Goal: Task Accomplishment & Management: Manage account settings

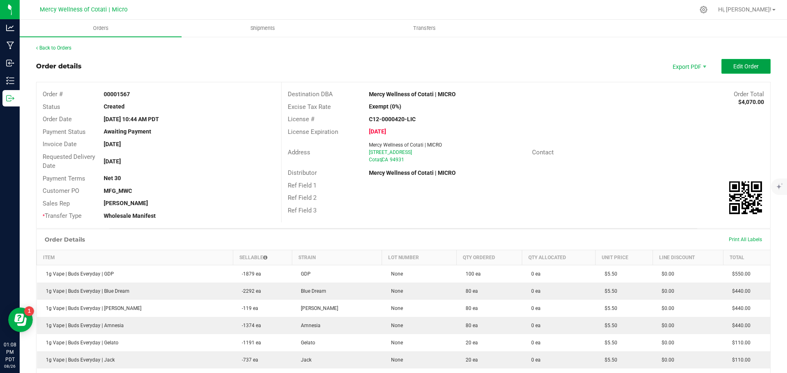
click at [749, 66] on span "Edit Order" at bounding box center [745, 66] width 25 height 7
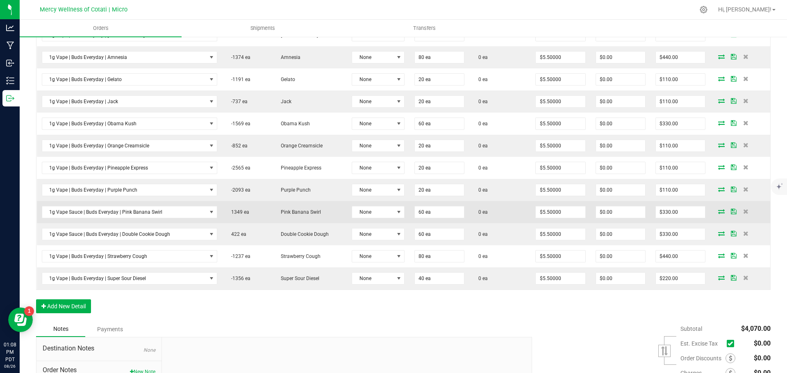
scroll to position [391, 0]
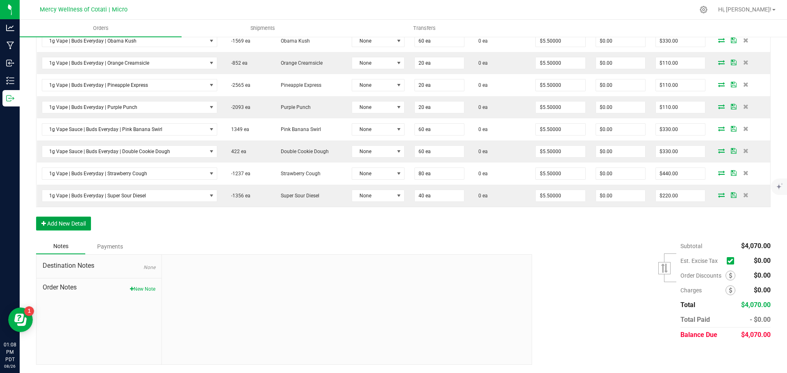
click at [58, 221] on button "Add New Detail" at bounding box center [63, 224] width 55 height 14
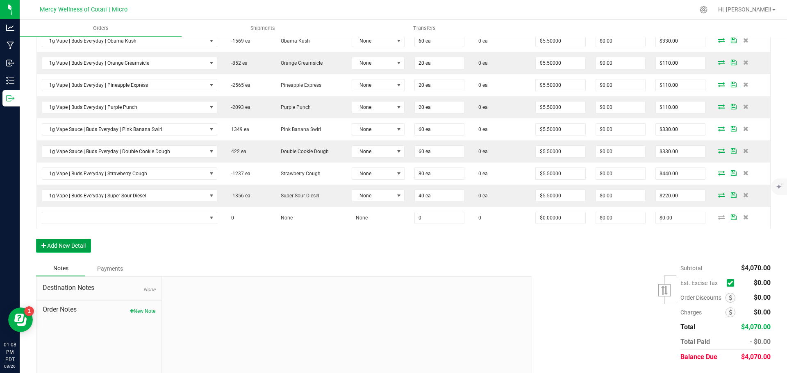
click at [64, 240] on button "Add New Detail" at bounding box center [63, 246] width 55 height 14
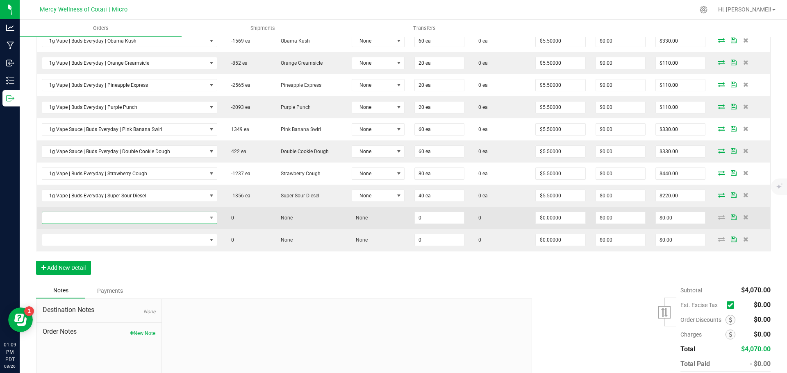
click at [79, 216] on span "NO DATA FOUND" at bounding box center [124, 217] width 164 height 11
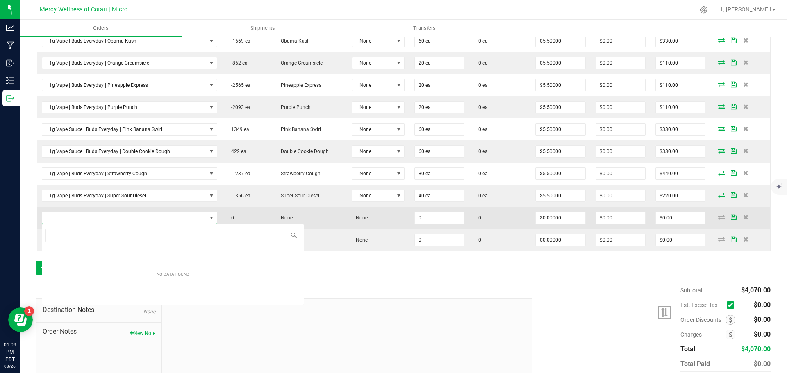
scroll to position [12, 172]
type input "1g Vape | Buds Everyday | [PERSON_NAME]"
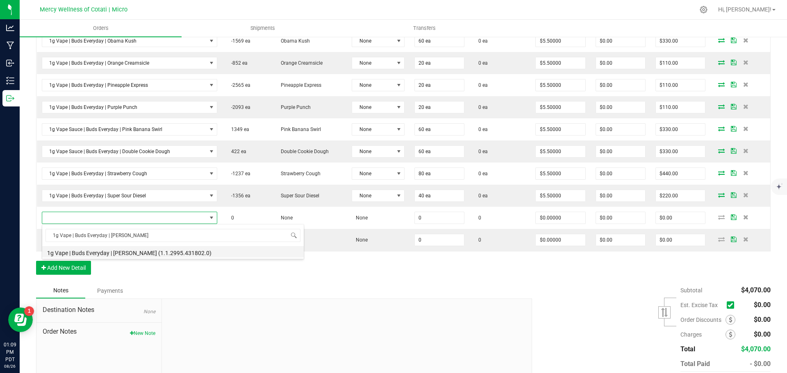
click at [93, 252] on li "1g Vape | Buds Everyday | Tangie (1.1.2995.431802.0)" at bounding box center [173, 251] width 262 height 11
type input "0 ea"
type input "$5.50000"
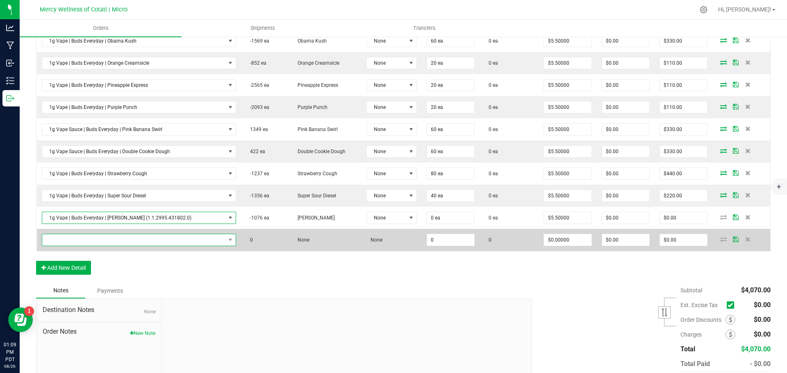
click at [119, 240] on span "NO DATA FOUND" at bounding box center [133, 239] width 183 height 11
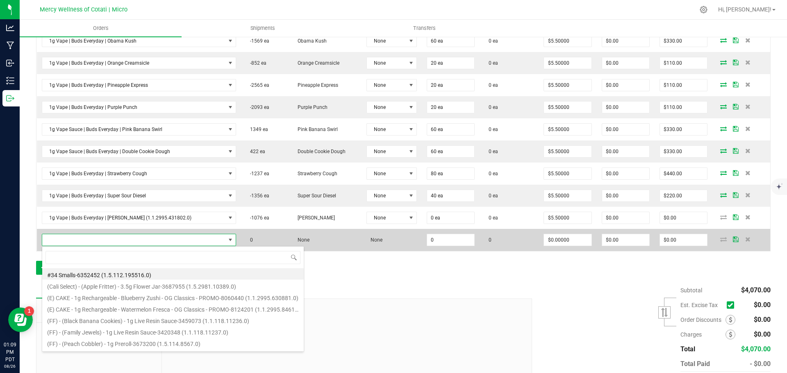
type input "1g Vape | Buds Everyday | Watermelon Zkittles"
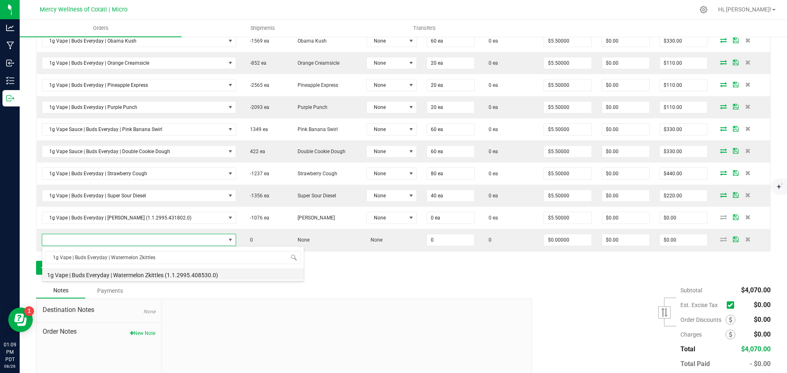
click at [125, 276] on li "1g Vape | Buds Everyday | Watermelon Zkittles (1.1.2995.408530.0)" at bounding box center [173, 273] width 262 height 11
type input "0 ea"
type input "$5.50000"
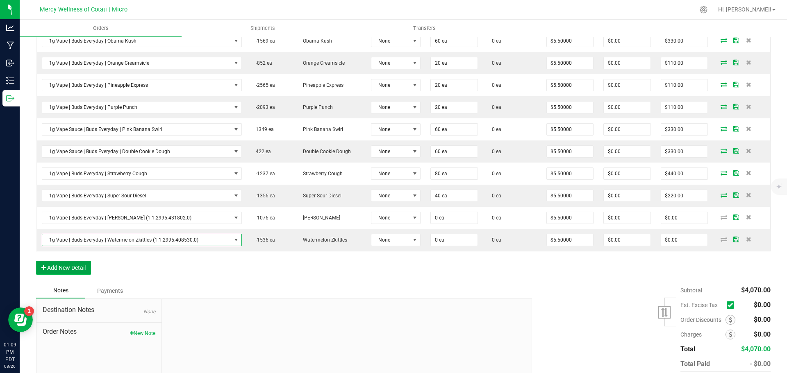
click at [68, 268] on button "Add New Detail" at bounding box center [63, 268] width 55 height 14
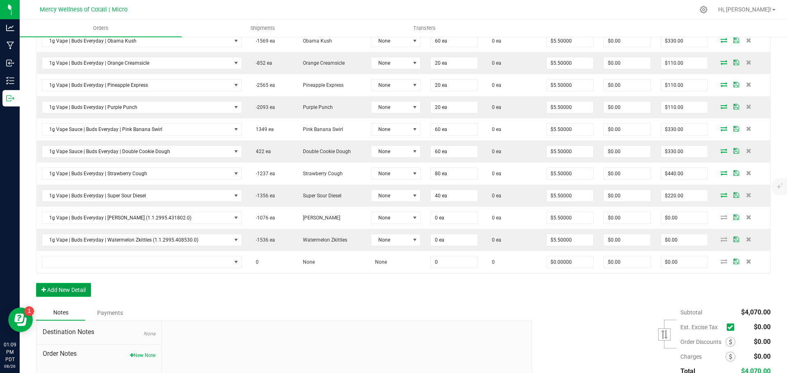
click at [73, 290] on button "Add New Detail" at bounding box center [63, 290] width 55 height 14
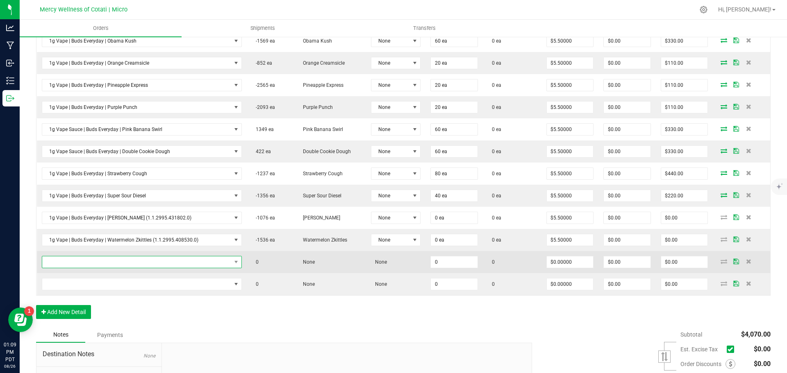
click at [164, 260] on span "NO DATA FOUND" at bounding box center [136, 262] width 189 height 11
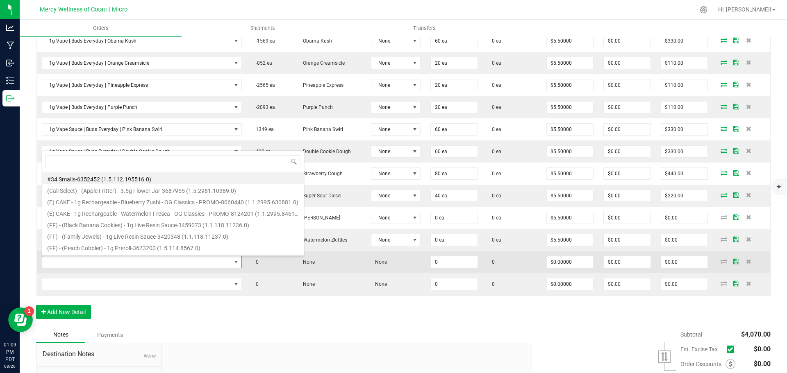
scroll to position [12, 194]
type input "1g Vape | Buds Everyday | Wedding Cake"
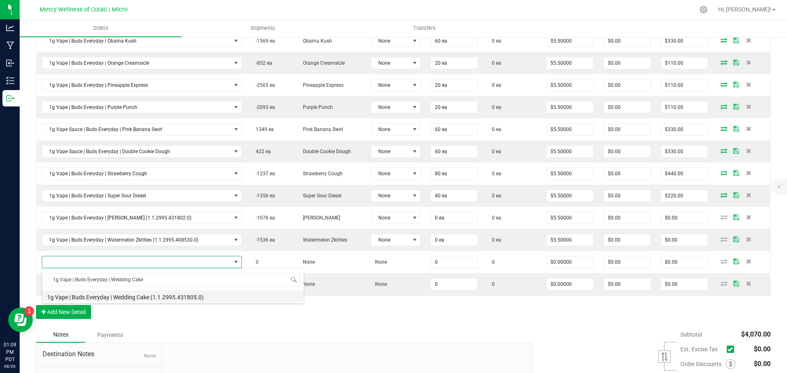
click at [128, 295] on li "1g Vape | Buds Everyday | Wedding Cake (1.1.2995.431805.0)" at bounding box center [173, 296] width 262 height 11
type input "0 ea"
type input "$5.50000"
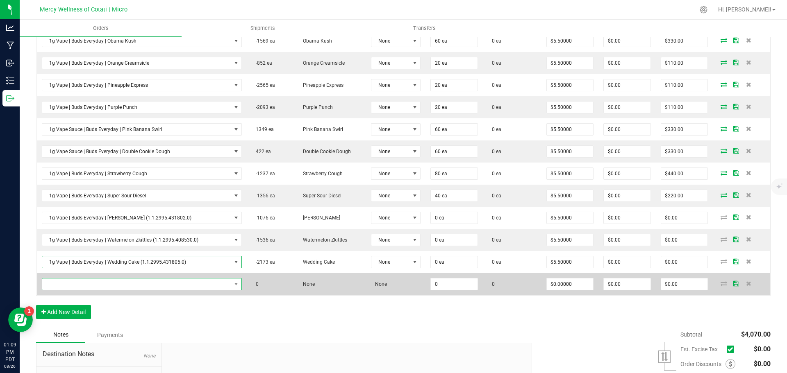
click at [129, 285] on span "NO DATA FOUND" at bounding box center [136, 284] width 189 height 11
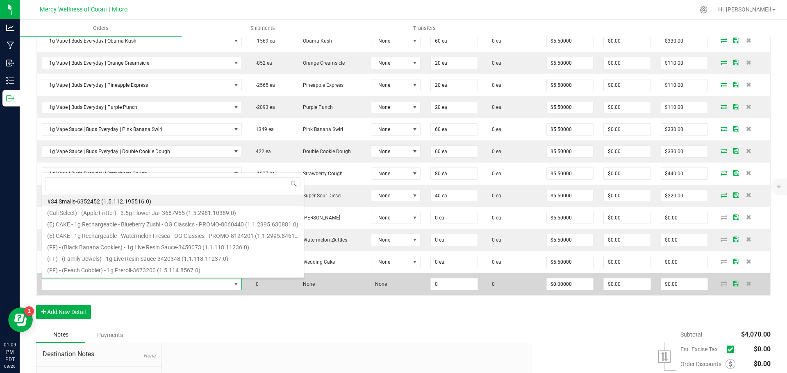
type input "1g Vape Live Resin | WeedLove | Blue Dream"
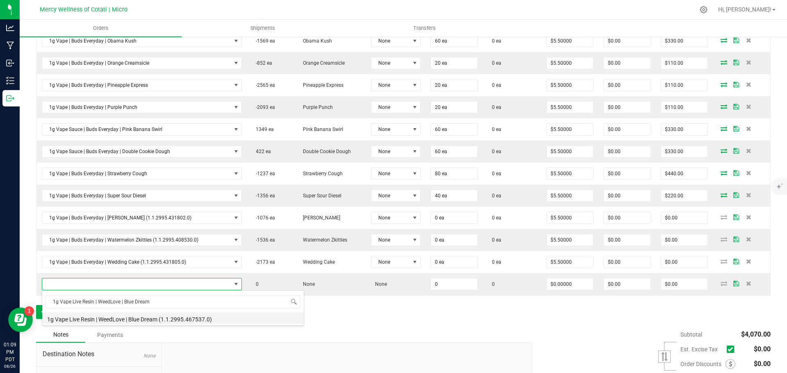
click at [150, 318] on li "1g Vape Live Resin | WeedLove | Blue Dream (1.1.2995.467537.0)" at bounding box center [173, 318] width 262 height 11
type input "0 ea"
type input "$6.00000"
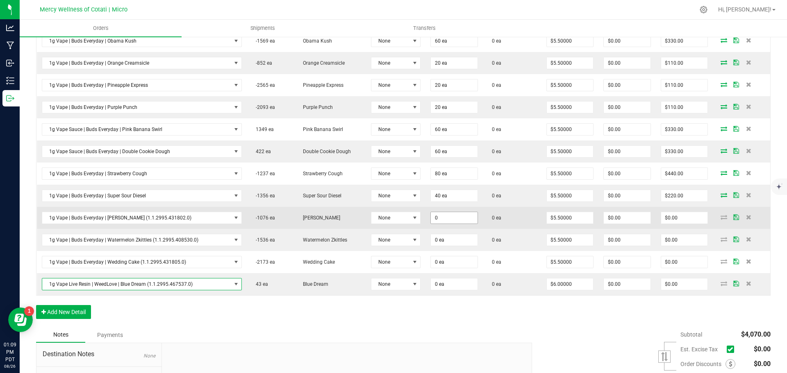
click at [448, 220] on input "0" at bounding box center [454, 217] width 47 height 11
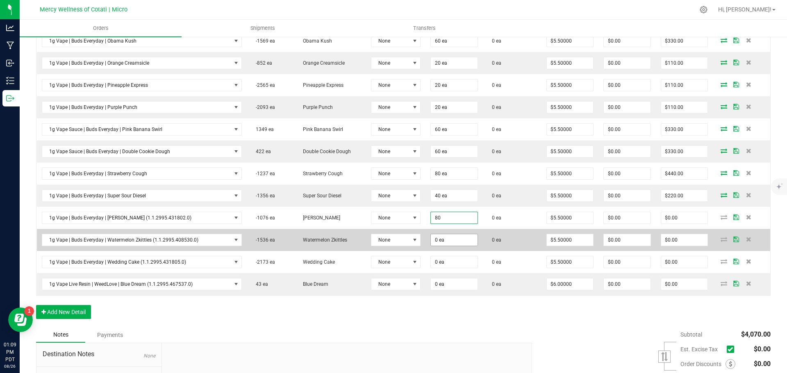
type input "80 ea"
type input "$440.00"
click at [450, 238] on input "0" at bounding box center [454, 239] width 47 height 11
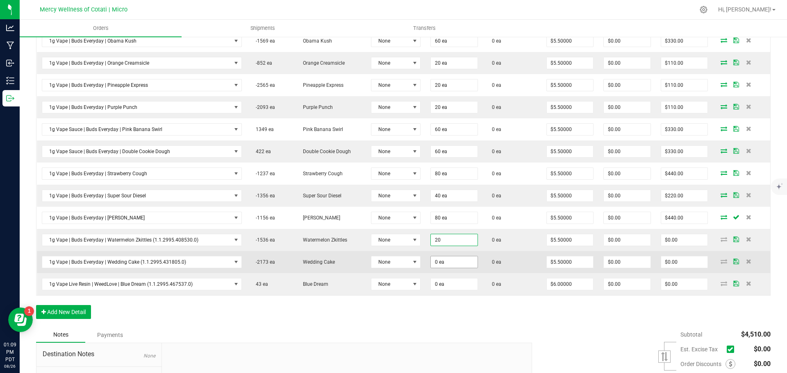
type input "20 ea"
type input "$110.00"
click at [447, 261] on input "0" at bounding box center [454, 262] width 47 height 11
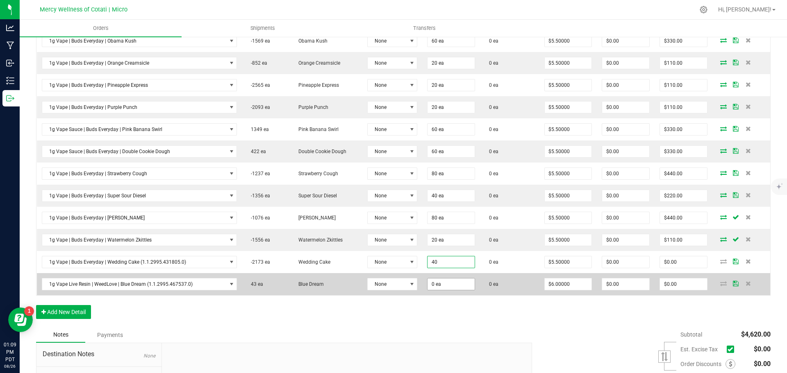
type input "40 ea"
type input "$220.00"
click at [439, 280] on input "0" at bounding box center [451, 284] width 47 height 11
click at [456, 287] on input "0" at bounding box center [451, 284] width 47 height 11
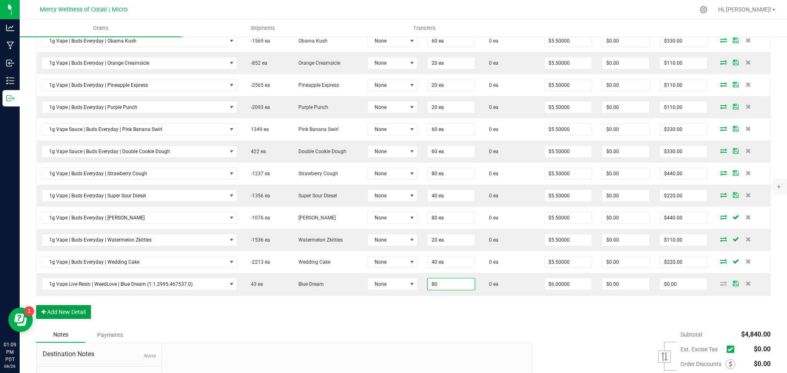
type input "80 ea"
type input "$480.00"
click at [69, 307] on button "Add New Detail" at bounding box center [63, 312] width 55 height 14
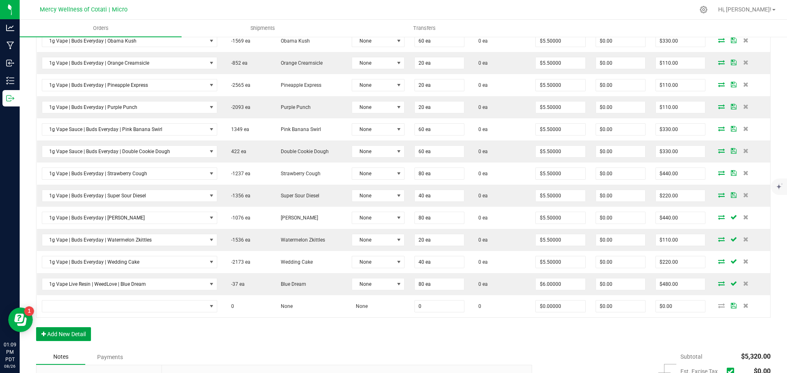
click at [79, 331] on button "Add New Detail" at bounding box center [63, 334] width 55 height 14
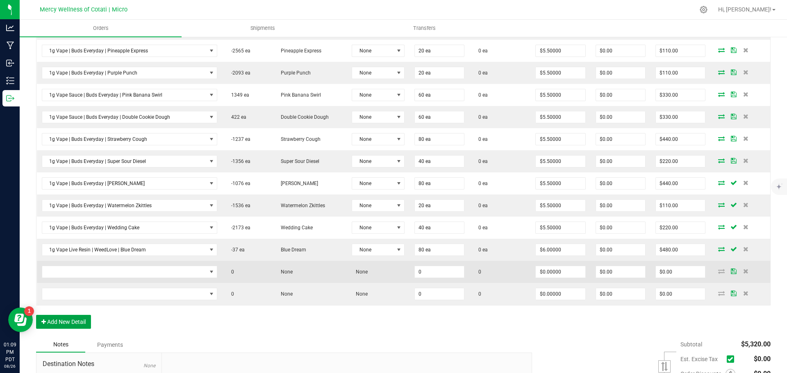
scroll to position [473, 0]
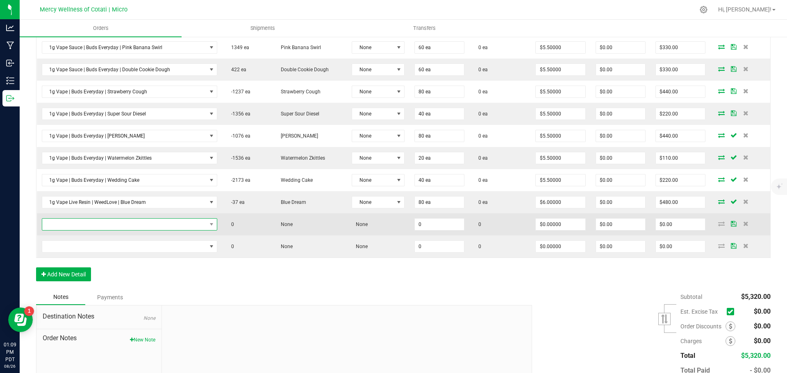
drag, startPoint x: 96, startPoint y: 218, endPoint x: 96, endPoint y: 226, distance: 7.8
click at [96, 218] on span "NO DATA FOUND" at bounding box center [129, 224] width 175 height 12
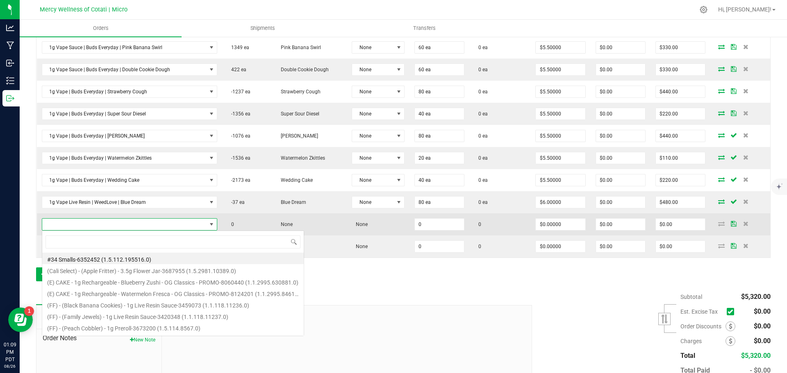
scroll to position [12, 171]
click at [96, 226] on span at bounding box center [124, 224] width 164 height 11
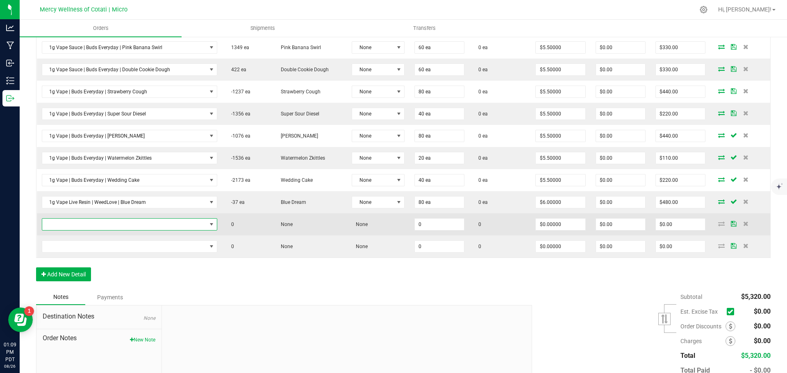
click at [96, 226] on span "NO DATA FOUND" at bounding box center [124, 224] width 164 height 11
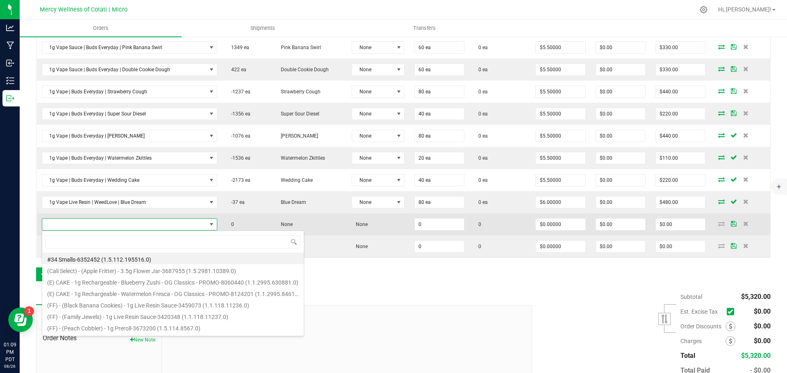
type input "1g Vape Live Resin | WeedLove | Cereal Milk"
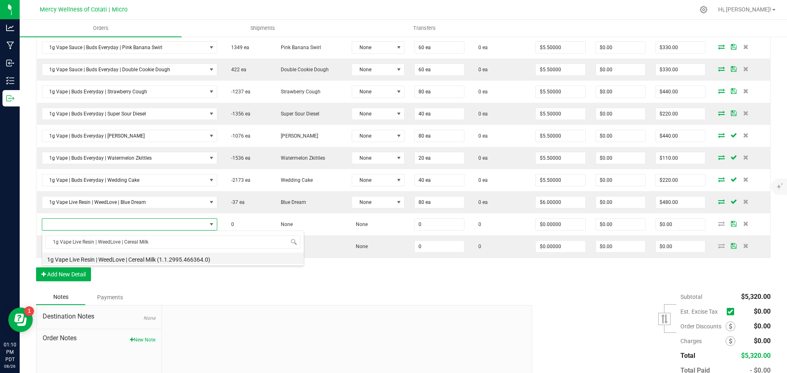
click at [141, 263] on li "1g Vape Live Resin | WeedLove | Cereal Milk (1.1.2995.466364.0)" at bounding box center [173, 258] width 262 height 11
type input "0 ea"
type input "$6.00000"
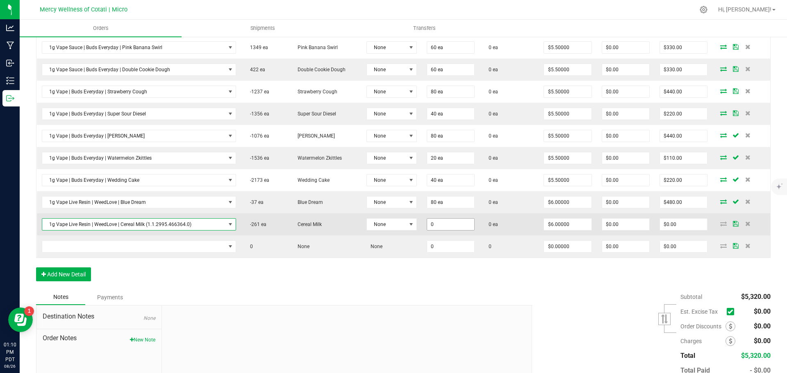
click at [448, 224] on input "0" at bounding box center [450, 224] width 47 height 11
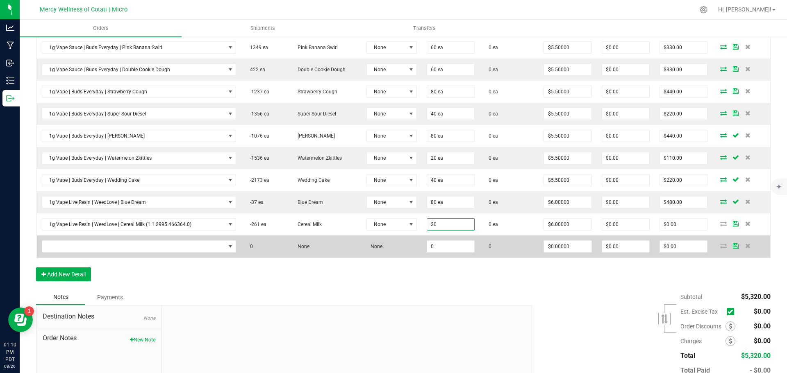
type input "20 ea"
type input "$120.00"
click at [447, 253] on td "0" at bounding box center [451, 247] width 58 height 22
click at [448, 249] on input "0" at bounding box center [450, 246] width 47 height 11
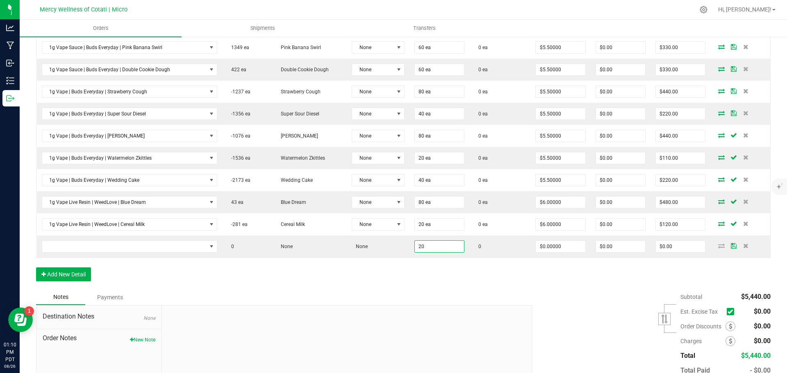
type input "20"
click at [441, 268] on div "Order Details Print All Labels Item Sellable Strain Lot Number Qty Ordered Qty …" at bounding box center [403, 34] width 735 height 511
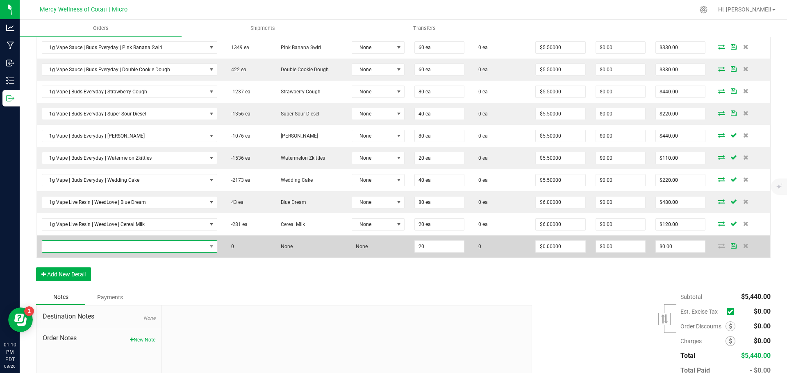
click at [132, 245] on span "NO DATA FOUND" at bounding box center [124, 246] width 164 height 11
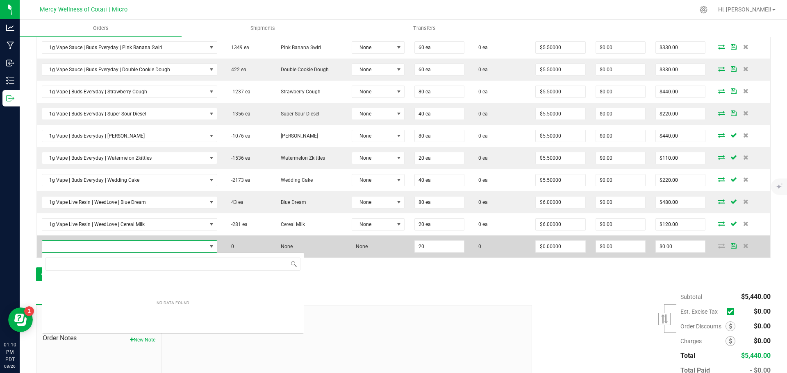
scroll to position [12, 172]
type input "1g Vape Live Resin | WeedLove | [GEOGRAPHIC_DATA] Gelato"
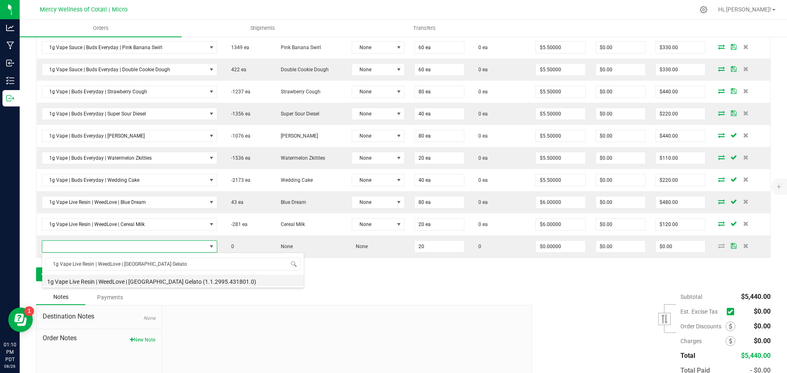
click at [144, 284] on li "1g Vape Live Resin | WeedLove | Durban Gelato (1.1.2995.431801.0)" at bounding box center [173, 280] width 262 height 11
type input "20 ea"
type input "$6.00000"
type input "$120.00"
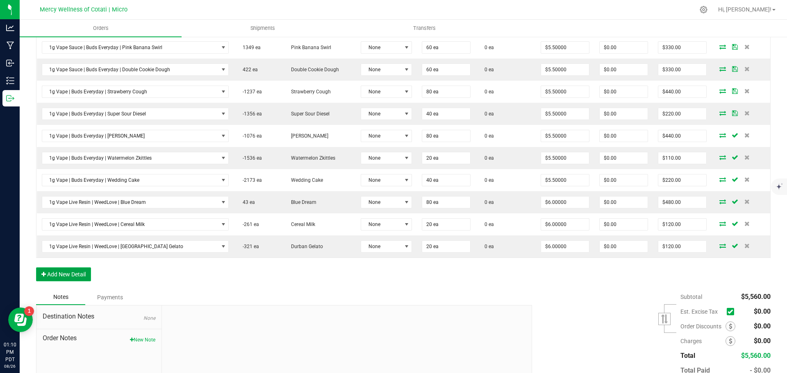
click at [71, 268] on button "Add New Detail" at bounding box center [63, 275] width 55 height 14
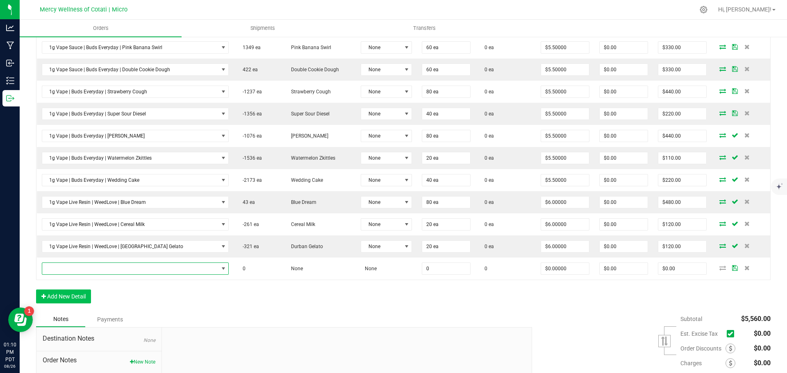
click at [70, 273] on span "NO DATA FOUND" at bounding box center [130, 268] width 176 height 11
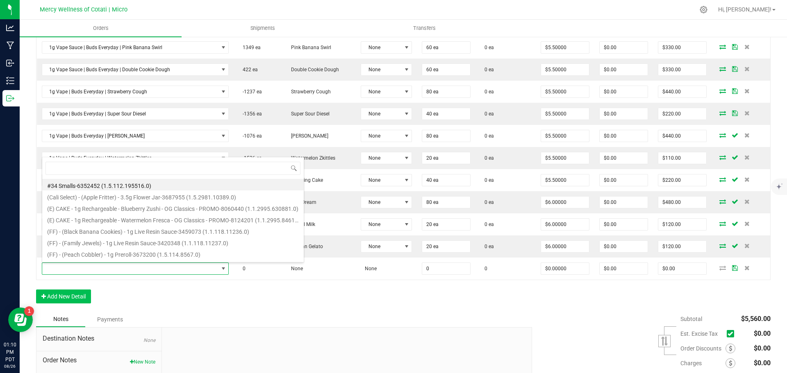
type input "1g Vape Live Resin | WeedLove | GG#4"
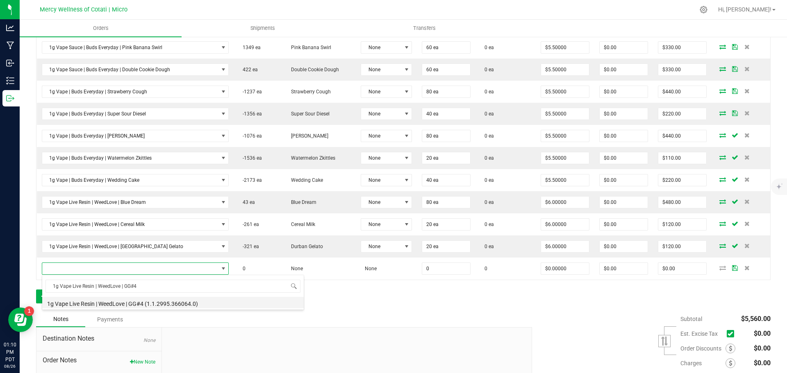
click at [148, 308] on li "1g Vape Live Resin | WeedLove | GG#4 (1.1.2995.366064.0)" at bounding box center [173, 302] width 262 height 11
type input "0 ea"
type input "$6.00000"
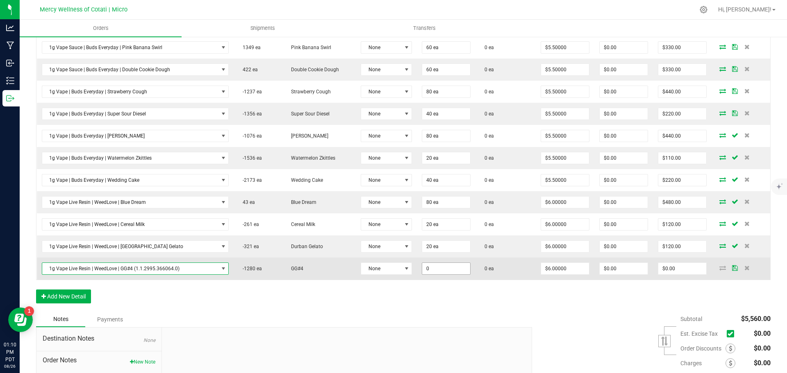
click at [438, 270] on input "0" at bounding box center [446, 268] width 48 height 11
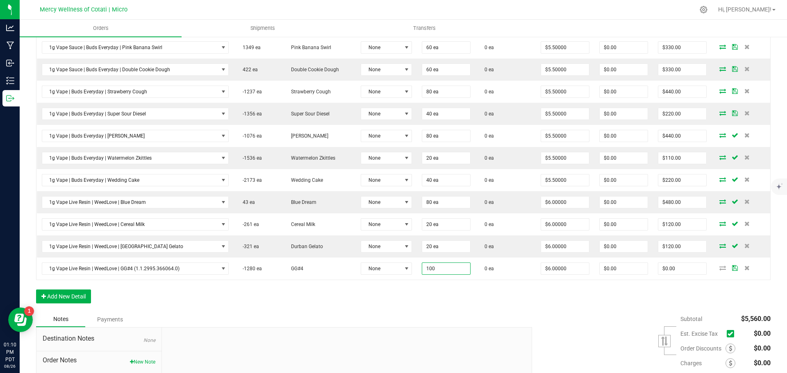
type input "100 ea"
type input "$600.00"
click at [432, 310] on div "Order Details Print All Labels Item Sellable Strain Lot Number Qty Ordered Qty …" at bounding box center [403, 45] width 735 height 533
click at [57, 297] on button "Add New Detail" at bounding box center [63, 297] width 55 height 14
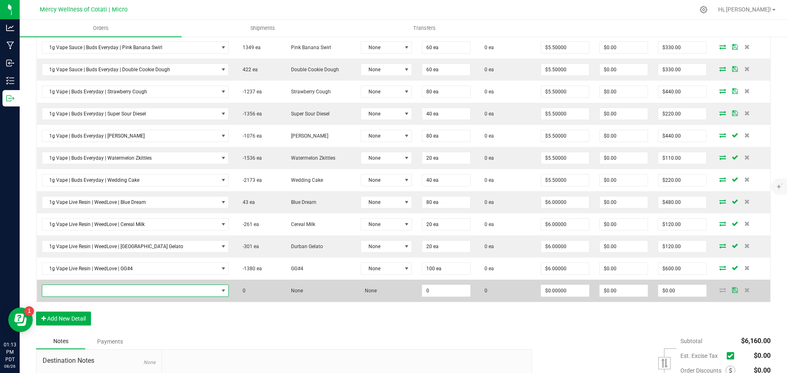
click at [67, 288] on span "NO DATA FOUND" at bounding box center [130, 290] width 176 height 11
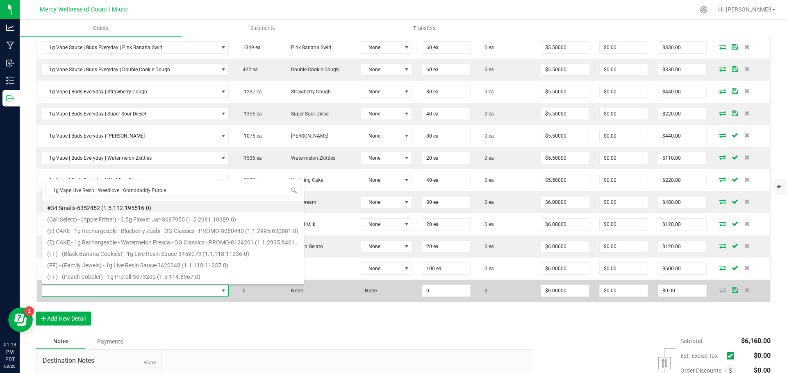
type input "1g Vape Live Resin | Weedlove | Granddaddy Purpl"
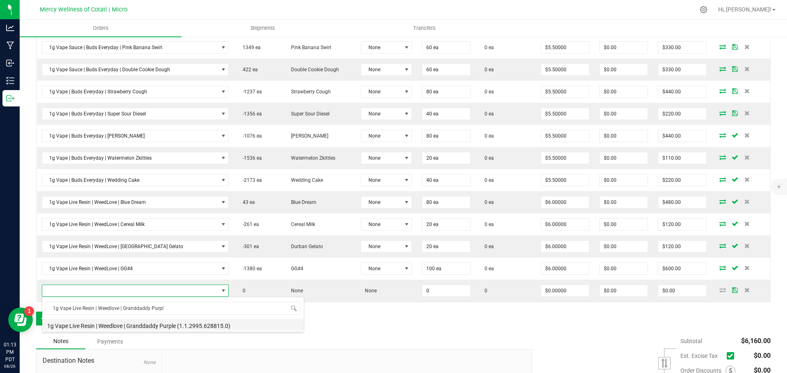
click at [164, 322] on li "1g Vape Live Resin | Weedlove | Granddaddy Purple (1.1.2995.628815.0)" at bounding box center [173, 324] width 262 height 11
type input "0 ea"
type input "$6.00000"
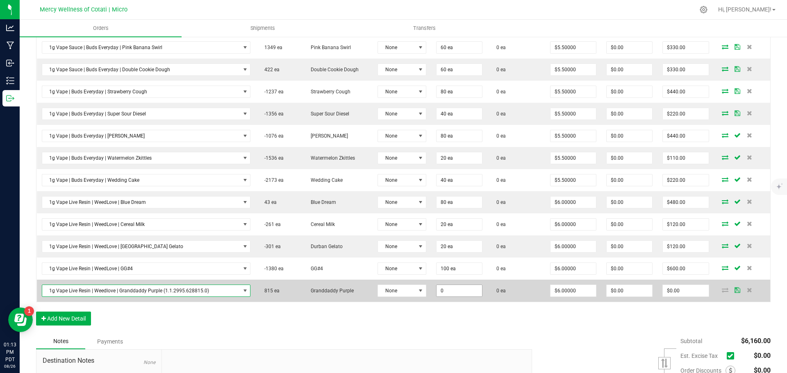
click at [461, 291] on input "0" at bounding box center [459, 290] width 45 height 11
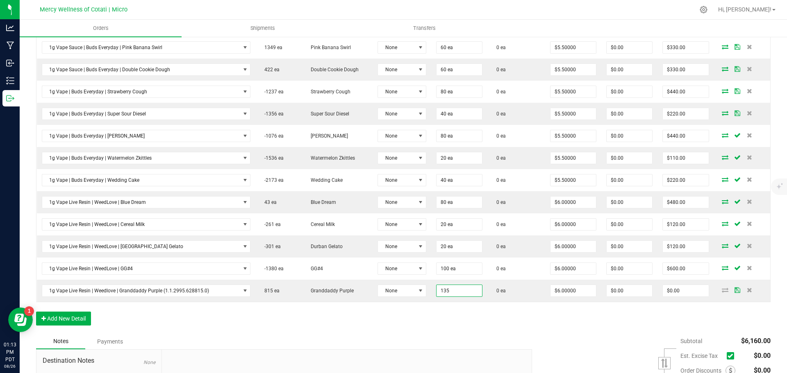
type input "135 ea"
type input "$810.00"
click at [511, 349] on div "Notes Payments" at bounding box center [281, 342] width 490 height 16
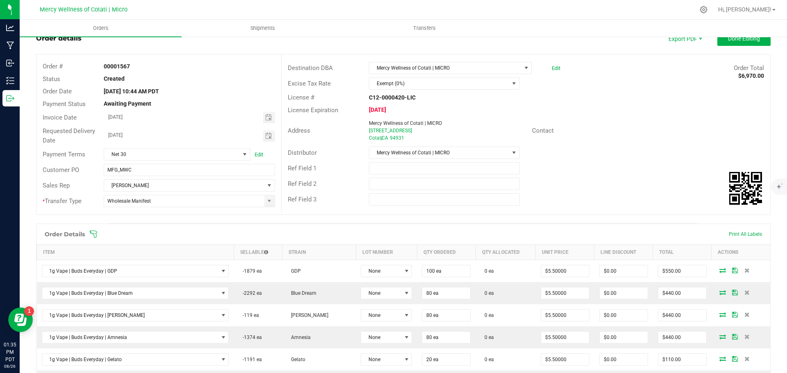
scroll to position [0, 0]
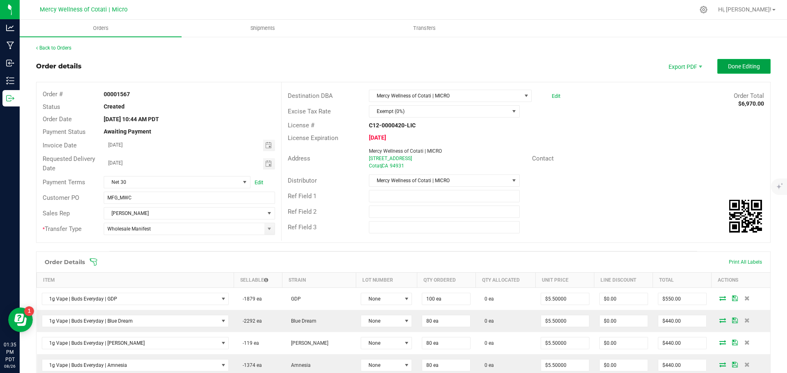
click at [733, 72] on button "Done Editing" at bounding box center [743, 66] width 53 height 15
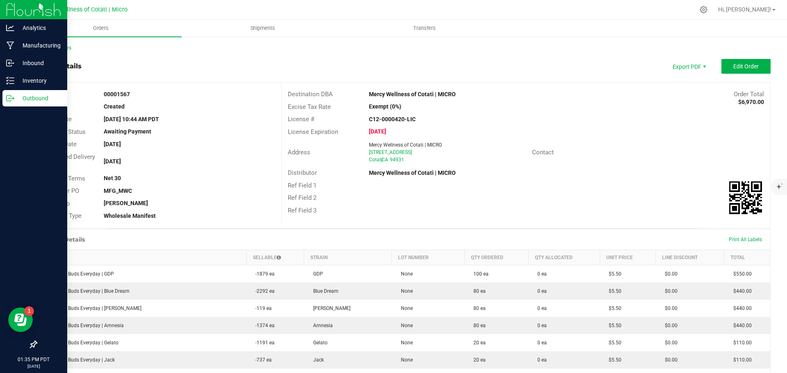
click at [36, 95] on p "Outbound" at bounding box center [38, 98] width 49 height 10
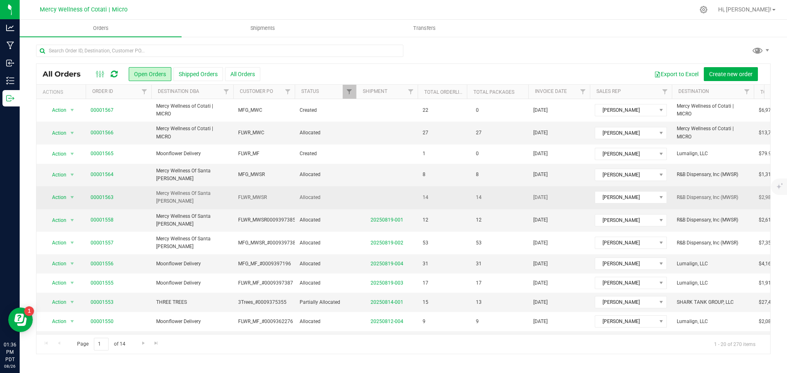
click at [336, 197] on td "Allocated" at bounding box center [325, 197] width 61 height 23
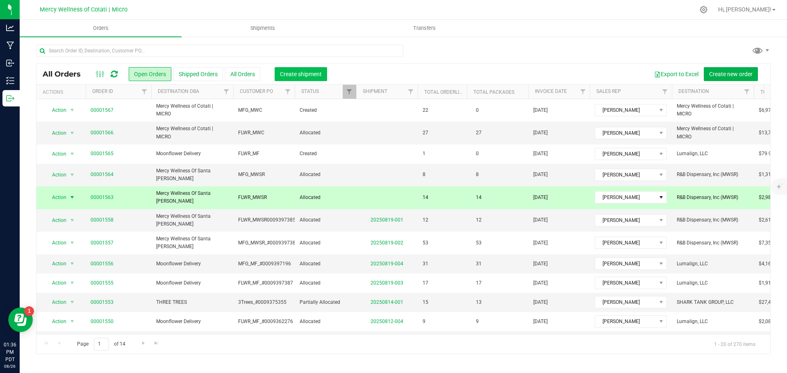
click at [298, 71] on span "Create shipment" at bounding box center [301, 74] width 42 height 7
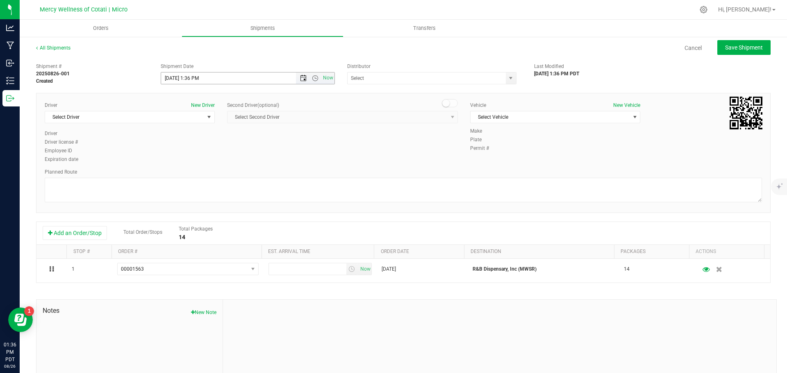
click at [300, 81] on span "Open the date view" at bounding box center [303, 78] width 7 height 7
click at [204, 171] on link "27" at bounding box center [203, 174] width 12 height 13
click at [312, 77] on span "Open the time view" at bounding box center [315, 78] width 7 height 7
click at [182, 118] on li "9:00 AM" at bounding box center [245, 117] width 171 height 11
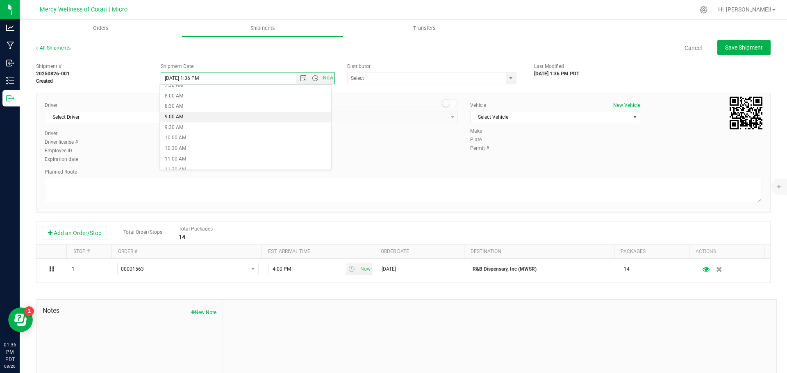
type input "8/27/2025 9:00 AM"
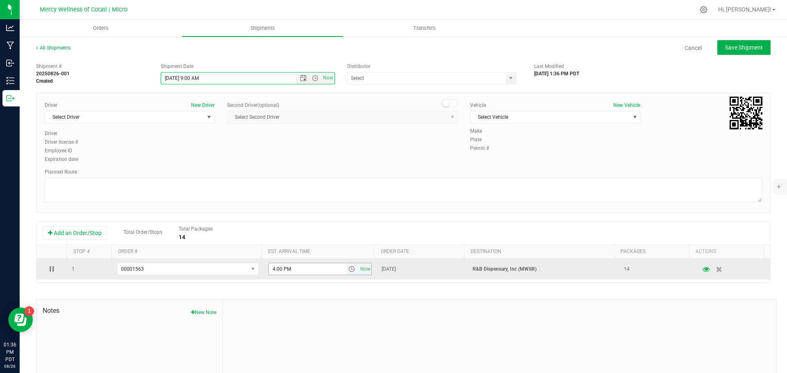
click at [348, 271] on span "select" at bounding box center [351, 269] width 7 height 7
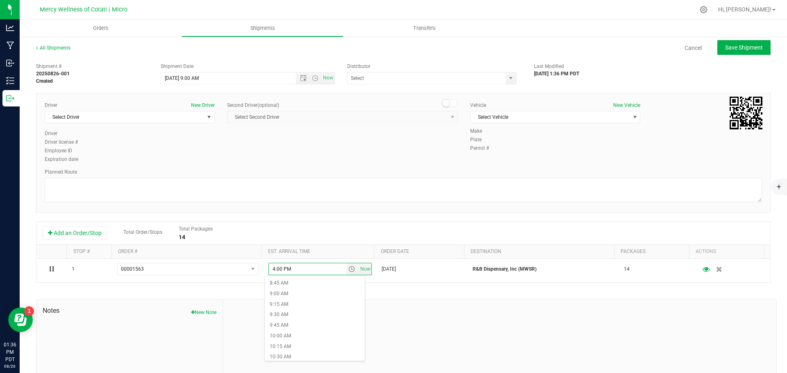
scroll to position [369, 0]
click at [304, 316] on li "9:30 AM" at bounding box center [315, 314] width 100 height 11
click at [121, 118] on span "Select Driver" at bounding box center [124, 116] width 159 height 11
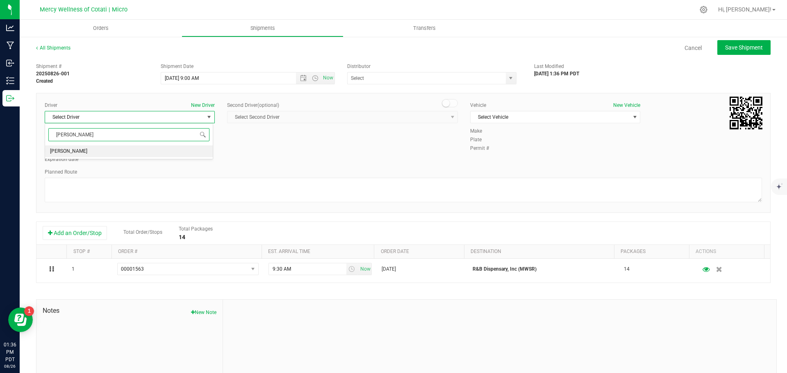
click at [105, 147] on li "Samuel Mansell" at bounding box center [129, 152] width 168 height 12
type input "sam"
click at [545, 118] on span "Select Vehicle" at bounding box center [550, 116] width 159 height 11
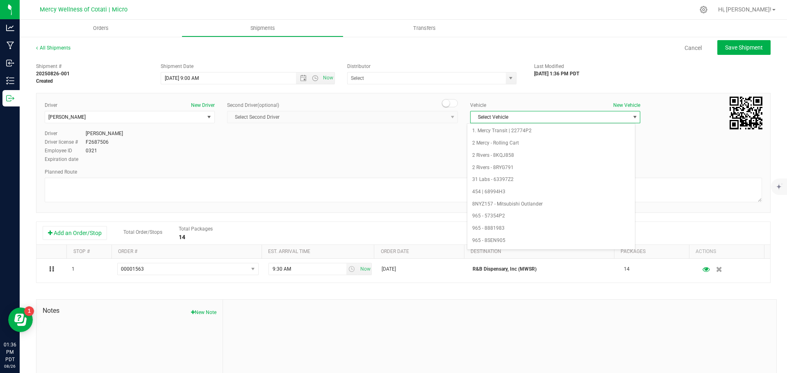
click at [537, 125] on div "Select Vehicle 1. Mercy Transit | 22774P2 2 Mercy - Rolling Cart 2 Rivers - 8KQ…" at bounding box center [551, 186] width 168 height 127
click at [533, 127] on li "1. Mercy Transit | 22774P2" at bounding box center [551, 131] width 168 height 12
click at [421, 79] on input "text" at bounding box center [424, 78] width 153 height 11
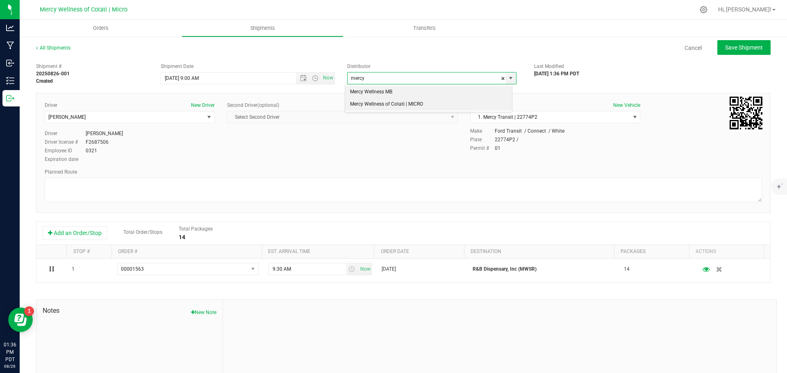
click at [412, 105] on li "Mercy Wellness of Cotati | MICRO" at bounding box center [428, 104] width 167 height 12
type input "Mercy Wellness of Cotati | MICRO"
click at [171, 189] on textarea at bounding box center [403, 190] width 717 height 25
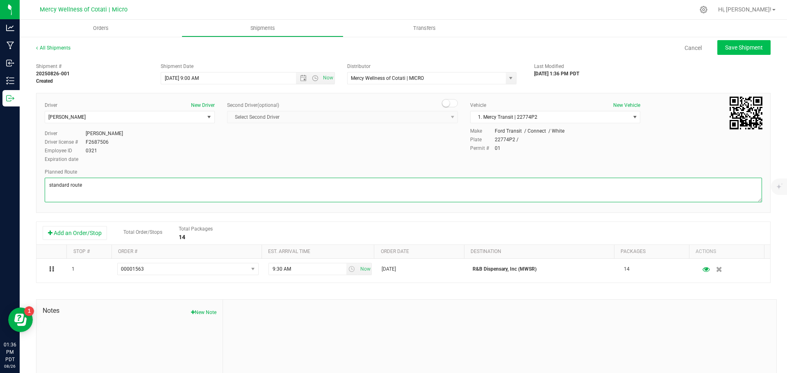
type textarea "standard route"
click at [725, 47] on span "Save Shipment" at bounding box center [744, 47] width 38 height 7
type input "8/27/2025 4:00 PM"
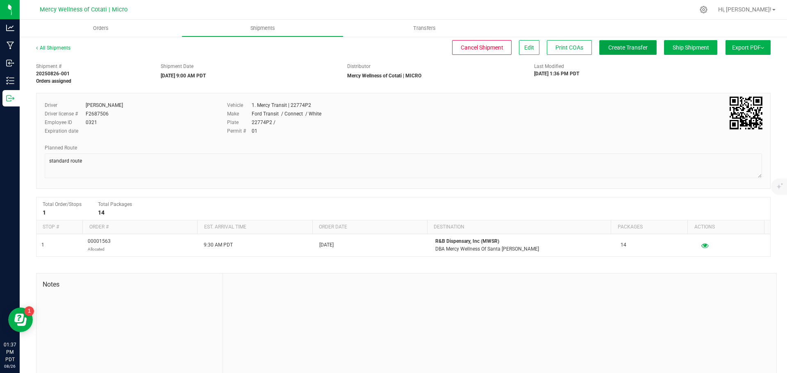
click at [605, 53] on button "Create Transfer" at bounding box center [627, 47] width 57 height 15
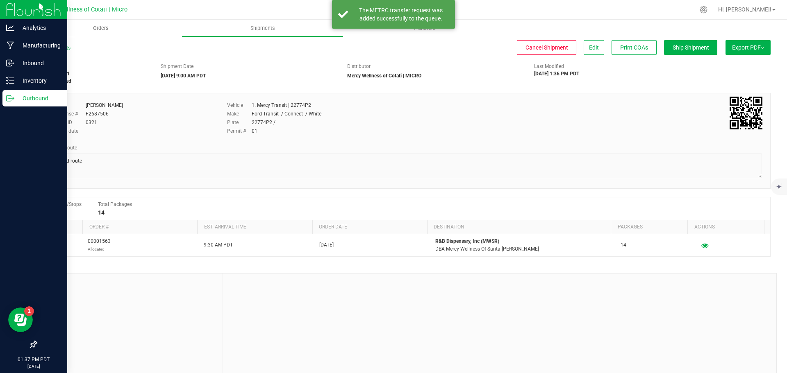
click at [30, 100] on p "Outbound" at bounding box center [38, 98] width 49 height 10
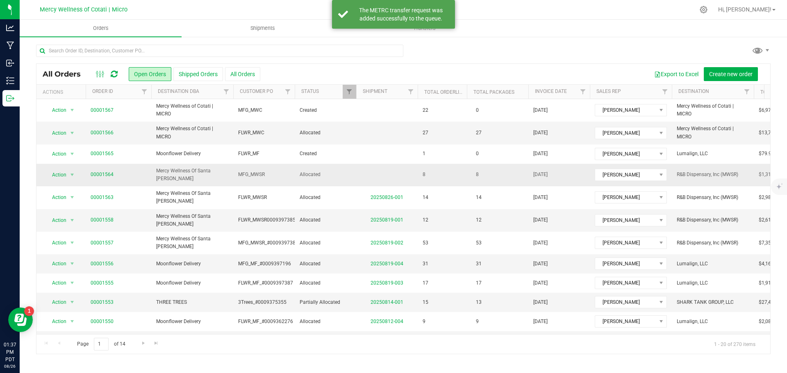
click at [148, 172] on td "00001564" at bounding box center [119, 175] width 66 height 23
click at [146, 172] on span "00001564" at bounding box center [119, 175] width 56 height 8
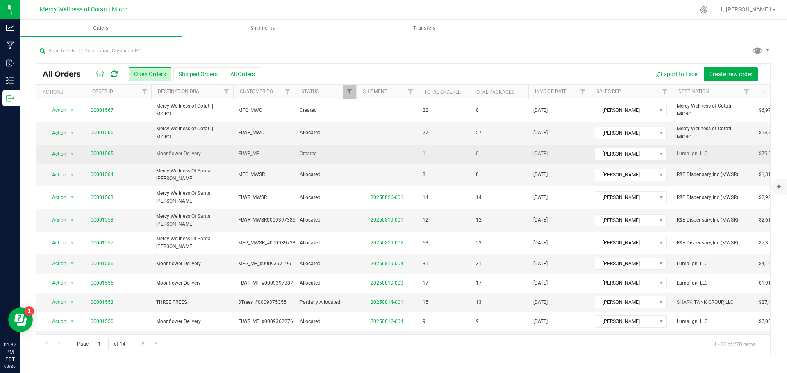
click at [343, 161] on td "Created" at bounding box center [325, 154] width 61 height 19
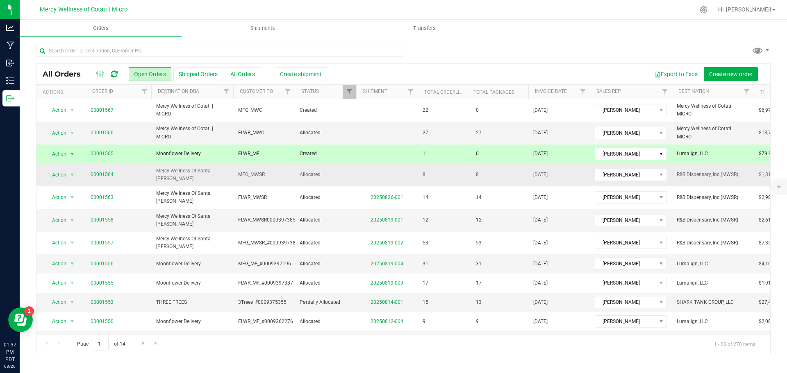
click at [345, 171] on span "Allocated" at bounding box center [326, 175] width 52 height 8
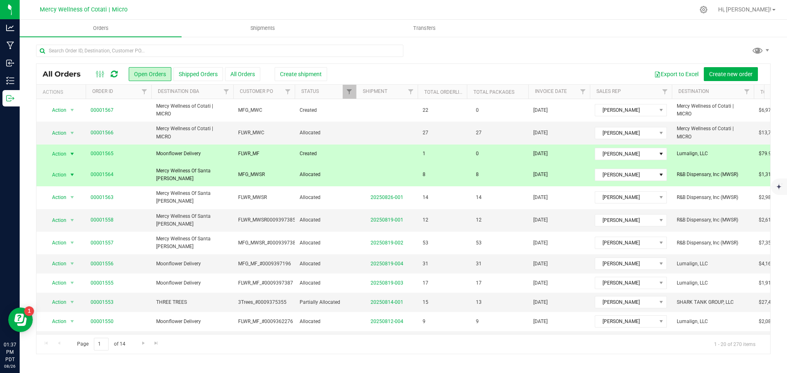
click at [345, 159] on td "Created" at bounding box center [325, 154] width 61 height 19
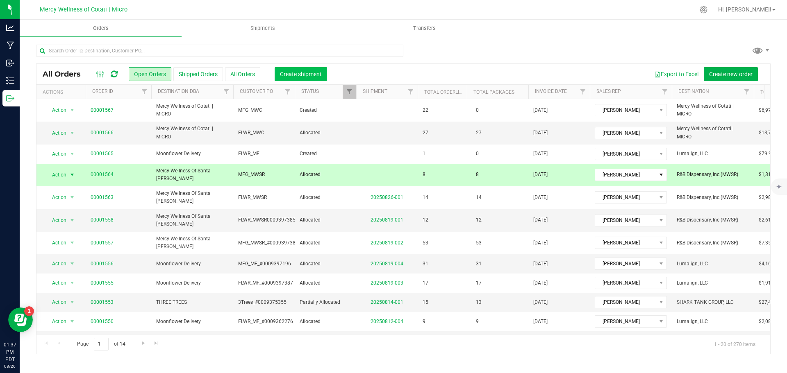
click at [291, 76] on span "Create shipment" at bounding box center [301, 74] width 42 height 7
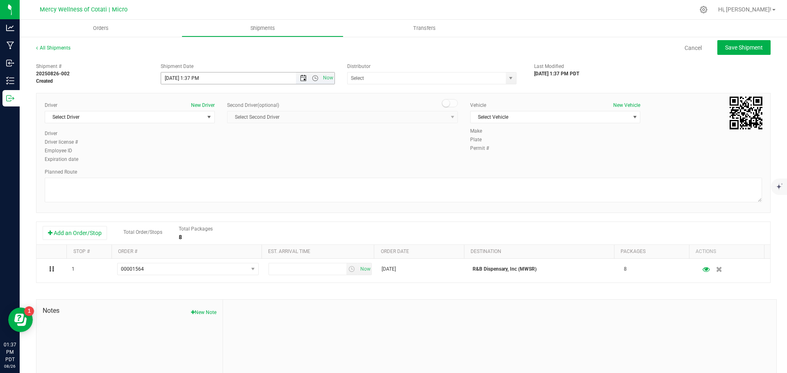
click at [302, 78] on span "Open the date view" at bounding box center [303, 78] width 7 height 7
click at [202, 172] on link "27" at bounding box center [203, 174] width 12 height 13
click at [312, 77] on span "Open the time view" at bounding box center [315, 78] width 7 height 7
click at [193, 155] on li "9:00 AM" at bounding box center [245, 158] width 171 height 11
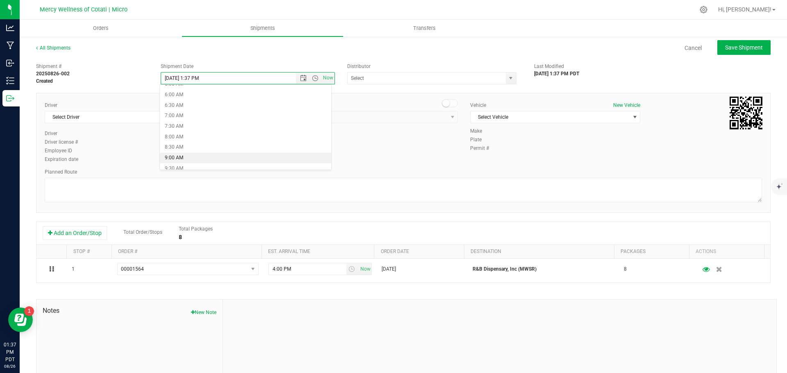
type input "8/27/2025 9:00 AM"
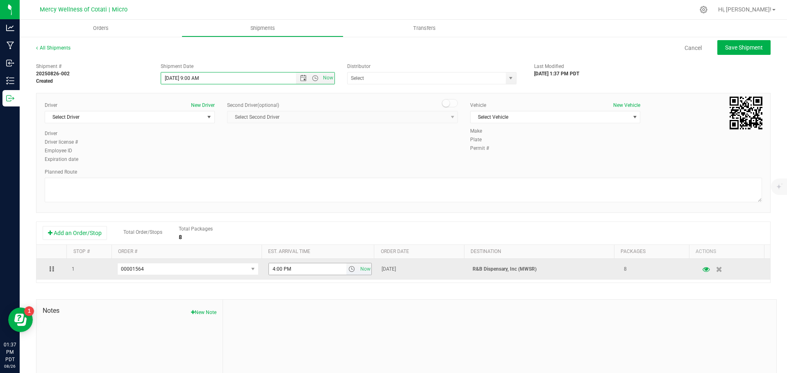
click at [348, 269] on span "select" at bounding box center [351, 269] width 7 height 7
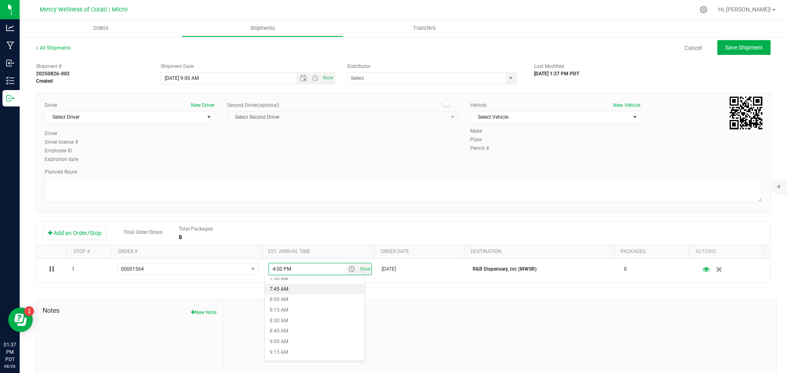
scroll to position [328, 0]
click at [291, 352] on li "9:30 AM" at bounding box center [315, 355] width 100 height 11
click at [143, 116] on span "Select Driver" at bounding box center [124, 116] width 159 height 11
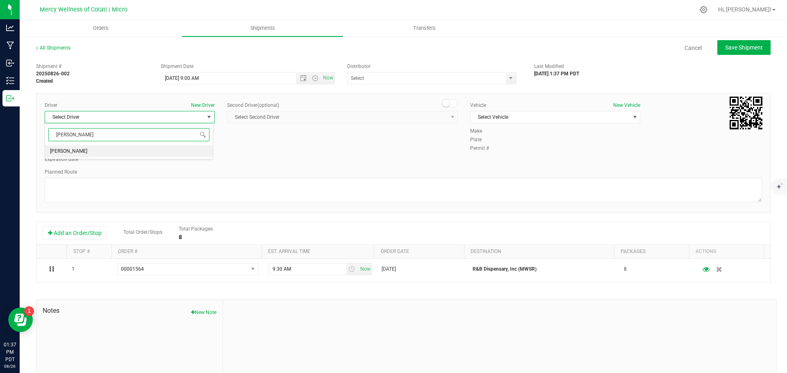
click at [100, 154] on li "Samuel Mansell" at bounding box center [129, 152] width 168 height 12
type input "sam"
click at [519, 114] on span "Select Vehicle" at bounding box center [550, 116] width 159 height 11
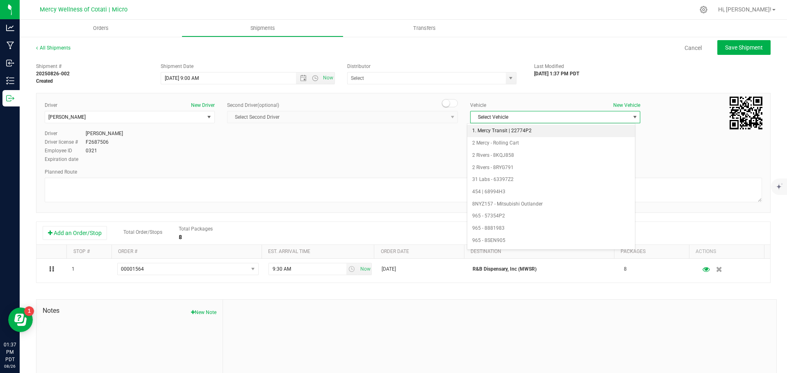
click at [504, 132] on li "1. Mercy Transit | 22774P2" at bounding box center [551, 131] width 168 height 12
click at [436, 80] on input "text" at bounding box center [424, 78] width 153 height 11
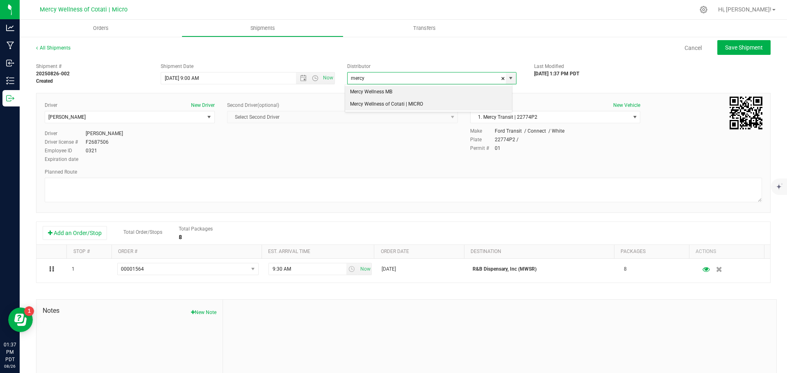
click at [415, 103] on li "Mercy Wellness of Cotati | MICRO" at bounding box center [428, 104] width 167 height 12
type input "Mercy Wellness of Cotati | MICRO"
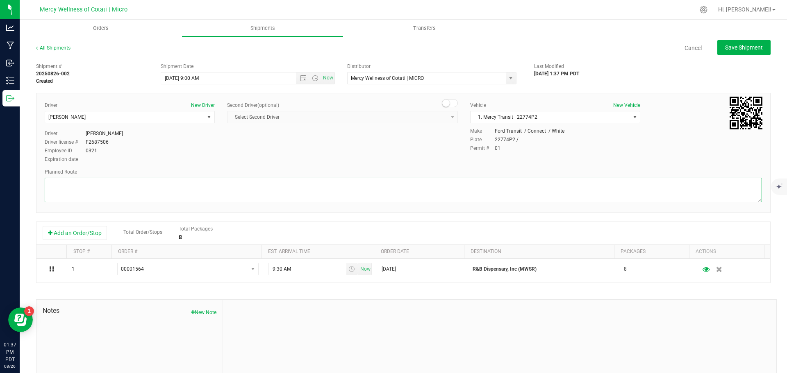
click at [304, 197] on textarea at bounding box center [403, 190] width 717 height 25
type textarea "standard route"
click at [730, 48] on span "Save Shipment" at bounding box center [744, 47] width 38 height 7
type input "8/27/2025 4:00 PM"
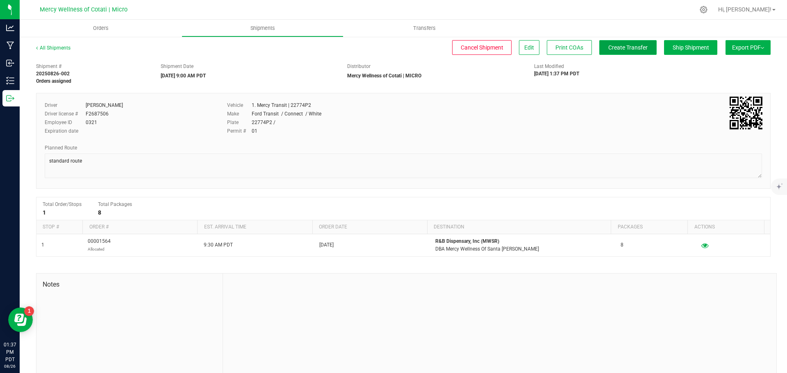
click at [612, 53] on button "Create Transfer" at bounding box center [627, 47] width 57 height 15
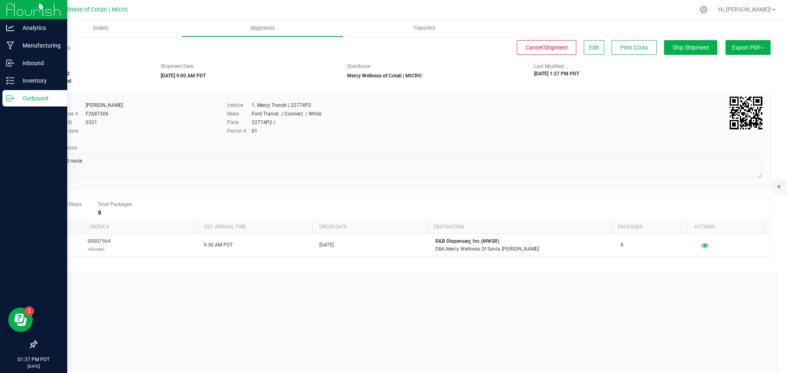
click at [39, 100] on p "Outbound" at bounding box center [38, 98] width 49 height 10
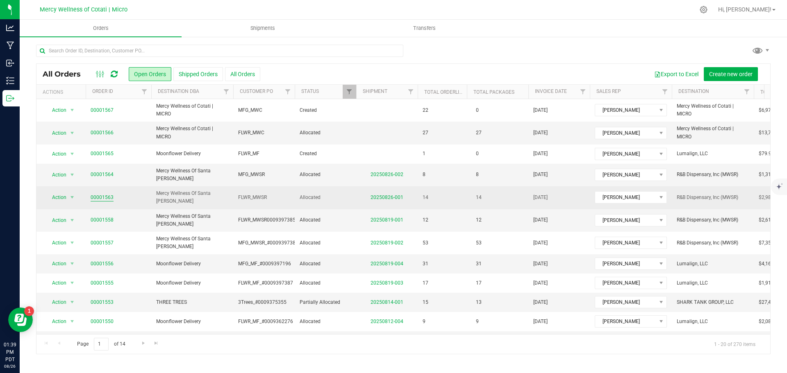
click at [104, 196] on link "00001563" at bounding box center [102, 198] width 23 height 8
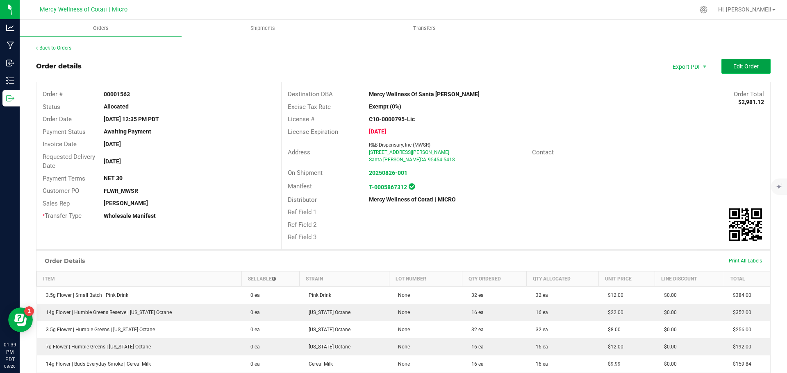
click at [748, 63] on span "Edit Order" at bounding box center [745, 66] width 25 height 7
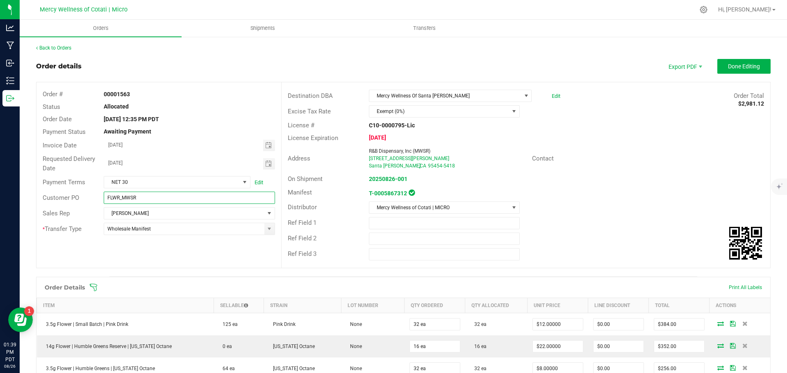
click at [176, 197] on input "FLWR_MWSR" at bounding box center [189, 198] width 171 height 12
paste input "0009431624"
type input "FLWR_MWSR0009431624"
click at [732, 60] on button "Done Editing" at bounding box center [743, 66] width 53 height 15
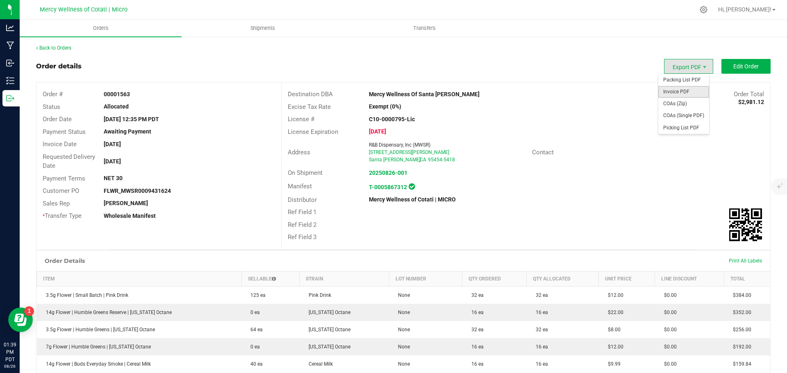
click at [682, 92] on span "Invoice PDF" at bounding box center [683, 92] width 51 height 12
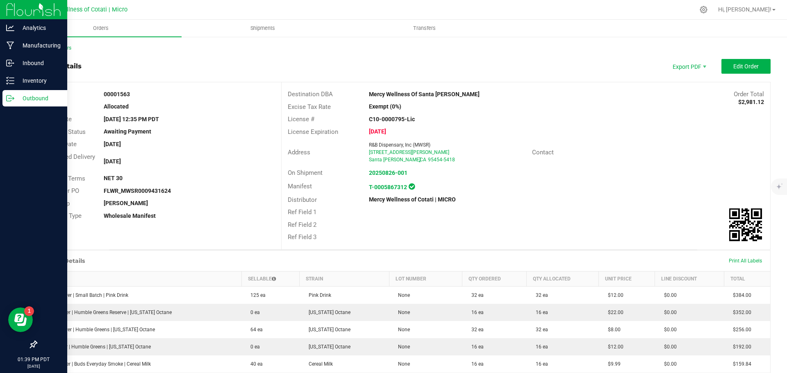
click at [39, 98] on p "Outbound" at bounding box center [38, 98] width 49 height 10
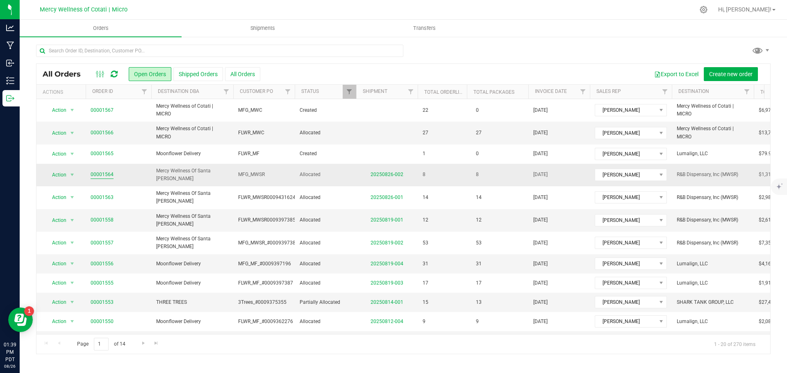
click at [101, 171] on link "00001564" at bounding box center [102, 175] width 23 height 8
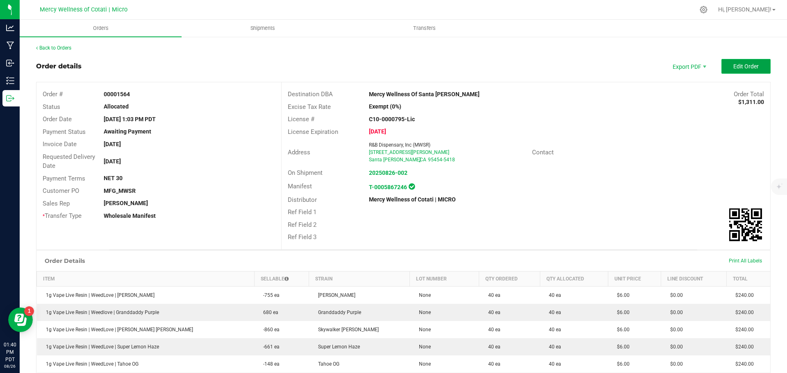
click at [724, 61] on button "Edit Order" at bounding box center [745, 66] width 49 height 15
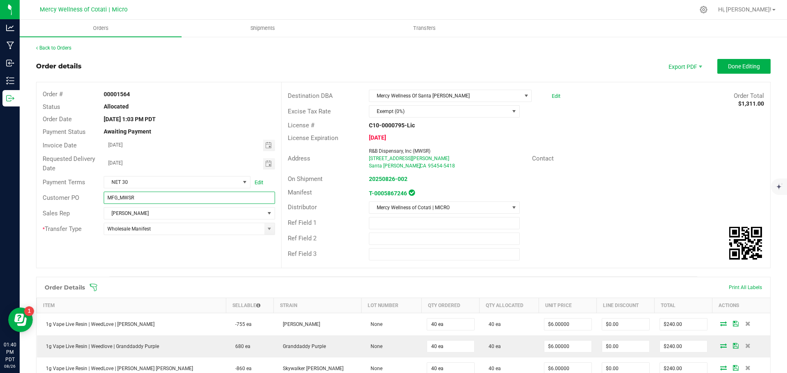
click at [155, 200] on input "MFG_MWSR" at bounding box center [189, 198] width 171 height 12
paste input "0009431324"
type input "MFG_MWSR0009431324"
click at [717, 68] on button "Done Editing" at bounding box center [743, 66] width 53 height 15
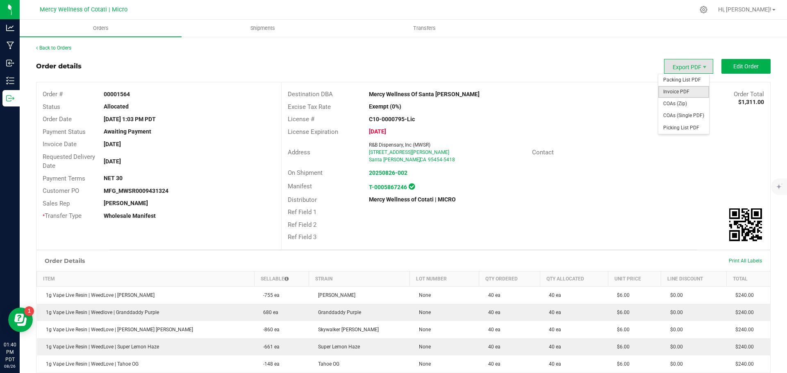
click at [680, 92] on span "Invoice PDF" at bounding box center [683, 92] width 51 height 12
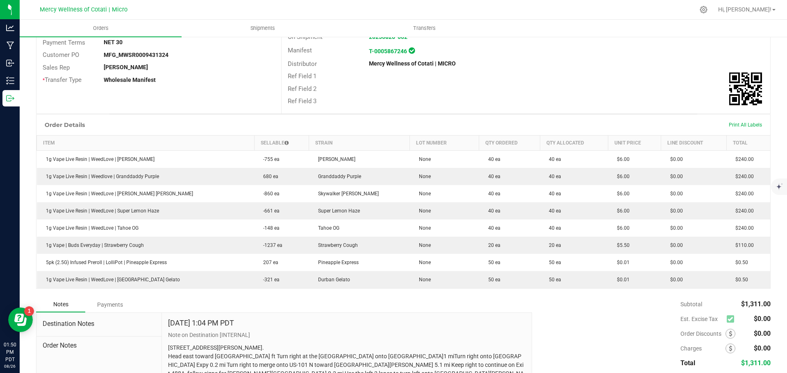
scroll to position [30, 0]
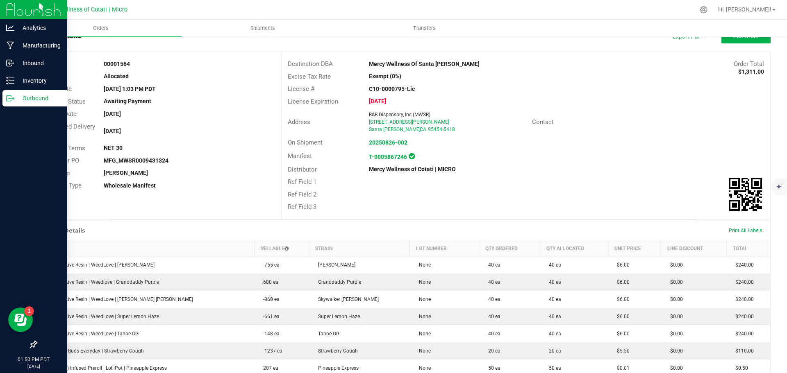
click at [25, 100] on p "Outbound" at bounding box center [38, 98] width 49 height 10
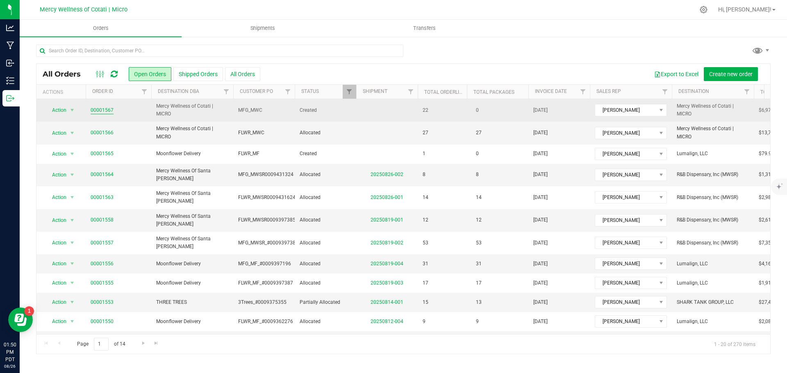
click at [103, 111] on link "00001567" at bounding box center [102, 111] width 23 height 8
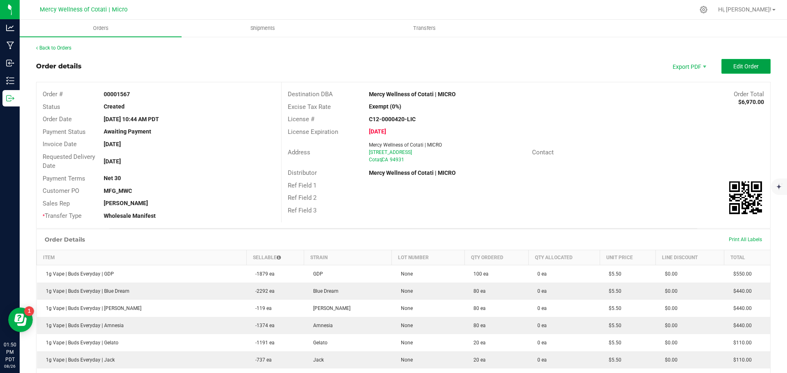
click at [736, 69] on span "Edit Order" at bounding box center [745, 66] width 25 height 7
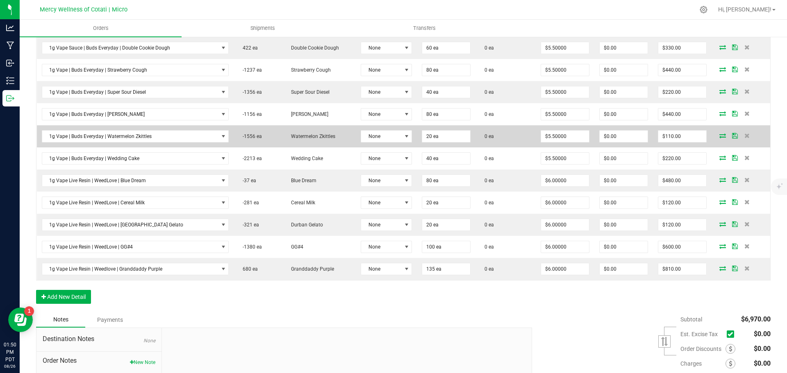
scroll to position [568, 0]
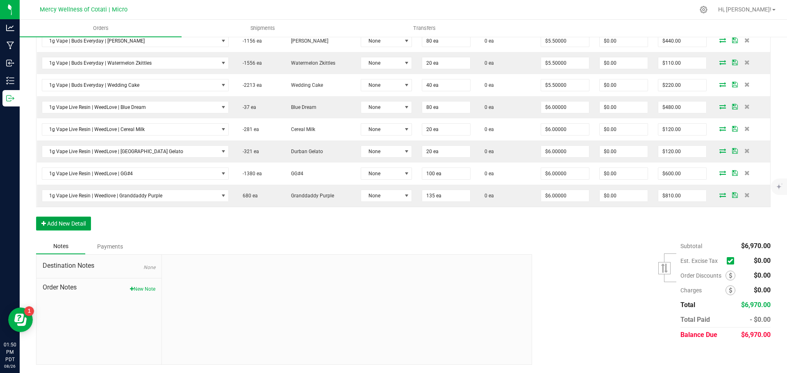
click at [51, 228] on button "Add New Detail" at bounding box center [63, 224] width 55 height 14
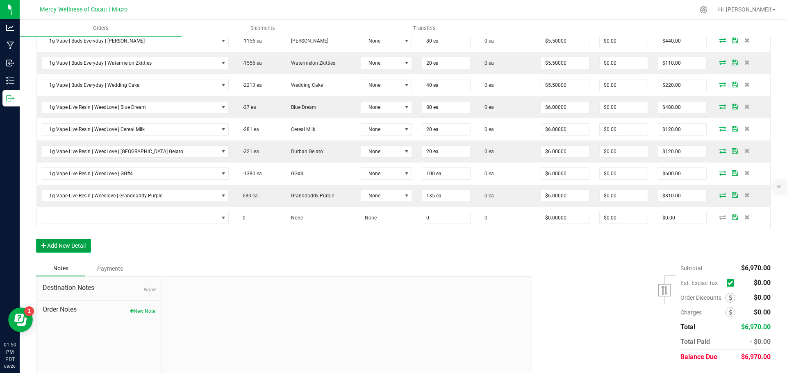
click at [63, 245] on button "Add New Detail" at bounding box center [63, 246] width 55 height 14
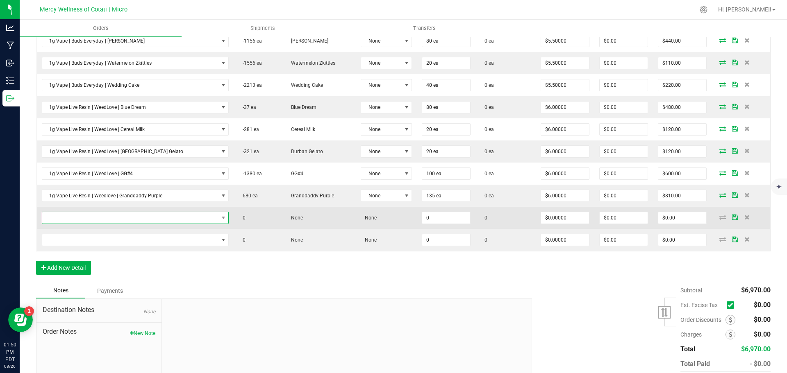
click at [134, 217] on span "NO DATA FOUND" at bounding box center [130, 217] width 176 height 11
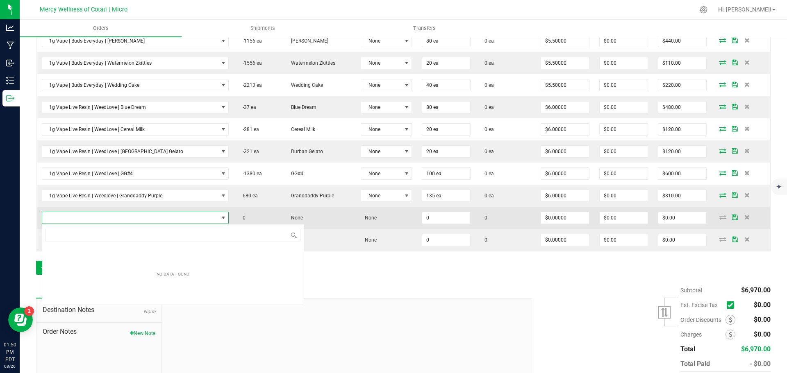
scroll to position [12, 172]
type input "1g Vape Live Resin | WeedLove | [PERSON_NAME]"
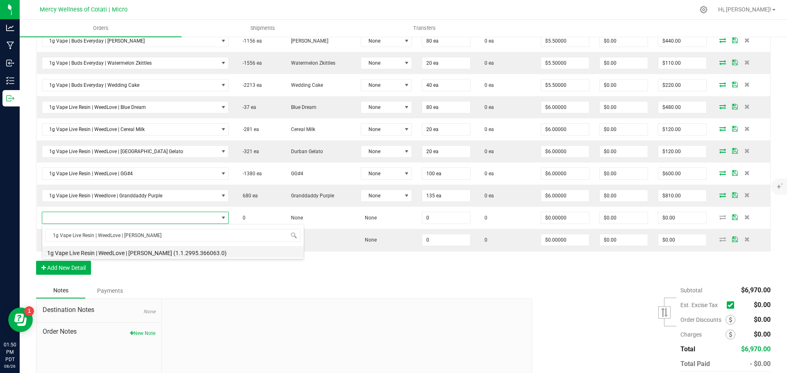
click at [140, 250] on li "1g Vape Live Resin | WeedLove | Jack Herer (1.1.2995.366063.0)" at bounding box center [173, 251] width 262 height 11
type input "0 ea"
type input "$6.00000"
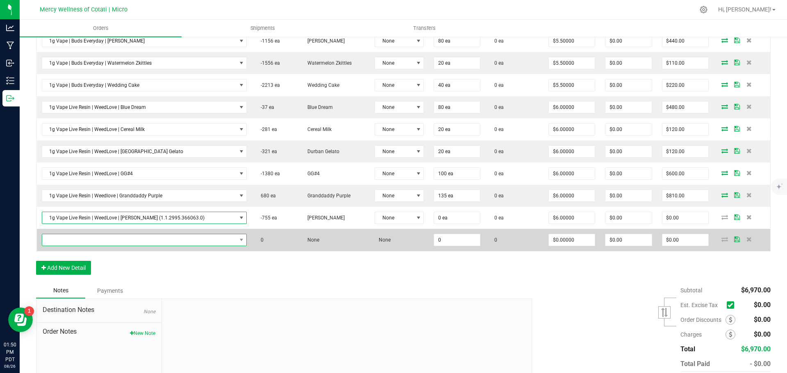
click at [99, 237] on span "NO DATA FOUND" at bounding box center [139, 239] width 194 height 11
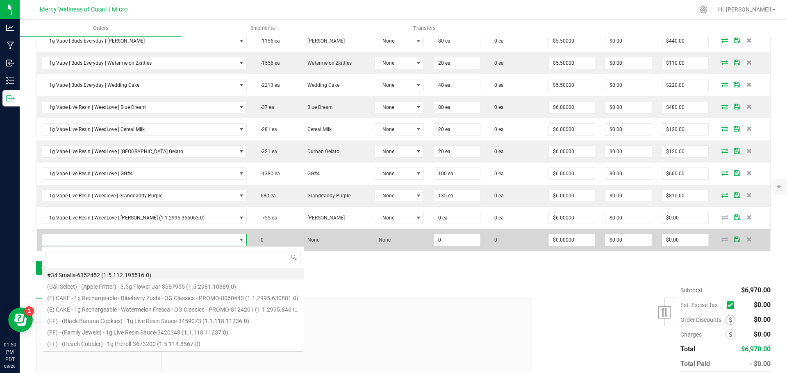
scroll to position [12, 189]
type input "1g Vape Live Resin | WeedLove | Jealousy Kush"
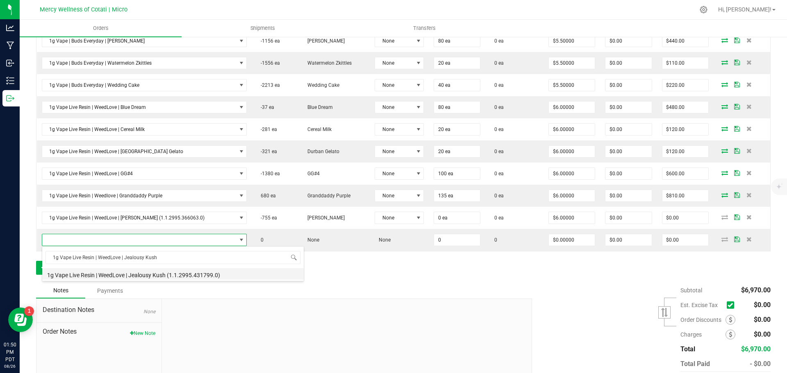
click at [124, 275] on li "1g Vape Live Resin | WeedLove | Jealousy Kush (1.1.2995.431799.0)" at bounding box center [173, 273] width 262 height 11
type input "0 ea"
type input "$6.00000"
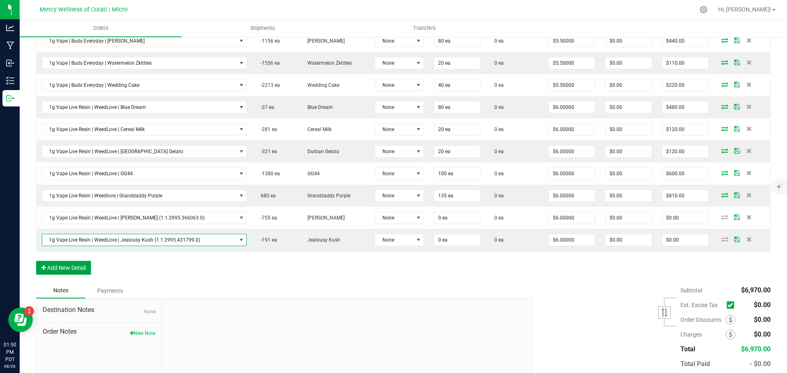
click at [69, 262] on button "Add New Detail" at bounding box center [63, 268] width 55 height 14
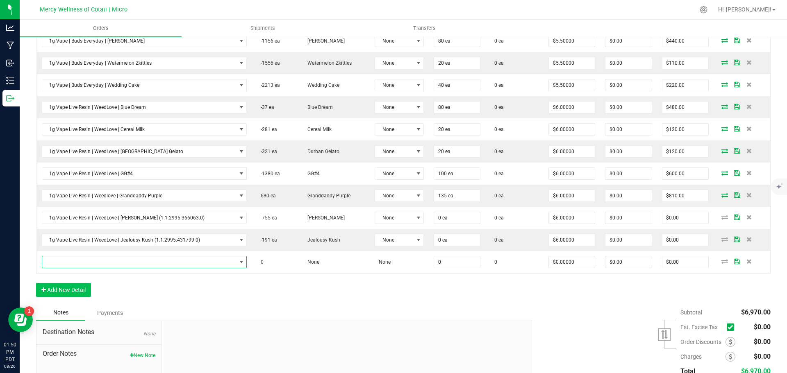
click at [72, 263] on span "NO DATA FOUND" at bounding box center [139, 262] width 194 height 11
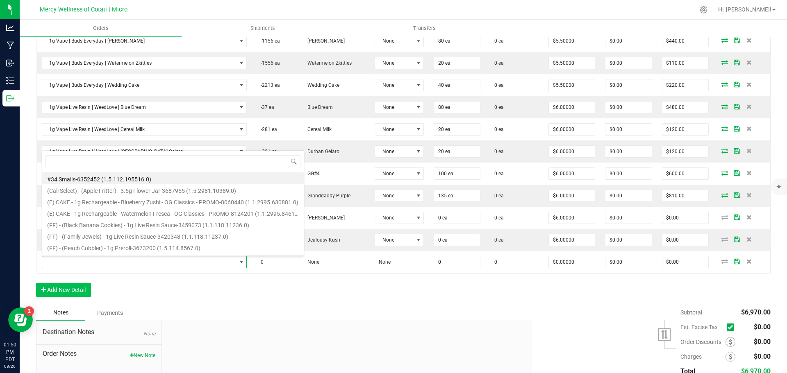
scroll to position [12, 196]
type input "1g Vape Live Resin | WeedLove | Kush Mints"
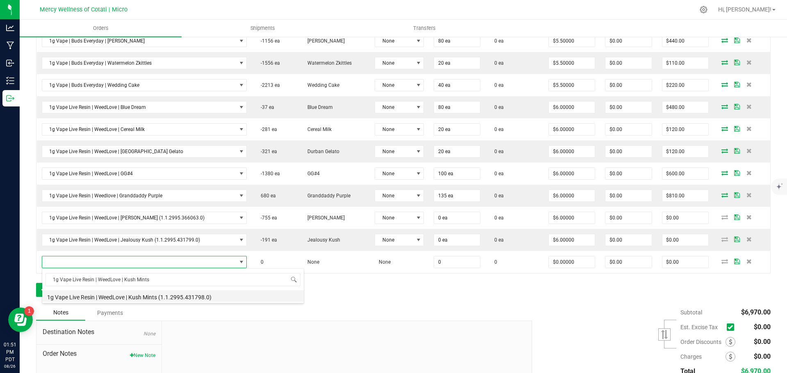
click at [125, 299] on li "1g Vape Live Resin | WeedLove | Kush Mints (1.1.2995.431798.0)" at bounding box center [173, 296] width 262 height 11
type input "0 ea"
type input "$6.00000"
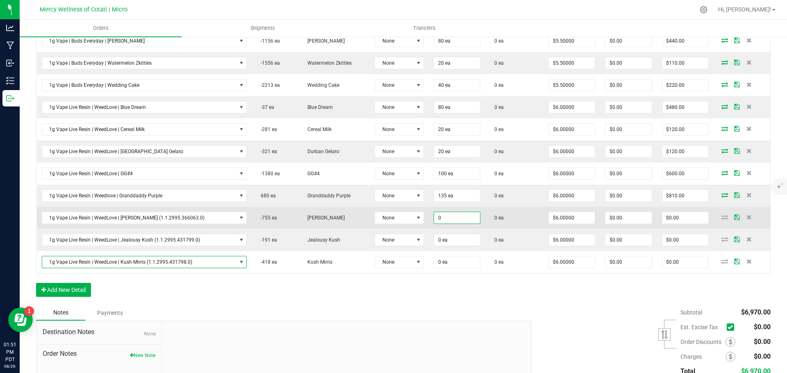
click at [449, 222] on input "0" at bounding box center [457, 217] width 46 height 11
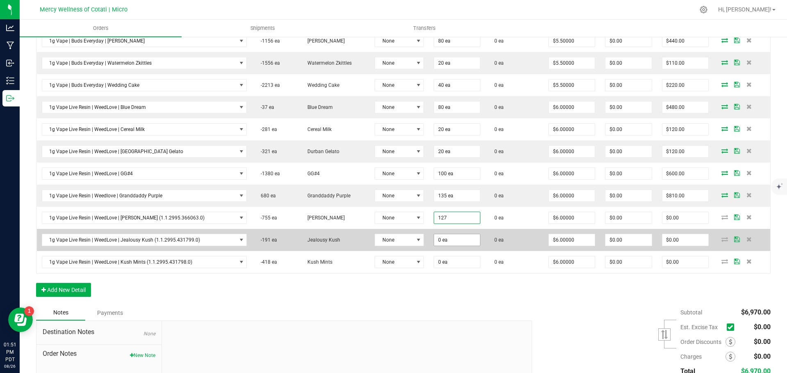
type input "127 ea"
type input "$762.00"
click at [443, 237] on input "0" at bounding box center [457, 239] width 46 height 11
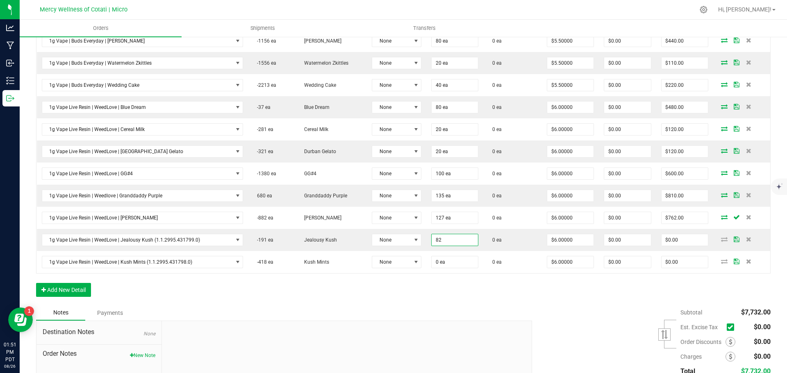
type input "82 ea"
type input "$492.00"
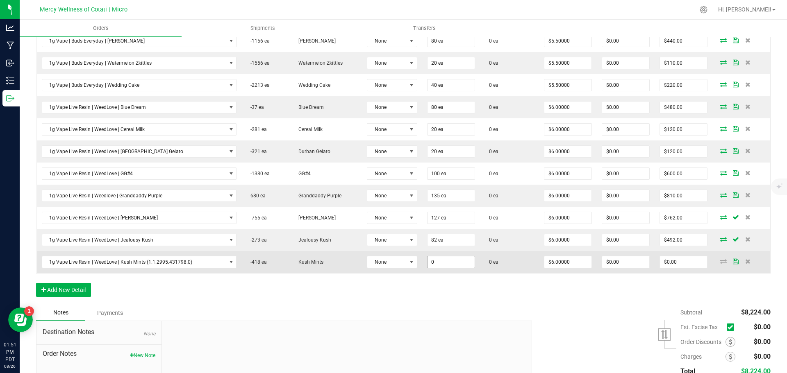
click at [452, 266] on input "0" at bounding box center [451, 262] width 47 height 11
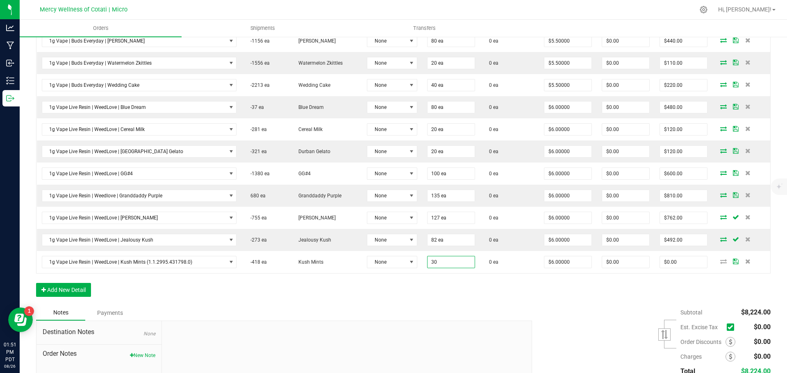
type input "30 ea"
type input "$180.00"
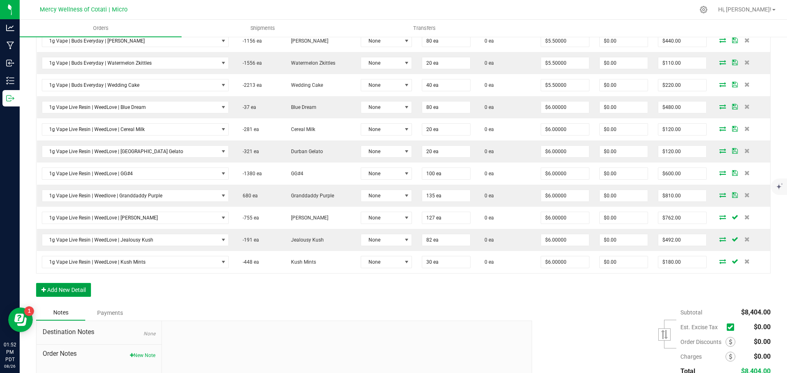
click at [68, 290] on button "Add New Detail" at bounding box center [63, 290] width 55 height 14
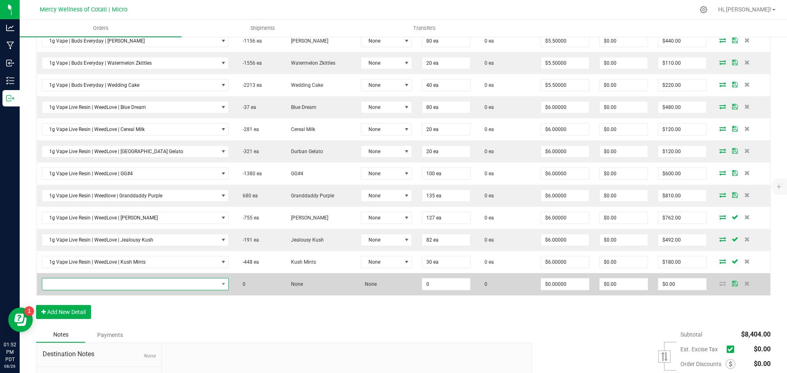
click at [89, 284] on span "NO DATA FOUND" at bounding box center [130, 284] width 176 height 11
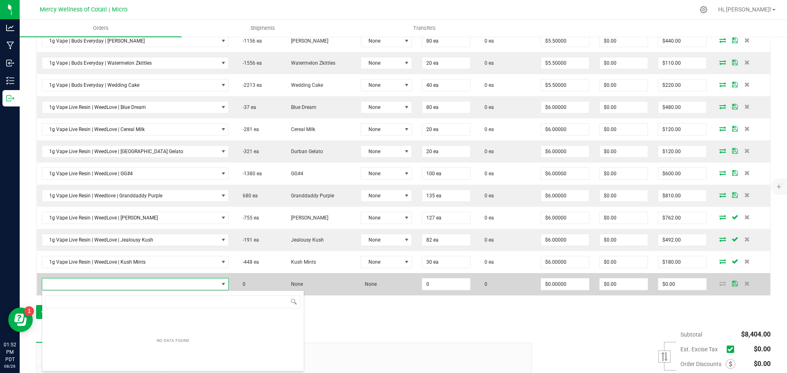
scroll to position [12, 172]
type input "1g Vape Live Resin | WeedLove | [PERSON_NAME] [PERSON_NAME]"
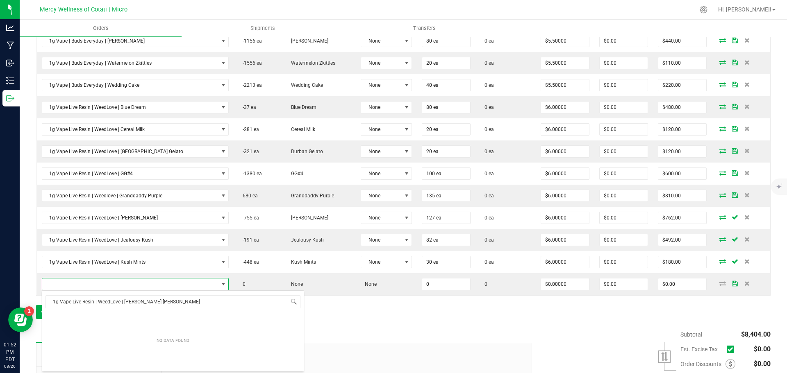
scroll to position [12, 171]
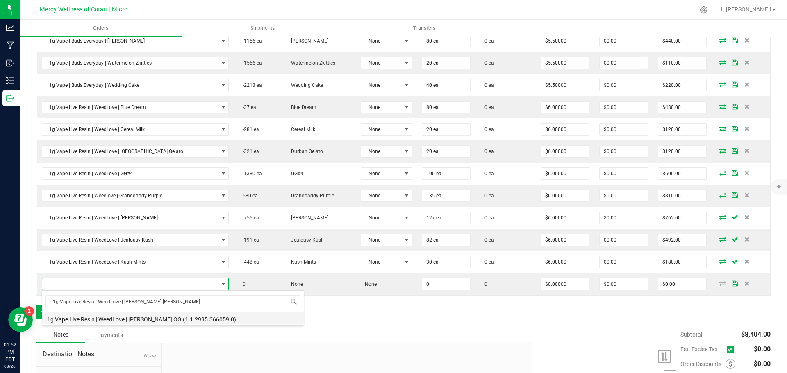
click at [164, 321] on li "1g Vape Live Resin | WeedLove | Skywalker OG (1.1.2995.366059.0)" at bounding box center [173, 318] width 262 height 11
type input "0 ea"
type input "$6.00000"
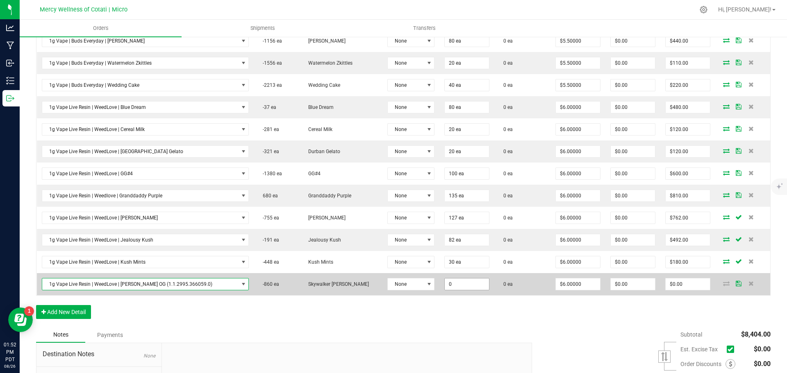
click at [447, 284] on input "0" at bounding box center [467, 284] width 44 height 11
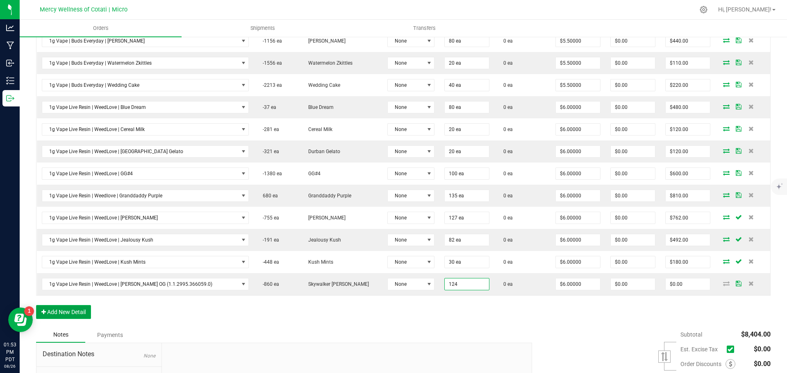
type input "124 ea"
type input "$744.00"
click at [75, 311] on button "Add New Detail" at bounding box center [63, 312] width 55 height 14
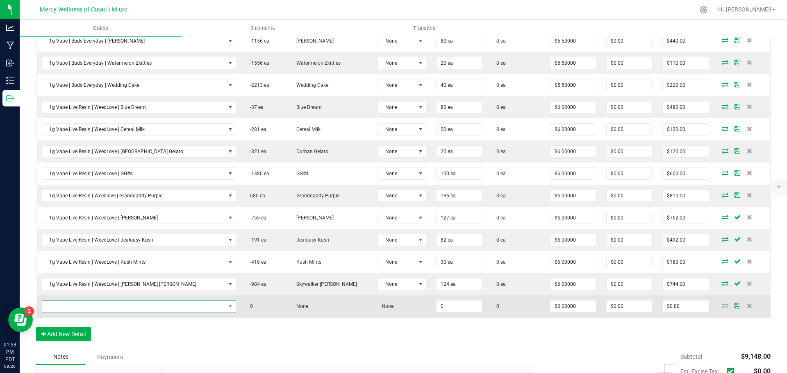
click at [125, 306] on span "NO DATA FOUND" at bounding box center [133, 306] width 183 height 11
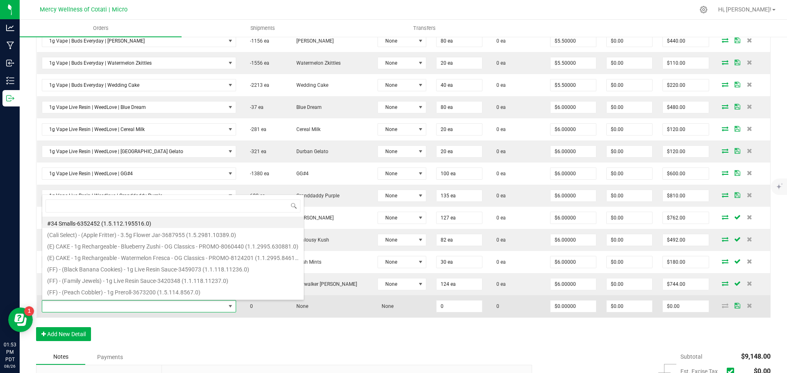
type input "1g Vape Live Resin | WeedLove | Super Lemon Haze"
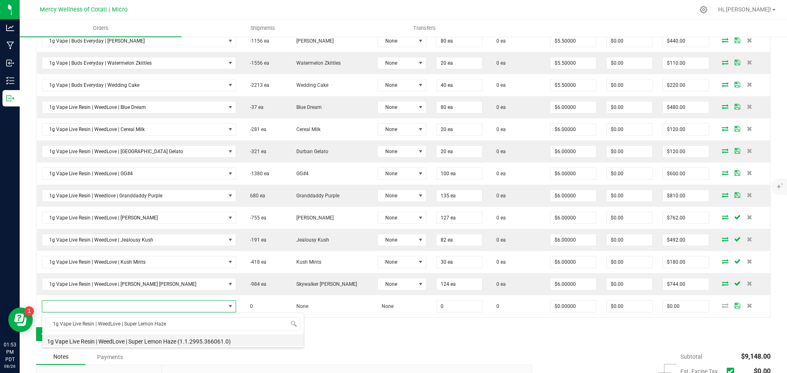
click at [150, 344] on li "1g Vape Live Resin | WeedLove | Super Lemon Haze (1.1.2995.366061.0)" at bounding box center [173, 340] width 262 height 11
type input "0 ea"
type input "$6.00000"
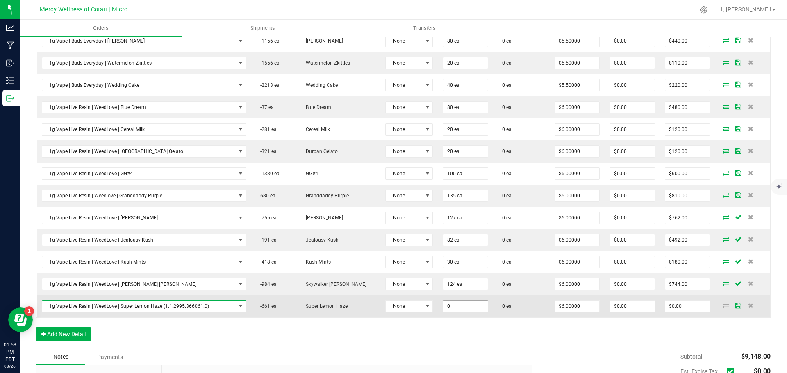
click at [443, 306] on input "0" at bounding box center [465, 306] width 45 height 11
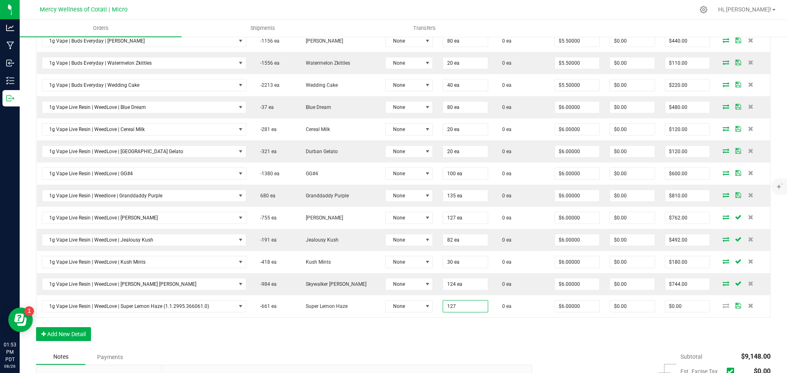
type input "127 ea"
type input "$762.00"
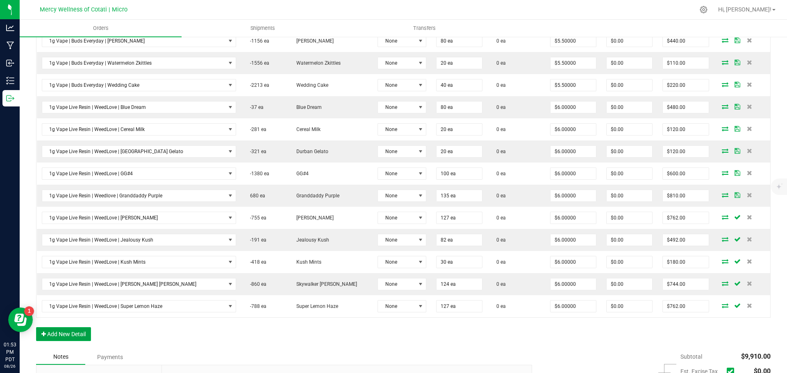
click at [82, 334] on button "Add New Detail" at bounding box center [63, 334] width 55 height 14
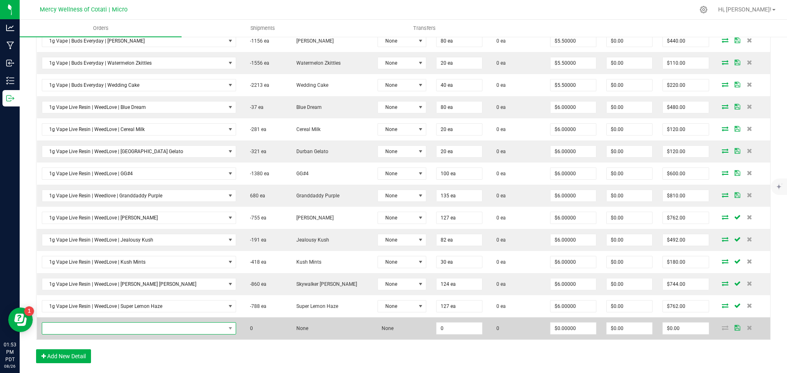
click at [97, 324] on span "NO DATA FOUND" at bounding box center [133, 328] width 183 height 11
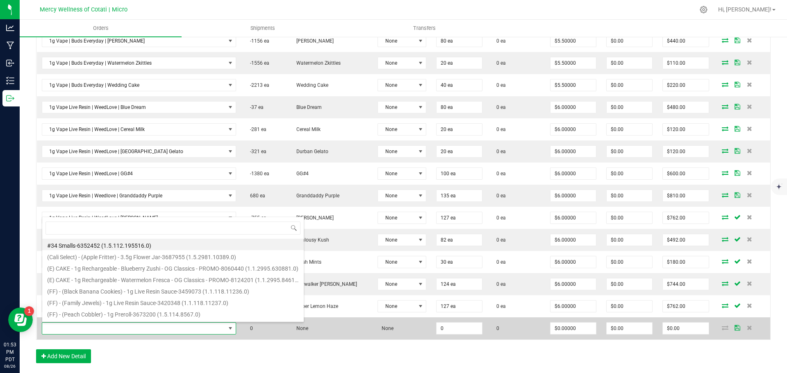
type input "1g Vape Live Resin | WeedLove | Tahoe OG"
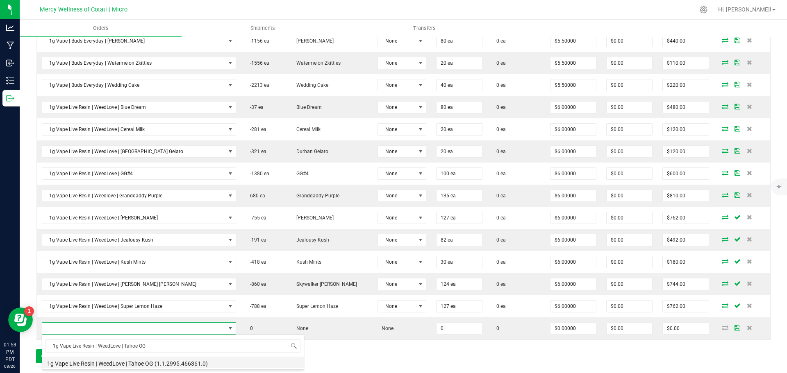
click at [160, 365] on li "1g Vape Live Resin | WeedLove | Tahoe OG (1.1.2995.466361.0)" at bounding box center [173, 362] width 262 height 11
type input "0 ea"
type input "$6.00000"
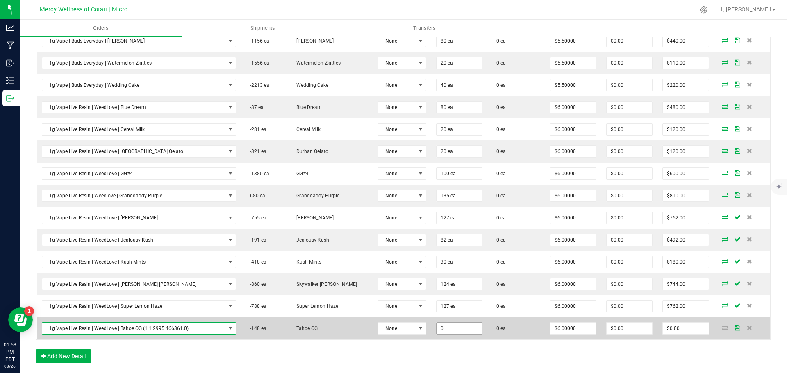
click at [437, 332] on input "0" at bounding box center [459, 328] width 45 height 11
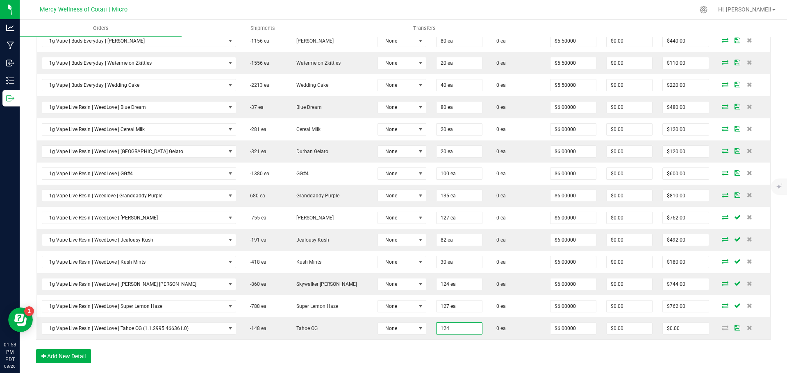
type input "124 ea"
type input "$744.00"
click at [80, 362] on button "Add New Detail" at bounding box center [63, 357] width 55 height 14
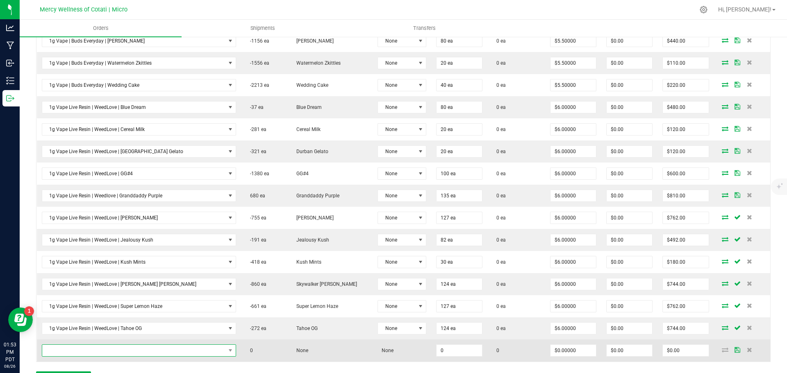
click at [83, 352] on span "NO DATA FOUND" at bounding box center [133, 350] width 183 height 11
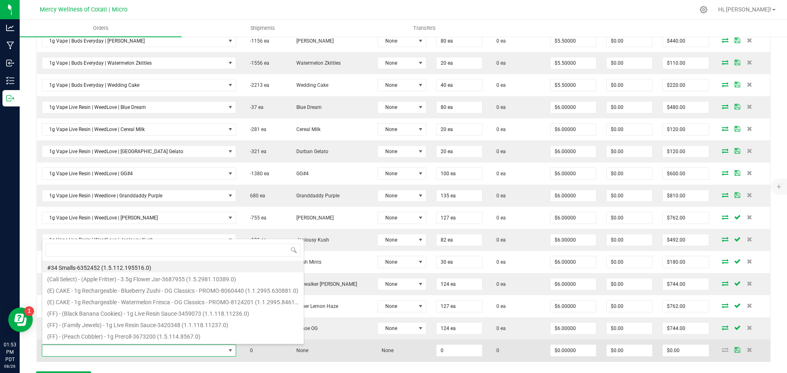
type input "5pk (2.5G) Infused Preroll | LolliPot | Fruit Punch"
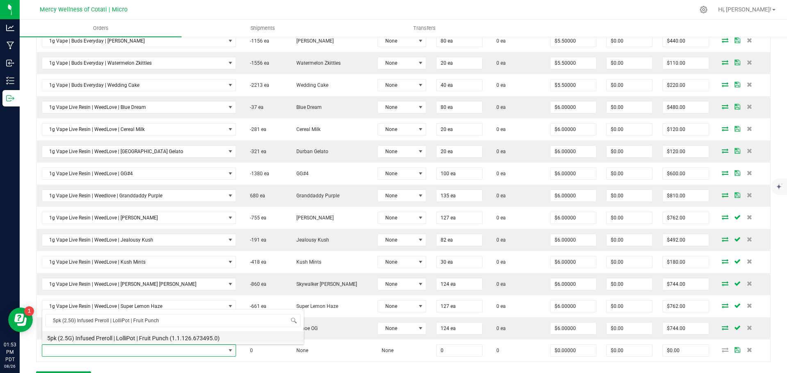
click at [162, 332] on li "5pk (2.5G) Infused Preroll | LolliPot | Fruit Punch (1.1.126.673495.0)" at bounding box center [173, 337] width 262 height 11
type input "0 ea"
type input "$8.00000"
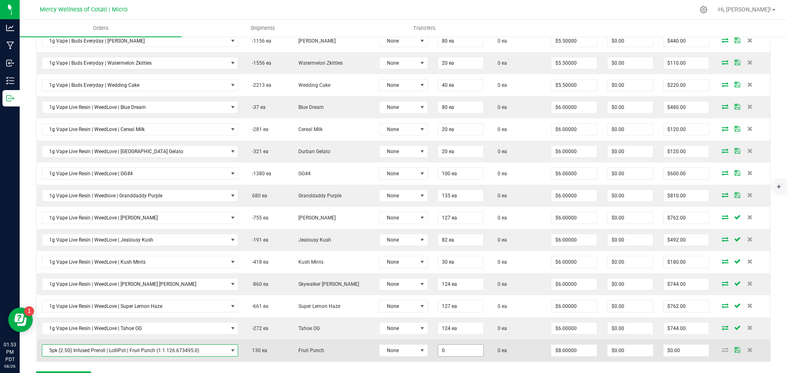
click at [464, 350] on input "0" at bounding box center [460, 350] width 45 height 11
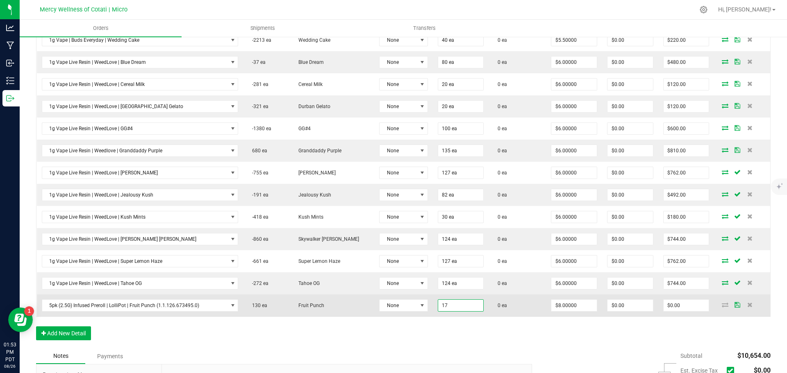
scroll to position [650, 0]
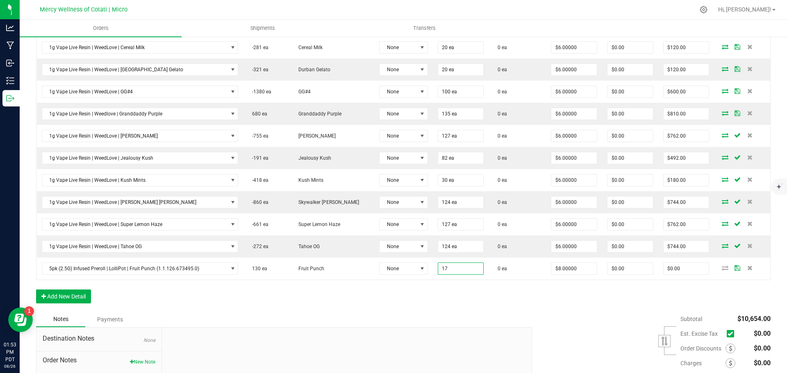
type input "17 ea"
type input "$136.00"
click at [477, 313] on div "Notes Payments" at bounding box center [281, 320] width 490 height 16
click at [76, 297] on button "Add New Detail" at bounding box center [63, 297] width 55 height 14
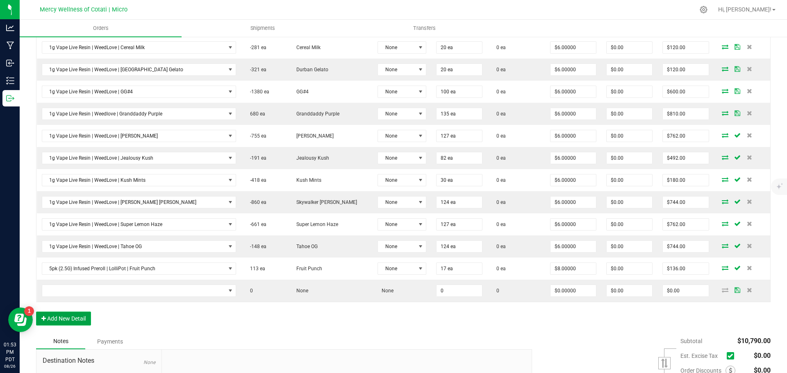
click at [70, 319] on button "Add New Detail" at bounding box center [63, 319] width 55 height 14
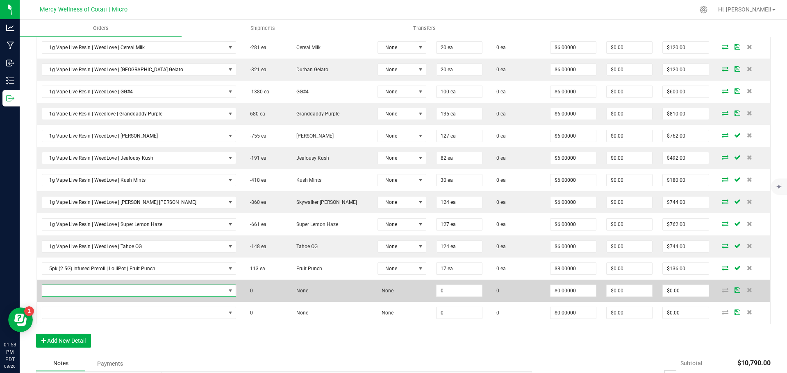
click at [126, 293] on span "NO DATA FOUND" at bounding box center [133, 290] width 183 height 11
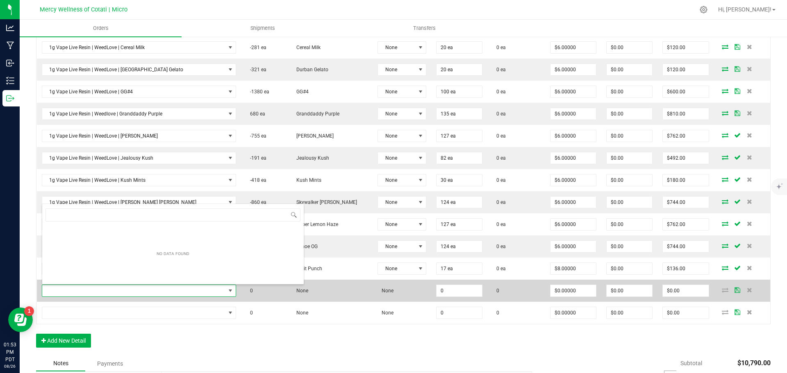
scroll to position [12, 171]
type input "5pk (2.5G) Infused Preroll | LolliPot | Peach Rings"
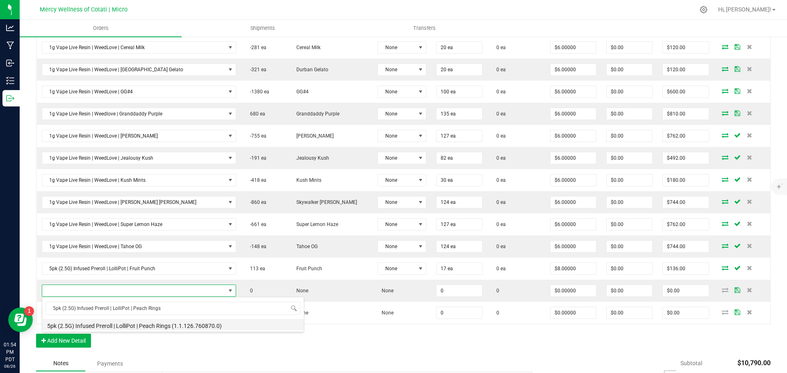
click at [164, 325] on li "5pk (2.5G) Infused Preroll | LolliPot | Peach Rings (1.1.126.760870.0)" at bounding box center [173, 324] width 262 height 11
type input "0 ea"
type input "$8.00000"
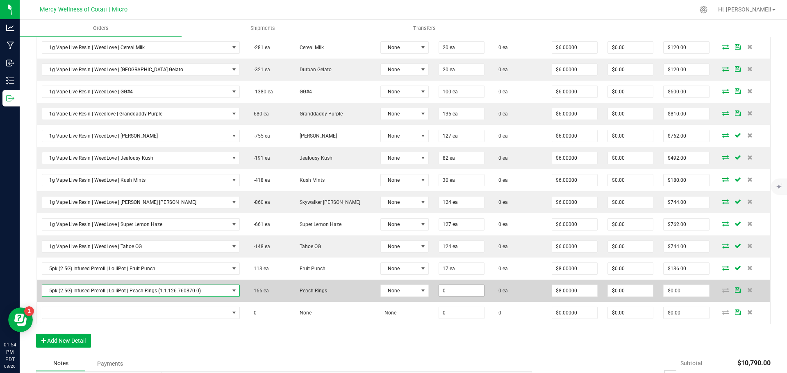
click at [446, 290] on input "0" at bounding box center [461, 290] width 45 height 11
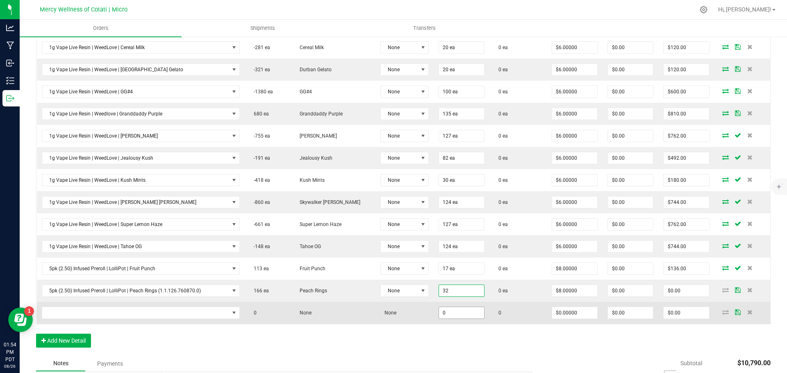
type input "32 ea"
type input "$256.00"
click at [442, 316] on input "0" at bounding box center [461, 312] width 45 height 11
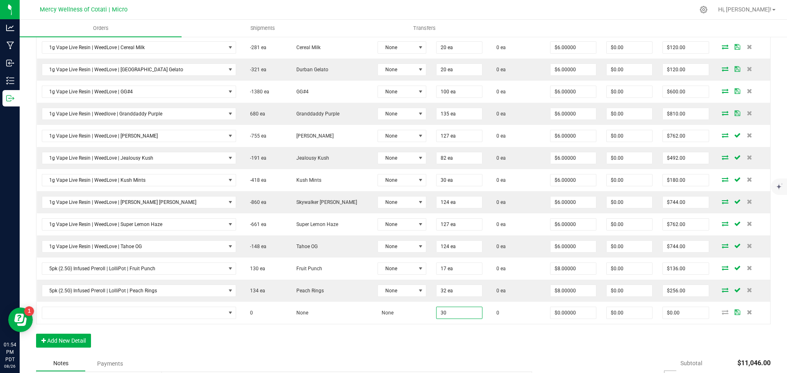
type input "30"
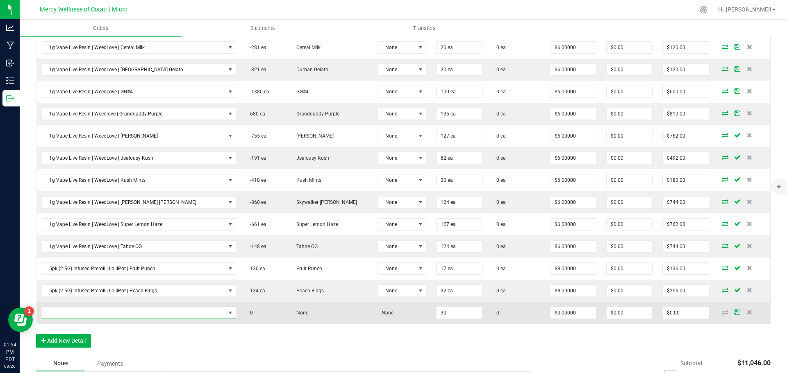
click at [119, 314] on span "NO DATA FOUND" at bounding box center [133, 312] width 183 height 11
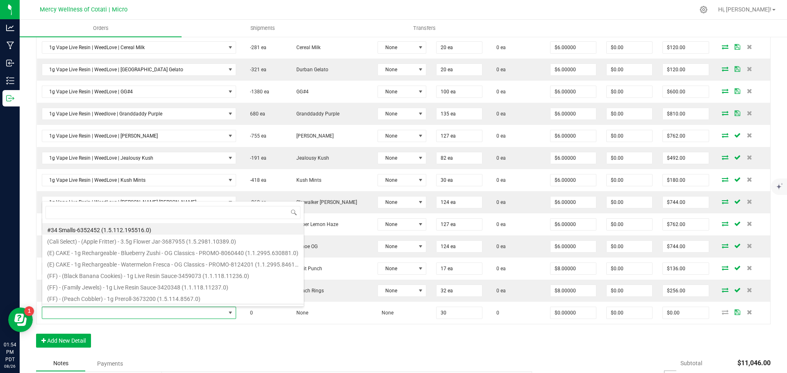
type input "5pk (2.5G) Infused Preroll | LolliPot | Pineapple Express"
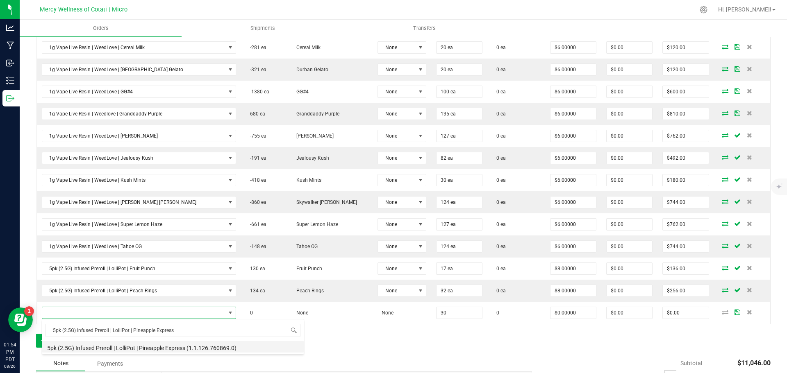
click at [157, 351] on li "5pk (2.5G) Infused Preroll | LolliPot | Pineapple Express (1.1.126.760869.0)" at bounding box center [173, 346] width 262 height 11
type input "30 ea"
type input "$8.00000"
type input "$240.00"
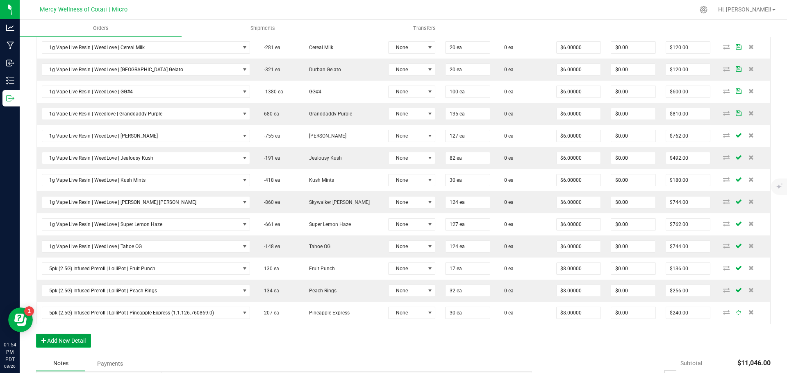
click at [70, 337] on button "Add New Detail" at bounding box center [63, 341] width 55 height 14
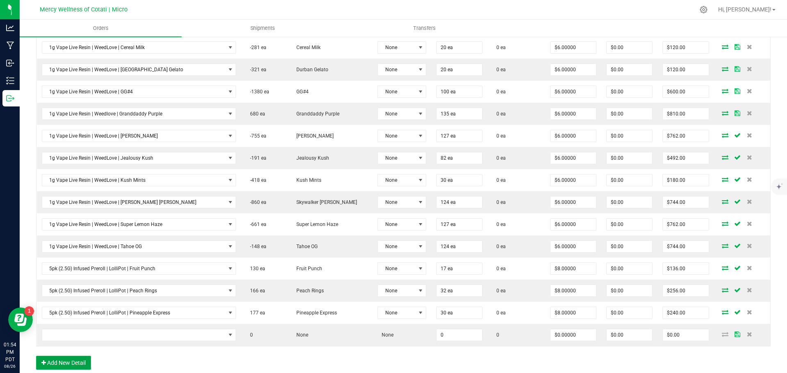
click at [75, 357] on button "Add New Detail" at bounding box center [63, 363] width 55 height 14
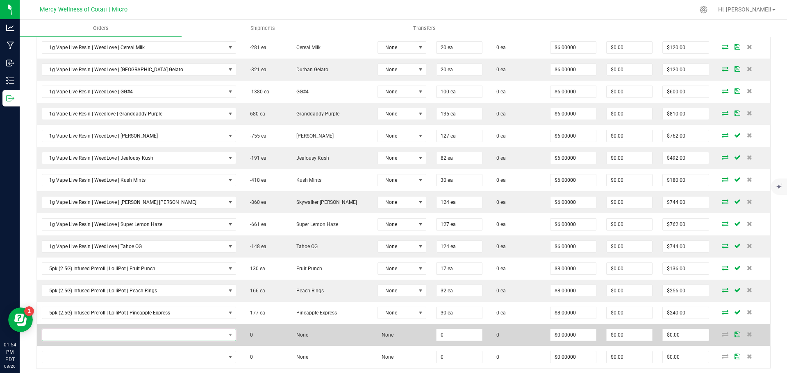
click at [111, 337] on span "NO DATA FOUND" at bounding box center [133, 335] width 183 height 11
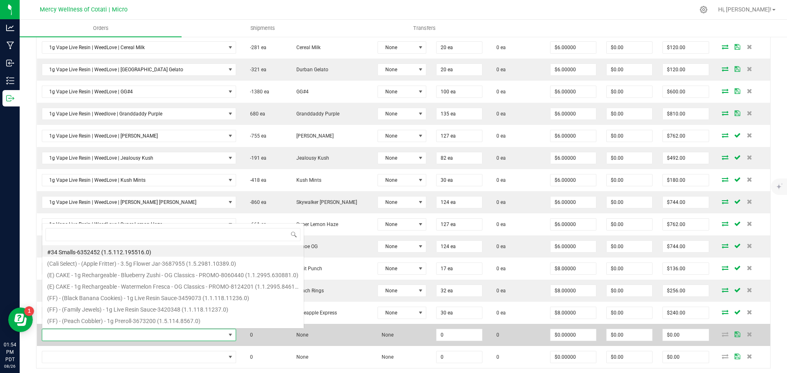
scroll to position [12, 171]
type input "2g Badder | WeedLove | Hawaiian Cherry Punch"
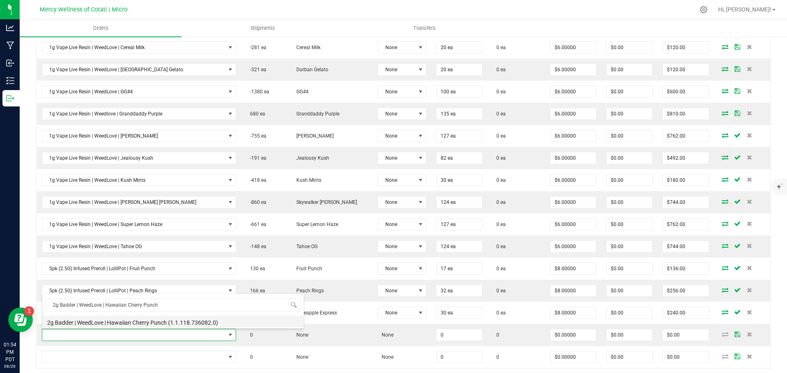
click at [118, 320] on li "2g Badder | WeedLove | Hawaiian Cherry Punch (1.1.118.736082.0)" at bounding box center [173, 321] width 262 height 11
type input "0 ea"
type input "$6.00000"
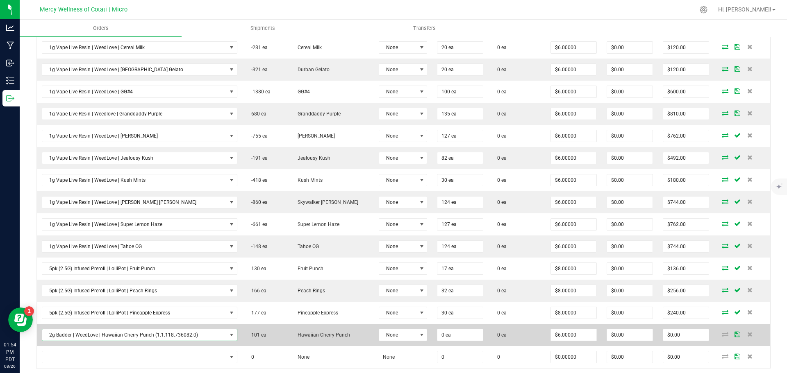
click at [475, 332] on td "0 ea" at bounding box center [460, 335] width 56 height 22
click at [462, 332] on input "0" at bounding box center [459, 335] width 45 height 11
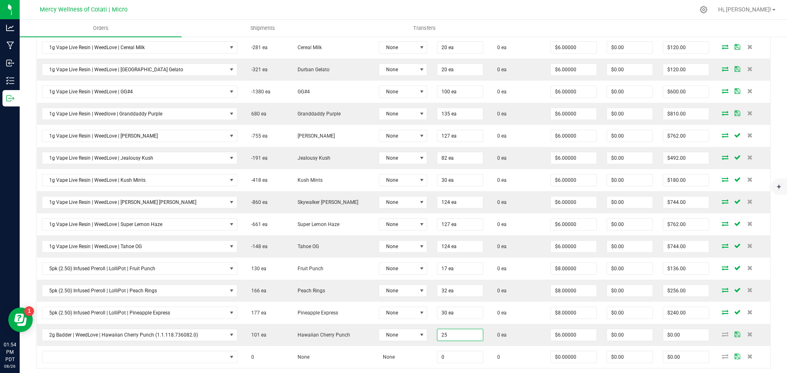
type input "25 ea"
type input "$150.00"
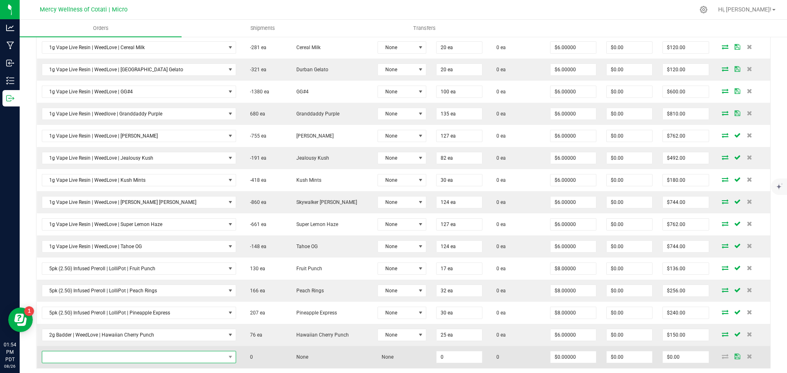
click at [107, 357] on span "NO DATA FOUND" at bounding box center [133, 357] width 183 height 11
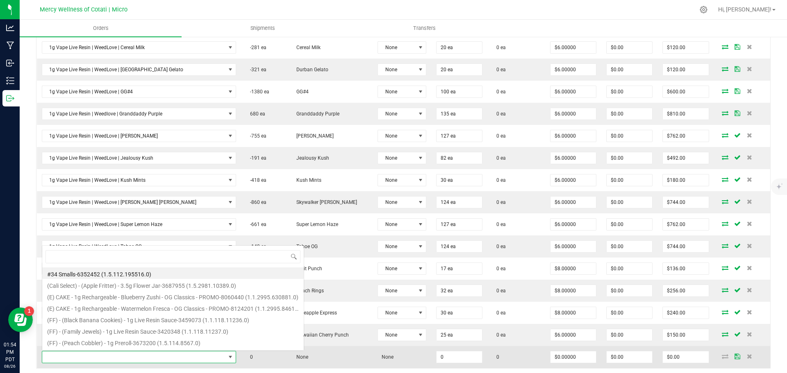
scroll to position [12, 171]
type input "1g Crushed Diamonds | WeedLove | GMO Crasher"
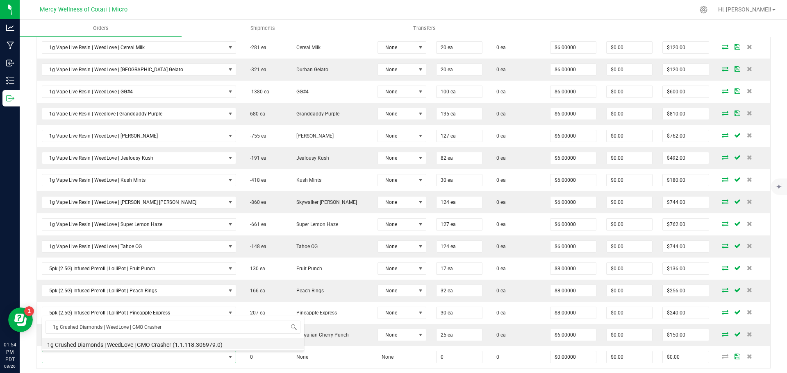
click at [127, 344] on li "1g Crushed Diamonds | WeedLove | GMO Crasher (1.1.118.306979.0)" at bounding box center [173, 343] width 262 height 11
type input "0 ea"
type input "$4.00000"
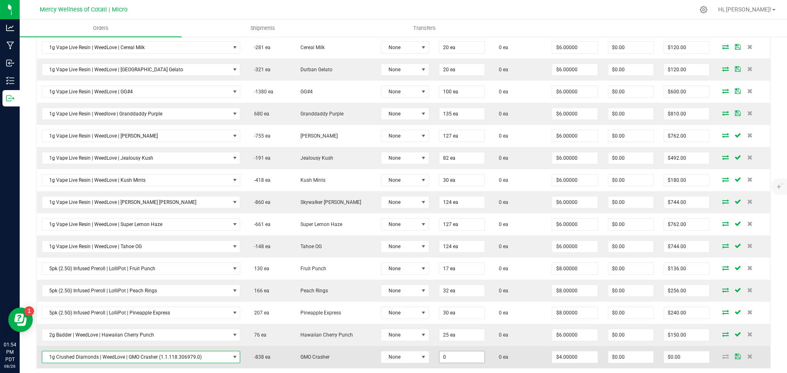
click at [459, 355] on input "0" at bounding box center [461, 357] width 45 height 11
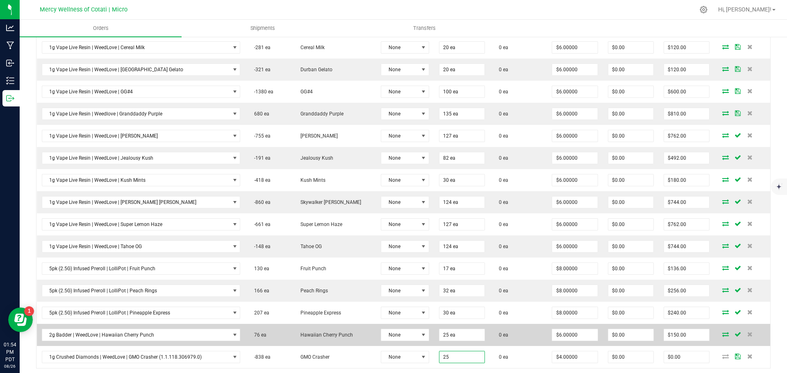
type input "25 ea"
type input "$100.00"
click at [525, 336] on td "0 ea" at bounding box center [518, 335] width 57 height 22
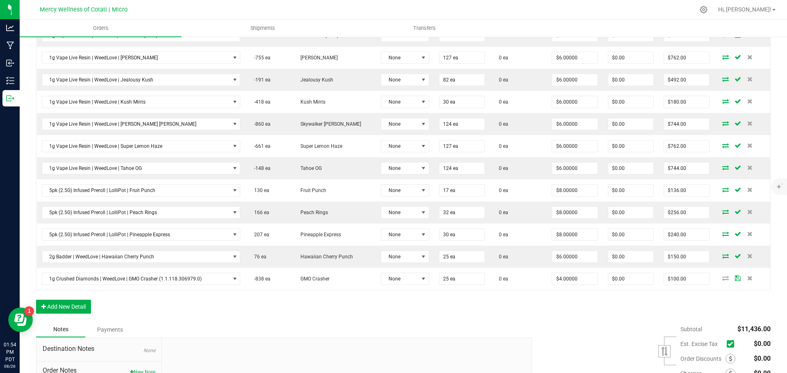
scroll to position [732, 0]
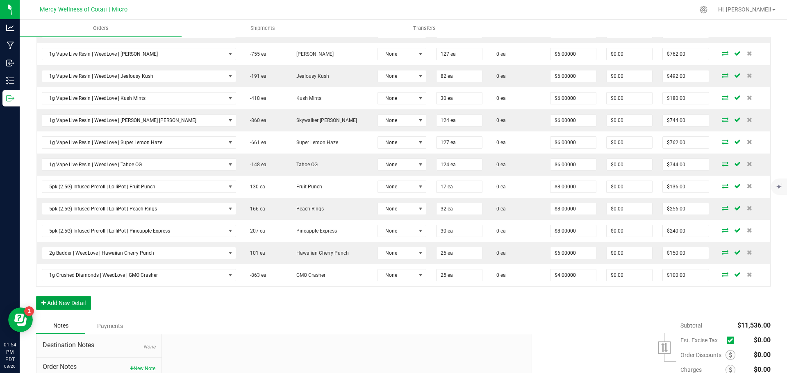
click at [74, 305] on button "Add New Detail" at bounding box center [63, 303] width 55 height 14
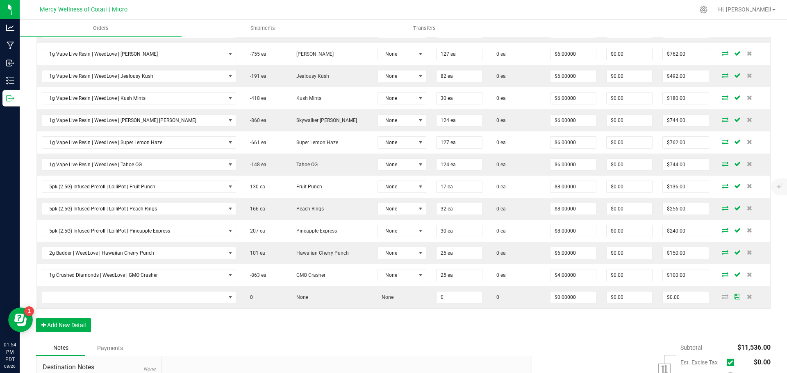
click at [75, 321] on button "Add New Detail" at bounding box center [63, 325] width 55 height 14
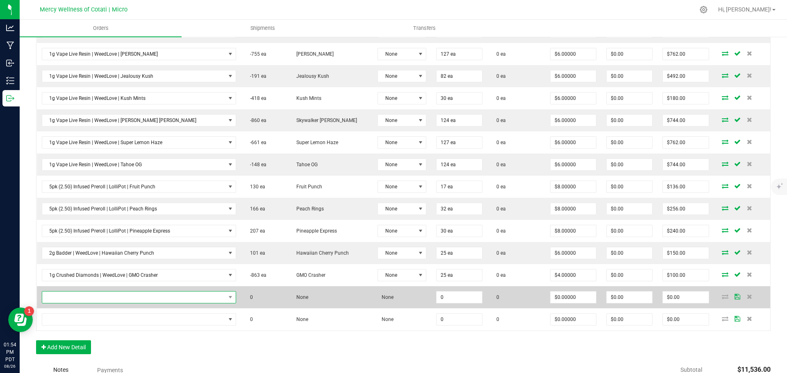
click at [71, 297] on span "NO DATA FOUND" at bounding box center [133, 297] width 183 height 11
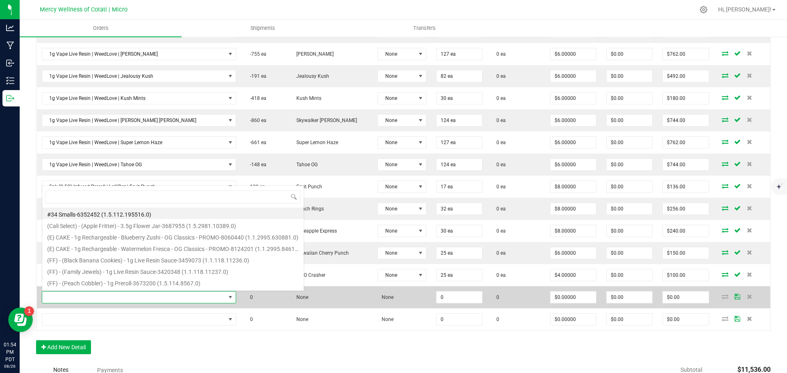
scroll to position [12, 171]
type input "3.5g Infused Flower | Weedlove | Jungle Juice"
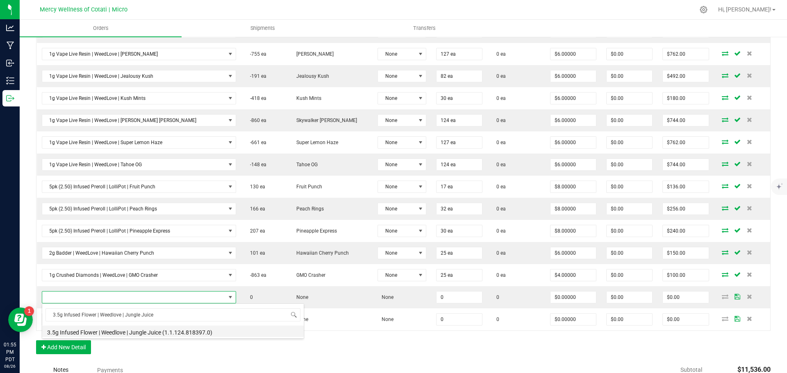
click at [163, 331] on li "3.5g Infused Flower | Weedlove | Jungle Juice (1.1.124.818397.0)" at bounding box center [173, 331] width 262 height 11
type input "0 ea"
type input "$12.00000"
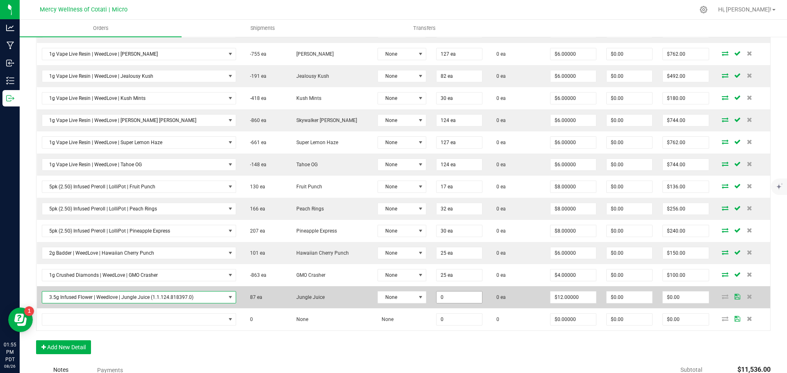
click at [467, 296] on input "0" at bounding box center [459, 297] width 45 height 11
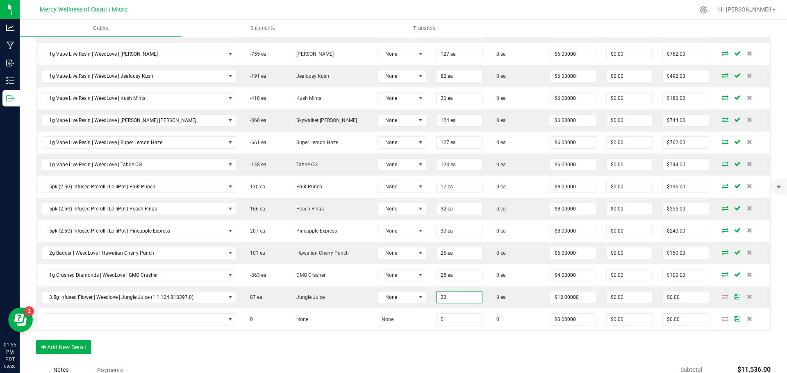
type input "32 ea"
type input "$384.00"
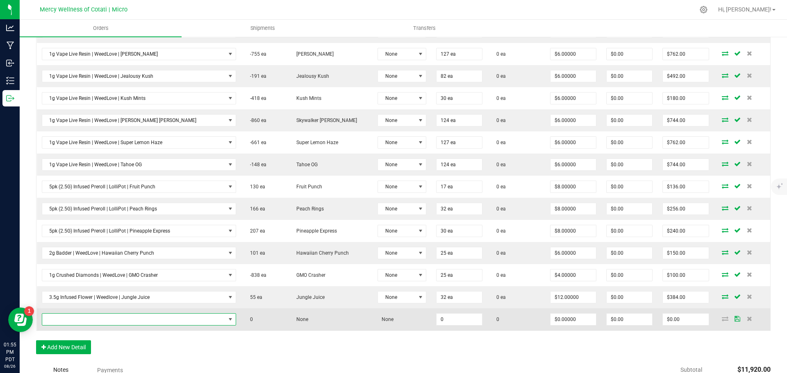
click at [127, 319] on span "NO DATA FOUND" at bounding box center [133, 319] width 183 height 11
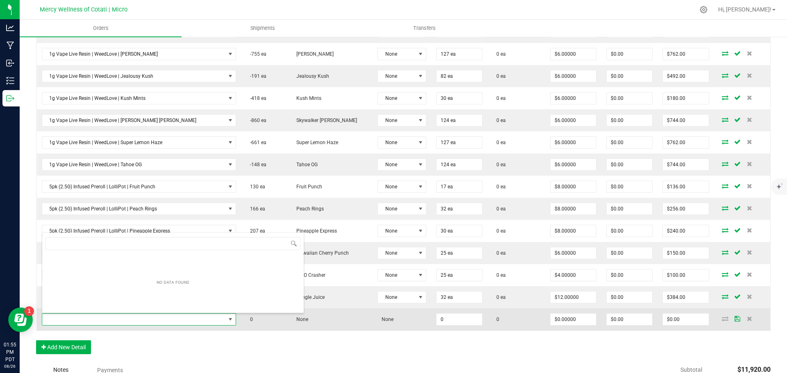
type input "5pk (2.5G) Infused Preroll | WeedLove | Midnight Churro"
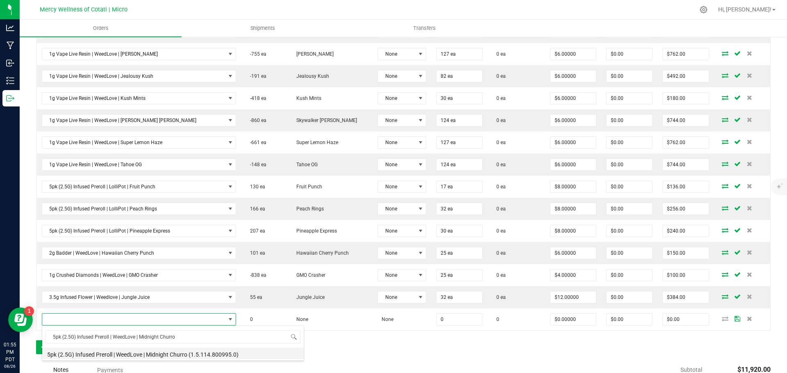
click at [157, 355] on li "5pk (2.5G) Infused Preroll | WeedLove | Midnight Churro (1.5.114.800995.0)" at bounding box center [173, 353] width 262 height 11
type input "0 ea"
type input "$8.75000"
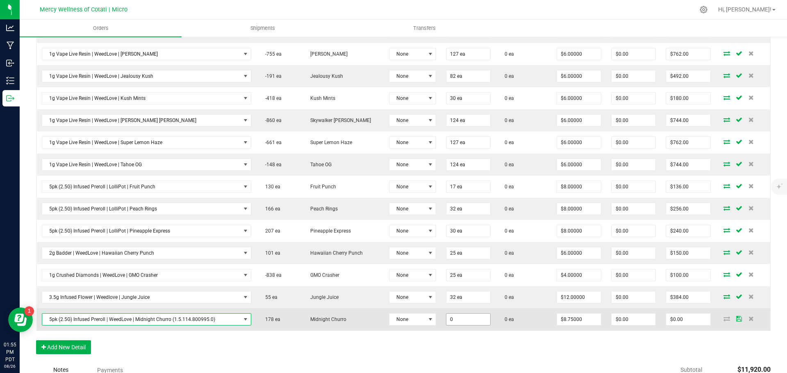
click at [471, 323] on input "0" at bounding box center [468, 319] width 44 height 11
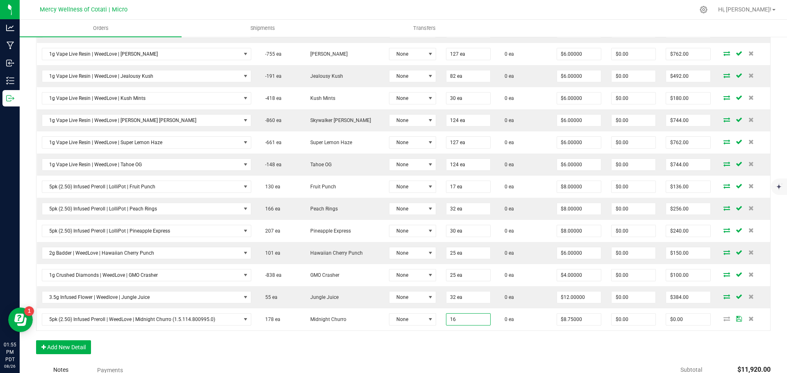
type input "16 ea"
type input "$140.00"
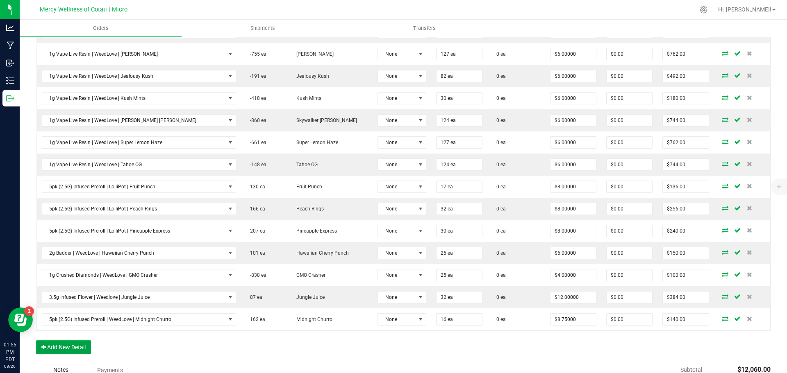
click at [62, 343] on button "Add New Detail" at bounding box center [63, 348] width 55 height 14
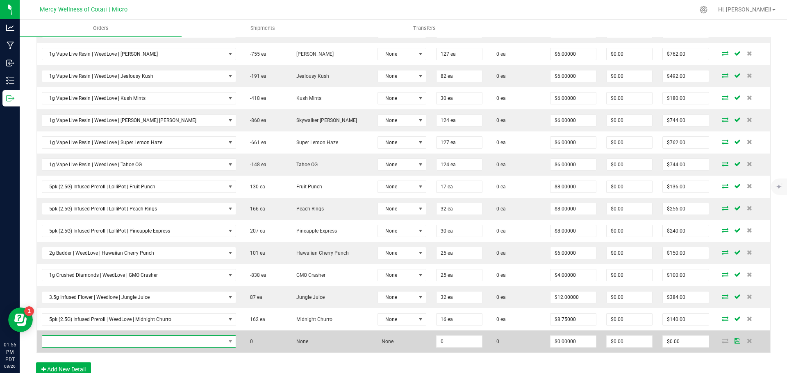
click at [69, 342] on span "NO DATA FOUND" at bounding box center [133, 341] width 183 height 11
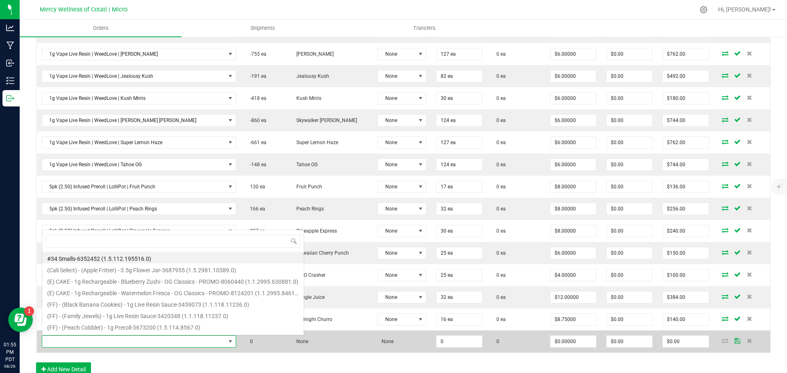
scroll to position [12, 172]
type input "1pk (1G) Infused Preroll | WeedLove | [PERSON_NAME] Pie"
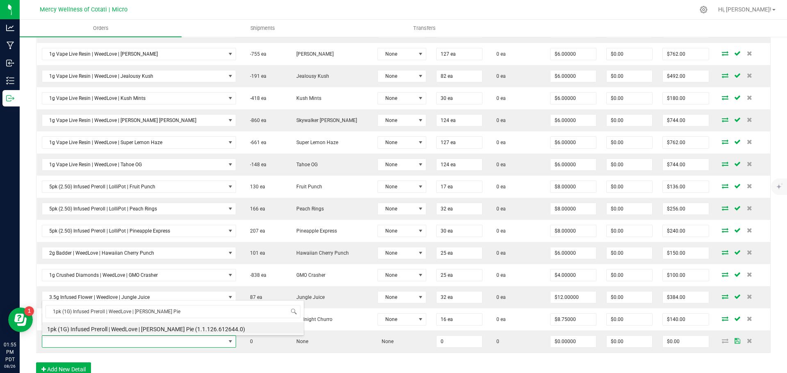
click at [161, 335] on div "1pk (1G) Infused Preroll | WeedLove | Berry Pie 1pk (1G) Infused Preroll | Weed…" at bounding box center [173, 317] width 262 height 35
click at [171, 333] on li "1pk (1G) Infused Preroll | WeedLove | Berry Pie (1.1.126.612644.0)" at bounding box center [173, 328] width 262 height 11
type input "0 ea"
type input "$3.90000"
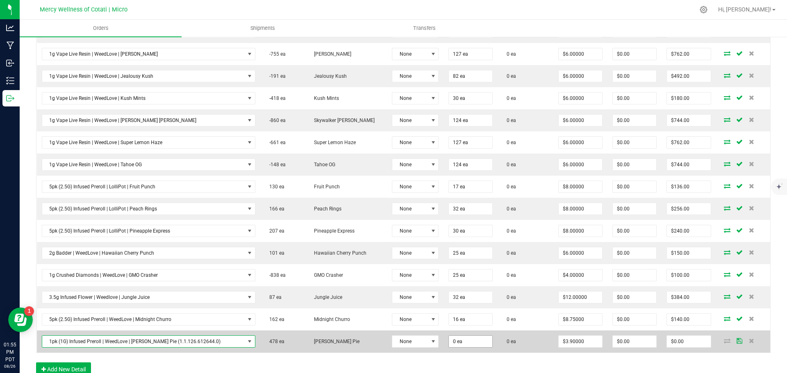
click at [449, 343] on input "0" at bounding box center [470, 341] width 43 height 11
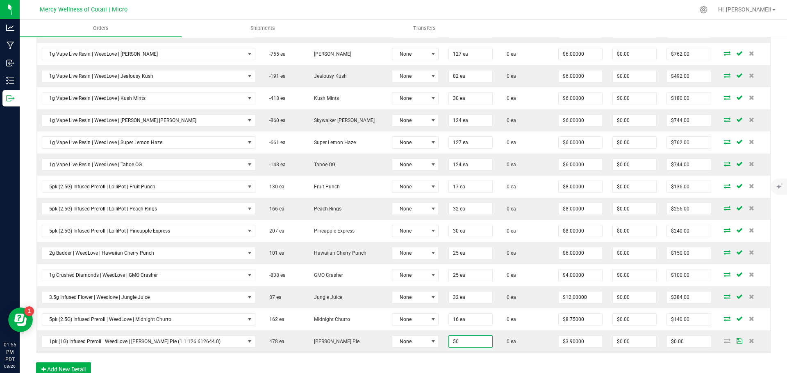
type input "50 ea"
type input "$195.00"
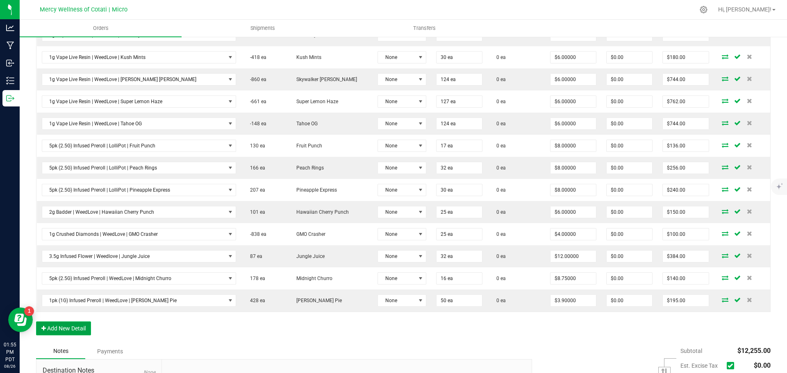
click at [81, 327] on button "Add New Detail" at bounding box center [63, 329] width 55 height 14
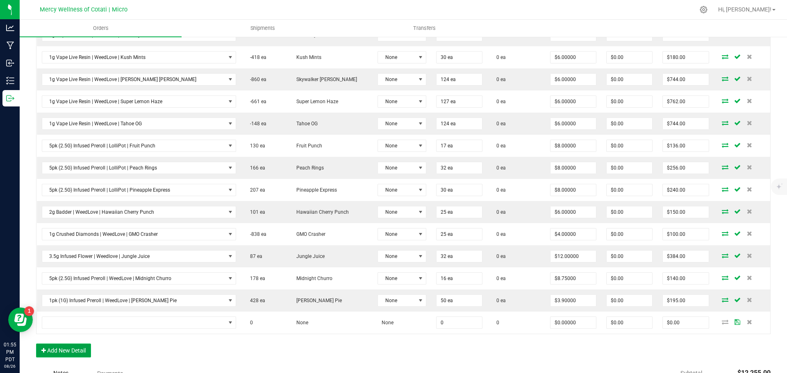
click at [82, 355] on button "Add New Detail" at bounding box center [63, 351] width 55 height 14
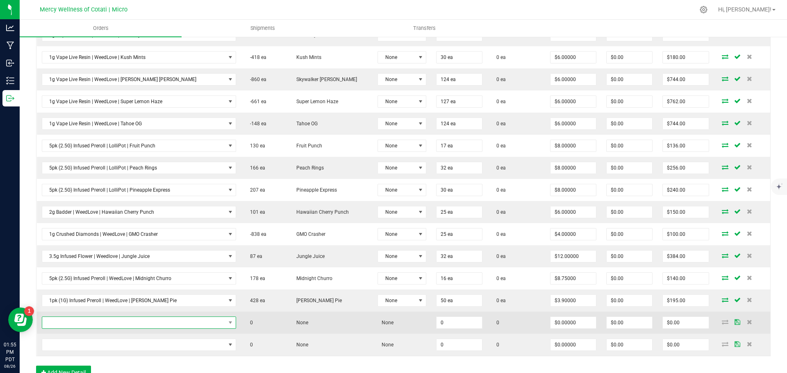
click at [87, 326] on span "NO DATA FOUND" at bounding box center [133, 322] width 183 height 11
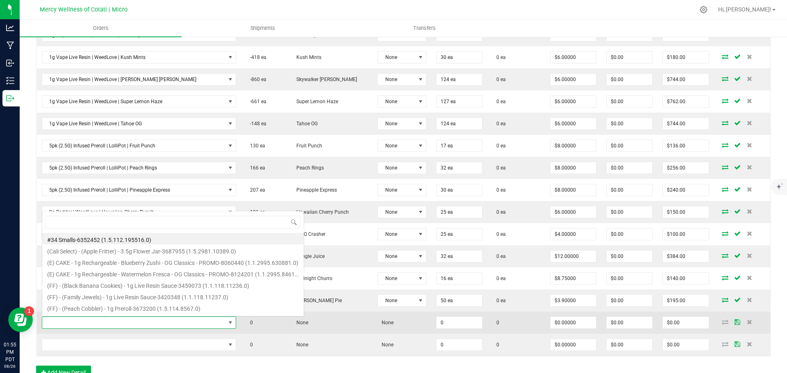
scroll to position [12, 172]
type input "2g Sauce + Diamonds | WeedLove | Grape Nectar"
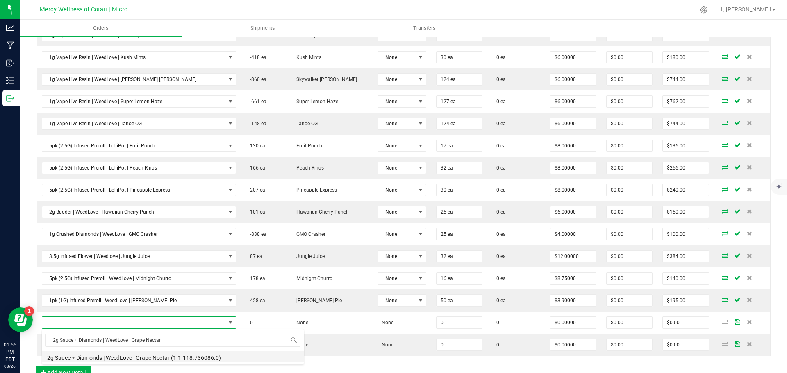
click at [189, 355] on li "2g Sauce + Diamonds | WeedLove | Grape Nectar (1.1.118.736086.0)" at bounding box center [173, 356] width 262 height 11
type input "0 ea"
type input "$6.00000"
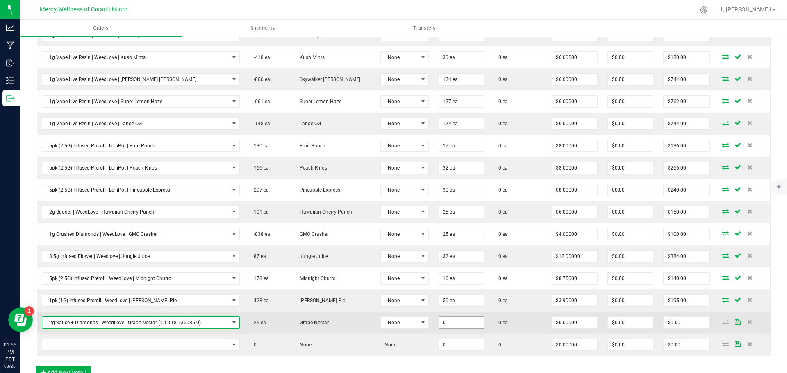
click at [463, 327] on input "0" at bounding box center [461, 322] width 45 height 11
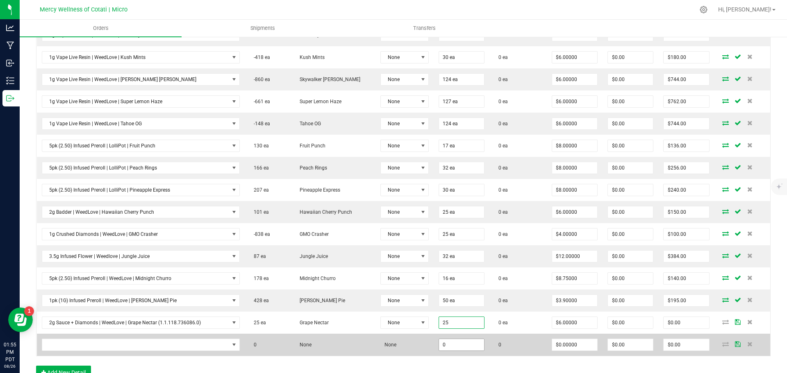
type input "25 ea"
type input "$150.00"
click at [456, 346] on input "0" at bounding box center [461, 344] width 45 height 11
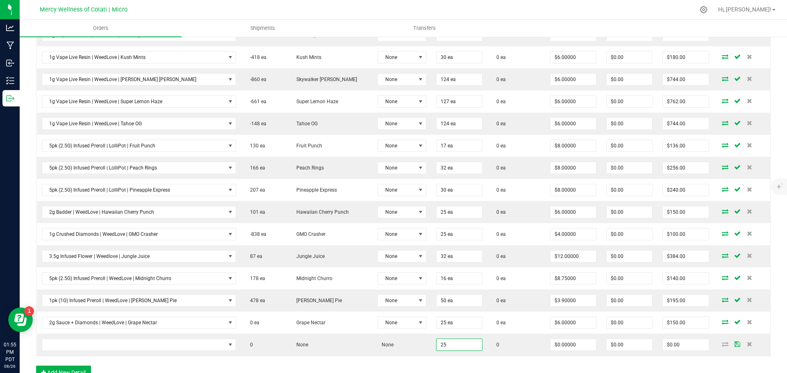
type input "25"
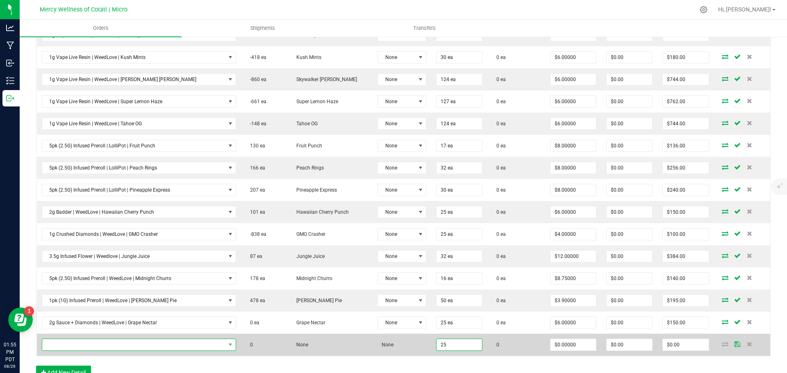
click at [116, 347] on span "NO DATA FOUND" at bounding box center [133, 344] width 183 height 11
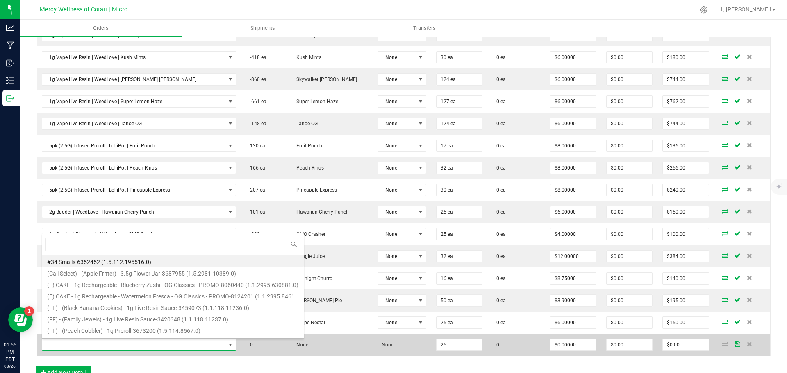
type input "1g Terp Sugar | WeedLove | Cherry Pie x [PERSON_NAME]"
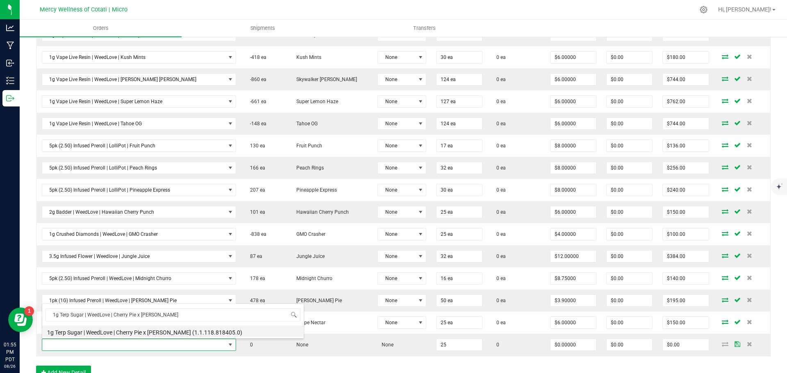
click at [152, 330] on li "1g Terp Sugar | WeedLove | Cherry Pie x Tangie (1.1.118.818405.0)" at bounding box center [173, 331] width 262 height 11
type input "25 ea"
type input "$4.00000"
type input "$100.00"
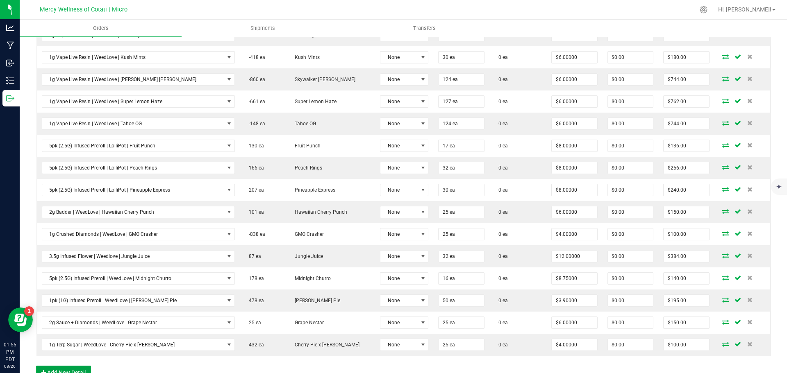
click at [69, 371] on button "Add New Detail" at bounding box center [63, 373] width 55 height 14
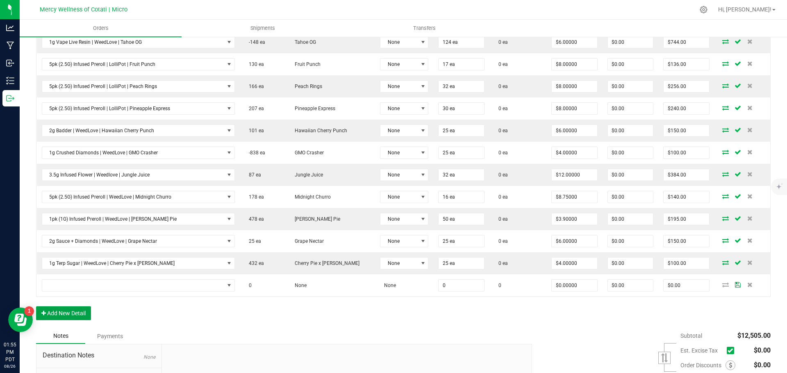
scroll to position [855, 0]
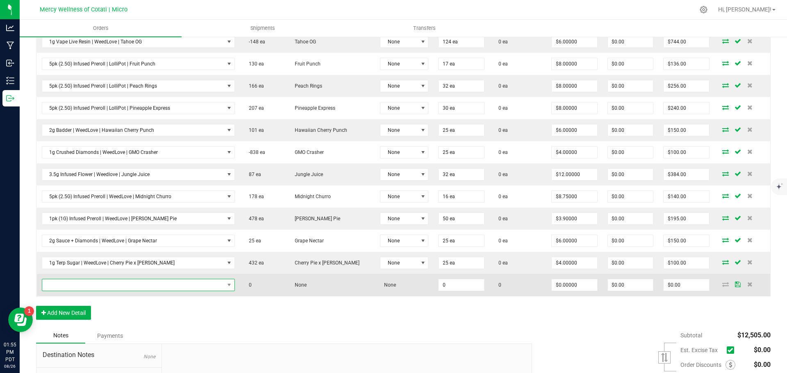
click at [97, 286] on span "NO DATA FOUND" at bounding box center [133, 285] width 182 height 11
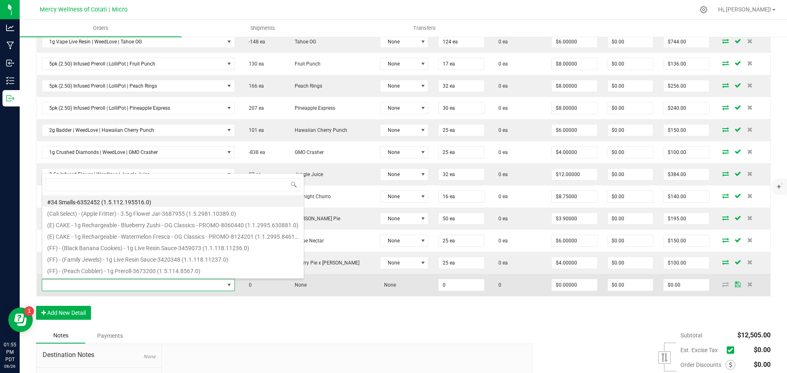
scroll to position [12, 172]
type input "2pk (2G) Infused Preroll | One of a Kind | King's Poison x Gas [PERSON_NAME] Cr…"
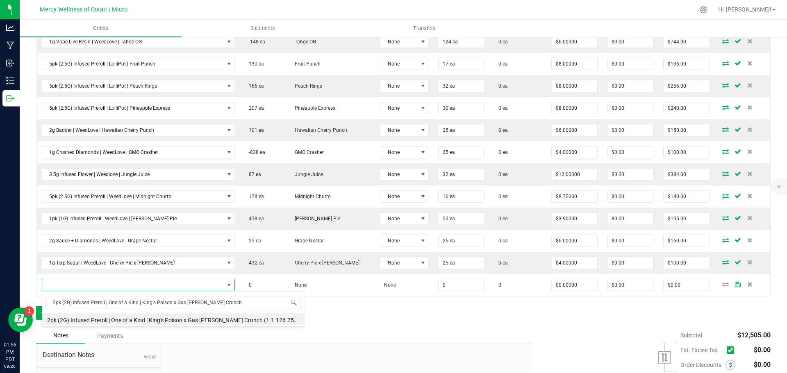
click at [153, 312] on span "2pk (2G) Infused Preroll | One of a Kind | King's Poison x Gas [PERSON_NAME] Cr…" at bounding box center [173, 302] width 262 height 19
click at [153, 316] on li "2pk (2G) Infused Preroll | One of a Kind | King's Poison x Gas Berry Crunch (1.…" at bounding box center [173, 319] width 262 height 11
type input "0 ea"
type input "$8.00000"
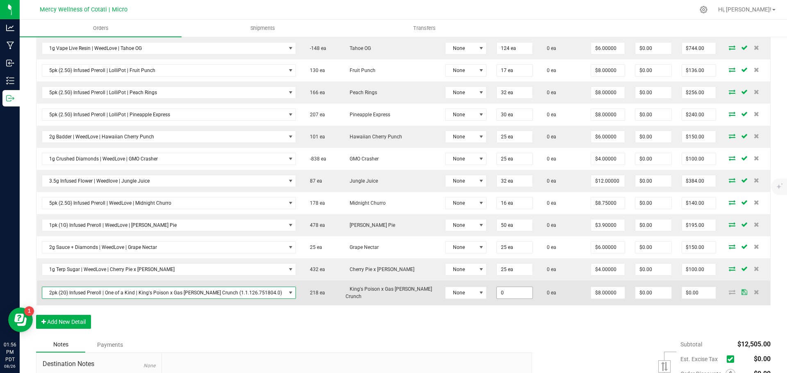
click at [497, 290] on input "0" at bounding box center [514, 292] width 35 height 11
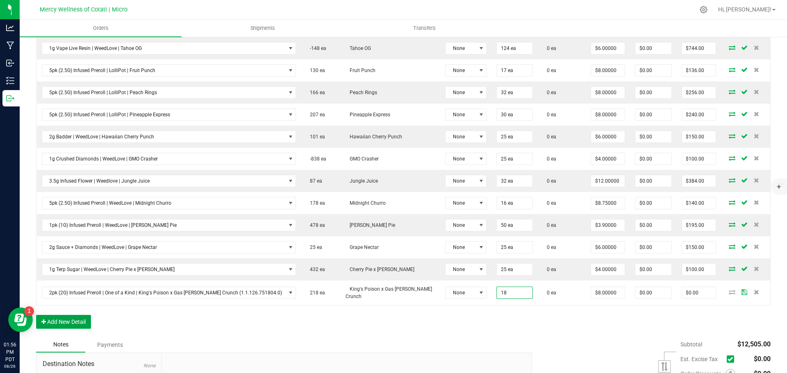
type input "18 ea"
type input "$144.00"
click at [82, 315] on button "Add New Detail" at bounding box center [63, 322] width 55 height 14
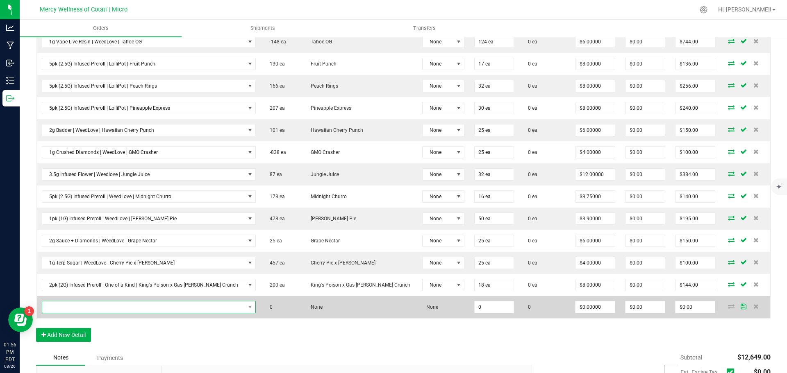
click at [88, 306] on span "NO DATA FOUND" at bounding box center [143, 307] width 203 height 11
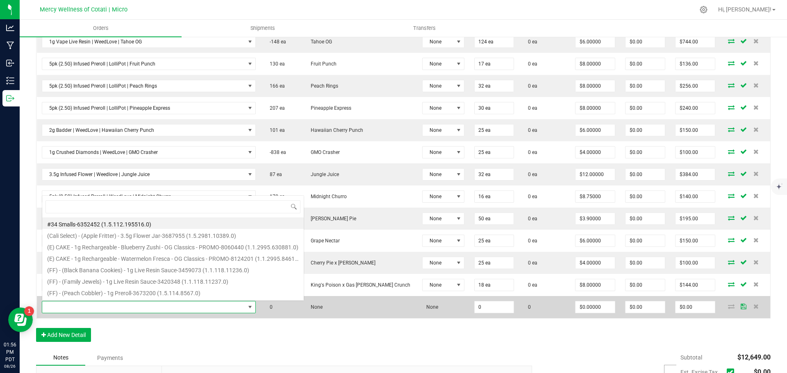
scroll to position [12, 198]
type input "2pk (2G) Infused Prerolls | One of a Kind | Rainbow Biscotti x Gush [PERSON_NAM…"
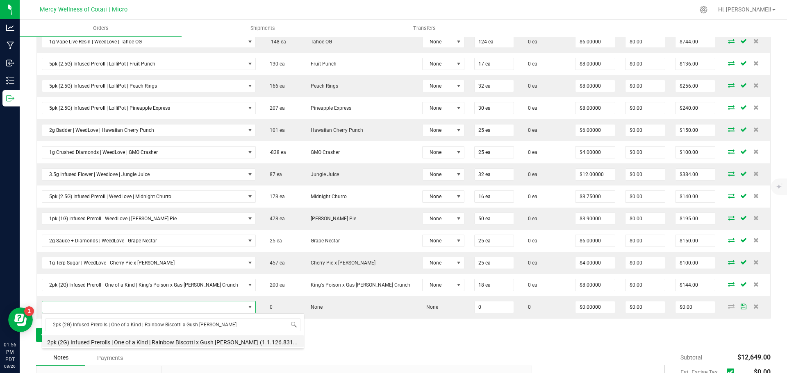
click at [122, 341] on li "2pk (2G) Infused Prerolls | One of a Kind | Rainbow Biscotti x Gush Mintz (1.1.…" at bounding box center [173, 341] width 262 height 11
type input "0 ea"
type input "$8.00000"
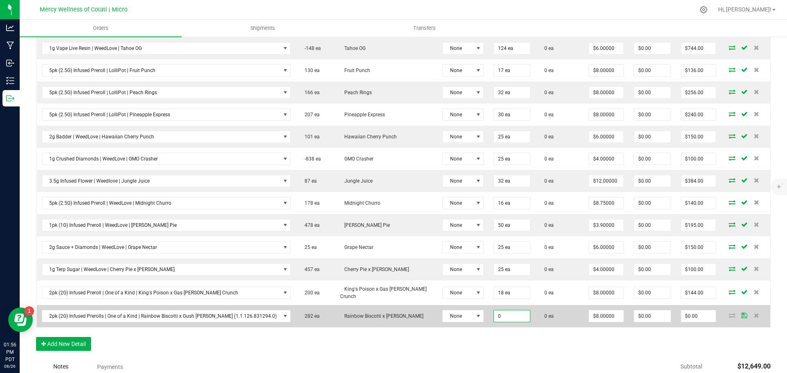
click at [494, 311] on input "0" at bounding box center [512, 316] width 36 height 11
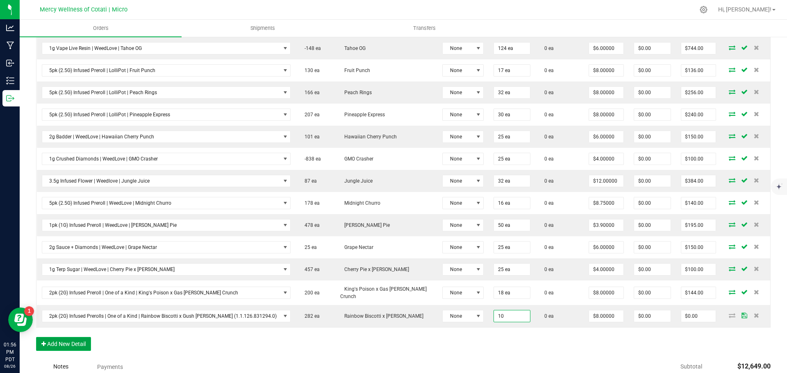
type input "10 ea"
type input "$80.00"
click at [79, 339] on button "Add New Detail" at bounding box center [63, 344] width 55 height 14
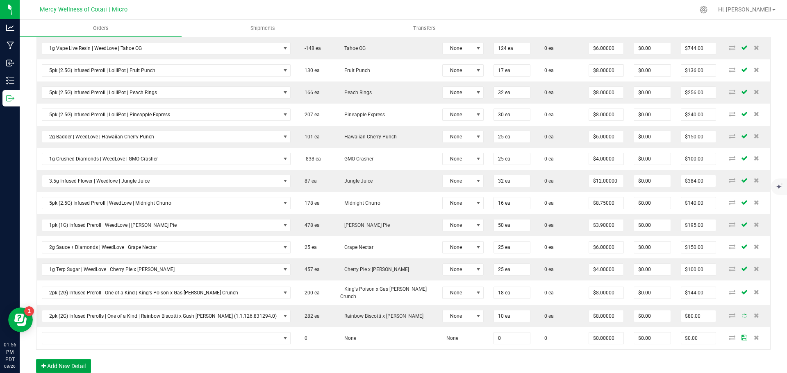
click at [84, 359] on button "Add New Detail" at bounding box center [63, 366] width 55 height 14
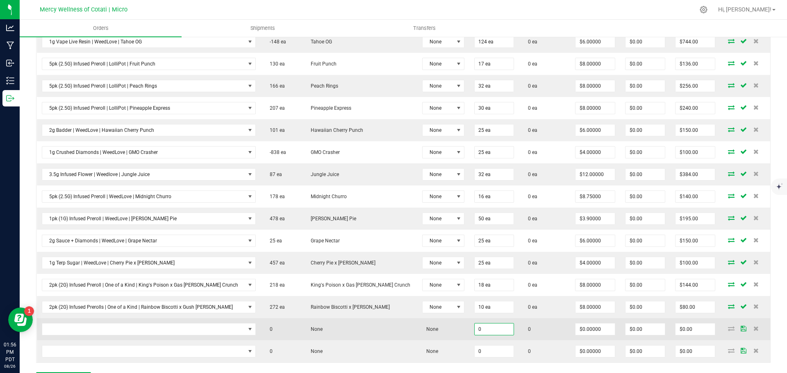
click at [475, 334] on input "0" at bounding box center [494, 329] width 39 height 11
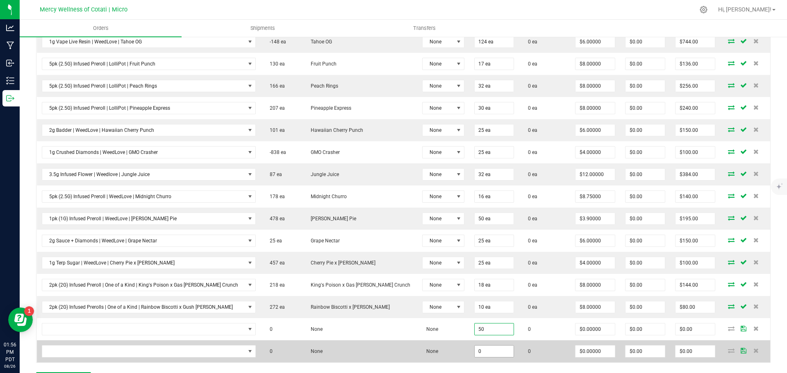
type input "50"
click at [477, 355] on input "0" at bounding box center [494, 351] width 39 height 11
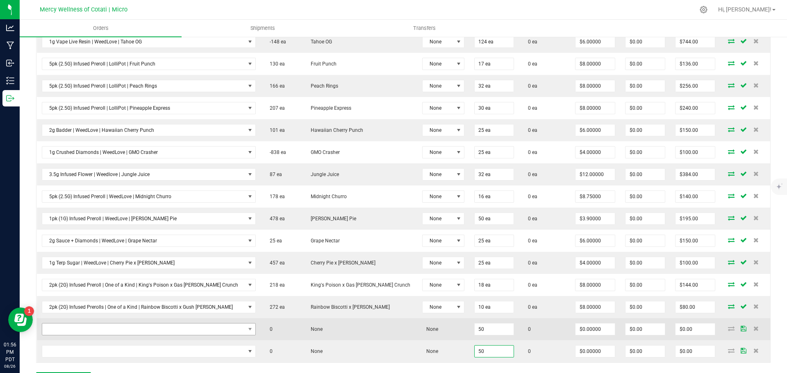
type input "50"
click at [205, 330] on span "NO DATA FOUND" at bounding box center [143, 329] width 203 height 11
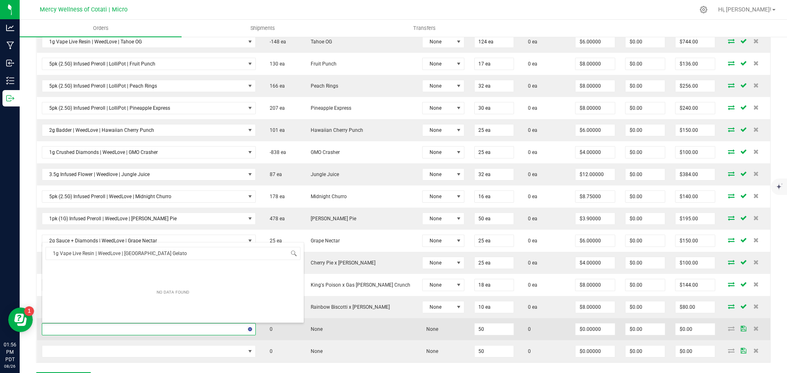
type input "1g Vape Live Resin | WeedLove | [GEOGRAPHIC_DATA] Gelato"
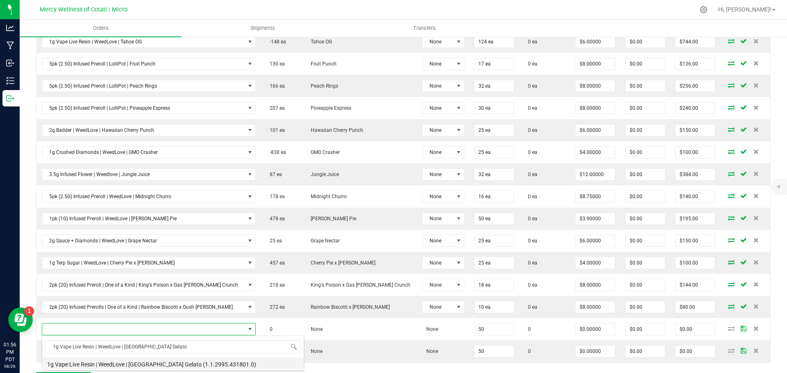
click at [196, 364] on li "1g Vape Live Resin | WeedLove | Durban Gelato (1.1.2995.431801.0)" at bounding box center [173, 363] width 262 height 11
type input "50 ea"
type input "$6.00000"
type input "$300.00"
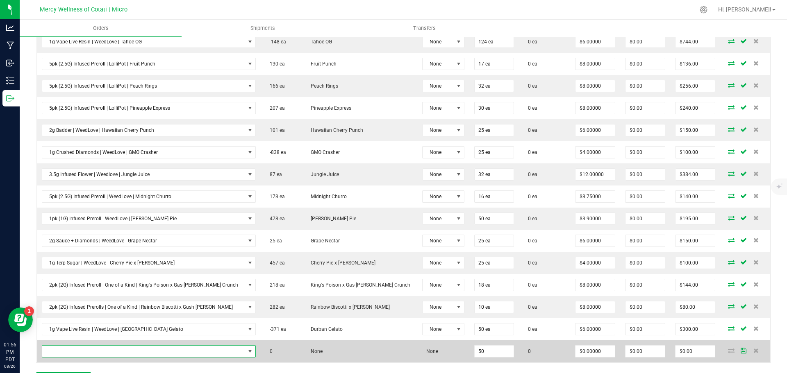
click at [203, 351] on span "NO DATA FOUND" at bounding box center [143, 351] width 203 height 11
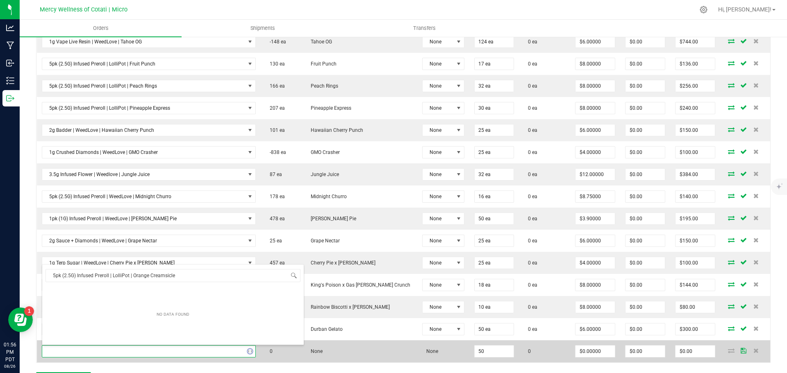
type input "5pk (2.5G) Infused Preroll | LolliPot | Orange Creamsicle"
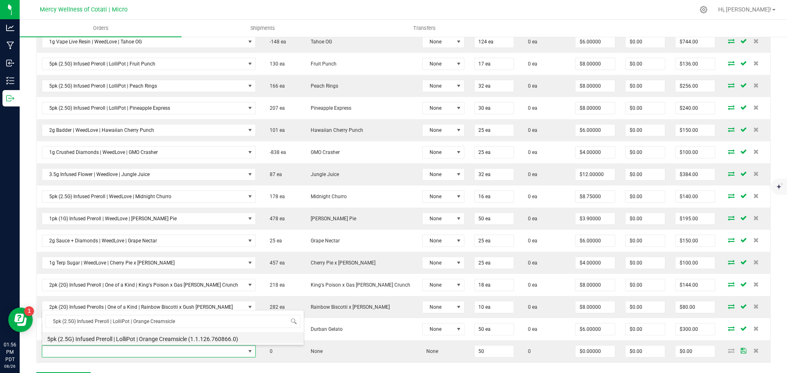
click at [190, 338] on li "5pk (2.5G) Infused Preroll | LolliPot | Orange Creamsicle (1.1.126.760866.0)" at bounding box center [173, 337] width 262 height 11
type input "50 ea"
type input "$8.00000"
type input "$400.00"
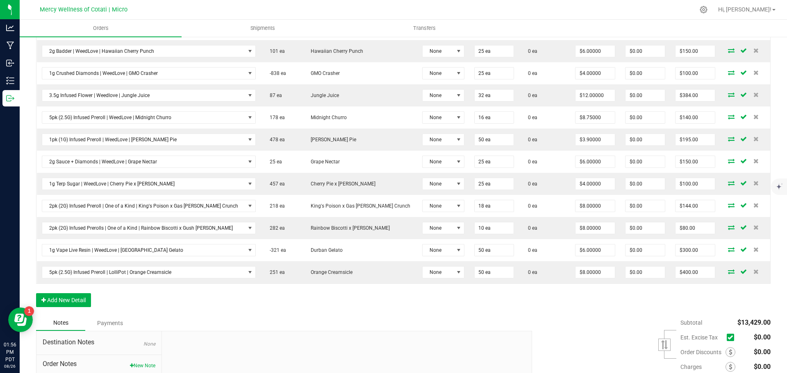
scroll to position [937, 0]
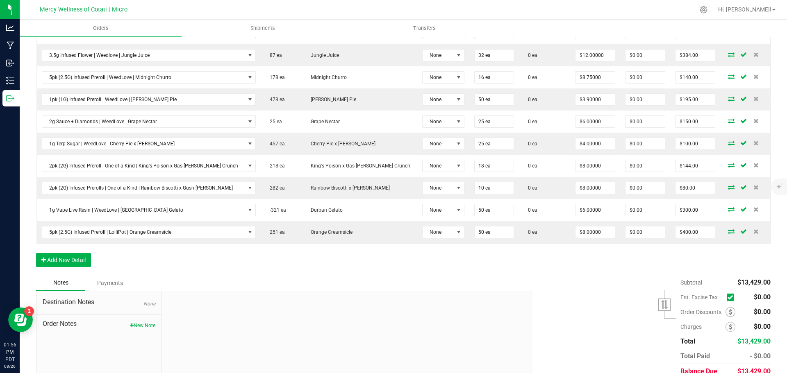
scroll to position [1011, 0]
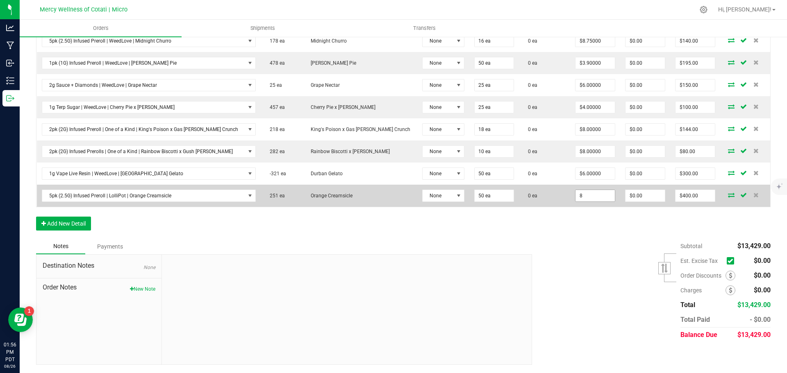
click at [578, 199] on input "8" at bounding box center [594, 195] width 39 height 11
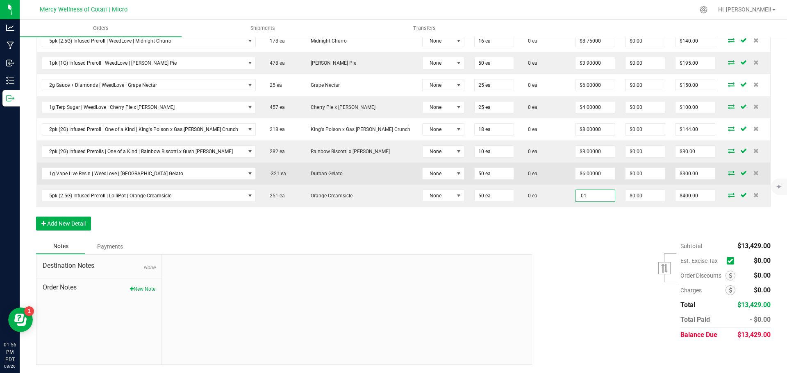
type input "$0.01000"
type input "$0.50"
click at [570, 165] on td "$6.00000" at bounding box center [595, 174] width 50 height 22
click at [575, 173] on input "6" at bounding box center [594, 173] width 39 height 11
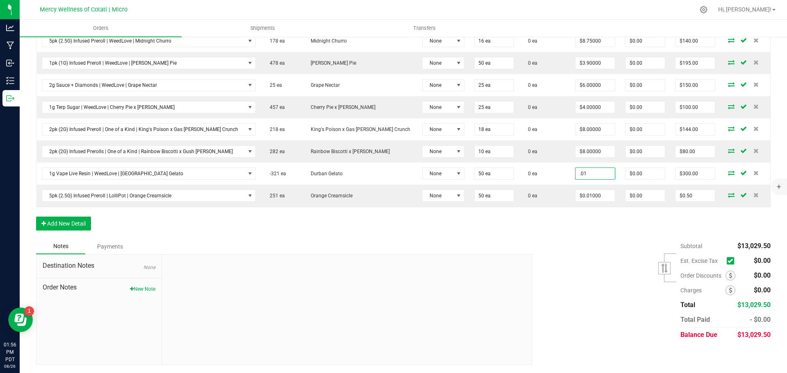
type input "$0.01000"
type input "$0.50"
click at [552, 241] on div "Subtotal $12,730.00 Est. Excise Tax" at bounding box center [648, 291] width 245 height 104
click at [526, 243] on div "Subtotal $12,730.00 Est. Excise Tax" at bounding box center [648, 291] width 245 height 104
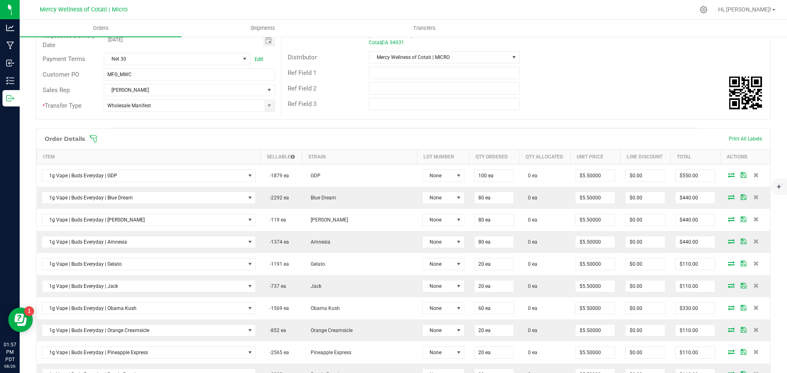
scroll to position [68, 0]
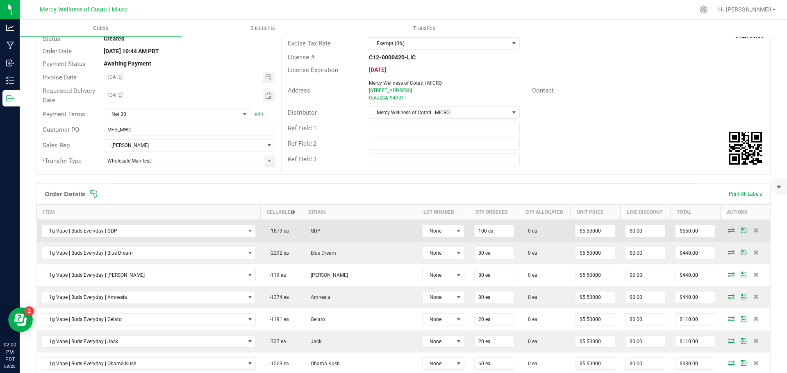
click at [728, 230] on icon at bounding box center [731, 230] width 7 height 5
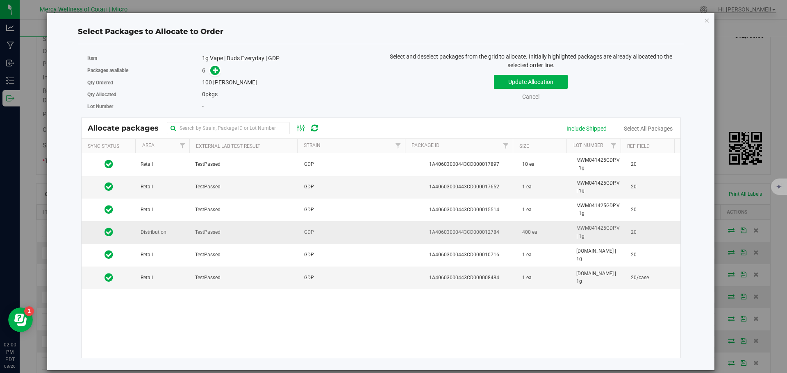
click at [166, 239] on td "Distribution" at bounding box center [163, 232] width 55 height 23
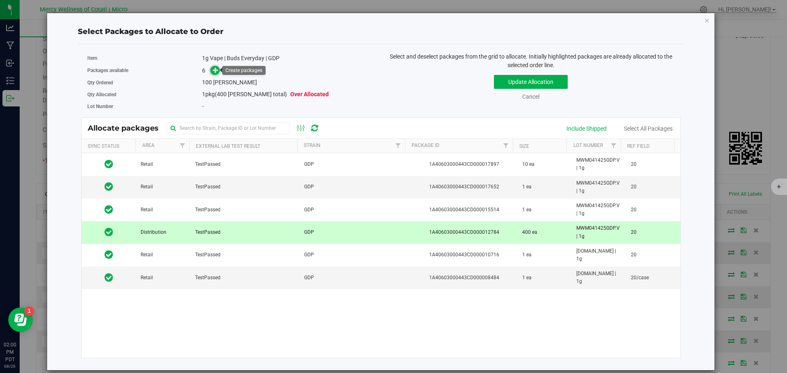
click at [213, 71] on icon at bounding box center [216, 70] width 6 height 6
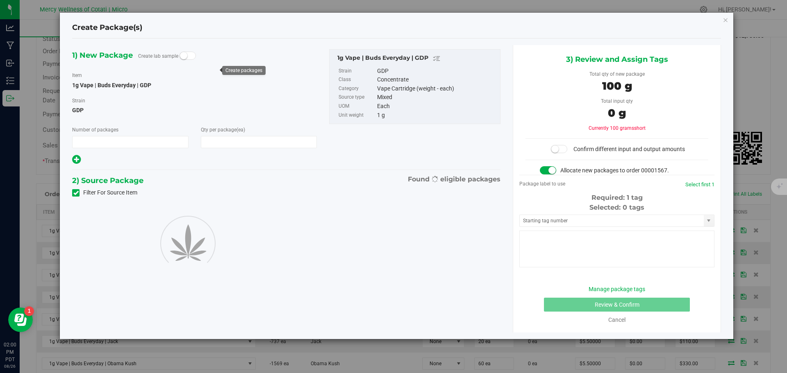
type input "1"
type input "100"
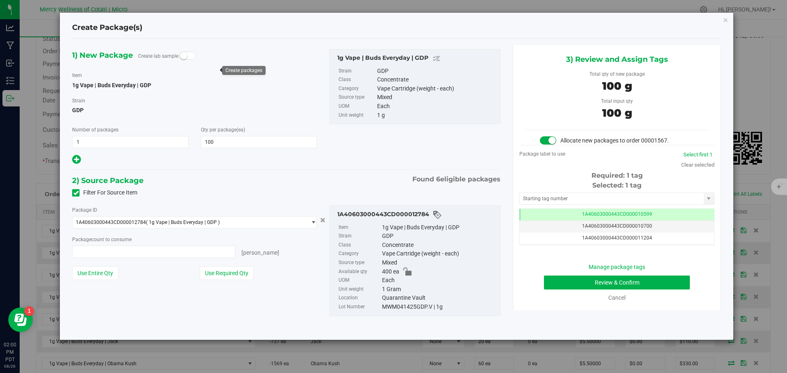
type input "100 ea"
click at [578, 203] on input "text" at bounding box center [612, 198] width 184 height 11
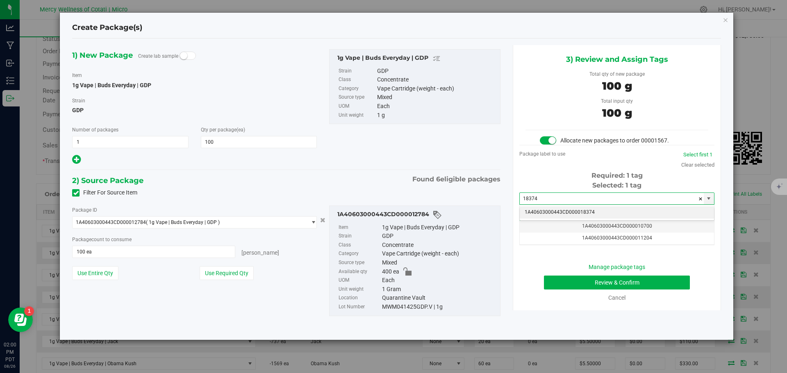
click at [579, 213] on li "1A40603000443CD000018374" at bounding box center [617, 213] width 194 height 12
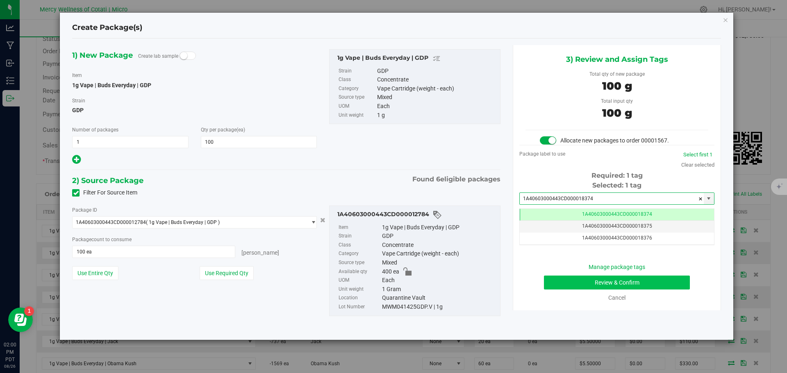
type input "1A40603000443CD000018374"
click at [616, 284] on button "Review & Confirm" at bounding box center [617, 283] width 146 height 14
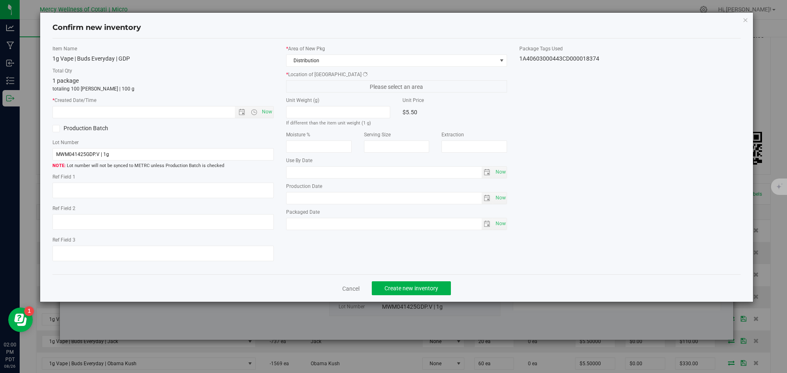
type textarea "20"
click at [269, 114] on span "Now" at bounding box center [267, 112] width 14 height 12
type input "8/26/2025 2:01 PM"
click at [410, 284] on button "Create new inventory" at bounding box center [411, 289] width 79 height 14
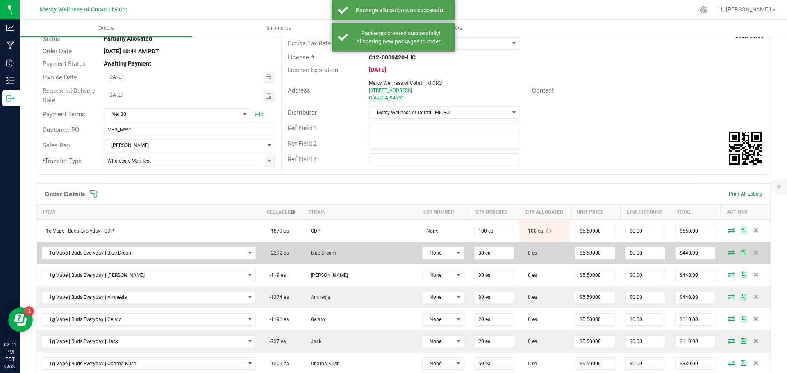
click at [728, 250] on icon at bounding box center [731, 252] width 7 height 5
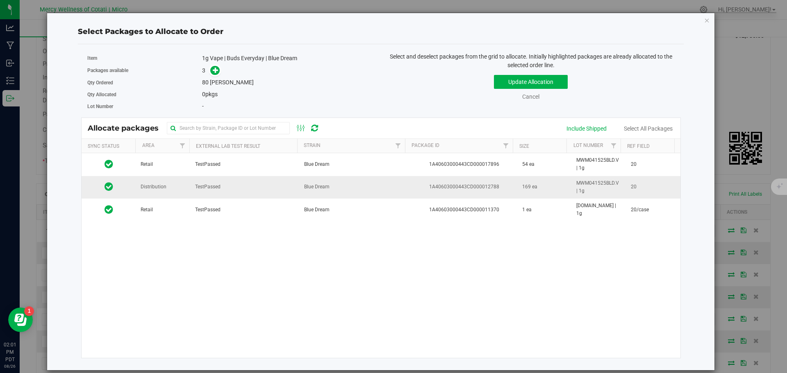
click at [192, 187] on td "TestPassed" at bounding box center [244, 187] width 109 height 23
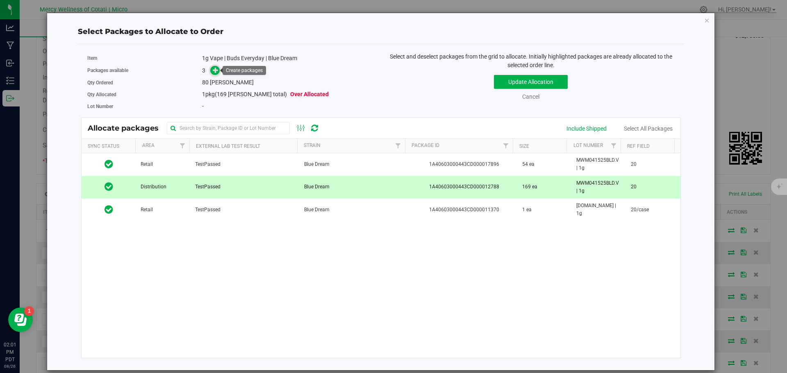
click at [218, 71] on icon at bounding box center [216, 70] width 6 height 6
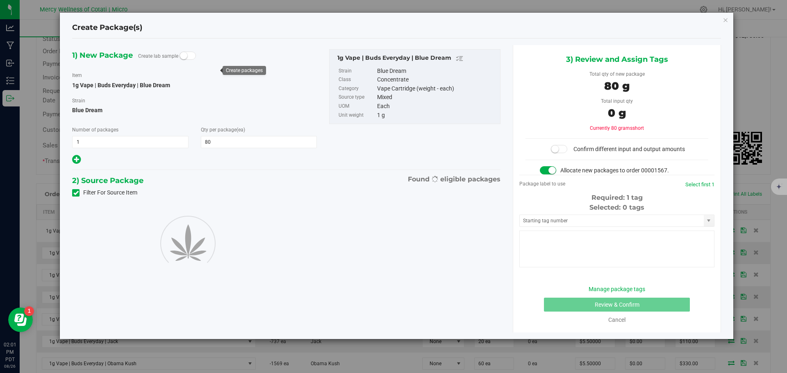
type input "80"
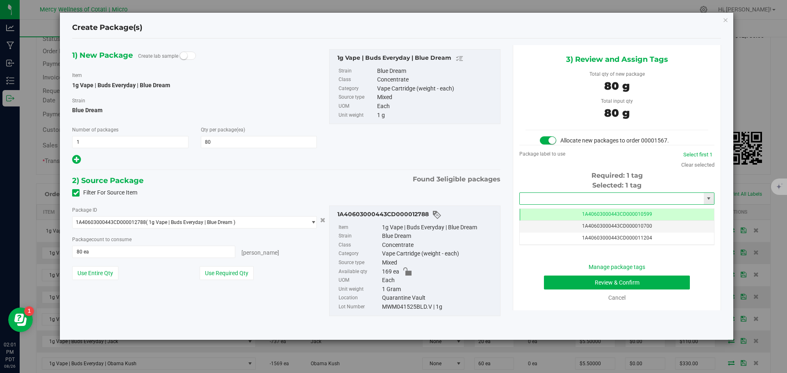
click at [554, 196] on input "text" at bounding box center [612, 198] width 184 height 11
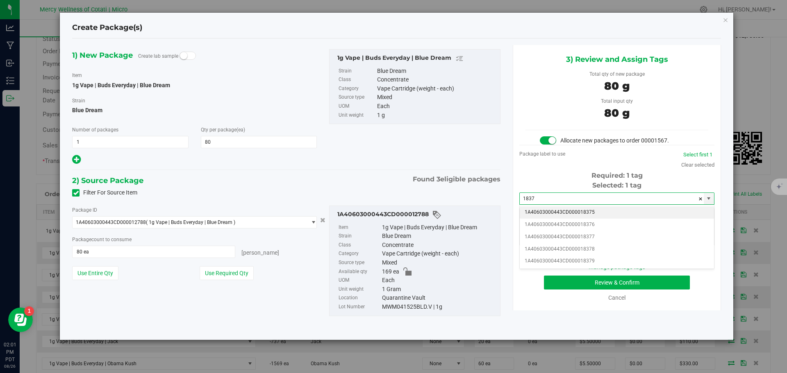
click at [586, 216] on li "1A40603000443CD000018375" at bounding box center [617, 213] width 194 height 12
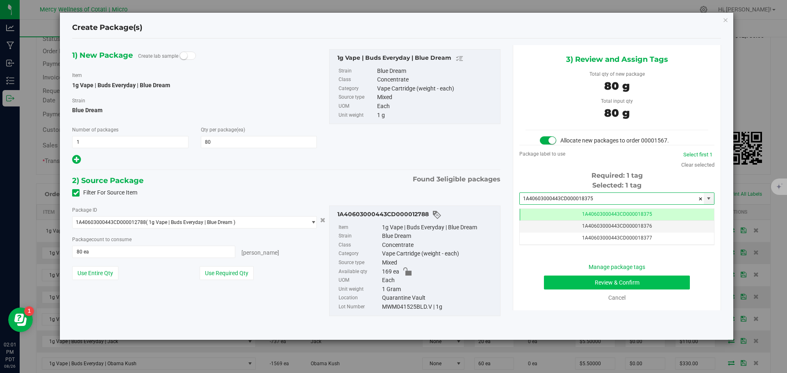
type input "1A40603000443CD000018375"
click at [634, 284] on button "Review & Confirm" at bounding box center [617, 283] width 146 height 14
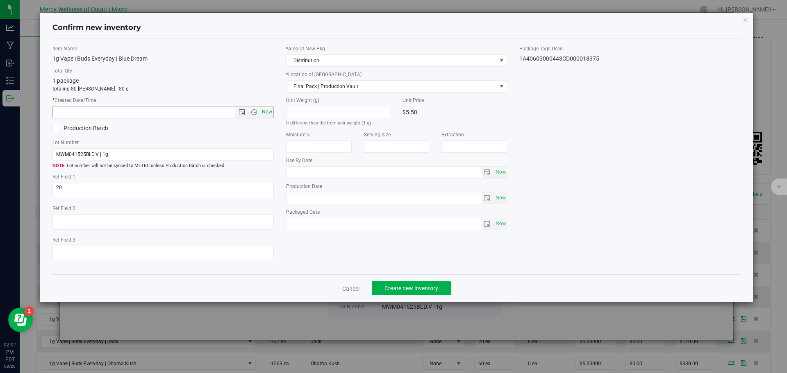
click at [271, 112] on span "Now" at bounding box center [267, 112] width 14 height 12
type input "8/26/2025 2:01 PM"
click at [409, 282] on button "Create new inventory" at bounding box center [411, 289] width 79 height 14
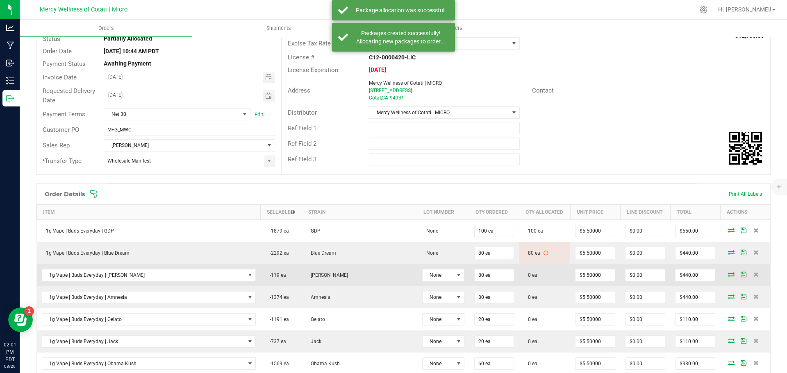
click at [728, 275] on icon at bounding box center [731, 274] width 7 height 5
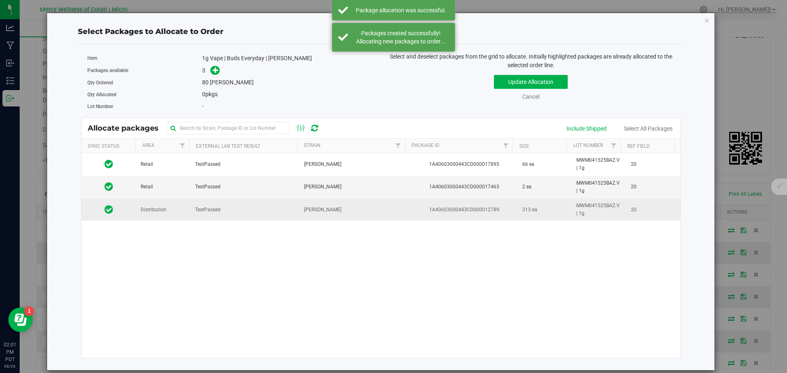
click at [175, 212] on td "Distribution" at bounding box center [163, 210] width 55 height 22
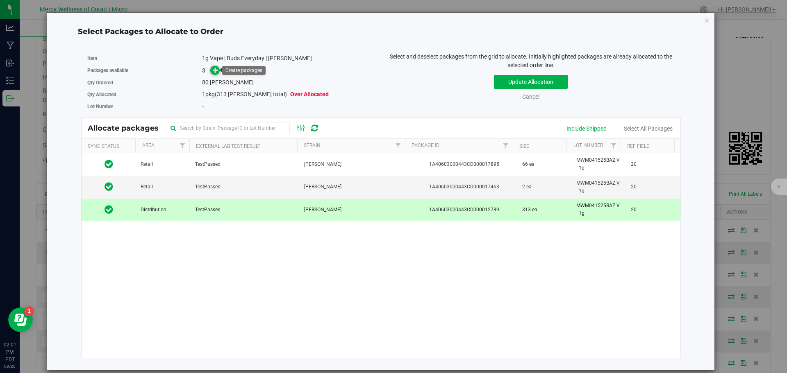
click at [214, 71] on icon at bounding box center [216, 70] width 6 height 6
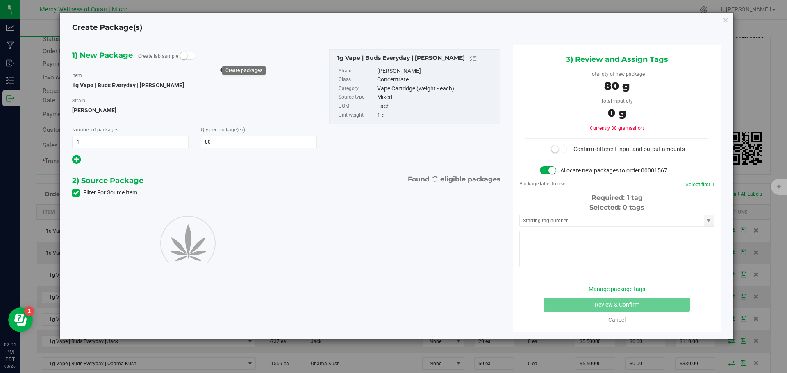
type input "80"
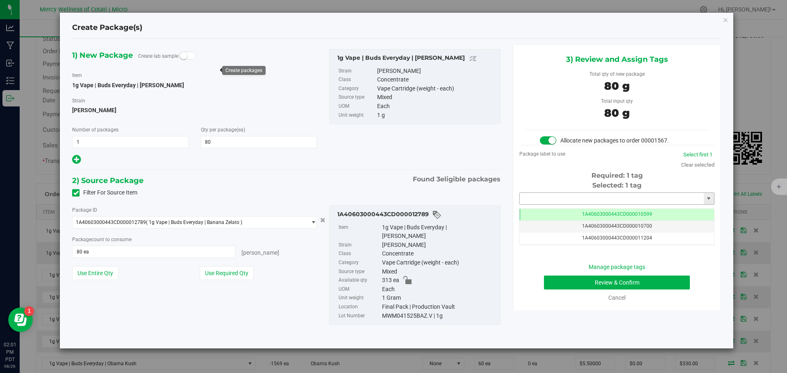
click at [537, 193] on input "text" at bounding box center [612, 198] width 184 height 11
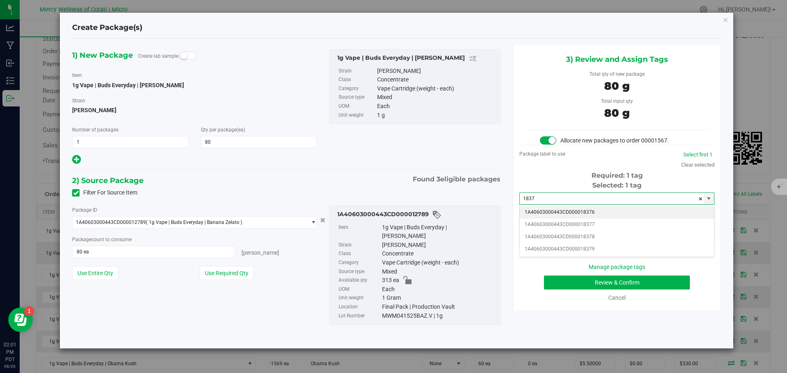
click at [584, 209] on li "1A40603000443CD000018376" at bounding box center [617, 213] width 194 height 12
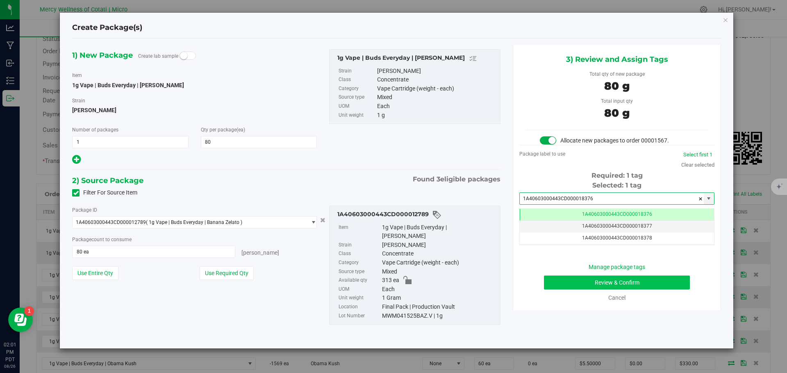
type input "1A40603000443CD000018376"
click at [651, 283] on button "Review & Confirm" at bounding box center [617, 283] width 146 height 14
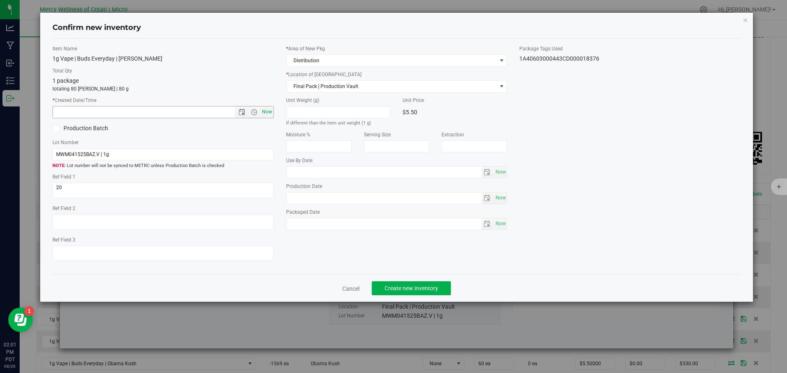
click at [270, 111] on span "Now" at bounding box center [267, 112] width 14 height 12
type input "8/26/2025 2:01 PM"
click at [396, 289] on span "Create new inventory" at bounding box center [411, 288] width 54 height 7
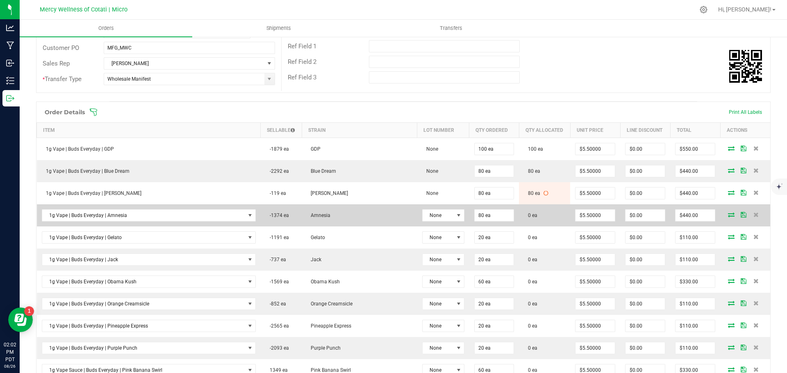
click at [728, 213] on icon at bounding box center [731, 214] width 7 height 5
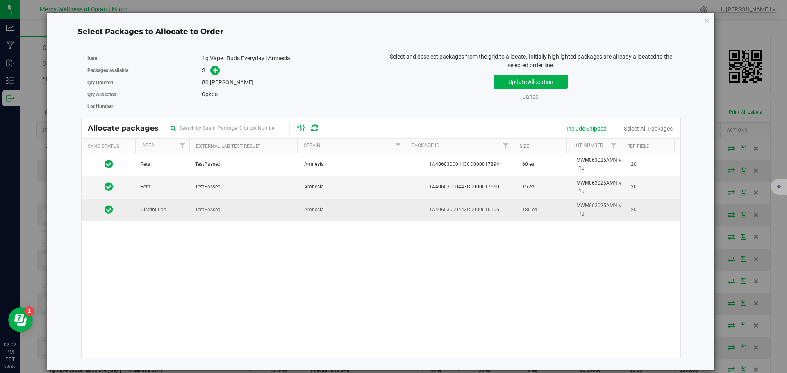
click at [164, 212] on span "Distribution" at bounding box center [154, 210] width 26 height 8
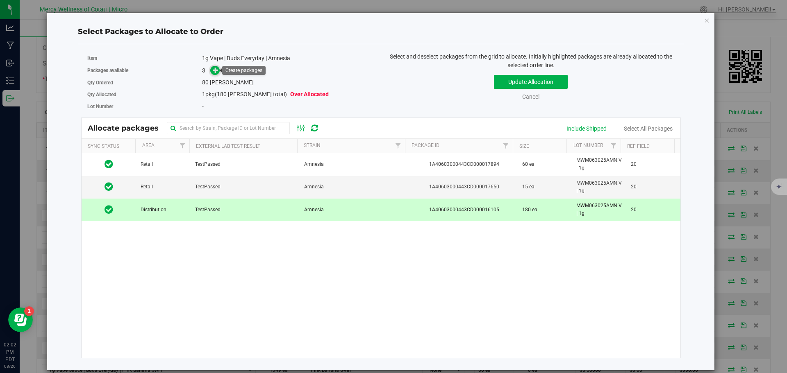
click at [215, 72] on icon at bounding box center [216, 70] width 6 height 6
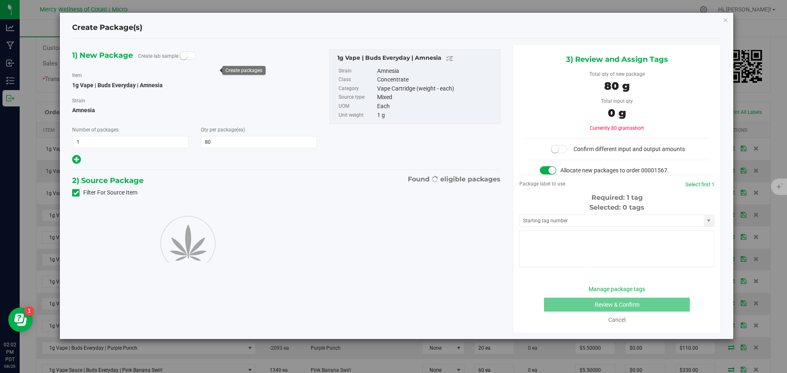
type input "80"
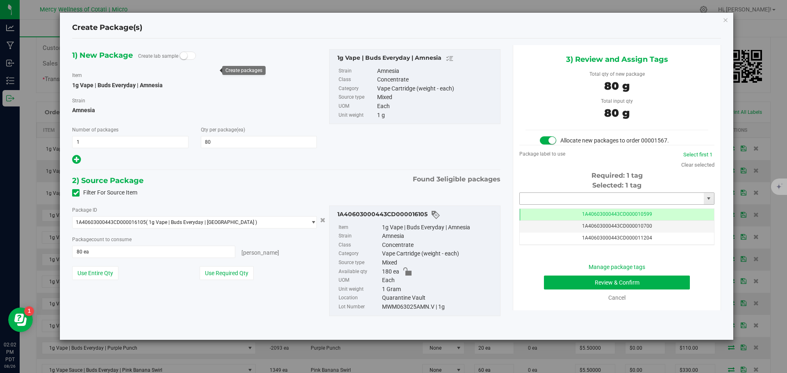
click at [562, 197] on input "text" at bounding box center [612, 198] width 184 height 11
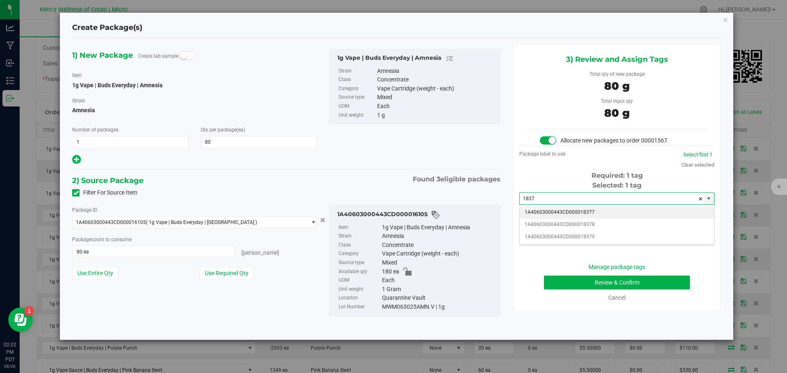
click at [616, 214] on li "1A40603000443CD000018377" at bounding box center [617, 213] width 194 height 12
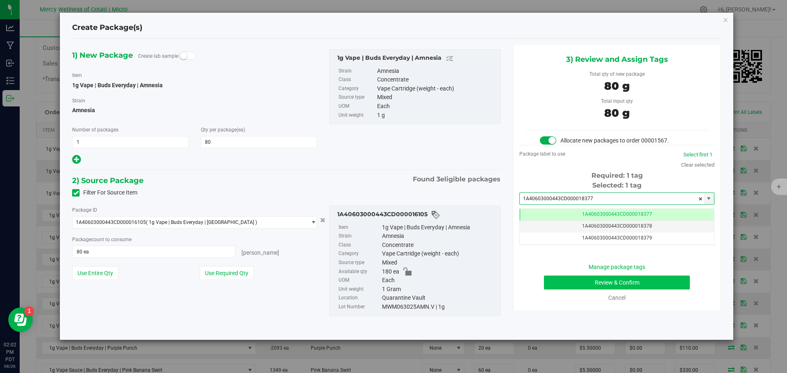
type input "1A40603000443CD000018377"
click at [629, 280] on button "Review & Confirm" at bounding box center [617, 283] width 146 height 14
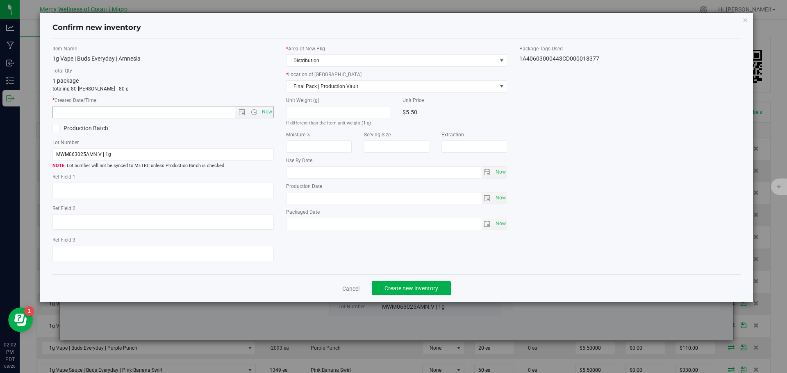
type textarea "20"
click at [272, 112] on span "Now" at bounding box center [267, 112] width 14 height 12
type input "8/26/2025 2:02 PM"
click at [400, 291] on span "Create new inventory" at bounding box center [411, 288] width 54 height 7
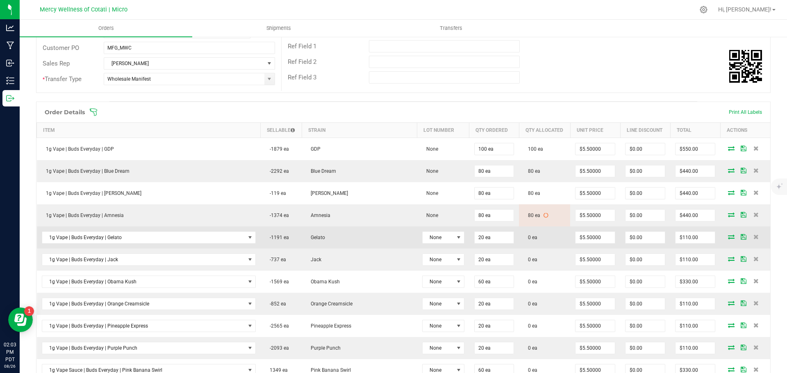
click at [728, 236] on icon at bounding box center [731, 236] width 7 height 5
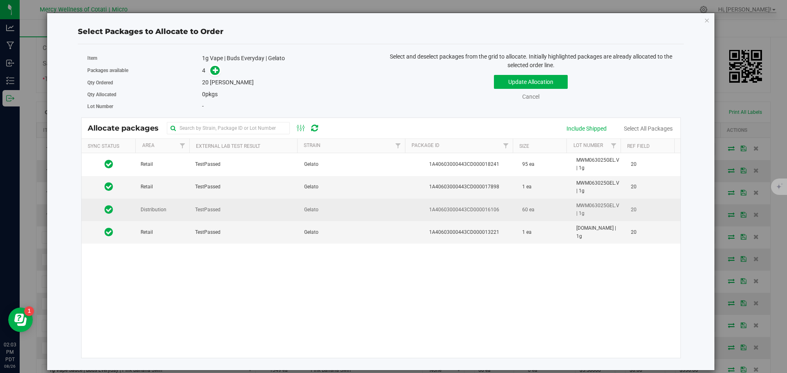
click at [160, 216] on td "Distribution" at bounding box center [163, 210] width 55 height 23
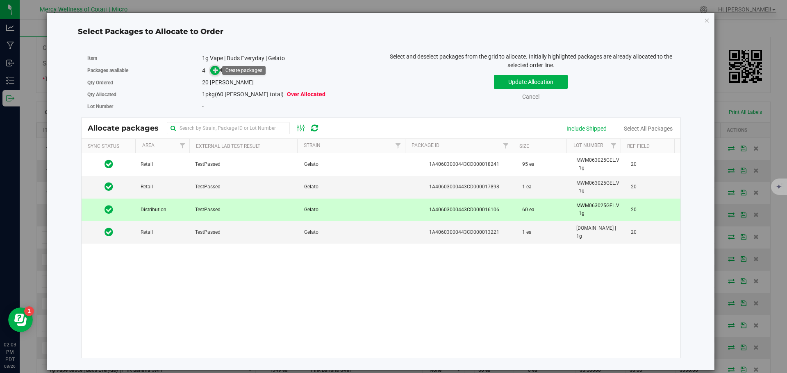
click at [214, 69] on icon at bounding box center [216, 70] width 6 height 6
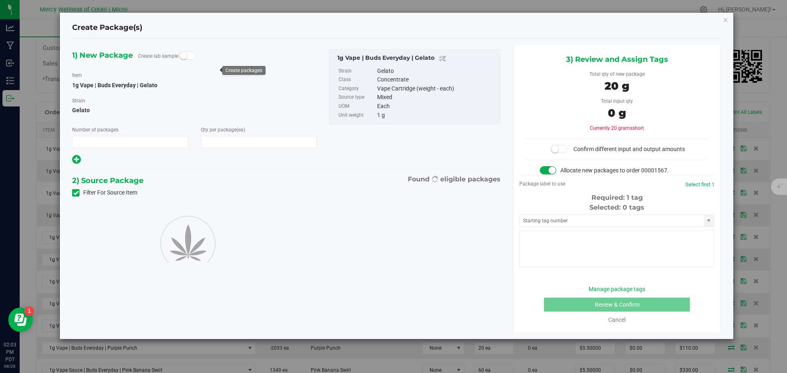
type input "1"
type input "20"
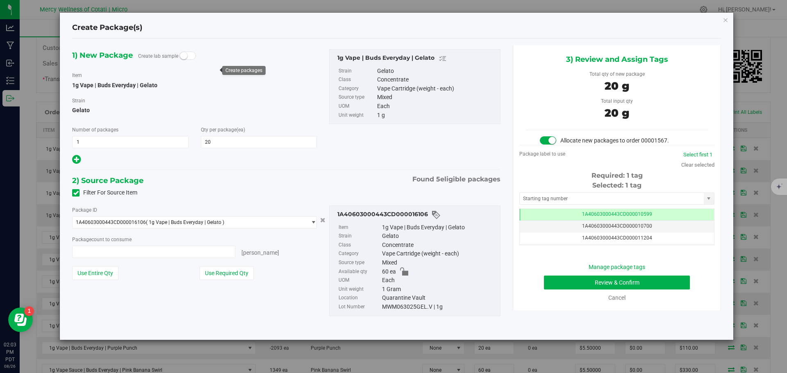
type input "20 ea"
click at [570, 196] on input "text" at bounding box center [612, 198] width 184 height 11
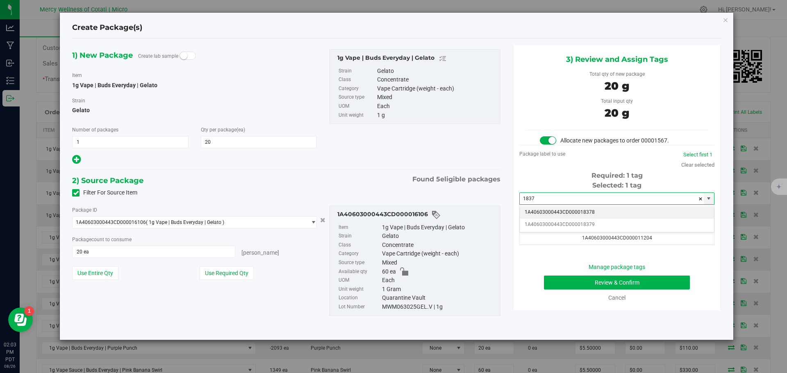
click at [587, 213] on li "1A40603000443CD000018378" at bounding box center [617, 213] width 194 height 12
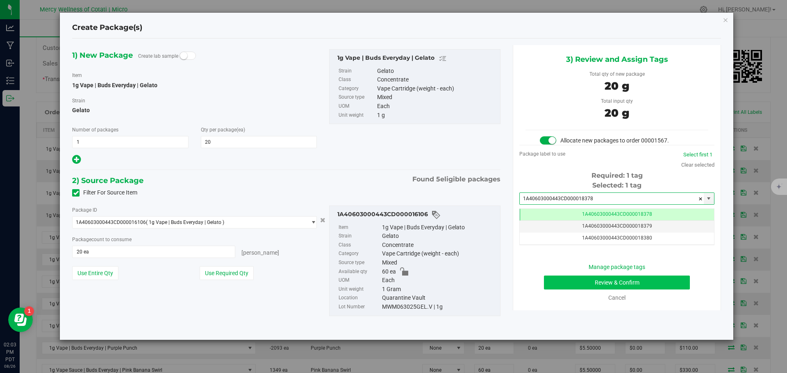
type input "1A40603000443CD000018378"
click at [597, 282] on button "Review & Confirm" at bounding box center [617, 283] width 146 height 14
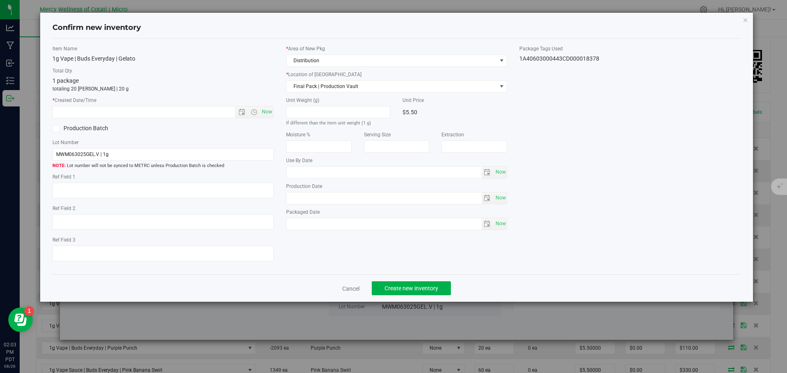
type textarea "20"
click at [269, 111] on span "Now" at bounding box center [267, 112] width 14 height 12
type input "8/26/2025 2:03 PM"
click at [399, 286] on span "Create new inventory" at bounding box center [411, 288] width 54 height 7
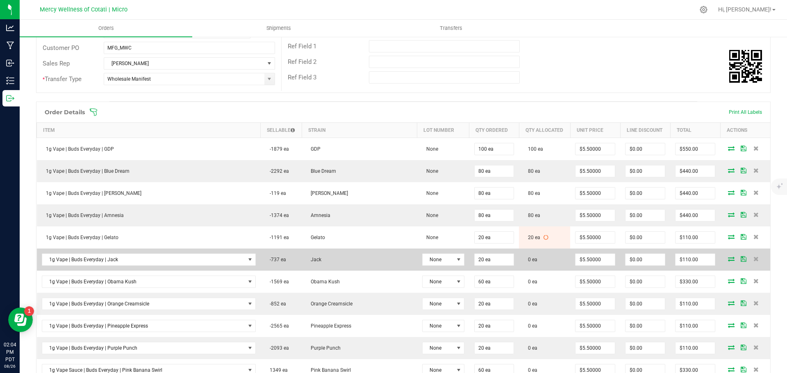
click at [728, 259] on icon at bounding box center [731, 259] width 7 height 5
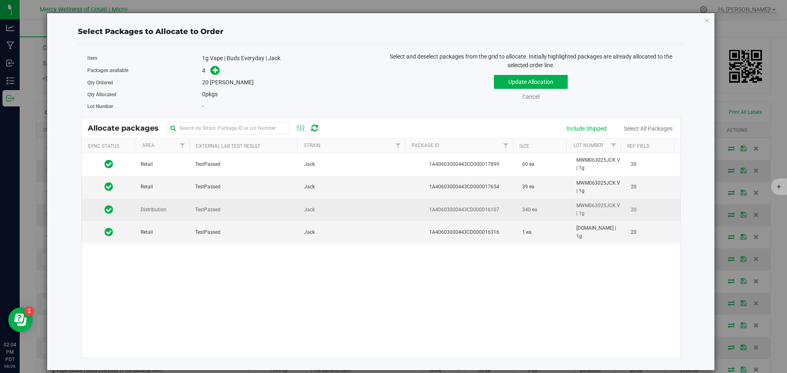
click at [191, 212] on td "TestPassed" at bounding box center [244, 210] width 109 height 23
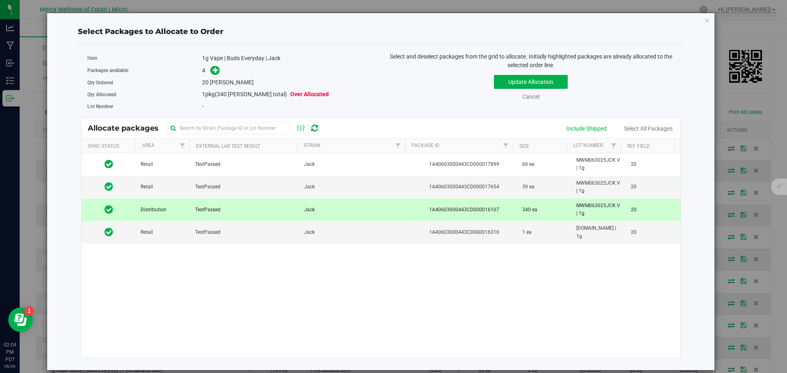
click at [211, 66] on span at bounding box center [213, 70] width 13 height 9
click at [214, 73] on icon at bounding box center [216, 70] width 6 height 6
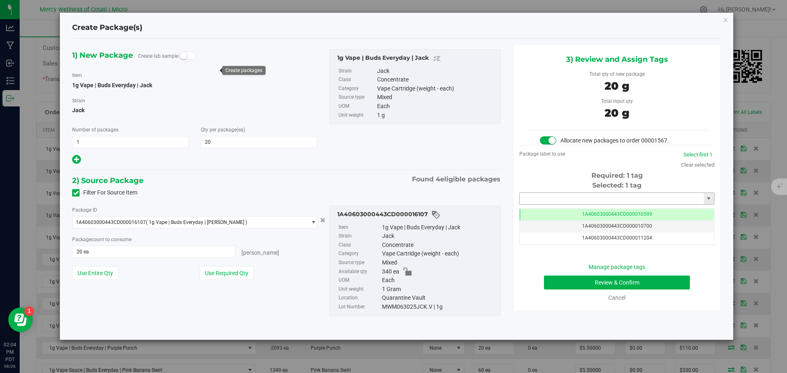
click at [573, 198] on input "text" at bounding box center [612, 198] width 184 height 11
click at [641, 213] on li "1A40603000443CD000018379" at bounding box center [617, 213] width 194 height 12
type input "1A40603000443CD000018379"
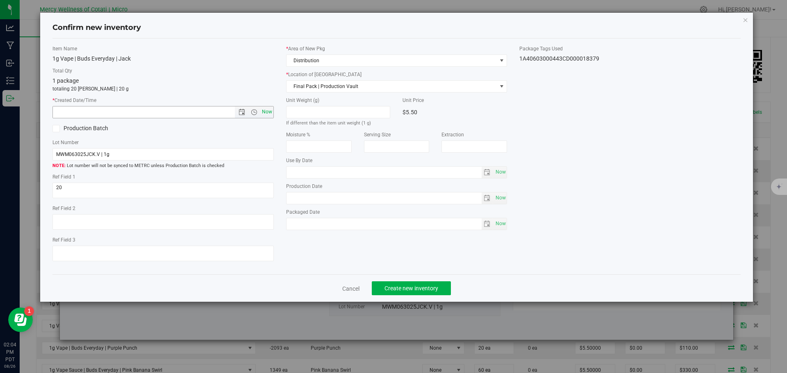
click at [261, 112] on span "Now" at bounding box center [267, 112] width 14 height 12
type input "8/26/2025 2:04 PM"
click at [408, 285] on span "Create new inventory" at bounding box center [411, 288] width 54 height 7
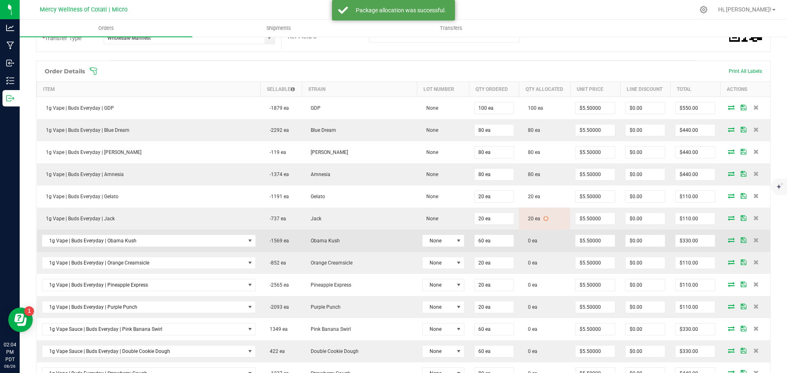
click at [728, 241] on icon at bounding box center [731, 240] width 7 height 5
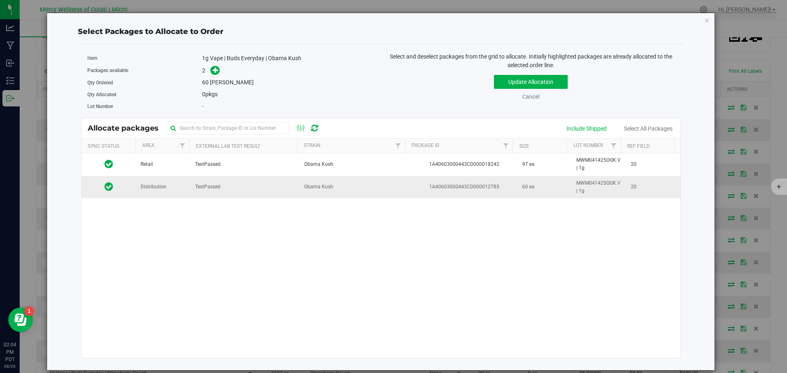
click at [159, 191] on span "Distribution" at bounding box center [154, 187] width 26 height 8
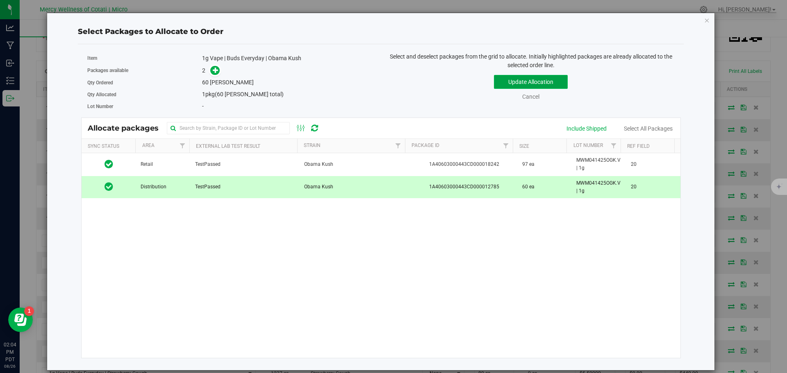
click at [506, 80] on button "Update Allocation" at bounding box center [531, 82] width 74 height 14
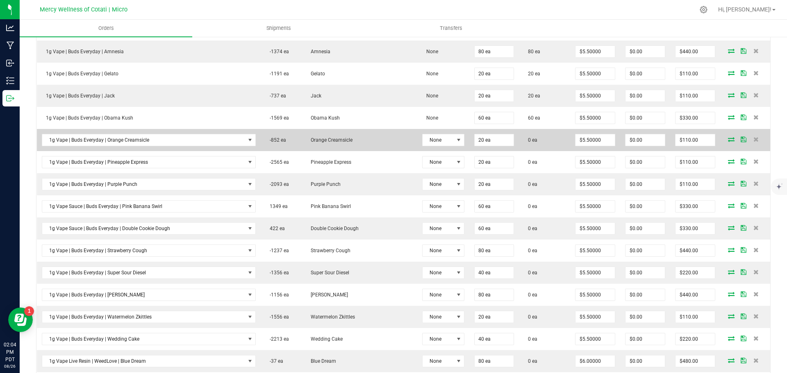
click at [728, 139] on icon at bounding box center [731, 139] width 7 height 5
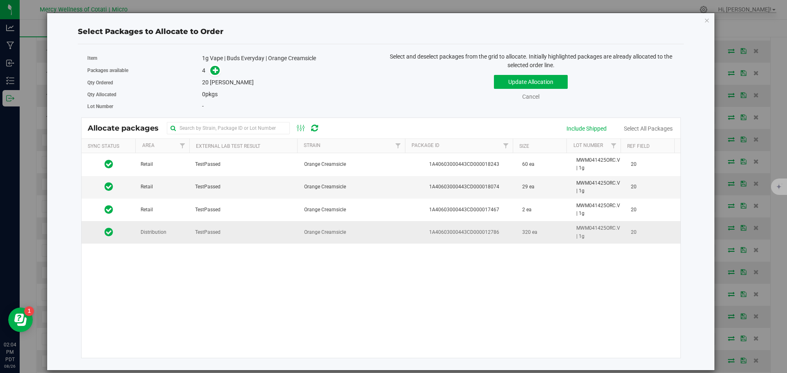
click at [210, 224] on td "TestPassed" at bounding box center [244, 232] width 109 height 22
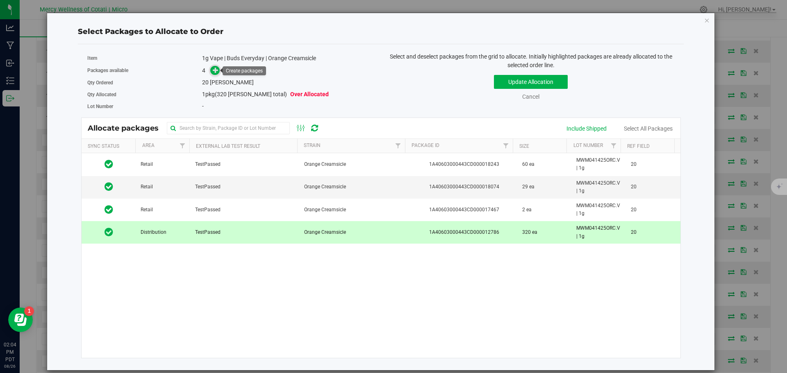
click at [219, 71] on span at bounding box center [214, 70] width 9 height 9
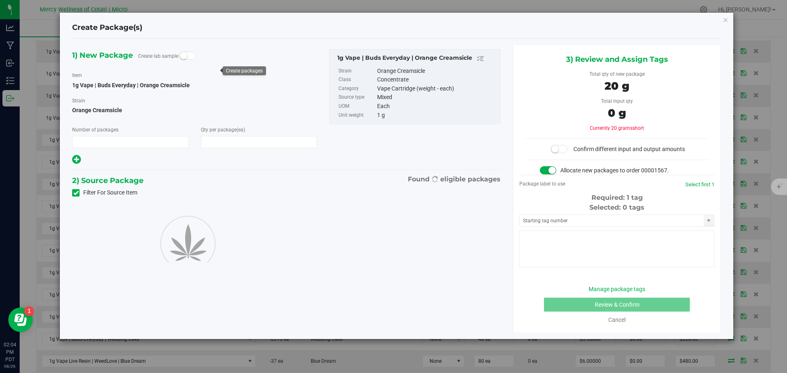
type input "1"
type input "20"
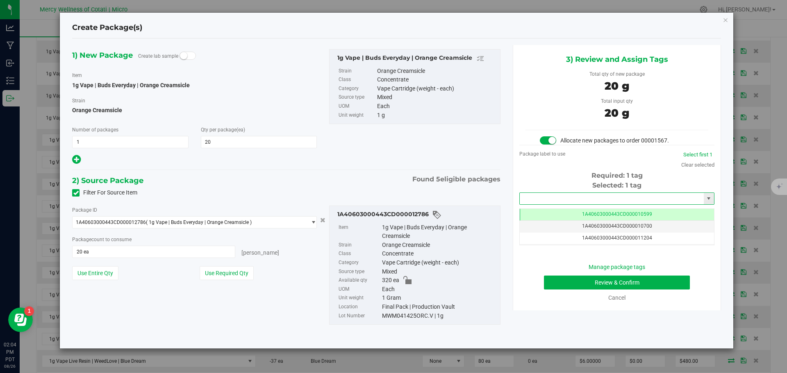
click at [547, 196] on input "text" at bounding box center [612, 198] width 184 height 11
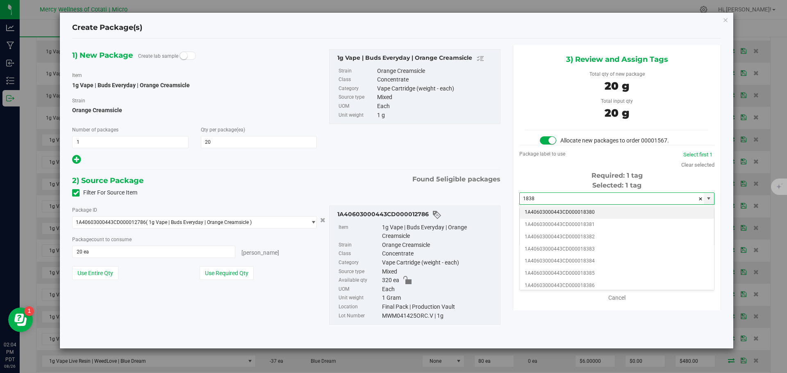
click at [581, 212] on li "1A40603000443CD000018380" at bounding box center [617, 213] width 194 height 12
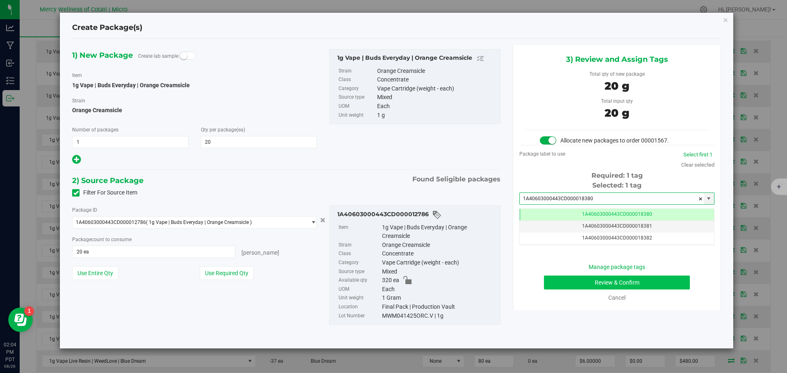
type input "1A40603000443CD000018380"
click at [655, 280] on button "Review & Confirm" at bounding box center [617, 283] width 146 height 14
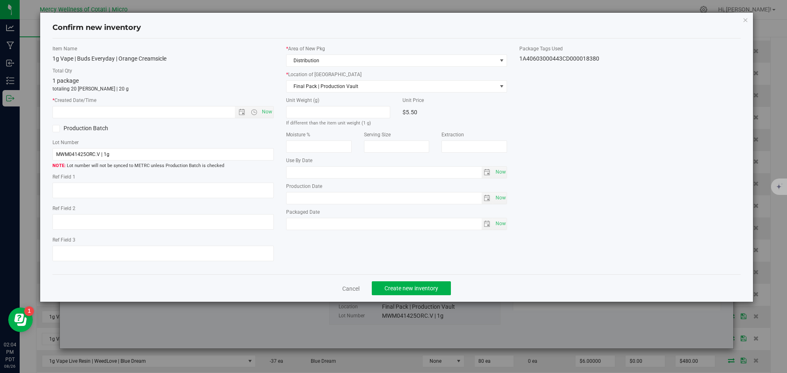
type textarea "20"
click at [268, 115] on span "Now" at bounding box center [267, 112] width 14 height 12
type input "8/26/2025 2:04 PM"
click at [425, 284] on button "Create new inventory" at bounding box center [411, 289] width 79 height 14
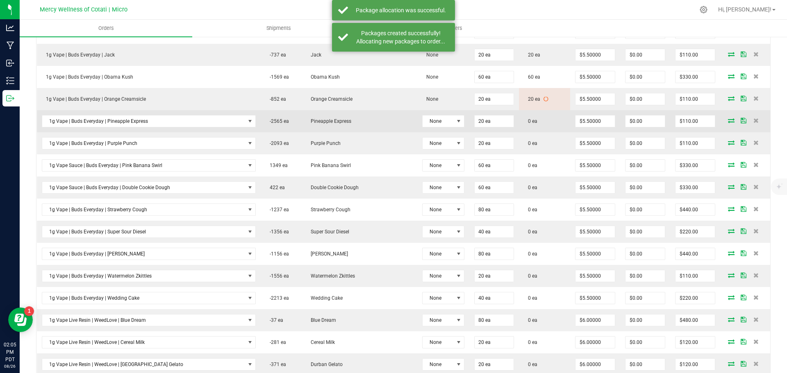
click at [728, 122] on icon at bounding box center [731, 120] width 7 height 5
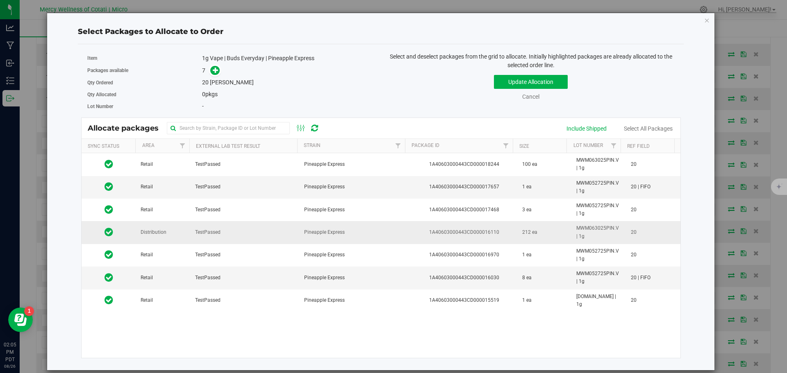
click at [153, 234] on span "Distribution" at bounding box center [154, 233] width 26 height 8
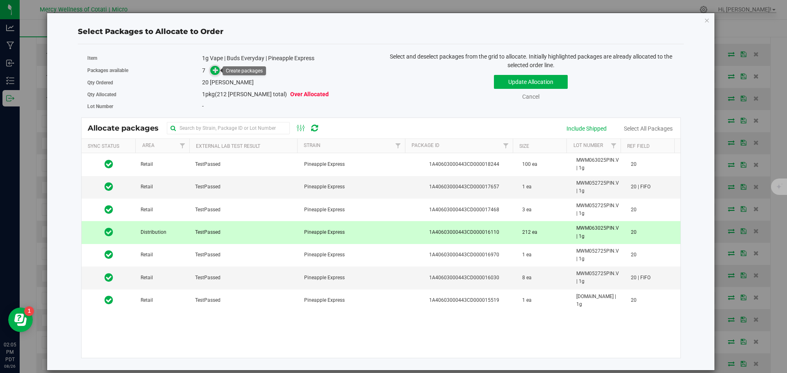
click at [214, 69] on icon at bounding box center [216, 70] width 6 height 6
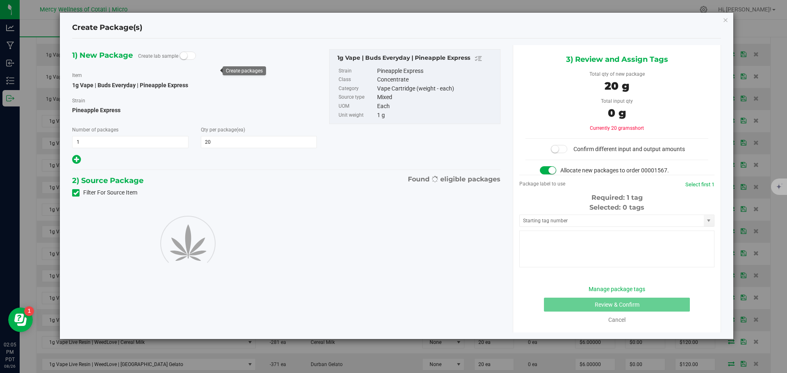
type input "20"
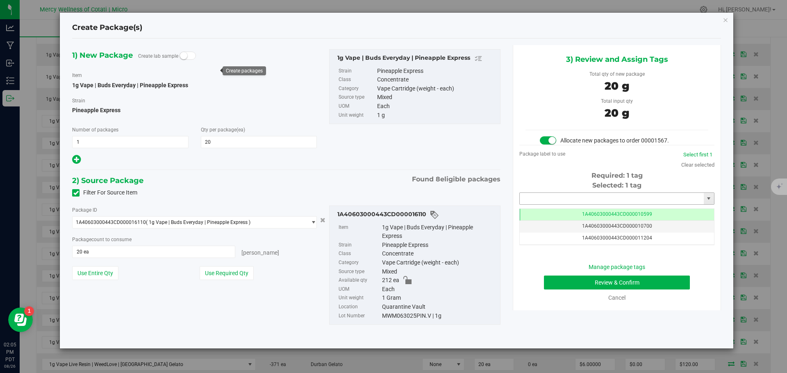
click at [527, 197] on input "text" at bounding box center [612, 198] width 184 height 11
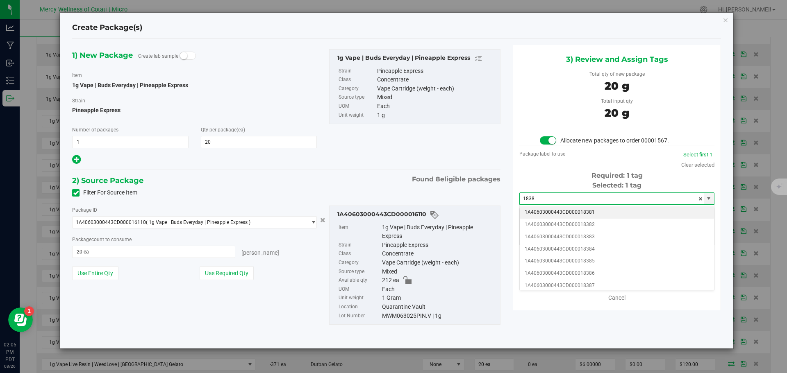
click at [534, 210] on li "1A40603000443CD000018381" at bounding box center [617, 213] width 194 height 12
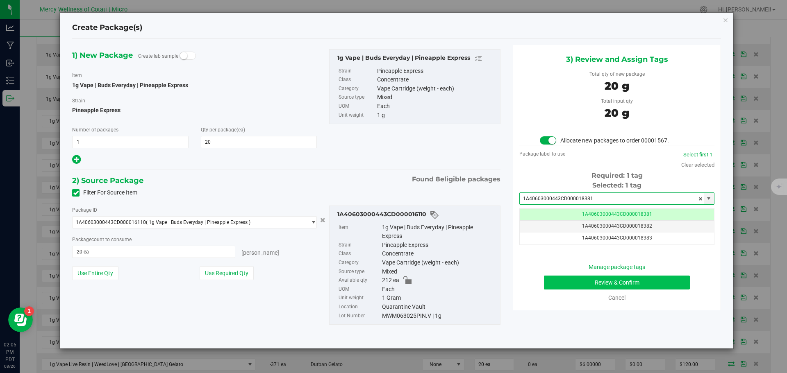
type input "1A40603000443CD000018381"
click at [627, 284] on button "Review & Confirm" at bounding box center [617, 283] width 146 height 14
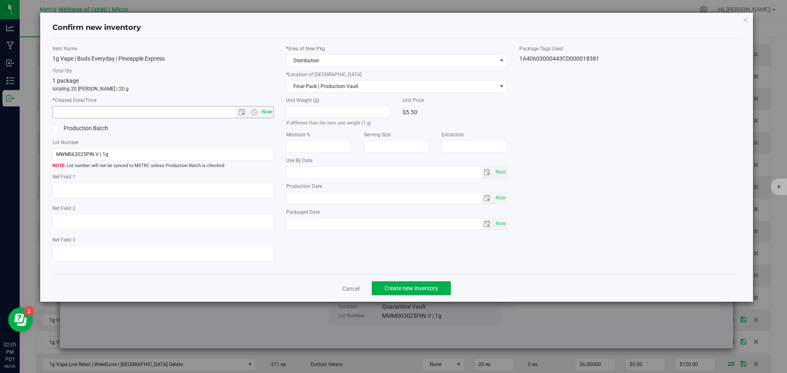
type textarea "20"
click at [273, 109] on span "Now" at bounding box center [267, 112] width 14 height 12
type input "8/26/2025 2:05 PM"
click at [384, 291] on button "Create new inventory" at bounding box center [411, 289] width 79 height 14
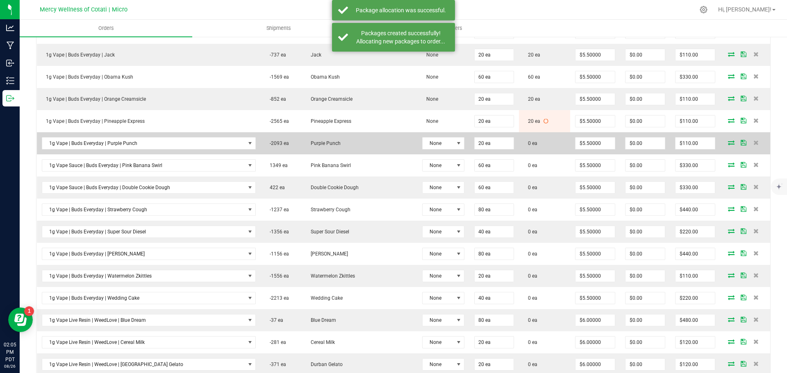
click at [728, 143] on icon at bounding box center [731, 142] width 7 height 5
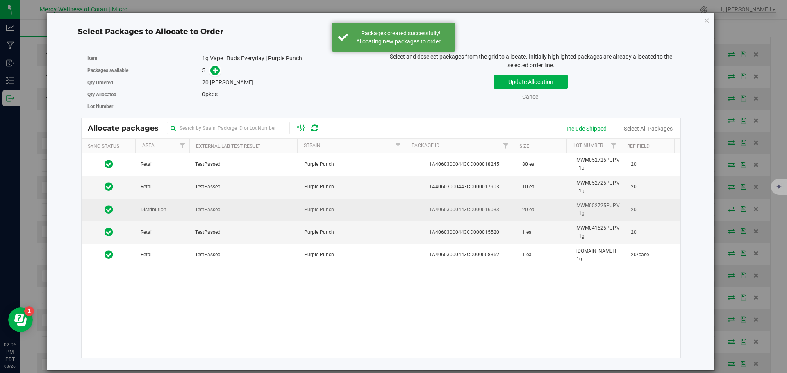
click at [155, 211] on span "Distribution" at bounding box center [154, 210] width 26 height 8
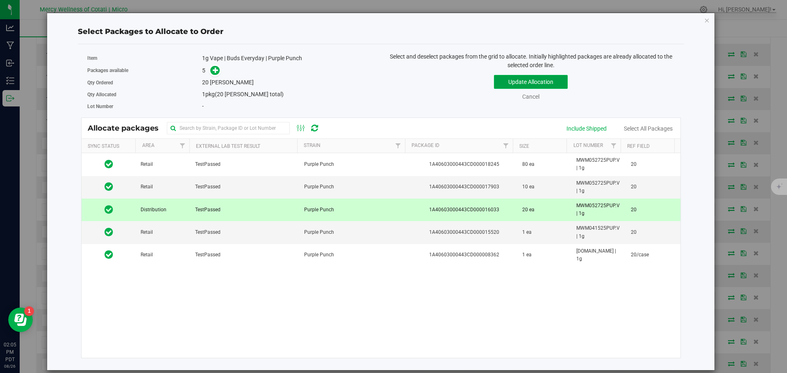
click at [505, 82] on button "Update Allocation" at bounding box center [531, 82] width 74 height 14
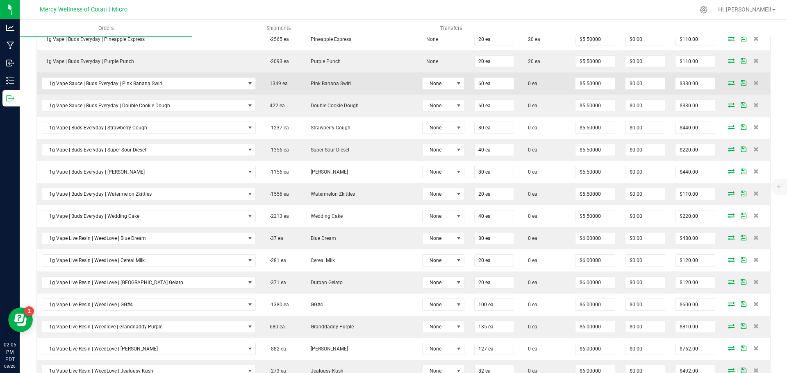
click at [728, 85] on icon at bounding box center [731, 82] width 7 height 5
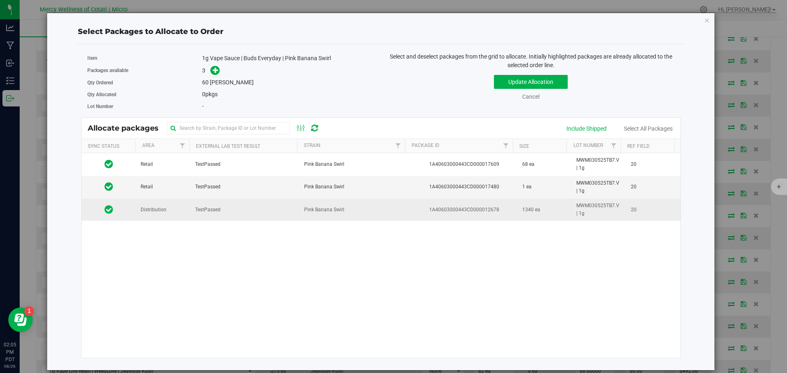
click at [168, 211] on td "Distribution" at bounding box center [163, 210] width 55 height 22
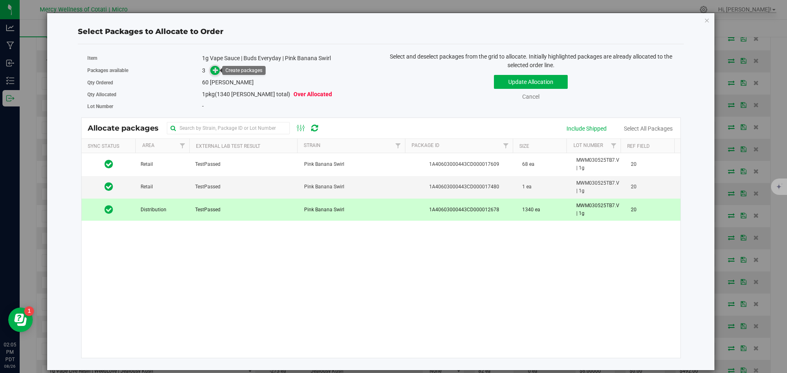
click at [217, 69] on icon at bounding box center [216, 70] width 6 height 6
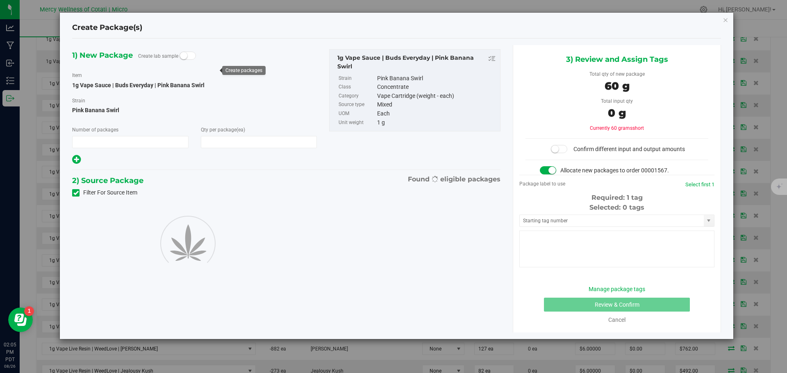
type input "1"
type input "60"
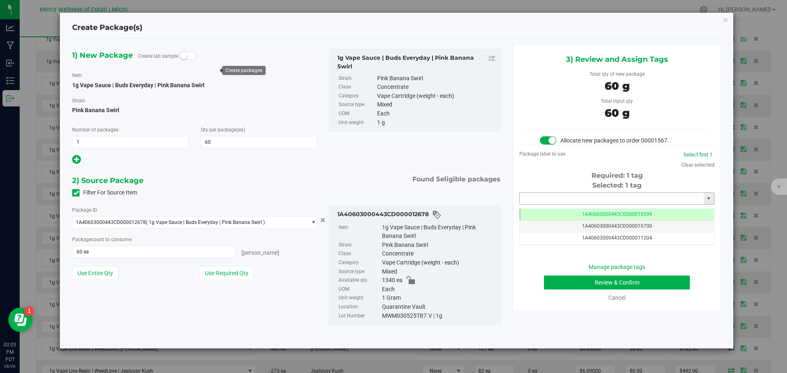
click at [567, 201] on input "text" at bounding box center [612, 198] width 184 height 11
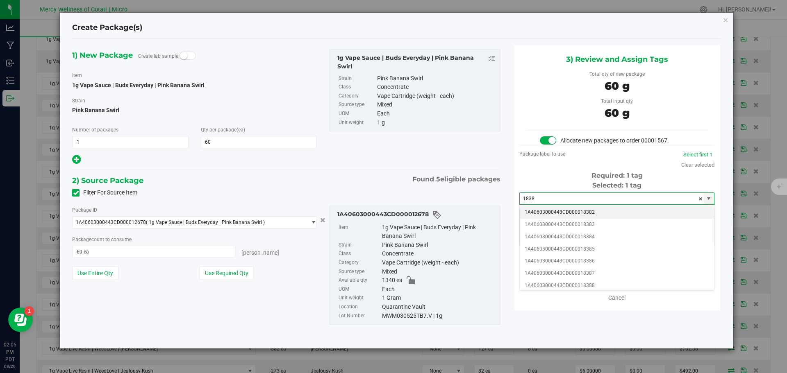
click at [578, 208] on li "1A40603000443CD000018382" at bounding box center [617, 213] width 194 height 12
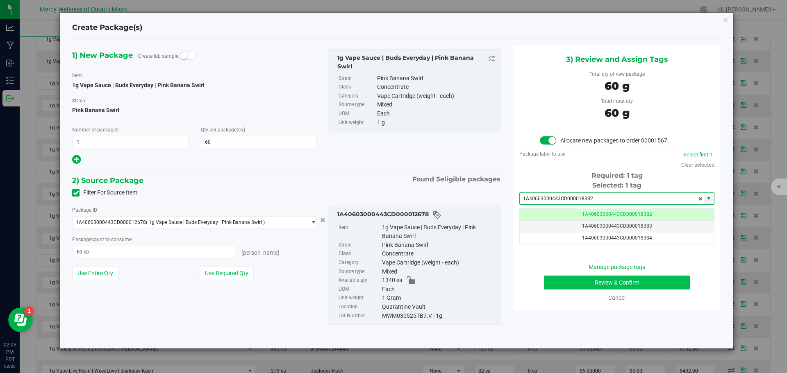
type input "1A40603000443CD000018382"
click at [630, 280] on button "Review & Confirm" at bounding box center [617, 283] width 146 height 14
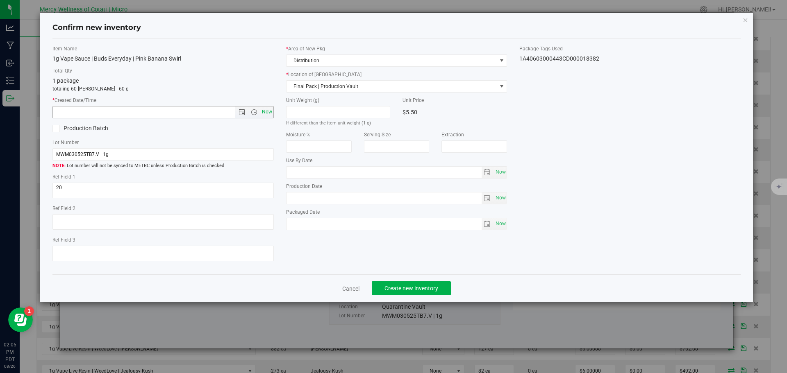
click at [271, 111] on span "Now" at bounding box center [267, 112] width 14 height 12
type input "8/26/2025 2:05 PM"
click at [396, 289] on span "Create new inventory" at bounding box center [411, 288] width 54 height 7
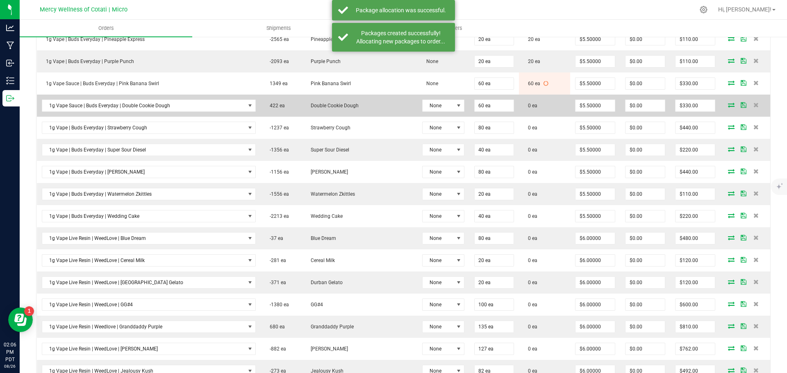
click at [728, 105] on icon at bounding box center [731, 104] width 7 height 5
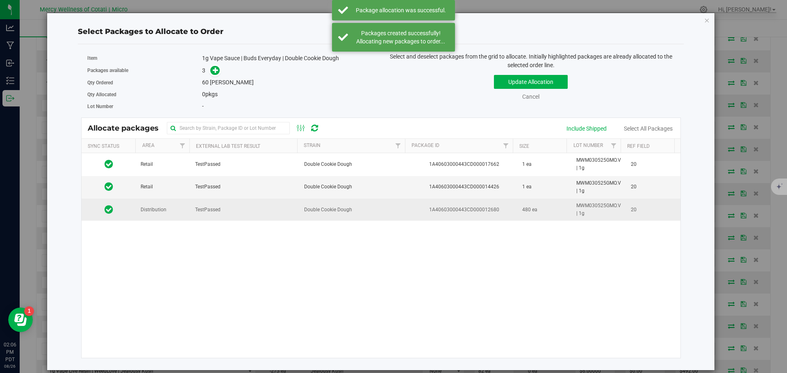
click at [159, 215] on td "Distribution" at bounding box center [163, 210] width 55 height 22
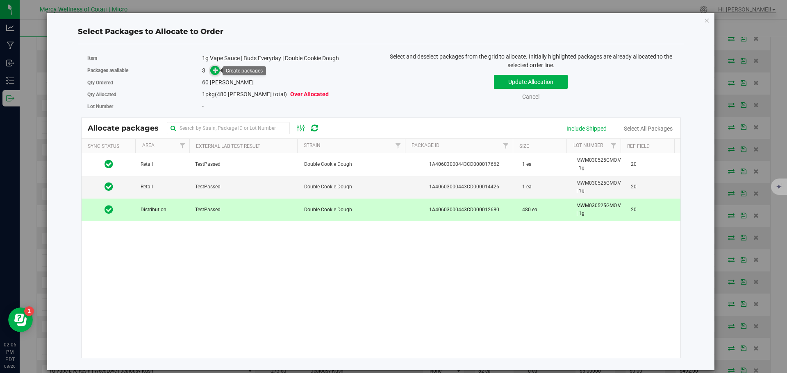
click at [214, 71] on icon at bounding box center [216, 70] width 6 height 6
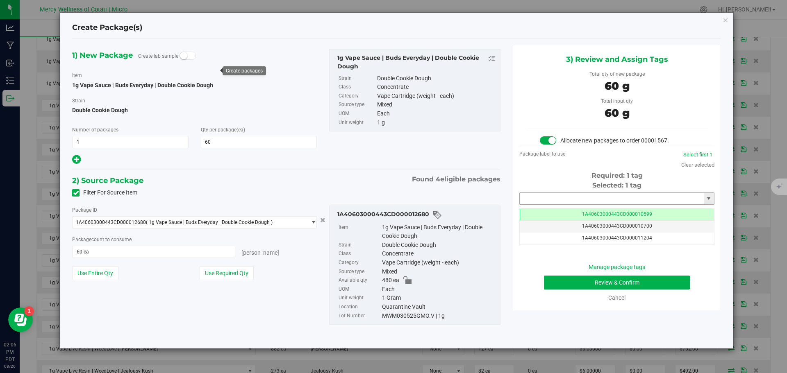
click at [542, 200] on input "text" at bounding box center [612, 198] width 184 height 11
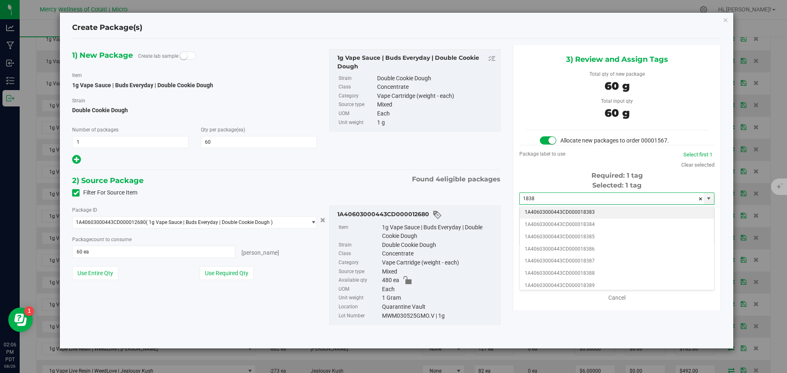
click at [573, 210] on li "1A40603000443CD000018383" at bounding box center [617, 213] width 194 height 12
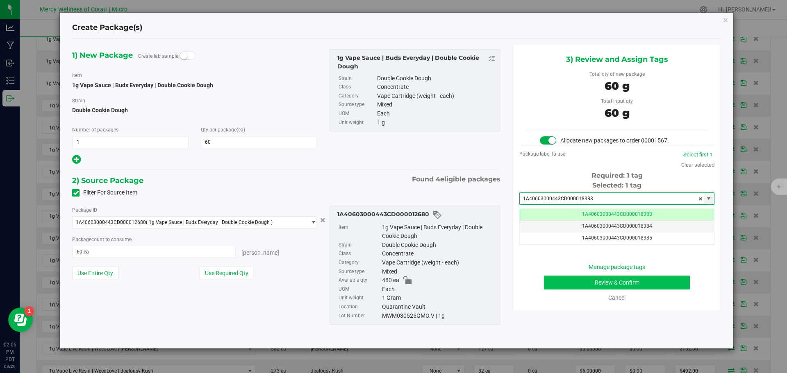
type input "1A40603000443CD000018383"
click at [627, 283] on button "Review & Confirm" at bounding box center [617, 283] width 146 height 14
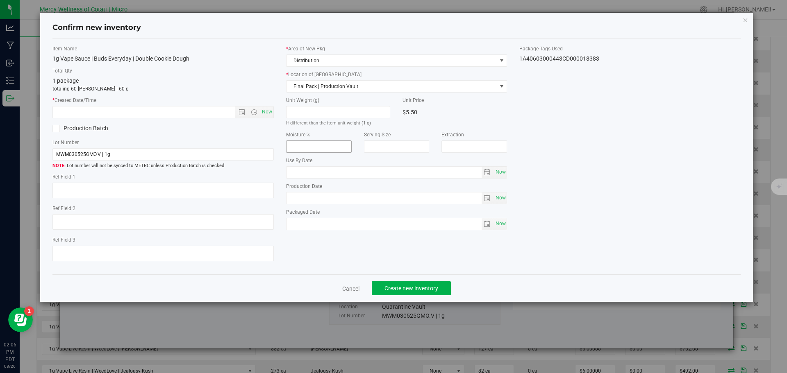
type textarea "20"
click at [264, 110] on span "Now" at bounding box center [267, 112] width 14 height 12
type input "8/26/2025 2:06 PM"
click at [407, 289] on span "Create new inventory" at bounding box center [411, 288] width 54 height 7
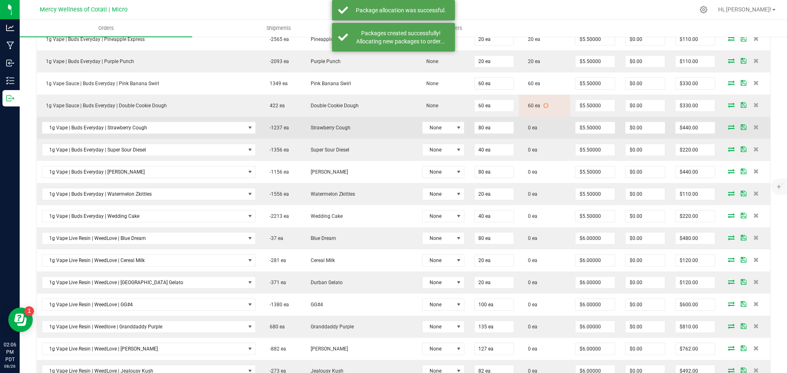
click at [728, 126] on icon at bounding box center [731, 127] width 7 height 5
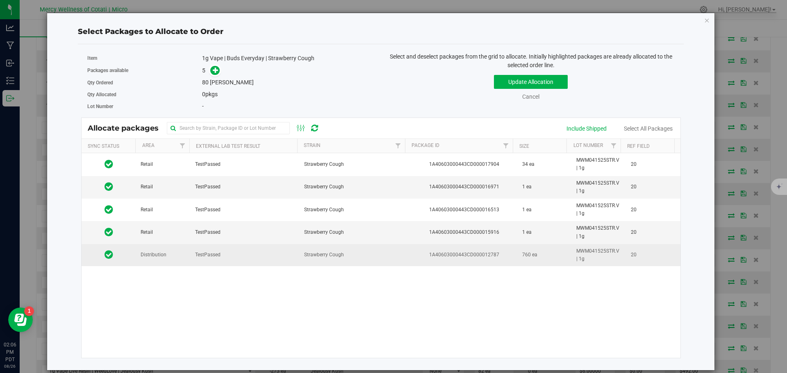
click at [167, 257] on td "Distribution" at bounding box center [163, 255] width 55 height 22
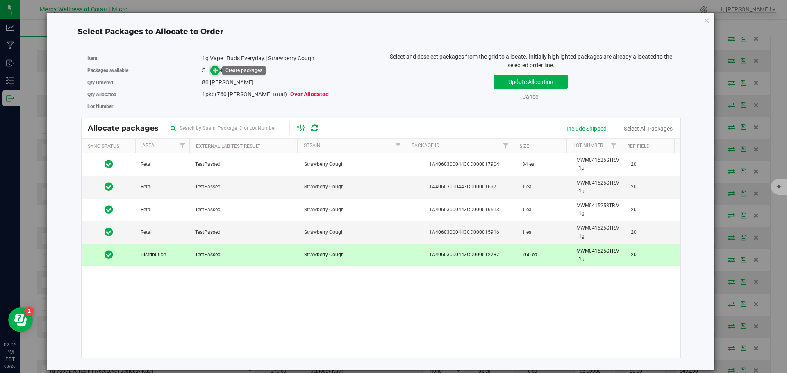
click at [213, 69] on span at bounding box center [214, 70] width 9 height 9
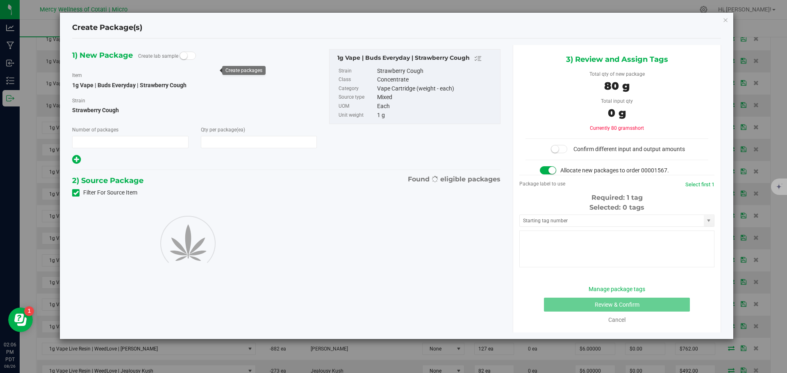
type input "1"
type input "80"
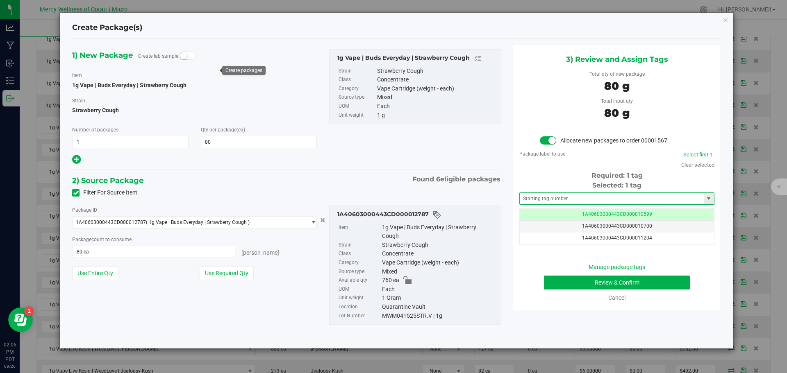
click at [554, 193] on span at bounding box center [616, 199] width 195 height 12
click at [550, 198] on input "text" at bounding box center [612, 198] width 184 height 11
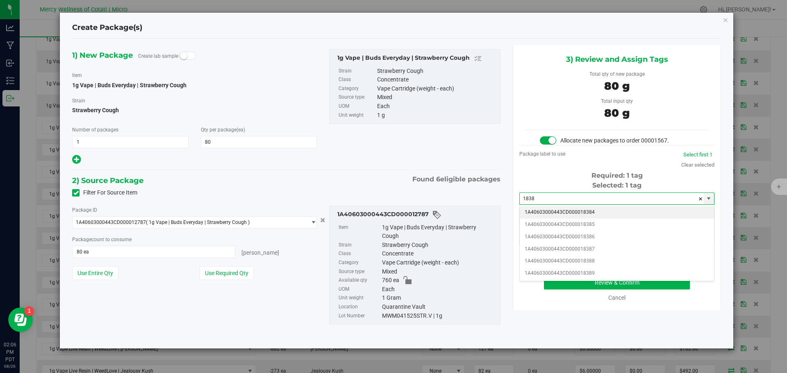
click at [568, 212] on li "1A40603000443CD000018384" at bounding box center [617, 213] width 194 height 12
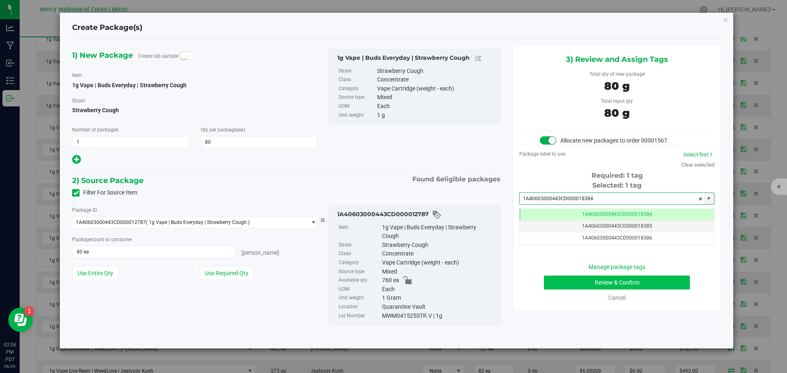
type input "1A40603000443CD000018384"
click at [636, 280] on button "Review & Confirm" at bounding box center [617, 283] width 146 height 14
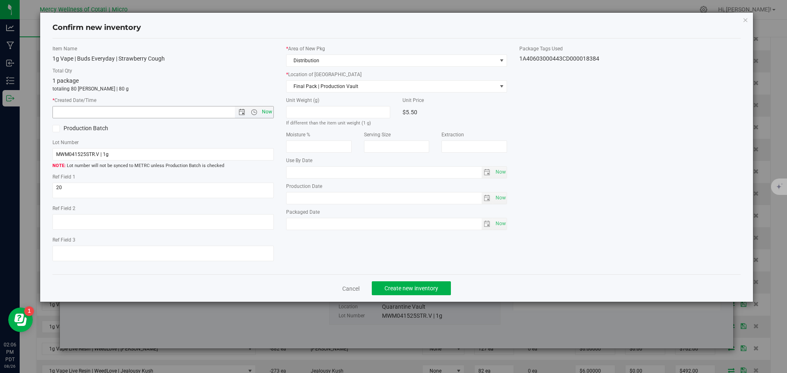
click at [272, 112] on span "Now" at bounding box center [267, 112] width 14 height 12
type input "8/26/2025 2:06 PM"
click at [422, 289] on span "Create new inventory" at bounding box center [411, 288] width 54 height 7
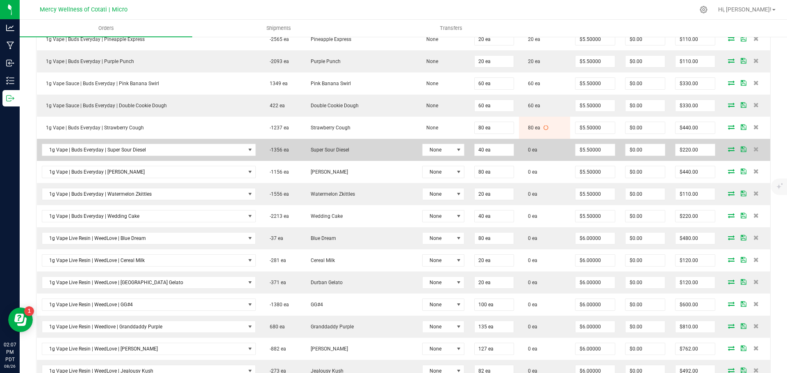
click at [728, 149] on icon at bounding box center [731, 149] width 7 height 5
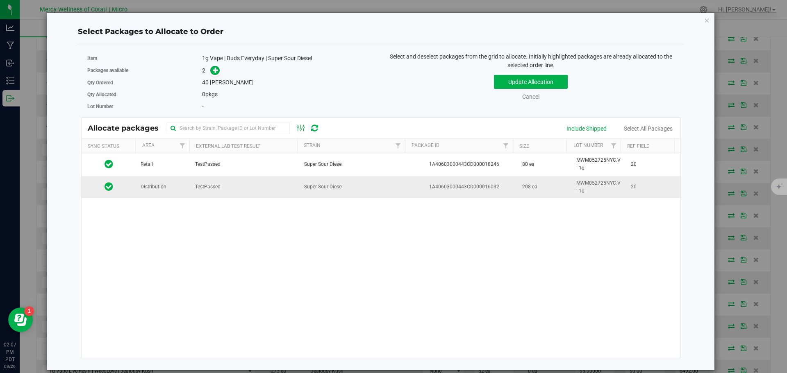
click at [151, 191] on span "Distribution" at bounding box center [154, 187] width 26 height 8
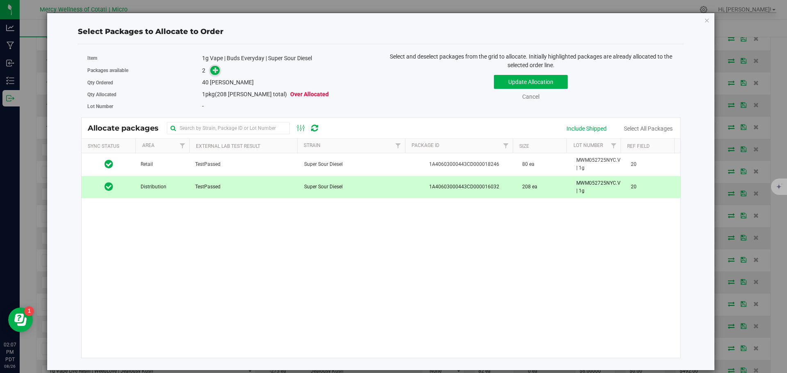
click at [211, 71] on span at bounding box center [214, 70] width 9 height 9
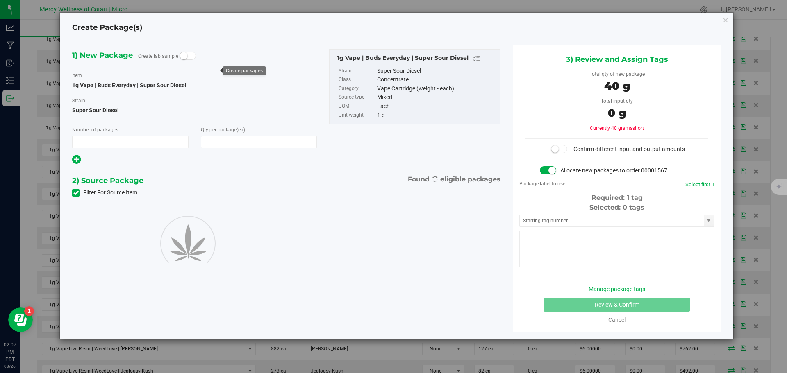
type input "1"
type input "40"
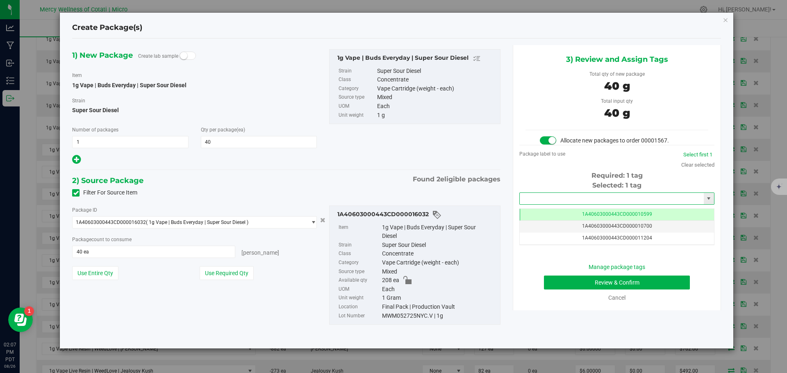
click at [540, 196] on input "text" at bounding box center [612, 198] width 184 height 11
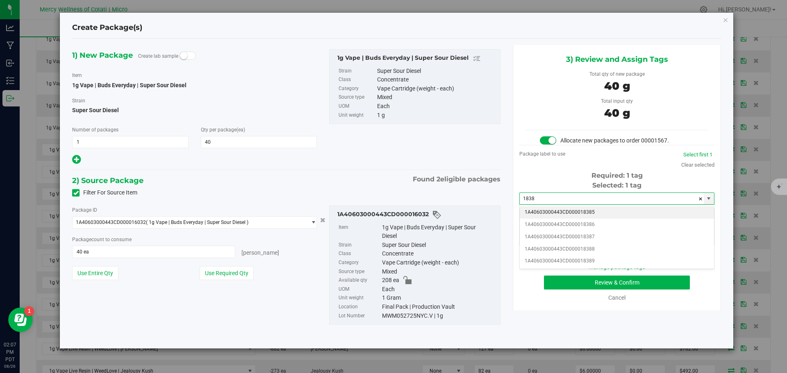
click at [575, 208] on li "1A40603000443CD000018385" at bounding box center [617, 213] width 194 height 12
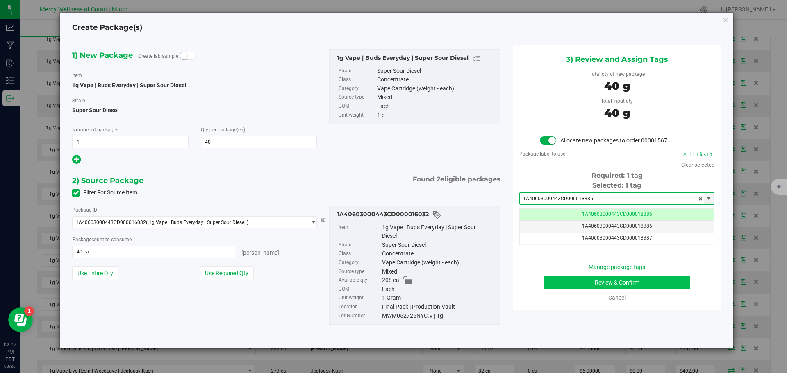
type input "1A40603000443CD000018385"
click at [641, 282] on button "Review & Confirm" at bounding box center [617, 283] width 146 height 14
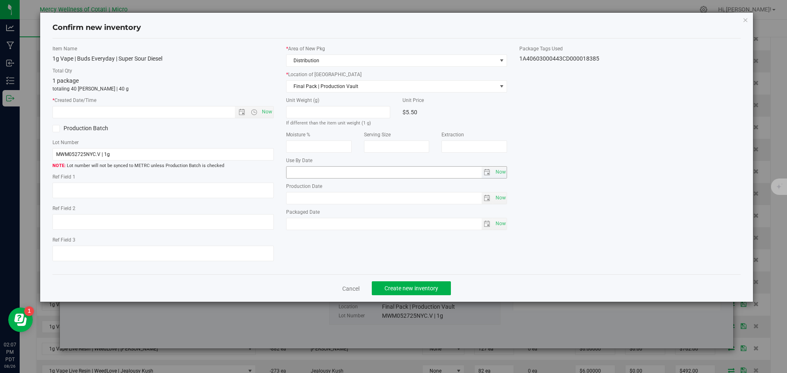
type textarea "20"
click at [267, 113] on span "Now" at bounding box center [267, 112] width 14 height 12
type input "8/26/2025 2:07 PM"
click at [423, 284] on button "Create new inventory" at bounding box center [411, 289] width 79 height 14
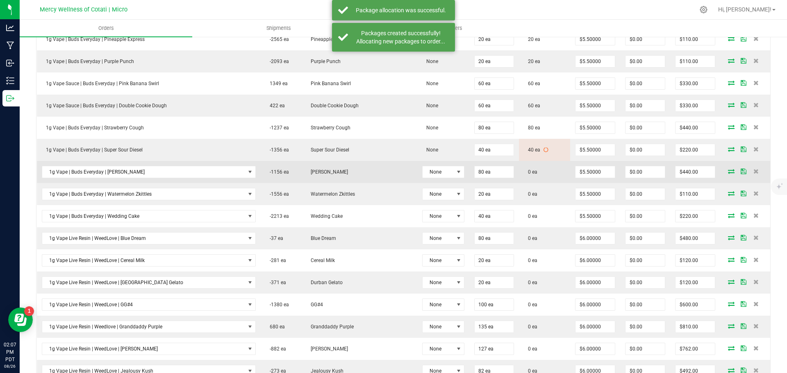
click at [728, 172] on icon at bounding box center [731, 171] width 7 height 5
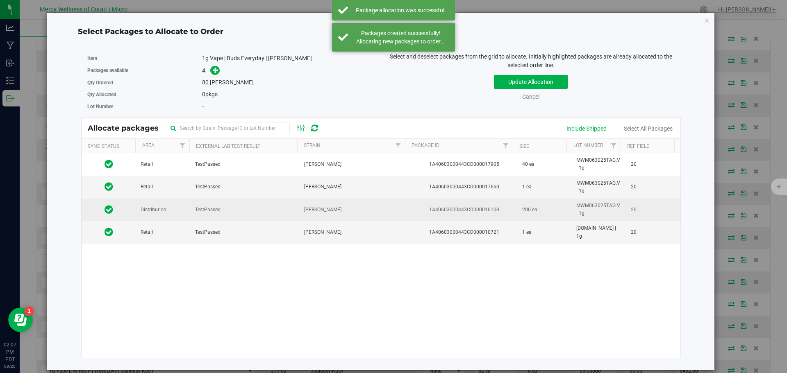
click at [172, 220] on td "Distribution" at bounding box center [163, 210] width 55 height 23
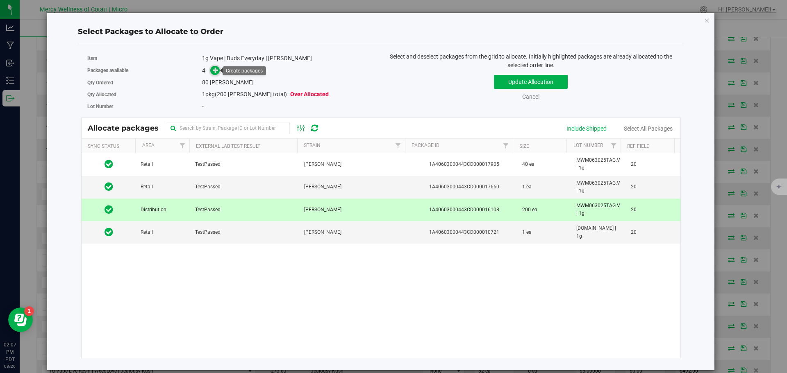
click at [215, 69] on icon at bounding box center [216, 70] width 6 height 6
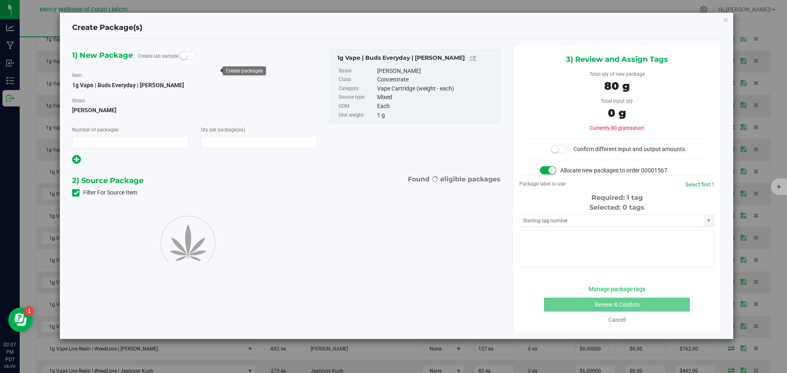
type input "1"
type input "80"
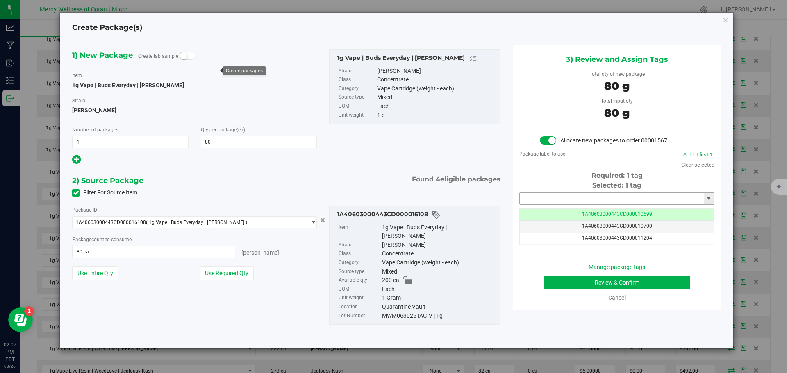
click at [538, 202] on input "text" at bounding box center [612, 198] width 184 height 11
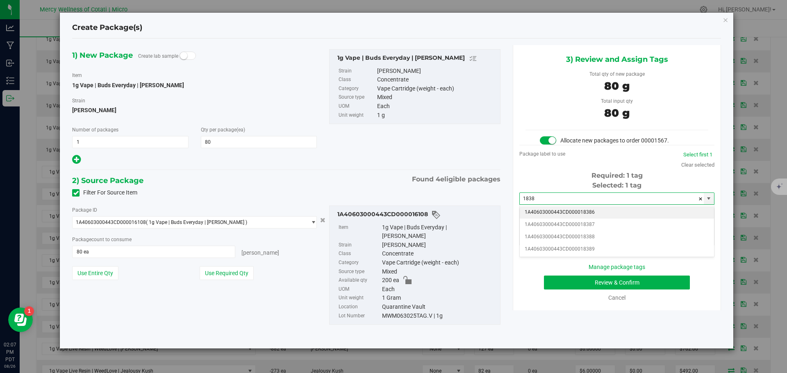
click at [561, 214] on li "1A40603000443CD000018386" at bounding box center [617, 213] width 194 height 12
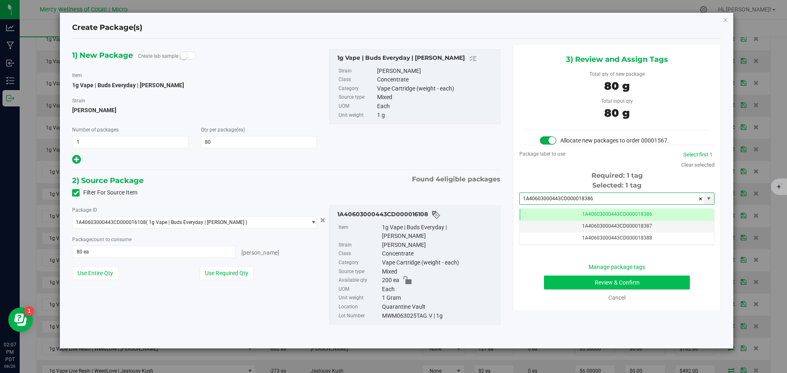
type input "1A40603000443CD000018386"
click at [623, 281] on button "Review & Confirm" at bounding box center [617, 283] width 146 height 14
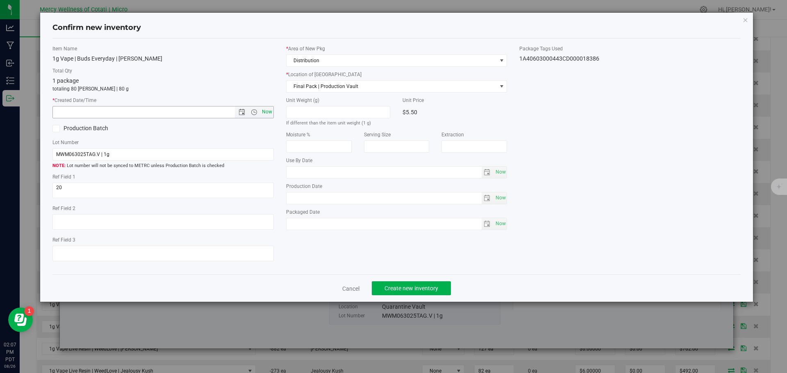
click at [271, 109] on span "Now" at bounding box center [267, 112] width 14 height 12
type input "8/26/2025 2:07 PM"
click at [410, 288] on span "Create new inventory" at bounding box center [411, 288] width 54 height 7
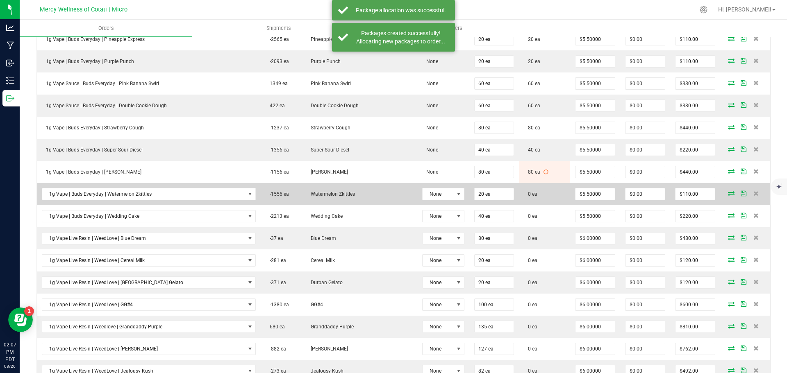
click at [728, 193] on icon at bounding box center [731, 193] width 7 height 5
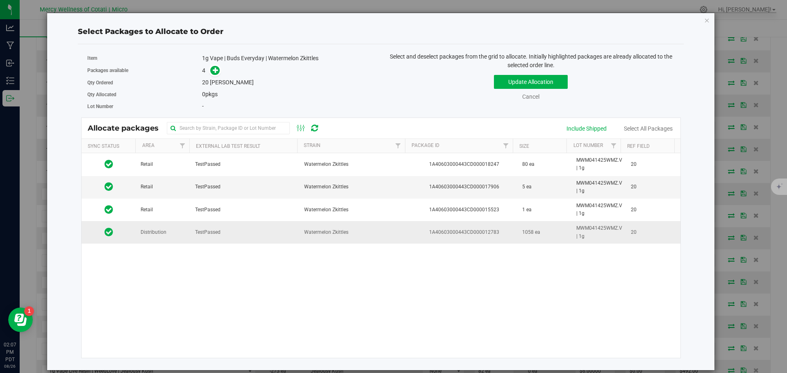
click at [177, 236] on td "Distribution" at bounding box center [163, 232] width 55 height 22
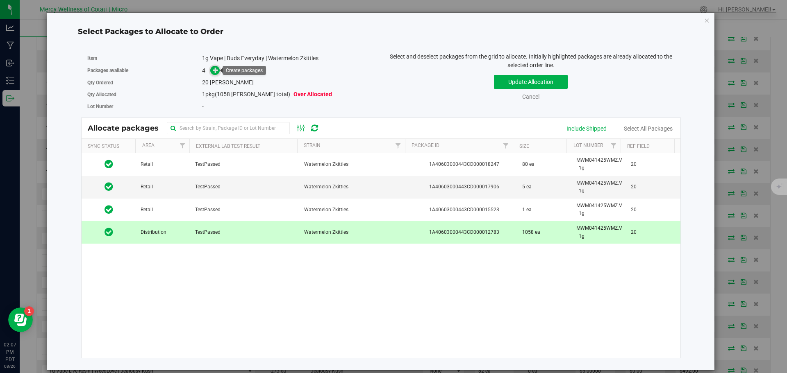
click at [218, 69] on icon at bounding box center [216, 70] width 6 height 6
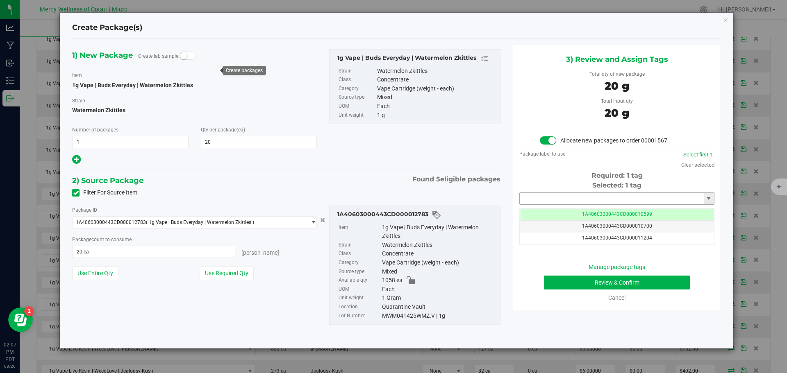
click at [576, 200] on input "text" at bounding box center [612, 198] width 184 height 11
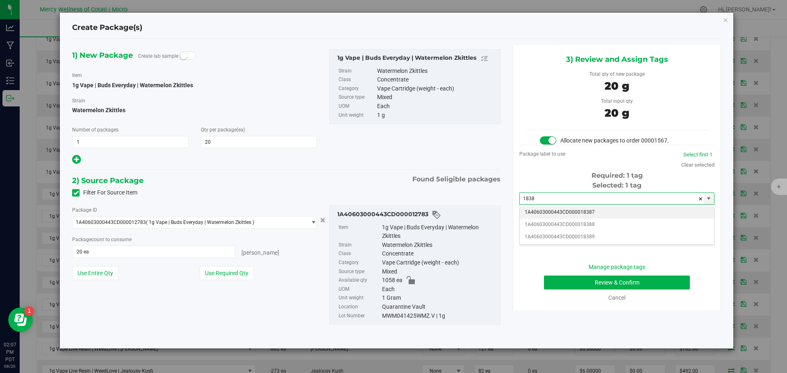
click at [561, 210] on li "1A40603000443CD000018387" at bounding box center [617, 213] width 194 height 12
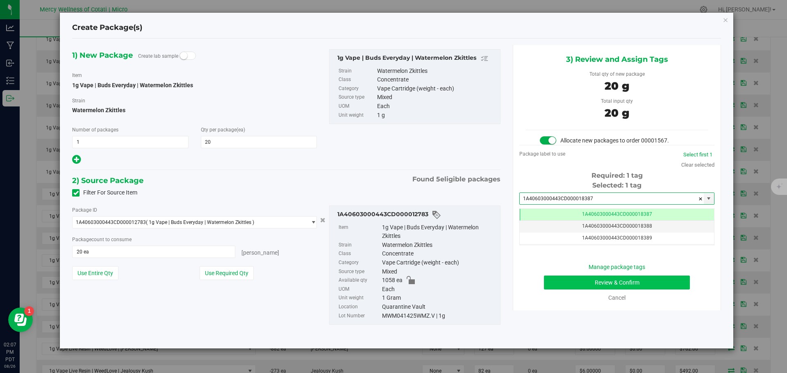
type input "1A40603000443CD000018387"
click at [632, 282] on button "Review & Confirm" at bounding box center [617, 283] width 146 height 14
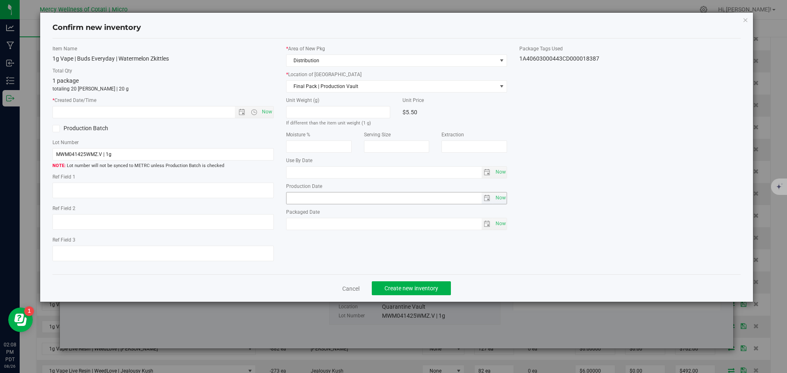
type textarea "20"
click at [266, 111] on span "Now" at bounding box center [267, 112] width 14 height 12
type input "8/26/2025 2:08 PM"
click at [415, 285] on span "Create new inventory" at bounding box center [411, 288] width 54 height 7
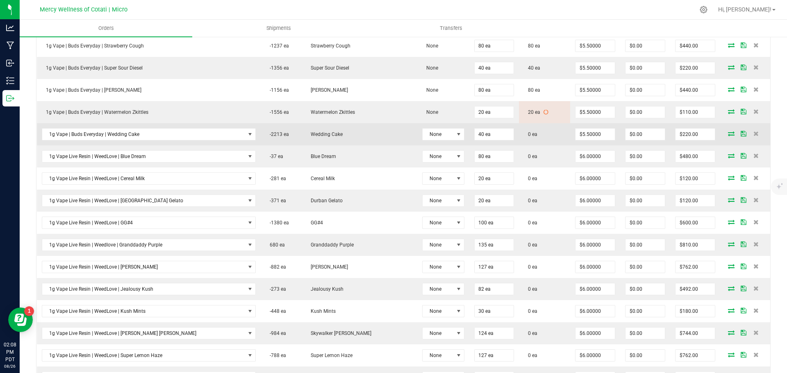
click at [728, 134] on icon at bounding box center [731, 133] width 7 height 5
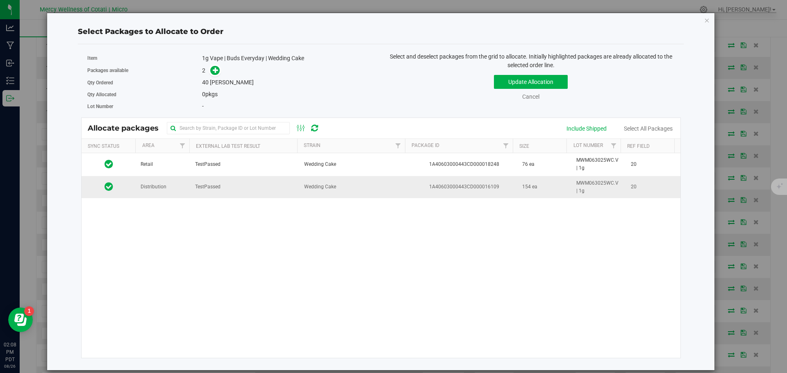
click at [192, 191] on td "TestPassed" at bounding box center [244, 187] width 109 height 22
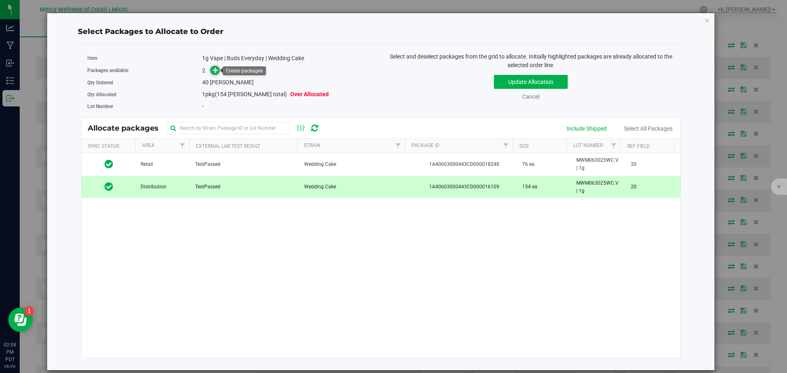
click at [218, 70] on icon at bounding box center [216, 70] width 6 height 6
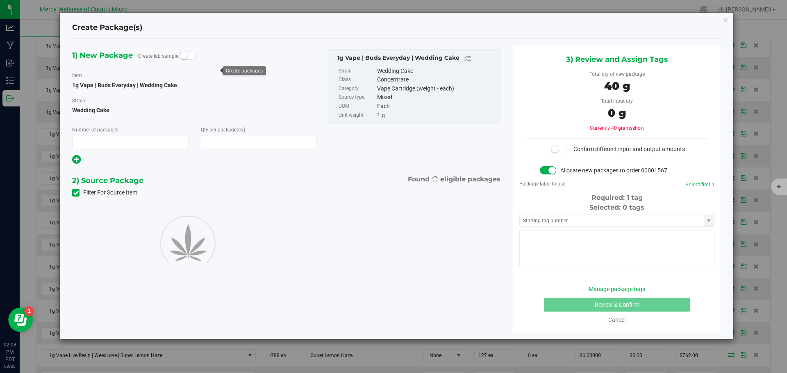
type input "1"
type input "40"
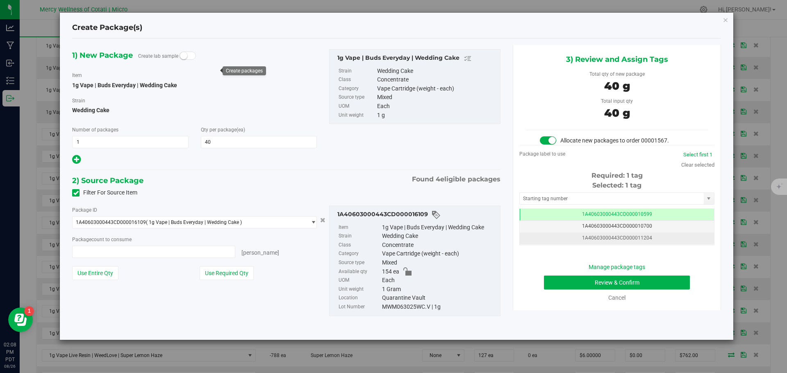
type input "40 ea"
click at [559, 200] on input "text" at bounding box center [612, 198] width 184 height 11
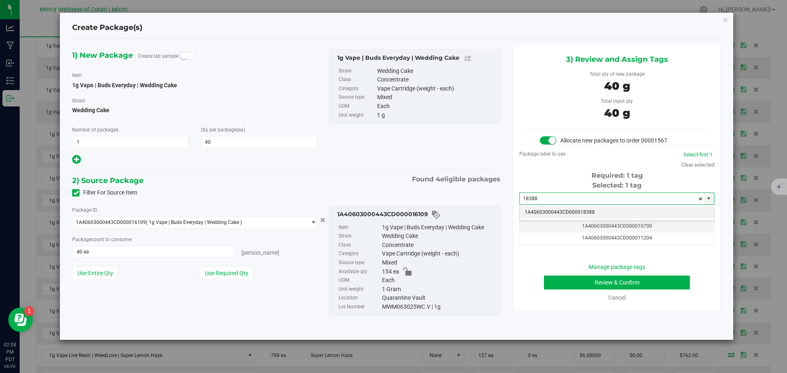
click at [589, 209] on li "1A40603000443CD000018388" at bounding box center [617, 213] width 194 height 12
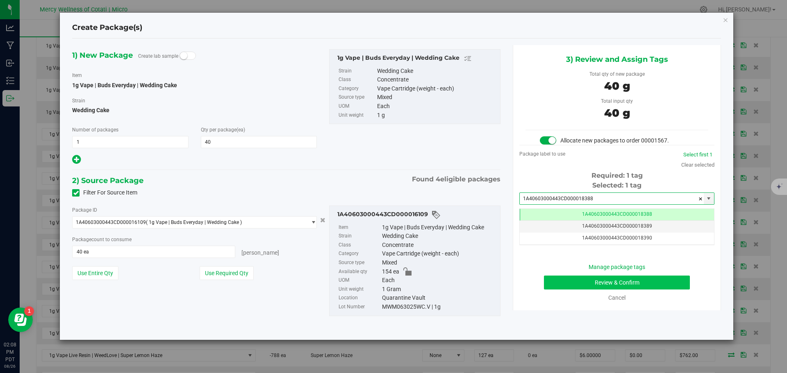
type input "1A40603000443CD000018388"
click at [614, 278] on button "Review & Confirm" at bounding box center [617, 283] width 146 height 14
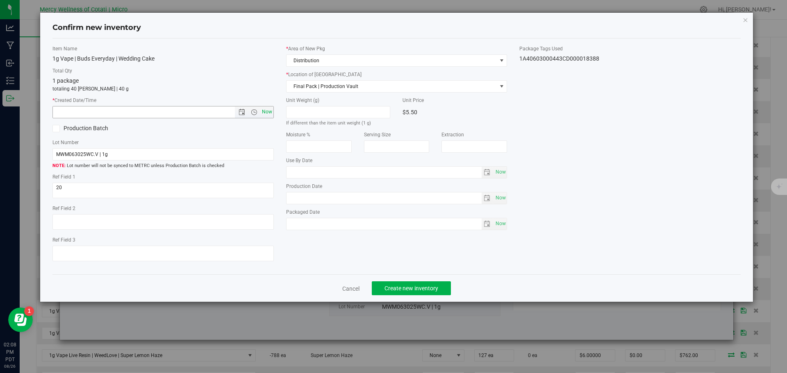
click at [270, 111] on span "Now" at bounding box center [267, 112] width 14 height 12
type input "8/26/2025 2:08 PM"
click at [407, 286] on span "Create new inventory" at bounding box center [411, 288] width 54 height 7
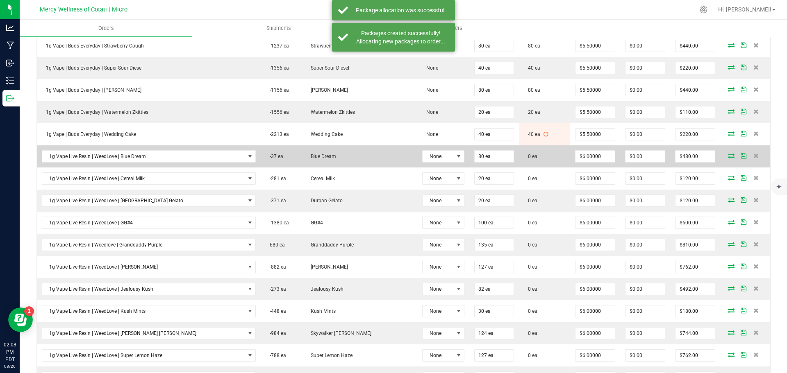
click at [728, 155] on icon at bounding box center [731, 155] width 7 height 5
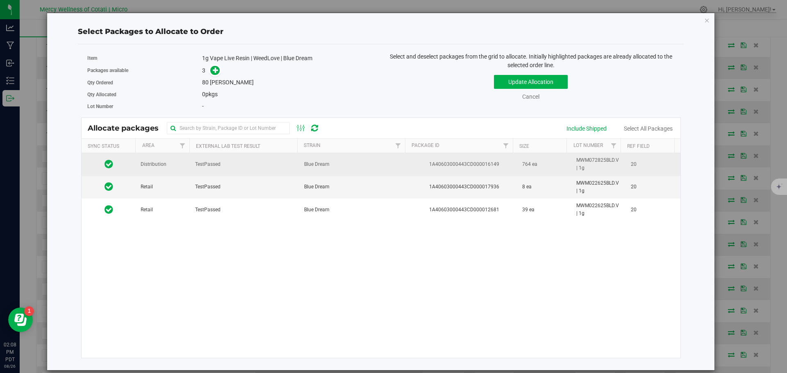
click at [173, 170] on td "Distribution" at bounding box center [163, 164] width 55 height 23
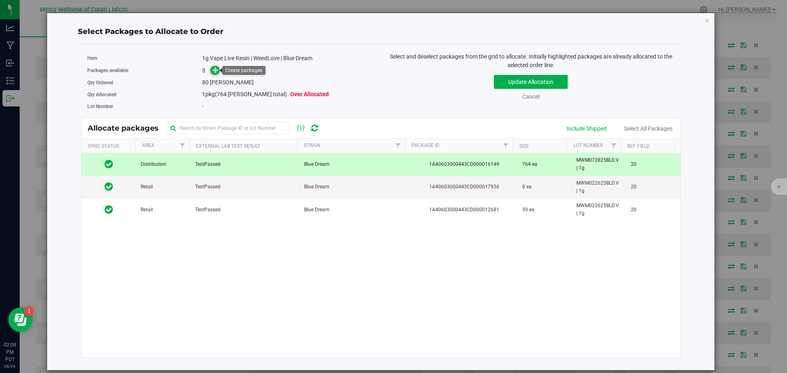
click at [219, 68] on span at bounding box center [214, 70] width 9 height 9
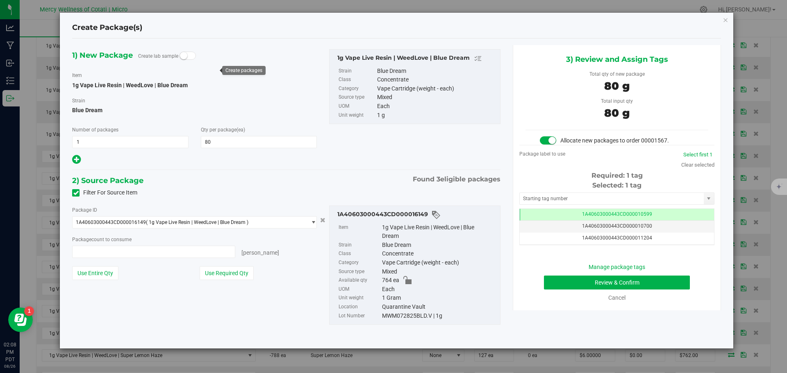
type input "80 ea"
click at [570, 196] on input "text" at bounding box center [612, 198] width 184 height 11
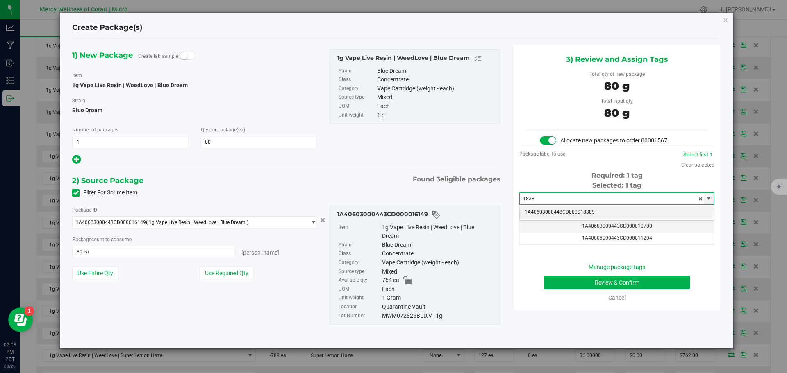
click at [574, 210] on li "1A40603000443CD000018389" at bounding box center [617, 213] width 194 height 12
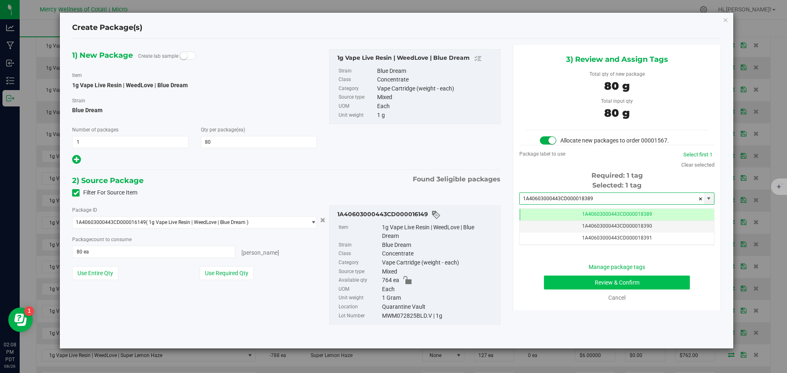
type input "1A40603000443CD000018389"
click at [658, 282] on button "Review & Confirm" at bounding box center [617, 283] width 146 height 14
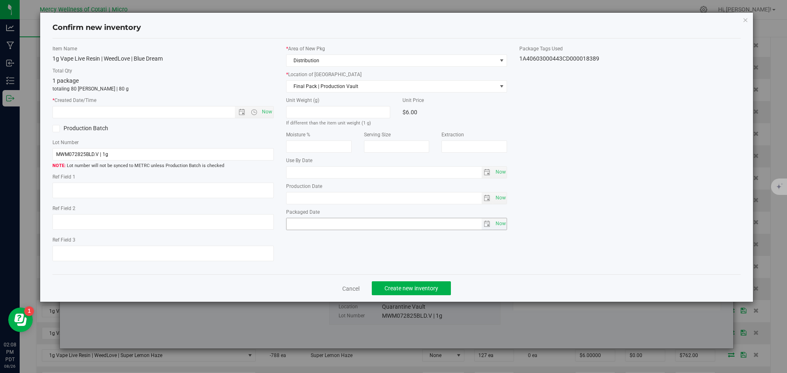
type textarea "20"
click at [270, 115] on span "Now" at bounding box center [267, 112] width 14 height 12
type input "8/26/2025 2:08 PM"
click at [430, 290] on span "Create new inventory" at bounding box center [411, 288] width 54 height 7
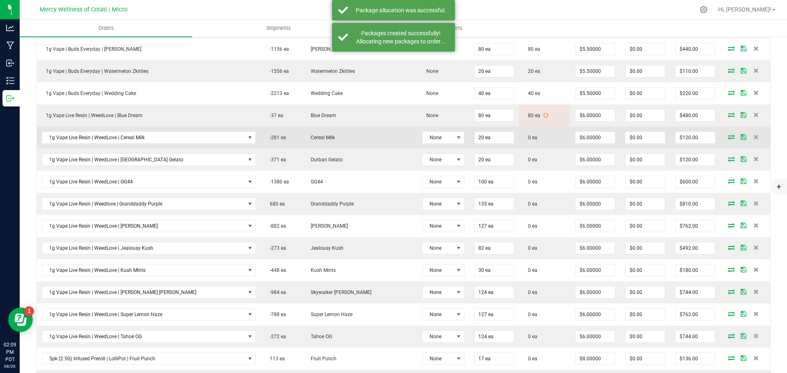
click at [728, 135] on icon at bounding box center [731, 136] width 7 height 5
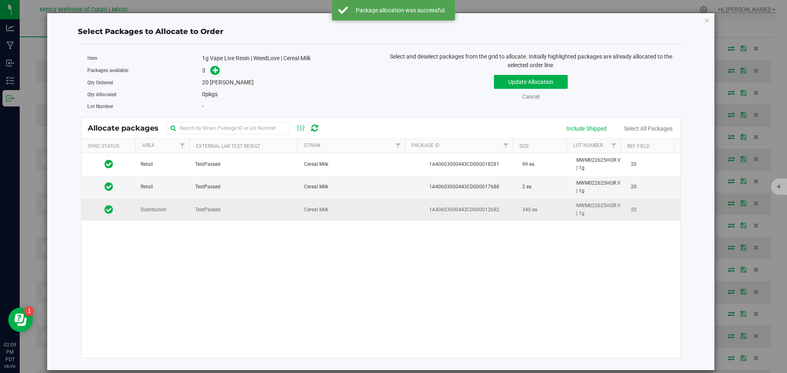
click at [166, 211] on td "Distribution" at bounding box center [163, 210] width 55 height 22
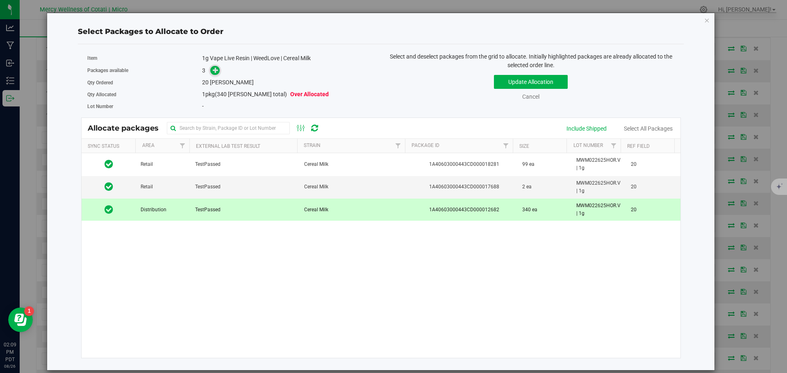
click at [216, 71] on icon at bounding box center [216, 70] width 6 height 6
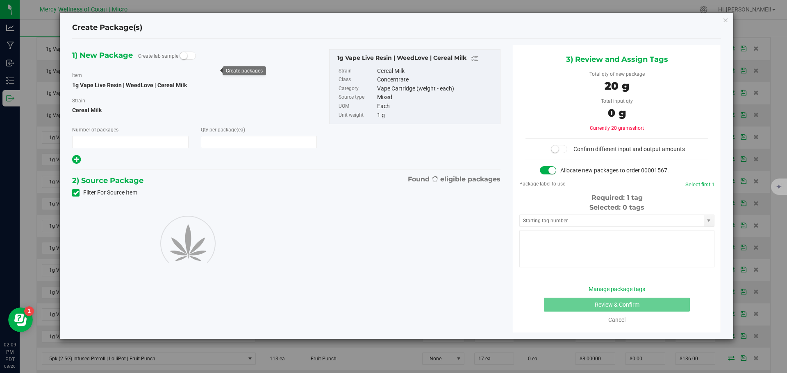
type input "1"
type input "20"
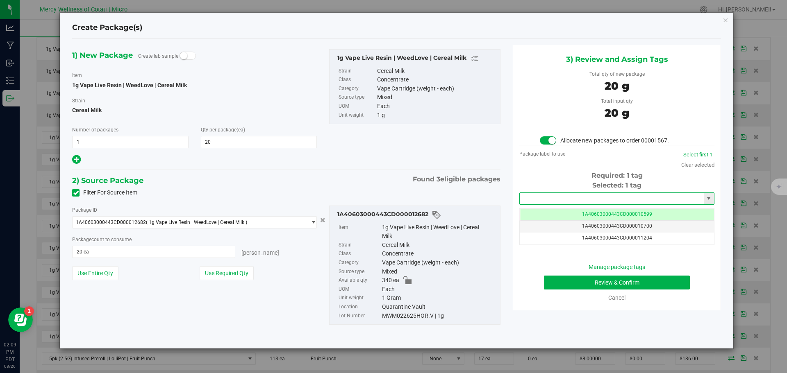
click at [554, 197] on input "text" at bounding box center [612, 198] width 184 height 11
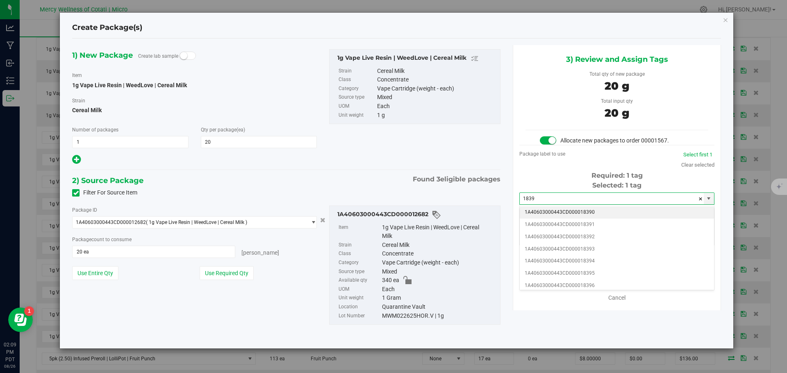
click at [567, 210] on li "1A40603000443CD000018390" at bounding box center [617, 213] width 194 height 12
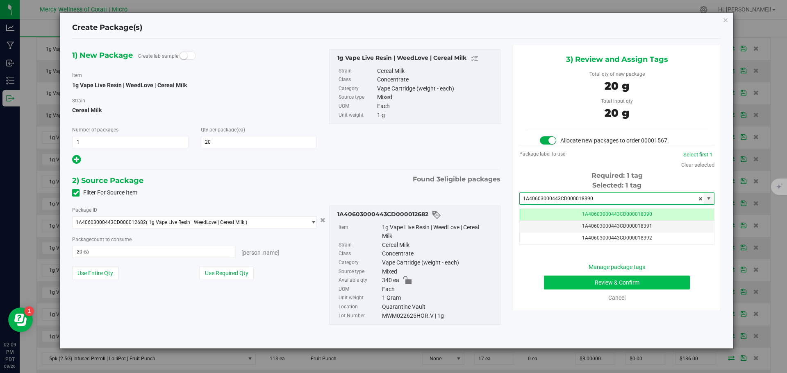
type input "1A40603000443CD000018390"
click at [621, 279] on button "Review & Confirm" at bounding box center [617, 283] width 146 height 14
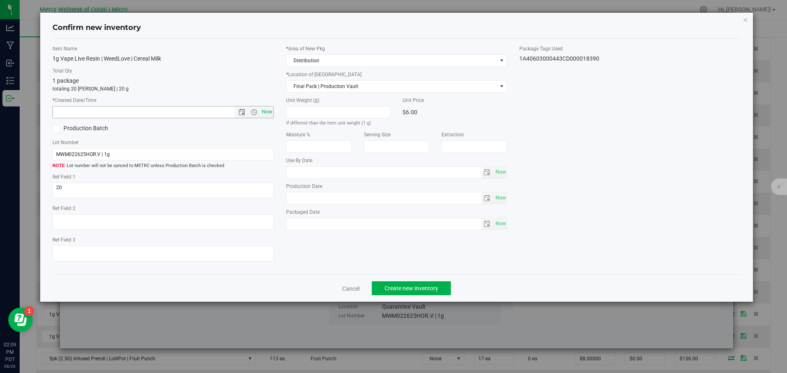
click at [264, 114] on span "Now" at bounding box center [267, 112] width 14 height 12
type input "8/26/2025 2:09 PM"
click at [387, 296] on button "Create new inventory" at bounding box center [411, 289] width 79 height 14
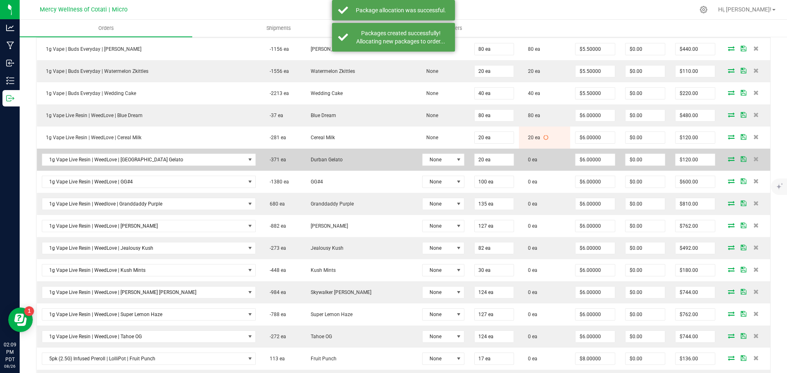
click at [728, 159] on icon at bounding box center [731, 159] width 7 height 5
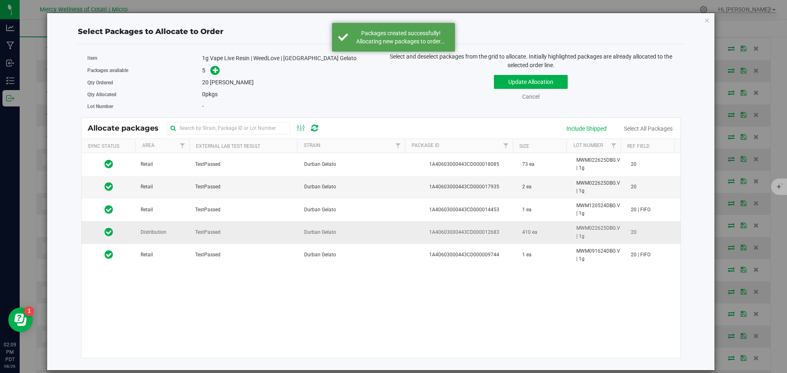
click at [159, 235] on span "Distribution" at bounding box center [154, 233] width 26 height 8
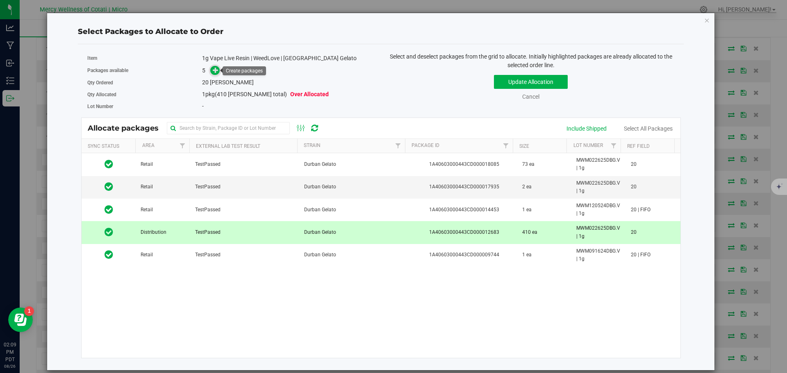
click at [216, 67] on icon at bounding box center [216, 70] width 6 height 6
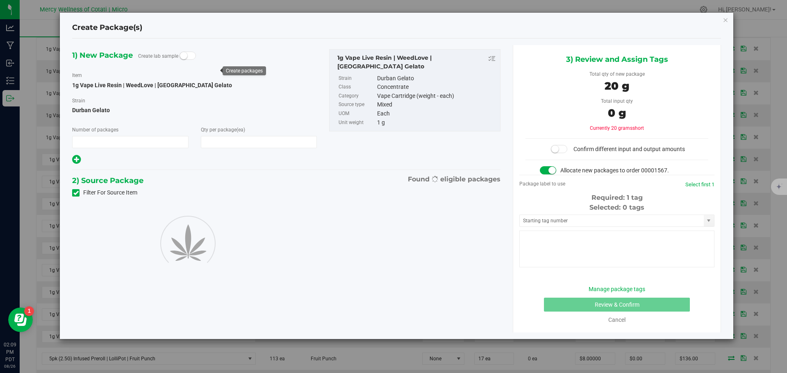
type input "1"
type input "20"
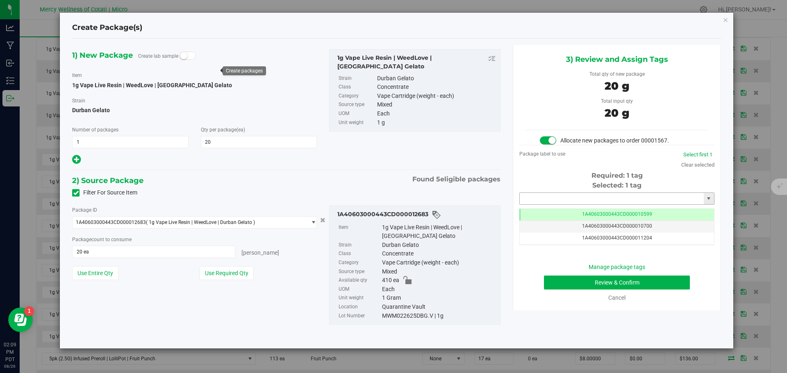
click at [566, 197] on input "text" at bounding box center [612, 198] width 184 height 11
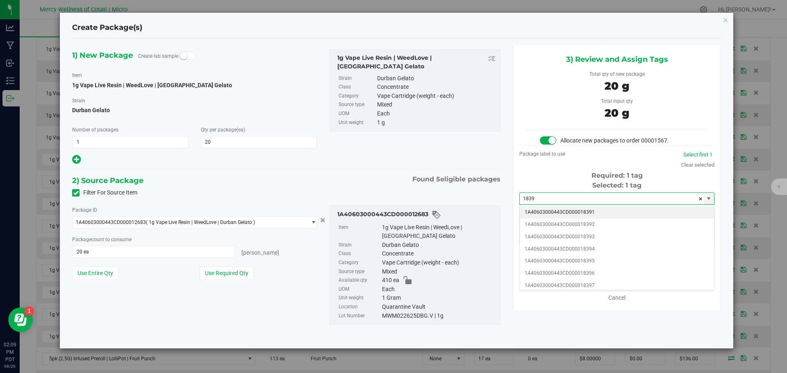
click at [570, 207] on li "1A40603000443CD000018391" at bounding box center [617, 213] width 194 height 12
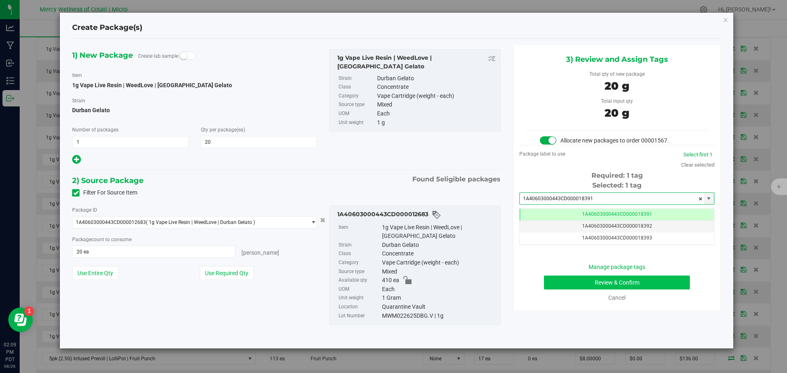
type input "1A40603000443CD000018391"
click at [632, 280] on button "Review & Confirm" at bounding box center [617, 283] width 146 height 14
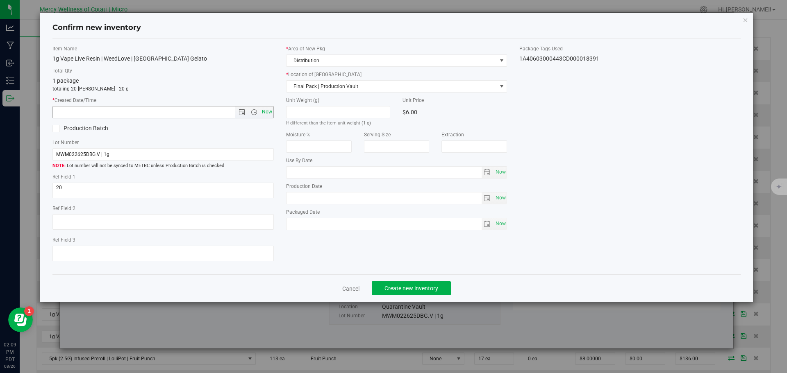
click at [268, 113] on span "Now" at bounding box center [267, 112] width 14 height 12
type input "8/26/2025 2:09 PM"
click at [432, 291] on span "Create new inventory" at bounding box center [411, 288] width 54 height 7
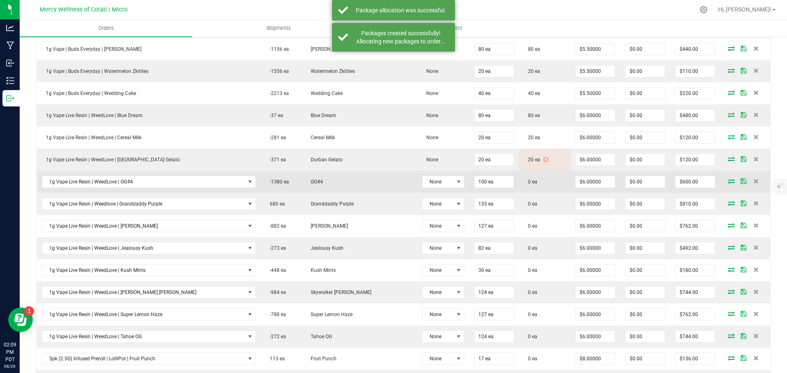
click at [728, 180] on icon at bounding box center [731, 181] width 7 height 5
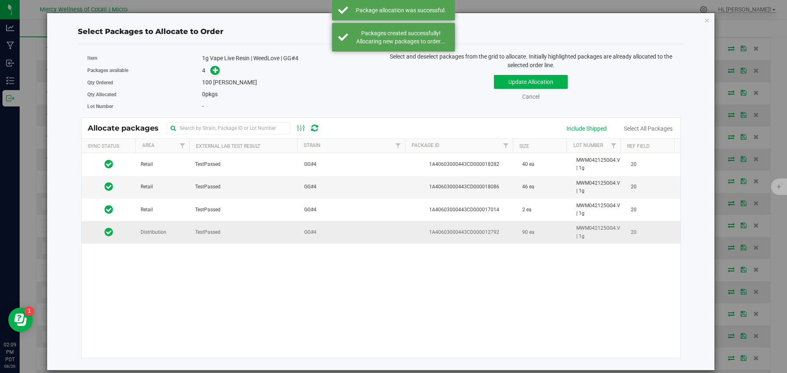
click at [178, 238] on td "Distribution" at bounding box center [163, 232] width 55 height 22
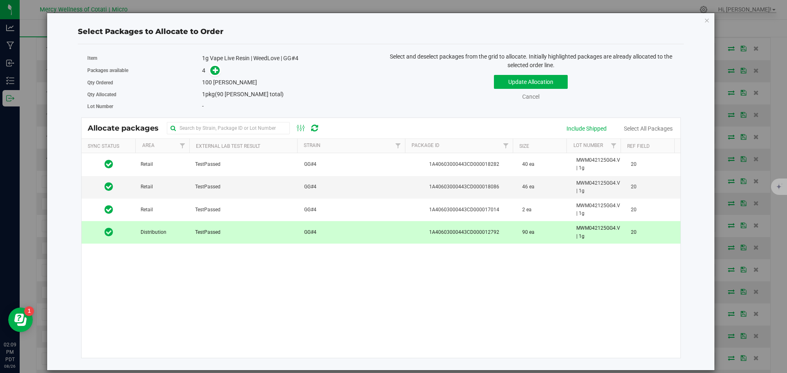
click at [174, 234] on td "Distribution" at bounding box center [163, 232] width 55 height 22
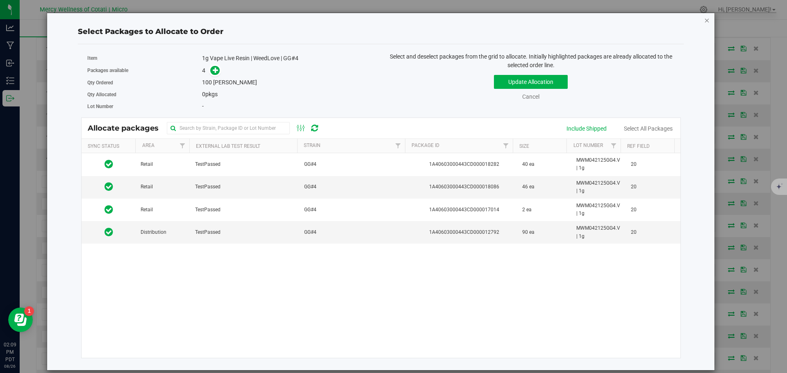
click at [705, 21] on icon "button" at bounding box center [707, 20] width 6 height 10
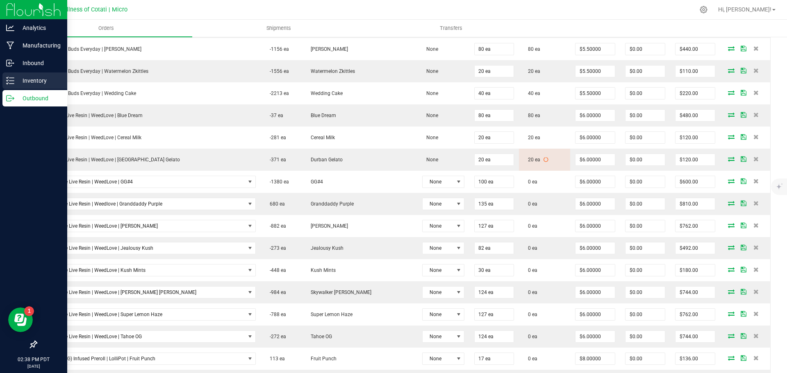
click at [32, 79] on p "Inventory" at bounding box center [38, 81] width 49 height 10
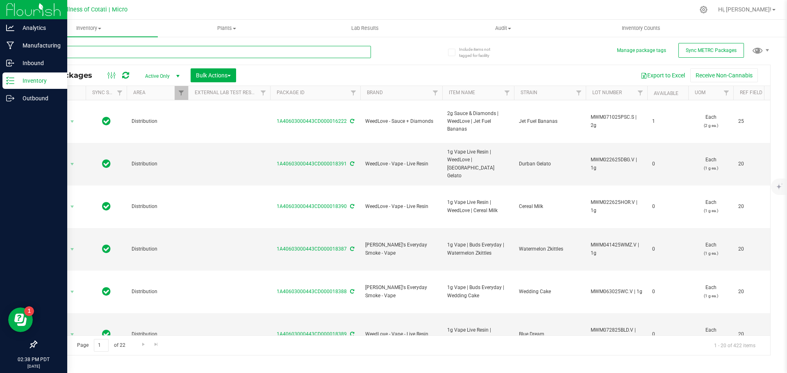
click at [111, 53] on input "text" at bounding box center [203, 52] width 335 height 12
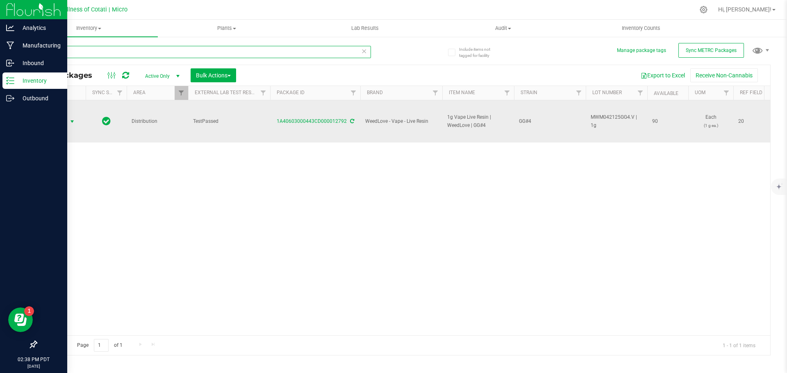
type input "gg4"
click at [70, 122] on span "select" at bounding box center [72, 121] width 7 height 7
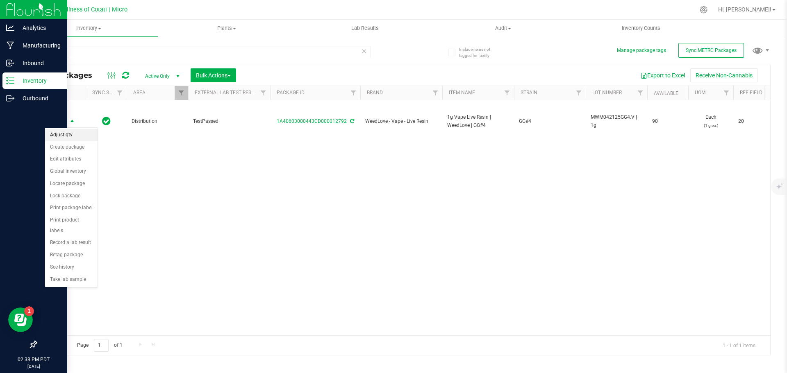
click at [68, 136] on li "Adjust qty" at bounding box center [71, 135] width 52 height 12
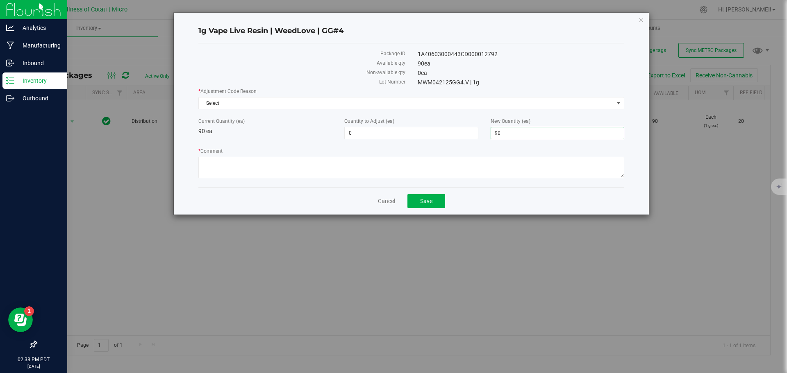
click at [547, 133] on span "90 90" at bounding box center [558, 133] width 134 height 12
click at [547, 133] on input "90" at bounding box center [557, 132] width 133 height 11
type input "100"
type input "10"
type input "100"
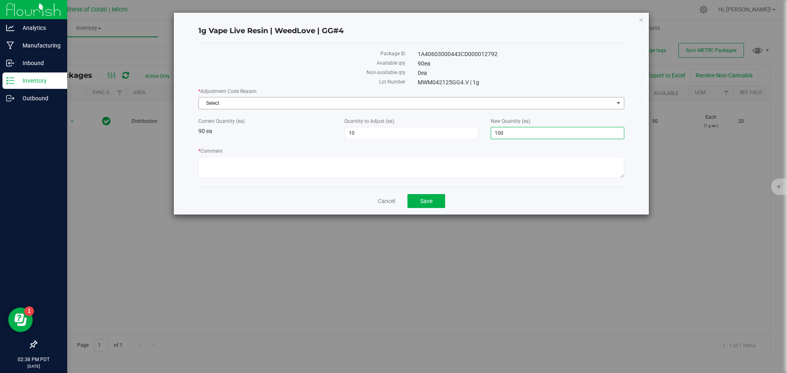
click at [616, 99] on span "select" at bounding box center [619, 103] width 10 height 11
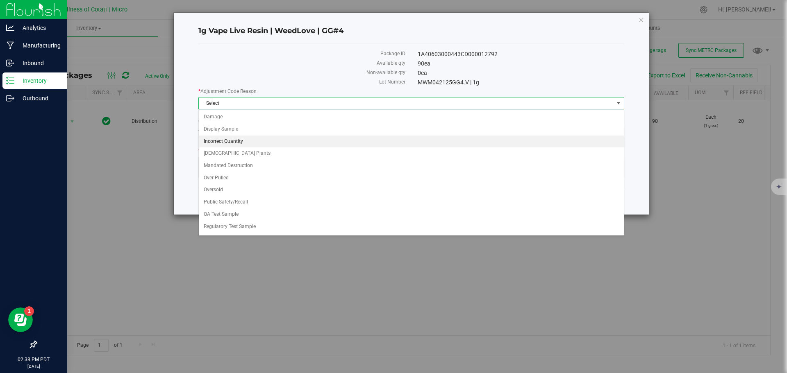
click at [291, 146] on li "Incorrect Quantity" at bounding box center [411, 142] width 425 height 12
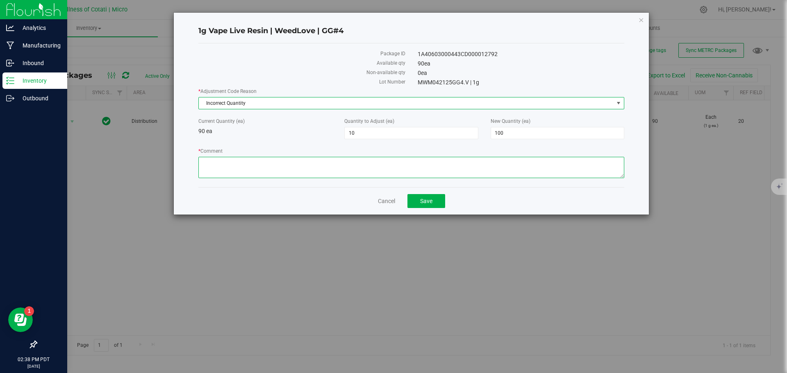
click at [267, 172] on textarea "* Comment" at bounding box center [411, 167] width 426 height 21
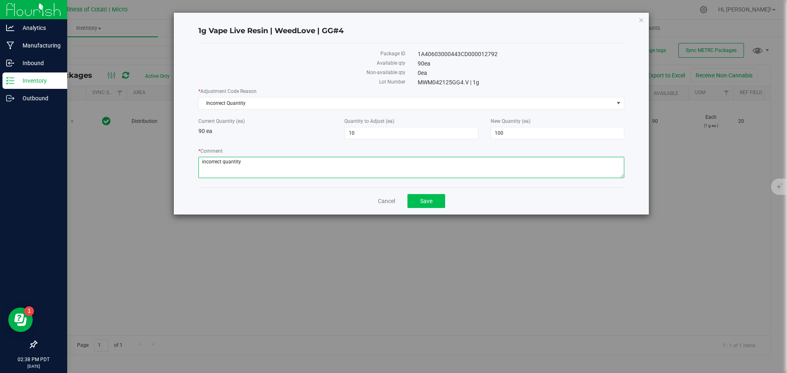
type textarea "incorrect quantity"
click at [435, 205] on button "Save" at bounding box center [426, 201] width 38 height 14
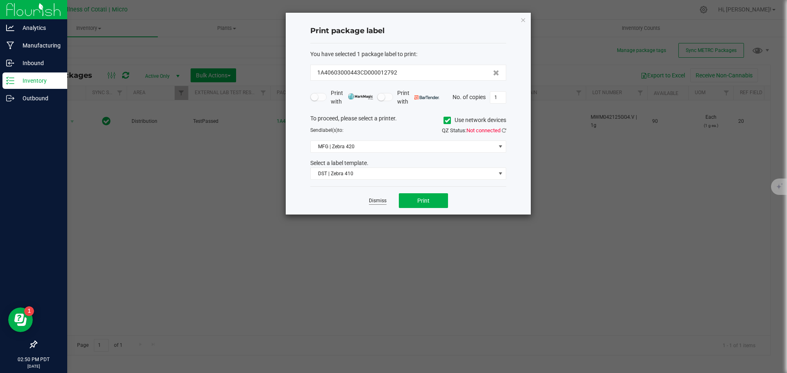
click at [373, 200] on link "Dismiss" at bounding box center [378, 201] width 18 height 7
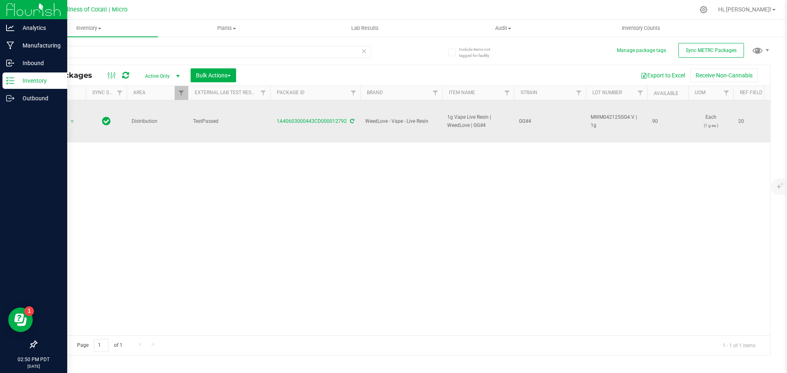
click at [350, 121] on icon at bounding box center [352, 121] width 4 height 5
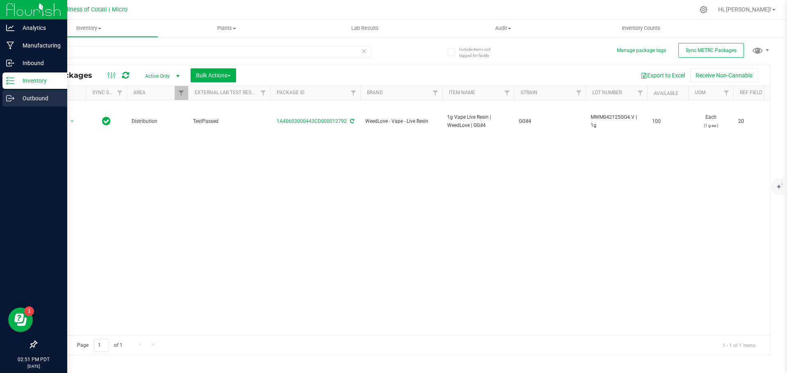
click at [25, 99] on p "Outbound" at bounding box center [38, 98] width 49 height 10
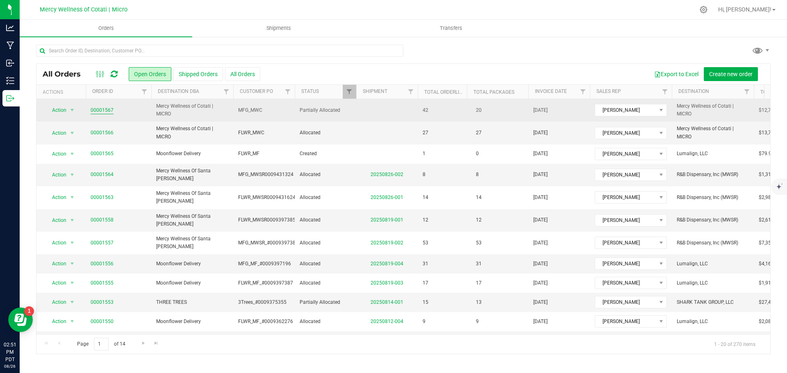
click at [100, 109] on link "00001567" at bounding box center [102, 111] width 23 height 8
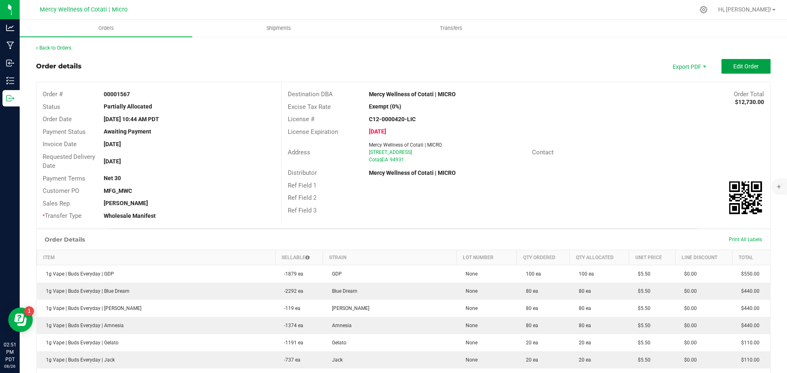
click at [730, 62] on button "Edit Order" at bounding box center [745, 66] width 49 height 15
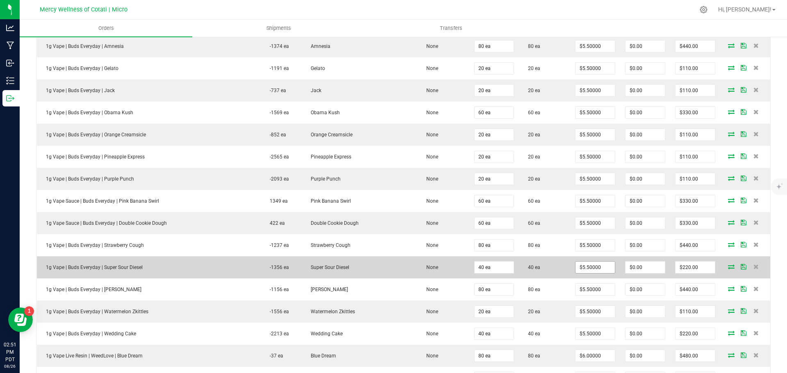
scroll to position [451, 0]
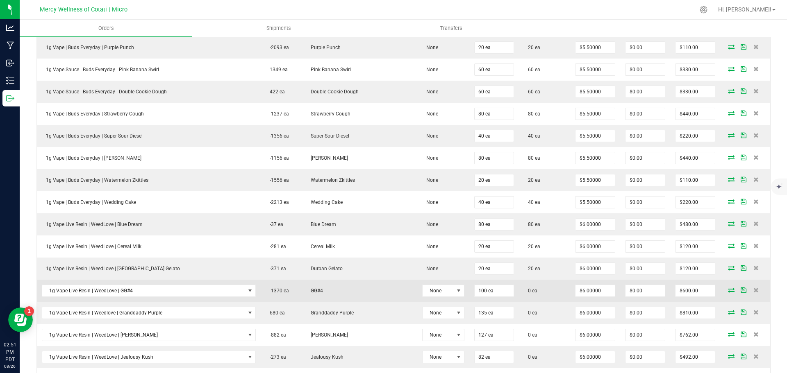
click at [728, 292] on icon at bounding box center [731, 290] width 7 height 5
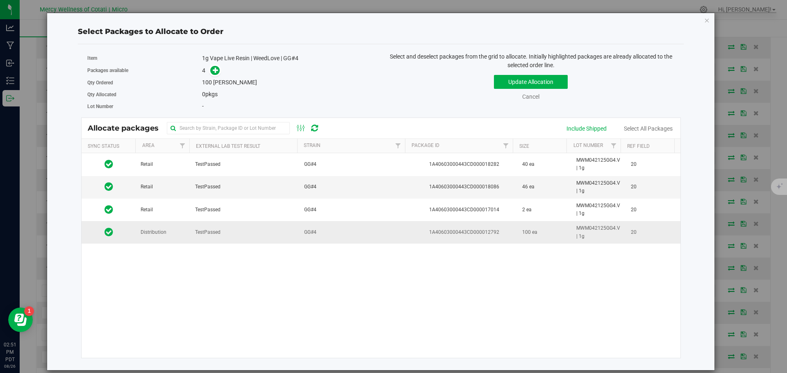
click at [154, 234] on span "Distribution" at bounding box center [154, 233] width 26 height 8
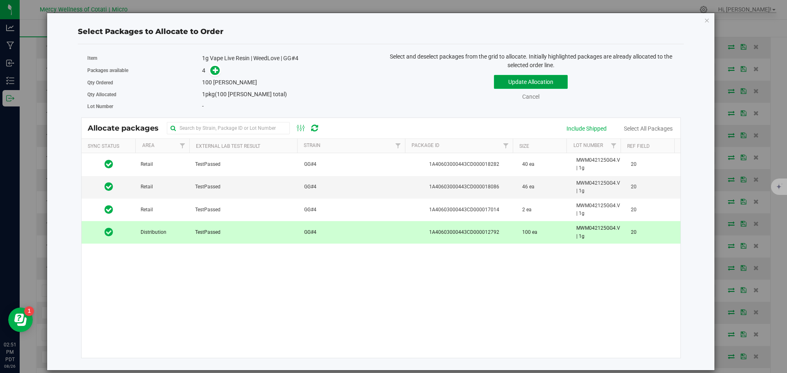
click at [524, 80] on button "Update Allocation" at bounding box center [531, 82] width 74 height 14
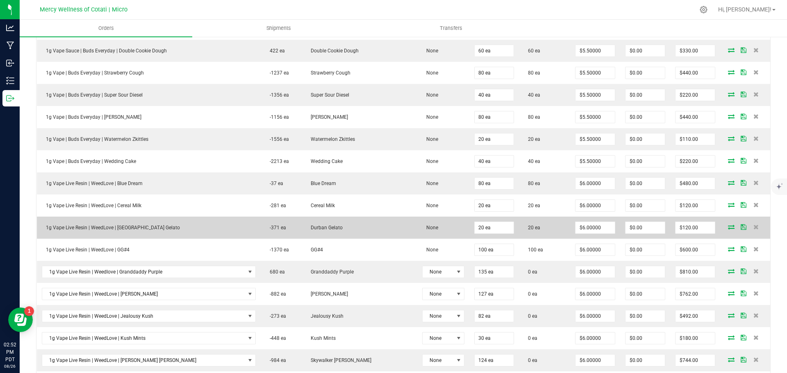
scroll to position [533, 0]
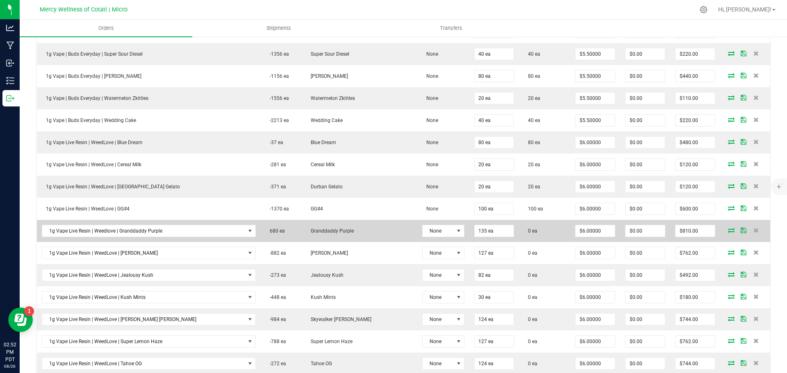
click at [728, 231] on icon at bounding box center [731, 230] width 7 height 5
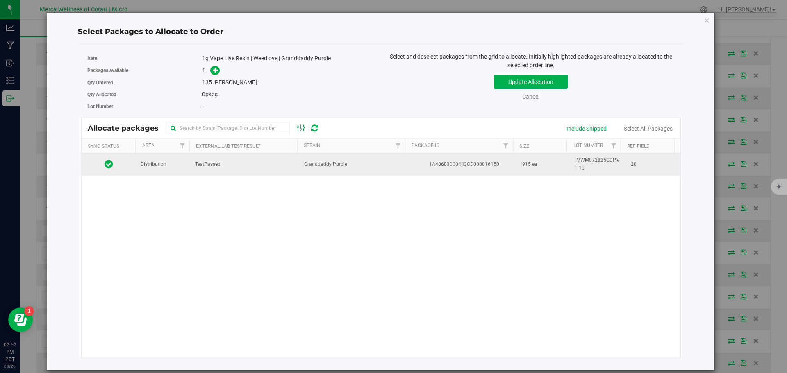
click at [152, 166] on span "Distribution" at bounding box center [154, 165] width 26 height 8
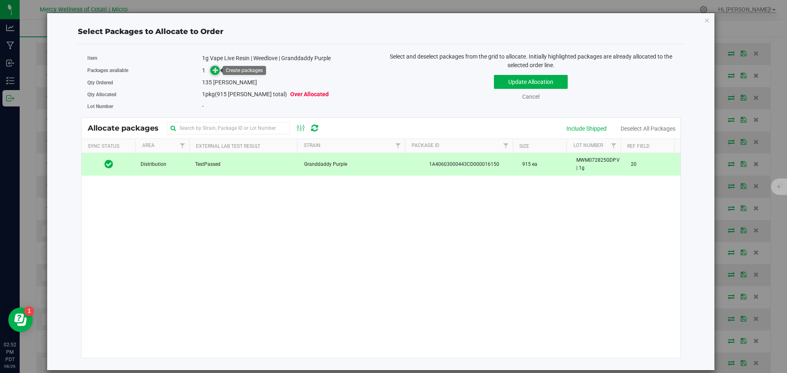
click at [212, 69] on span at bounding box center [214, 70] width 9 height 9
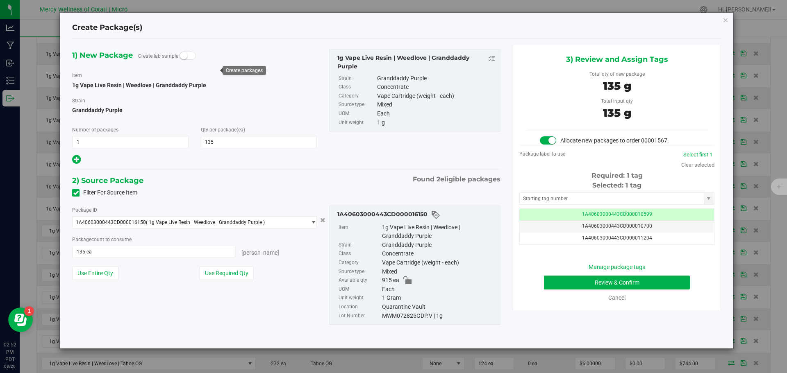
scroll to position [0, 0]
click at [646, 196] on input "text" at bounding box center [612, 198] width 184 height 11
type input "18392"
click at [644, 214] on span "1A40603000443CD000018392" at bounding box center [617, 215] width 70 height 6
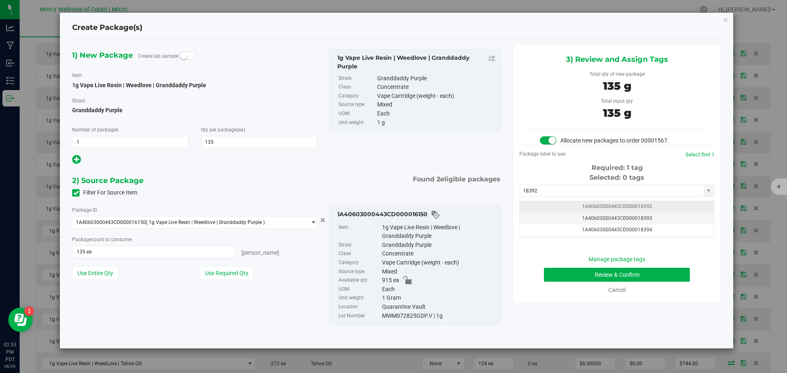
click at [635, 207] on span "1A40603000443CD000018392" at bounding box center [617, 207] width 70 height 6
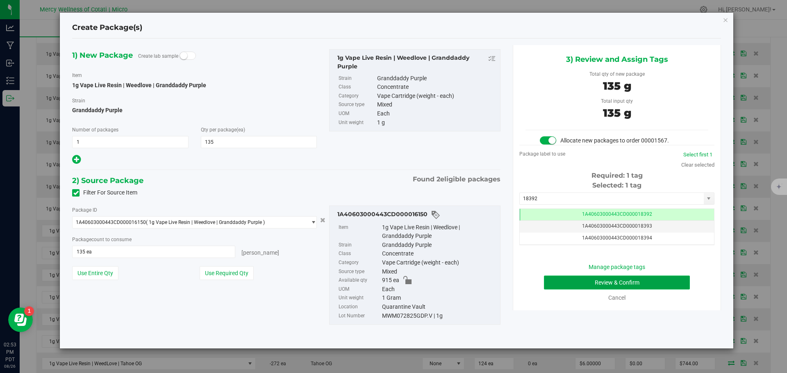
click at [641, 284] on button "Review & Confirm" at bounding box center [617, 283] width 146 height 14
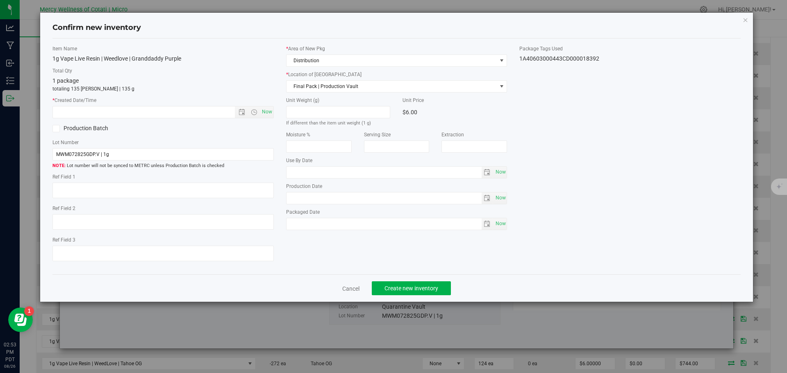
type textarea "20"
click at [267, 114] on span "Now" at bounding box center [267, 112] width 14 height 12
type input "8/26/2025 2:53 PM"
click at [435, 291] on span "Create new inventory" at bounding box center [411, 288] width 54 height 7
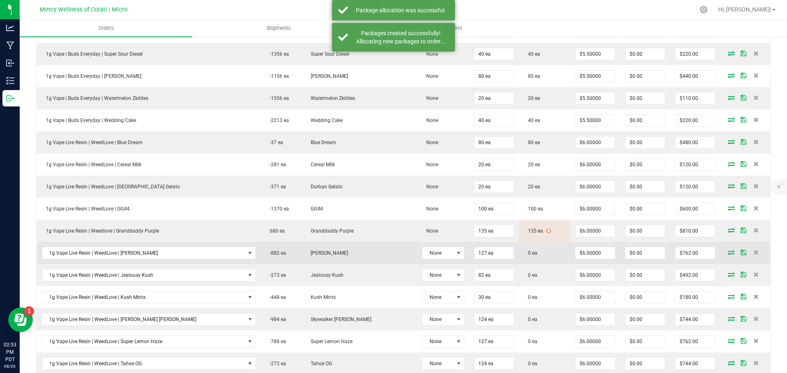
click at [728, 251] on icon at bounding box center [731, 252] width 7 height 5
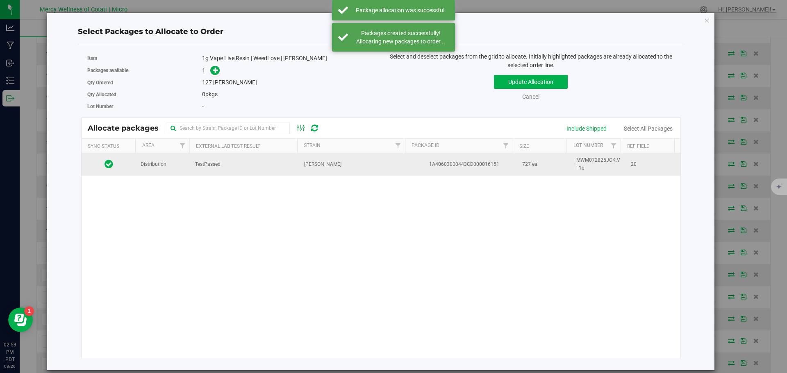
click at [155, 166] on span "Distribution" at bounding box center [154, 165] width 26 height 8
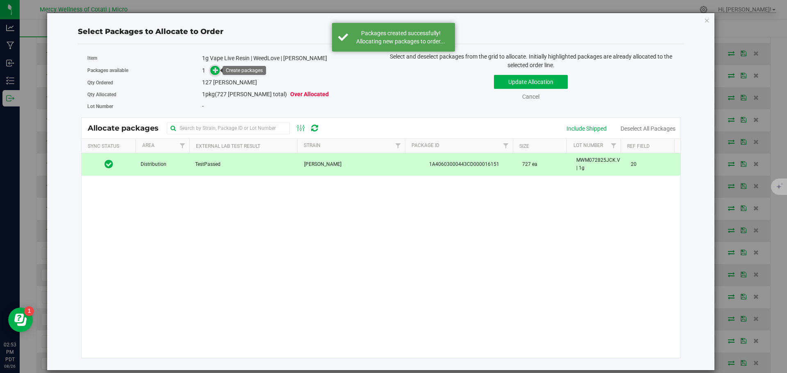
click at [214, 70] on icon at bounding box center [216, 70] width 6 height 6
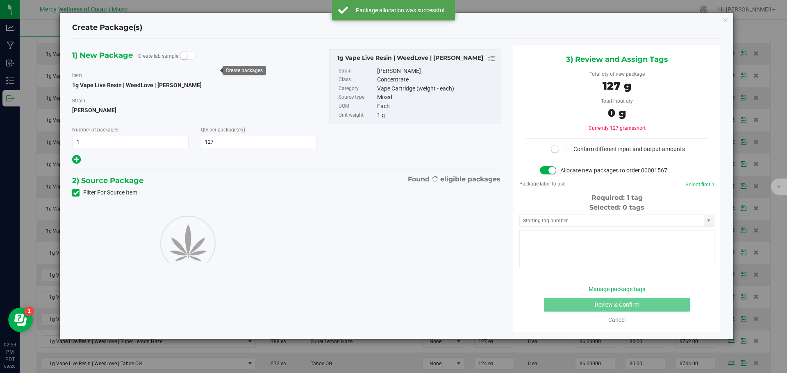
type input "127"
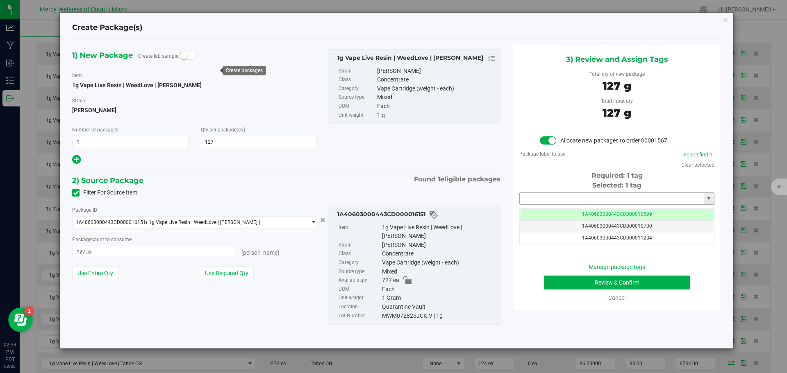
click at [618, 196] on input "text" at bounding box center [612, 198] width 184 height 11
click at [607, 212] on li "1A40603000443CD000018393" at bounding box center [617, 213] width 194 height 12
type input "1A40603000443CD000018393"
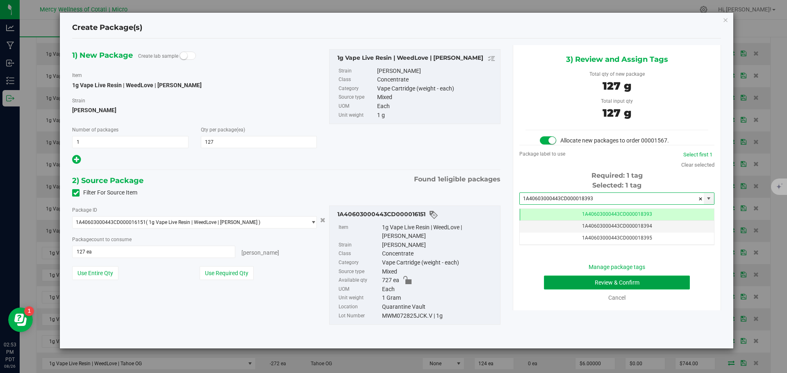
click at [644, 281] on button "Review & Confirm" at bounding box center [617, 283] width 146 height 14
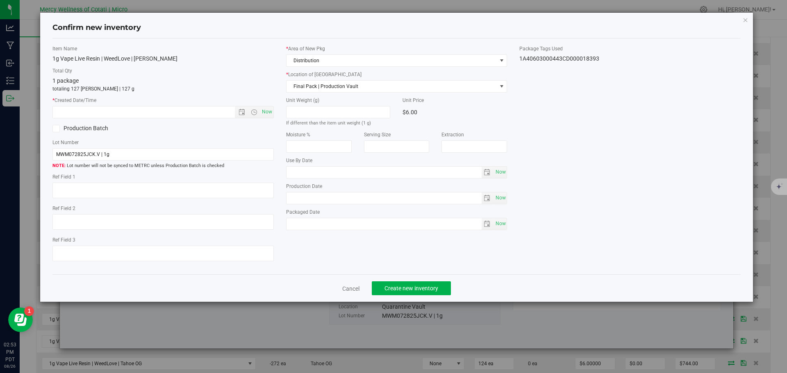
type textarea "20"
click at [264, 111] on span "Now" at bounding box center [267, 112] width 14 height 12
type input "8/26/2025 2:53 PM"
click at [430, 282] on button "Create new inventory" at bounding box center [411, 289] width 79 height 14
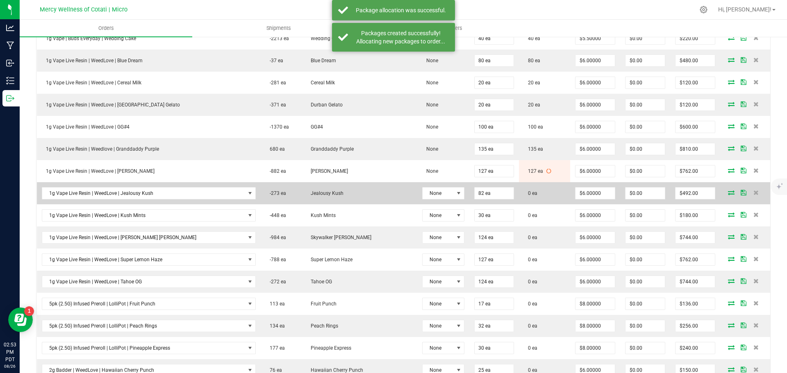
click at [728, 191] on icon at bounding box center [731, 192] width 7 height 5
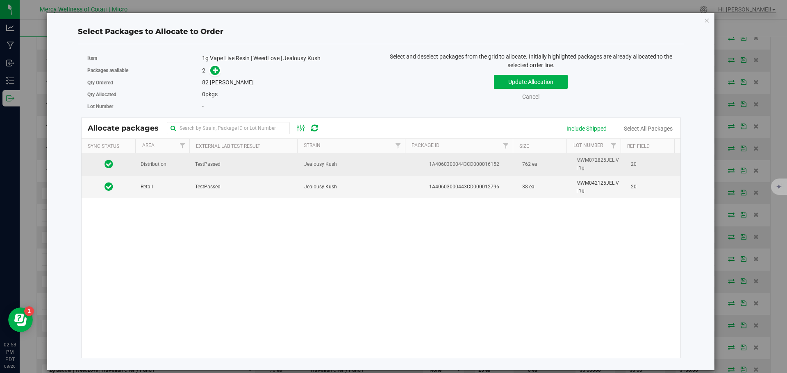
click at [156, 169] on td "Distribution" at bounding box center [163, 164] width 55 height 23
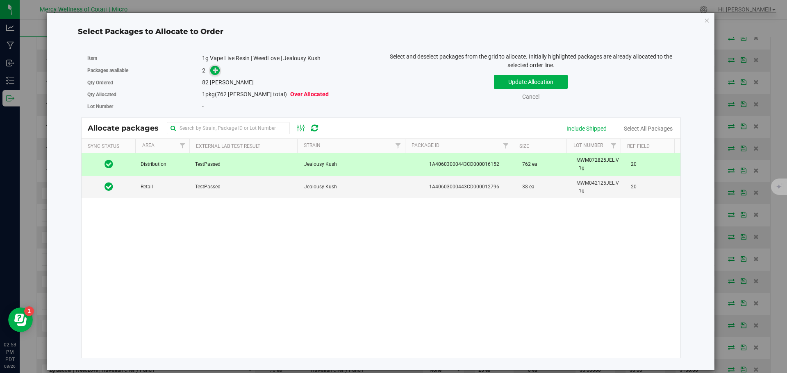
click at [212, 69] on span at bounding box center [214, 70] width 9 height 9
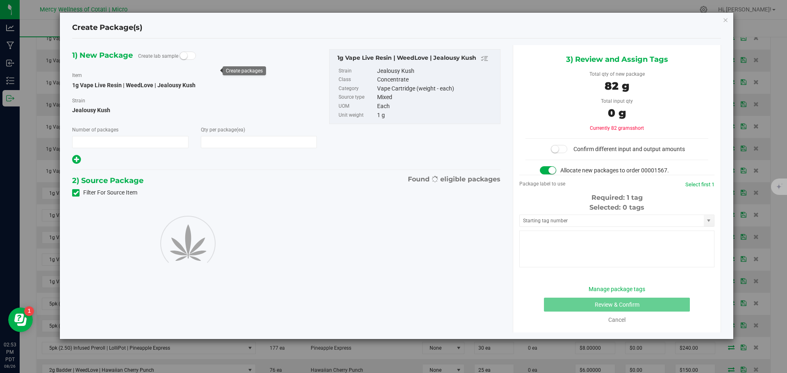
type input "1"
type input "82"
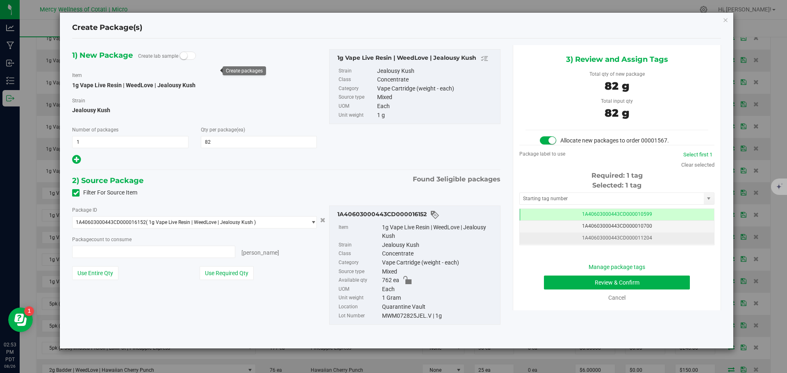
type input "82 ea"
click at [534, 195] on input "text" at bounding box center [612, 198] width 184 height 11
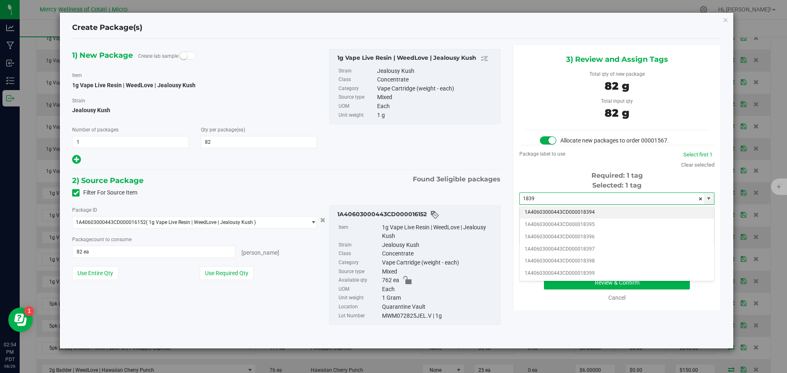
click at [551, 212] on li "1A40603000443CD000018394" at bounding box center [617, 213] width 194 height 12
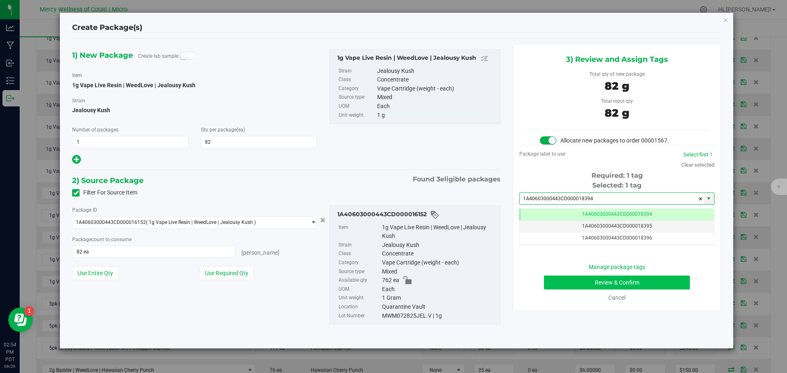
type input "1A40603000443CD000018394"
click at [620, 281] on button "Review & Confirm" at bounding box center [617, 283] width 146 height 14
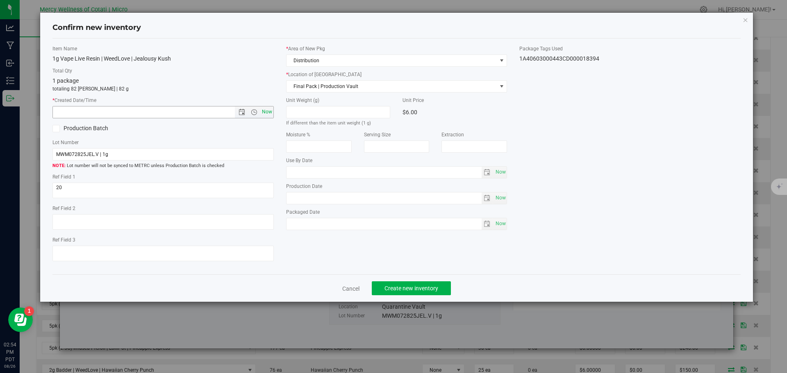
click at [268, 113] on span "Now" at bounding box center [267, 112] width 14 height 12
type input "8/26/2025 2:54 PM"
click at [389, 287] on span "Create new inventory" at bounding box center [411, 288] width 54 height 7
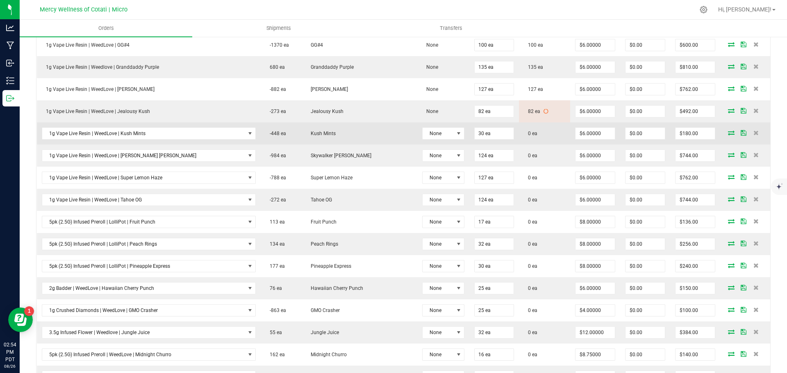
click at [728, 132] on icon at bounding box center [731, 132] width 7 height 5
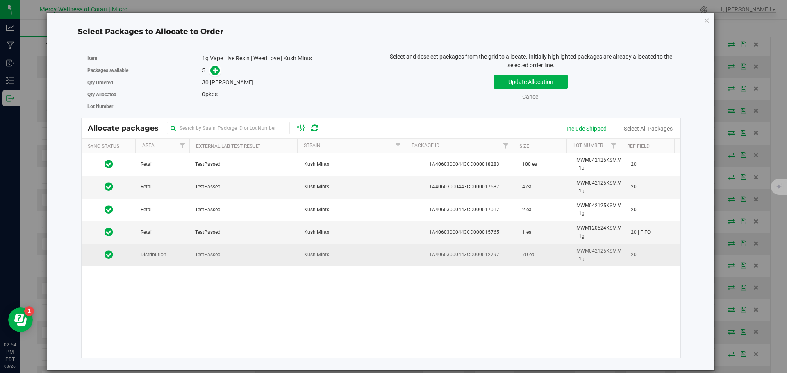
click at [174, 257] on td "Distribution" at bounding box center [163, 255] width 55 height 22
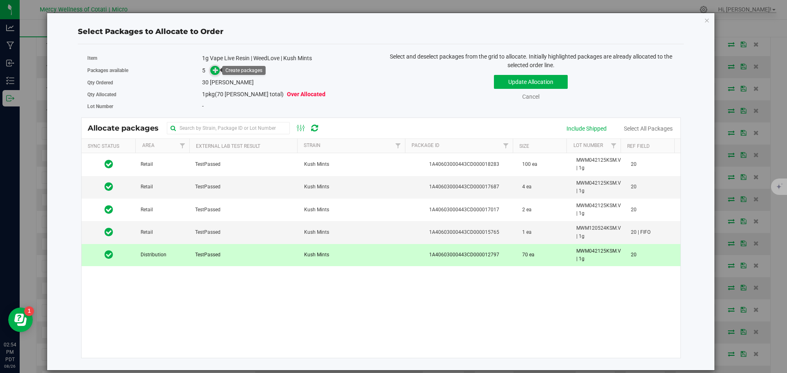
click at [217, 70] on icon at bounding box center [216, 70] width 6 height 6
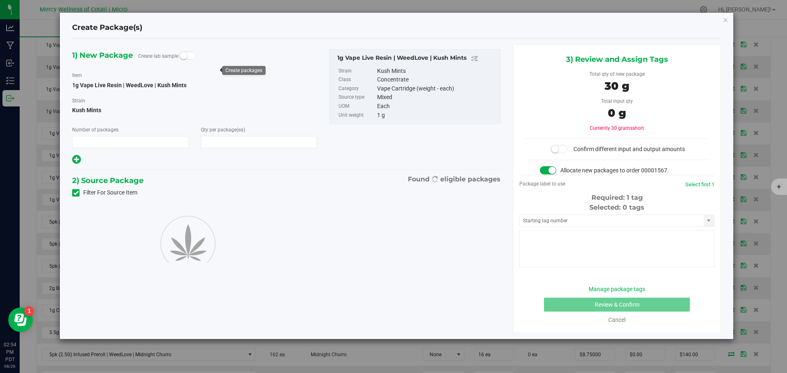
type input "1"
type input "30"
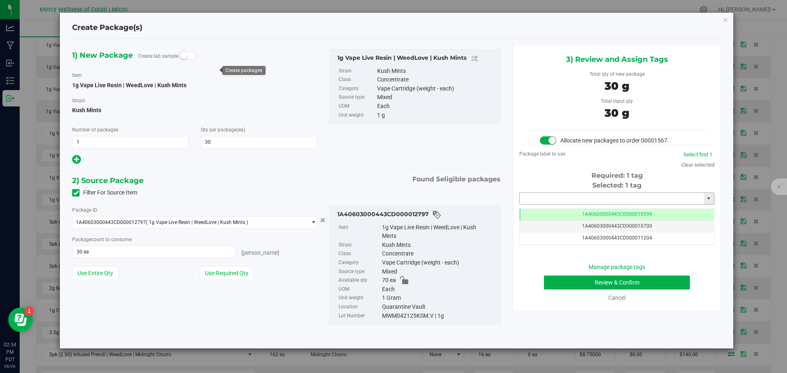
click at [552, 195] on input "text" at bounding box center [612, 198] width 184 height 11
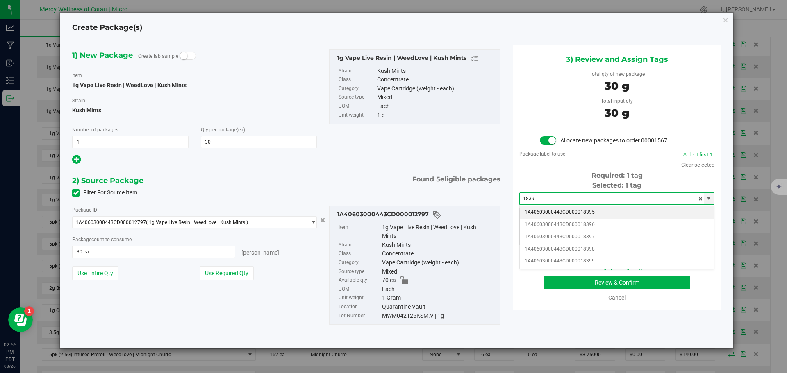
click at [584, 210] on li "1A40603000443CD000018395" at bounding box center [617, 213] width 194 height 12
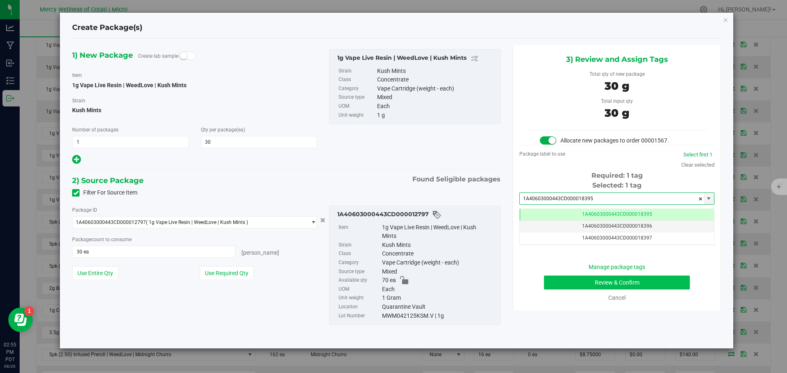
type input "1A40603000443CD000018395"
click at [621, 276] on button "Review & Confirm" at bounding box center [617, 283] width 146 height 14
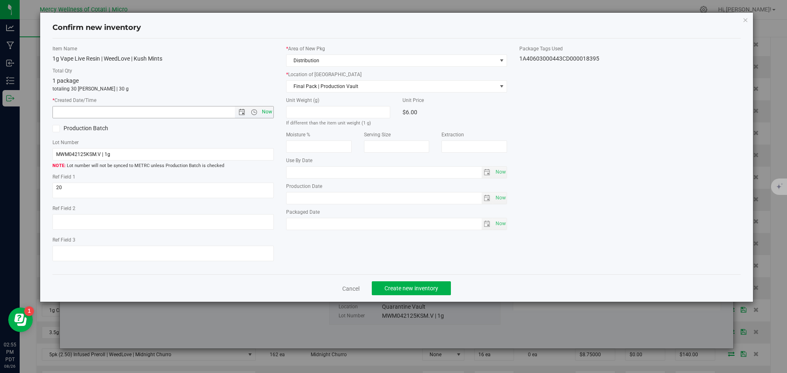
click at [268, 108] on span "Now" at bounding box center [267, 112] width 14 height 12
type input "8/26/2025 2:55 PM"
click at [429, 285] on span "Create new inventory" at bounding box center [411, 288] width 54 height 7
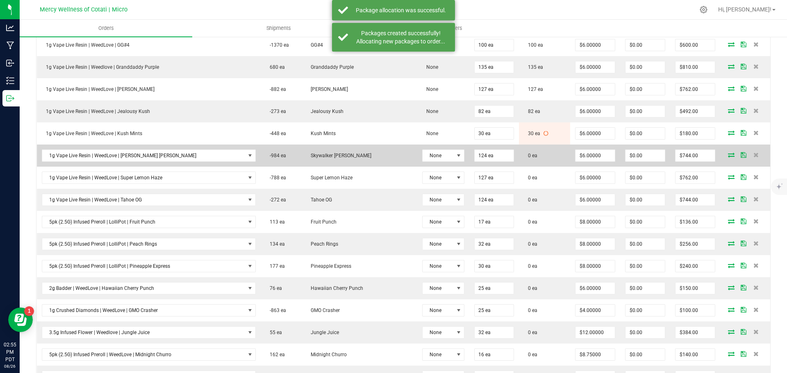
click at [728, 154] on icon at bounding box center [731, 154] width 7 height 5
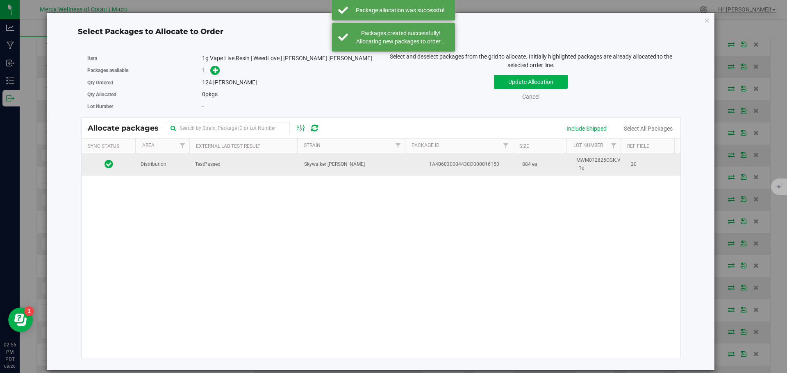
click at [171, 169] on td "Distribution" at bounding box center [163, 164] width 55 height 22
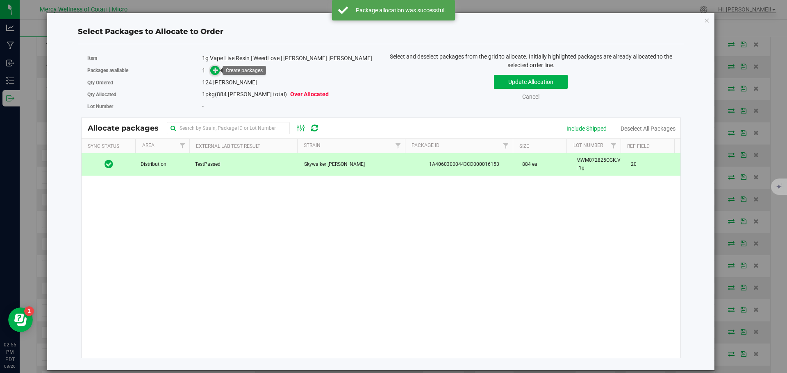
click at [216, 73] on icon at bounding box center [216, 70] width 6 height 6
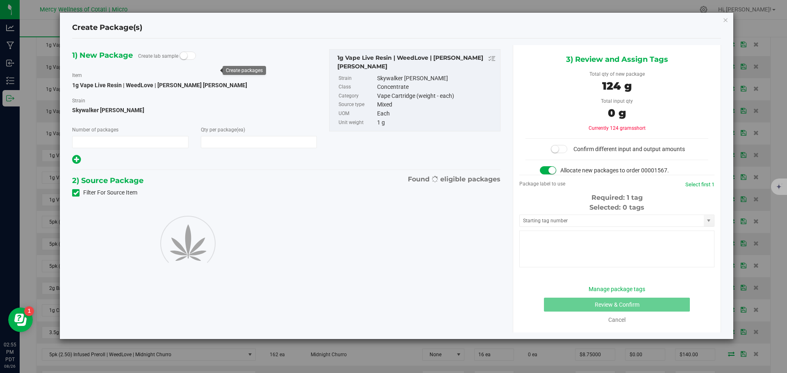
type input "1"
type input "124"
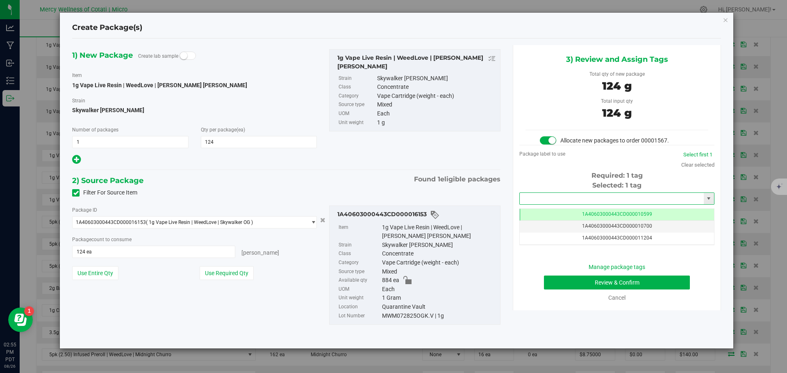
click at [596, 199] on input "text" at bounding box center [612, 198] width 184 height 11
click at [584, 208] on li "1A40603000443CD000018396" at bounding box center [617, 213] width 194 height 12
type input "1A40603000443CD000018396"
click at [620, 281] on button "Review & Confirm" at bounding box center [617, 283] width 146 height 14
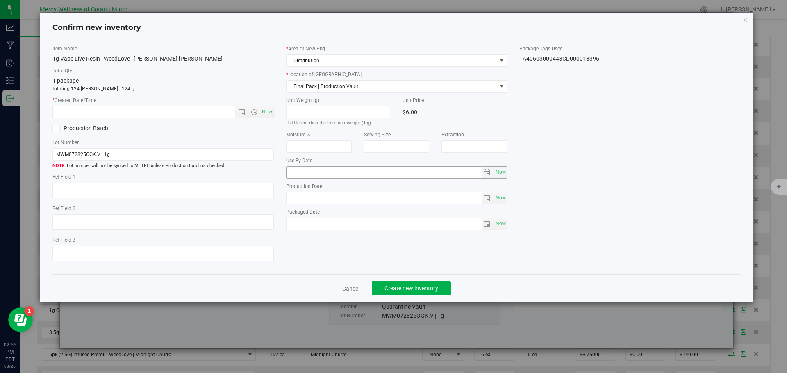
type textarea "20"
click at [267, 113] on span "Now" at bounding box center [267, 112] width 14 height 12
type input "8/26/2025 2:55 PM"
click at [393, 291] on span "Create new inventory" at bounding box center [411, 288] width 54 height 7
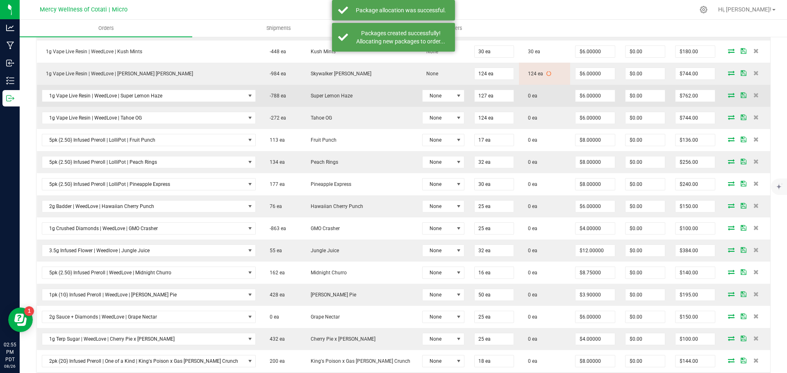
click at [728, 96] on icon at bounding box center [731, 95] width 7 height 5
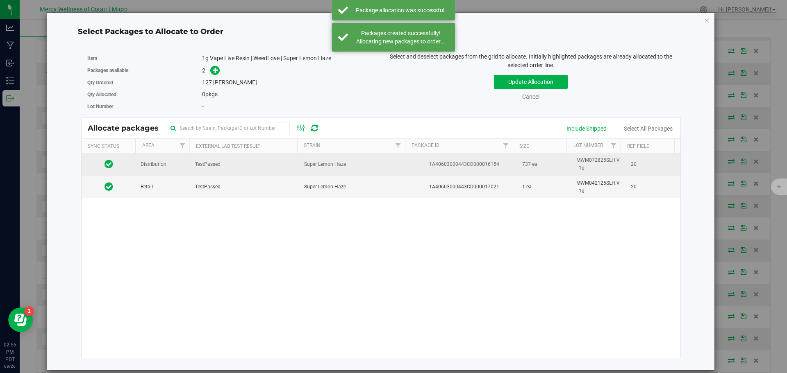
click at [166, 163] on td "Distribution" at bounding box center [163, 164] width 55 height 23
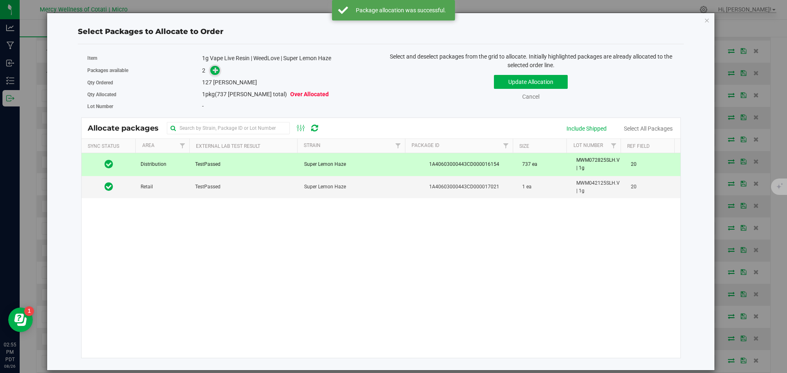
click at [215, 72] on icon at bounding box center [216, 70] width 6 height 6
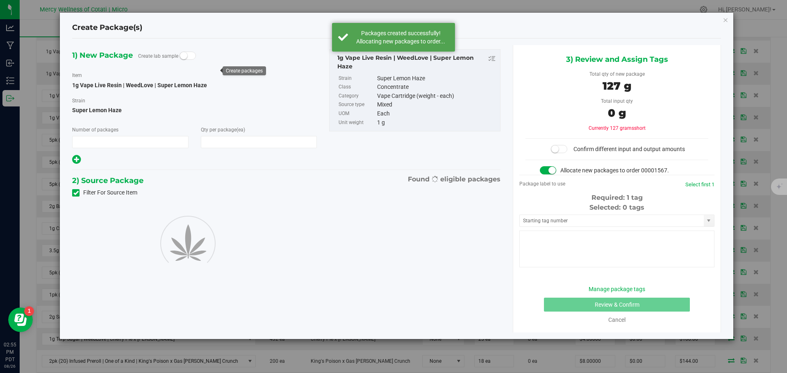
type input "1"
type input "127"
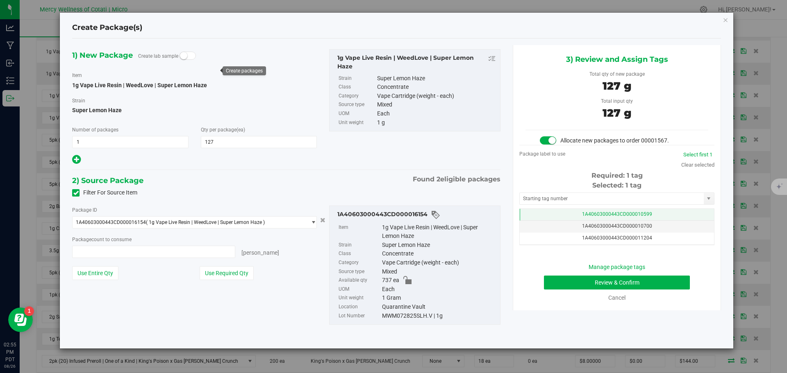
type input "127 ea"
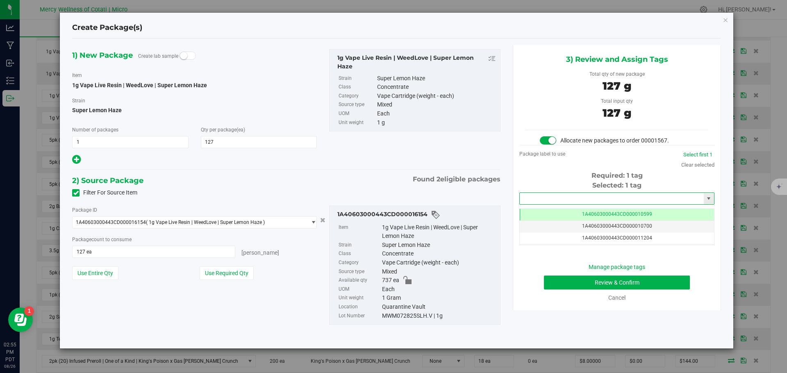
click at [624, 198] on input "text" at bounding box center [612, 198] width 184 height 11
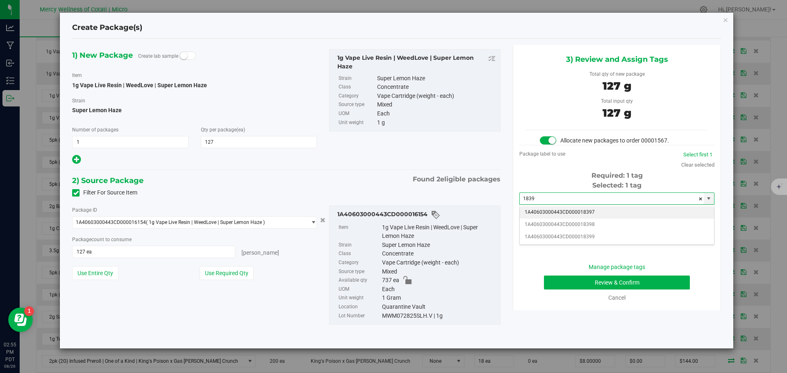
click at [569, 216] on li "1A40603000443CD000018397" at bounding box center [617, 213] width 194 height 12
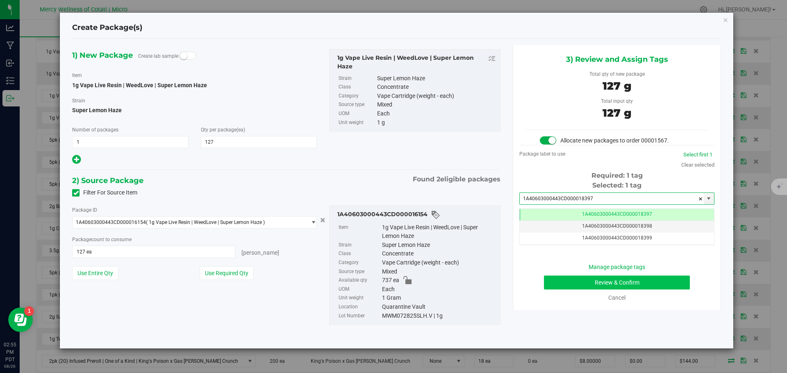
type input "1A40603000443CD000018397"
click at [632, 277] on button "Review & Confirm" at bounding box center [617, 283] width 146 height 14
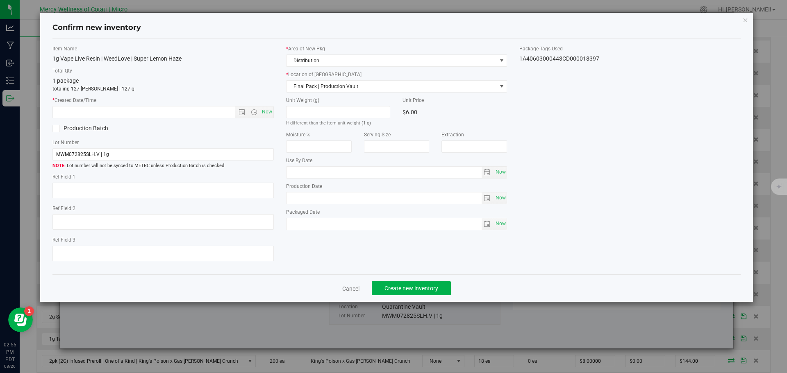
type textarea "20"
click at [268, 112] on span "Now" at bounding box center [267, 112] width 14 height 12
type input "8/26/2025 2:55 PM"
click at [432, 292] on button "Create new inventory" at bounding box center [411, 289] width 79 height 14
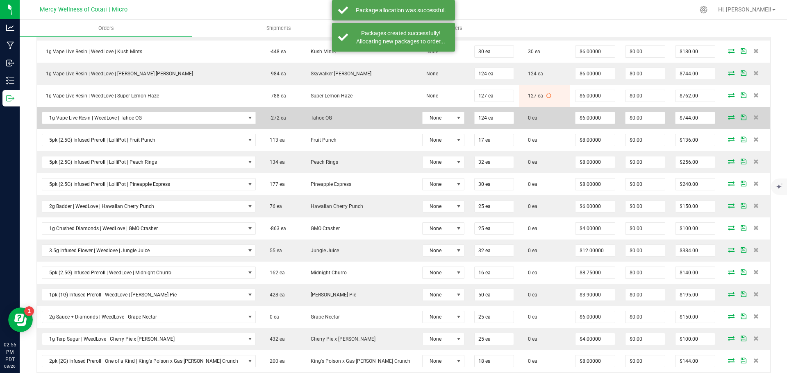
click at [728, 117] on icon at bounding box center [731, 117] width 7 height 5
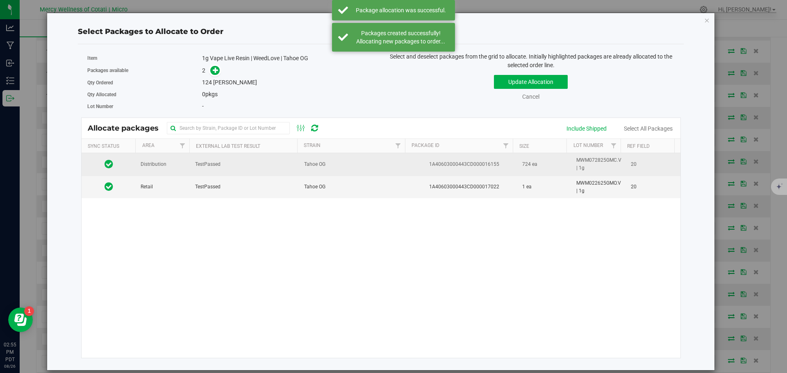
click at [175, 170] on td "Distribution" at bounding box center [163, 164] width 55 height 23
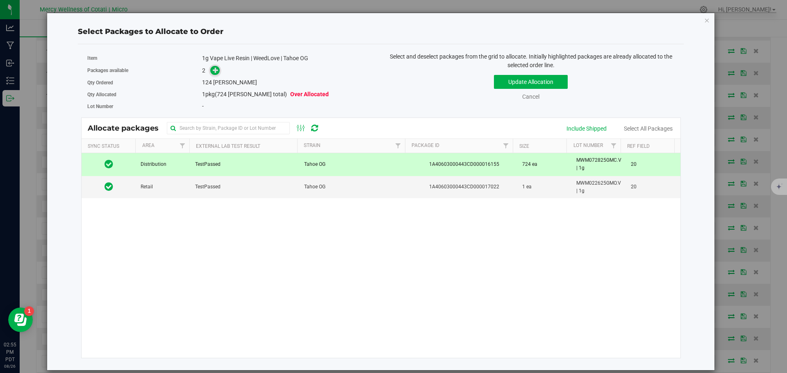
click at [217, 67] on icon at bounding box center [216, 70] width 6 height 6
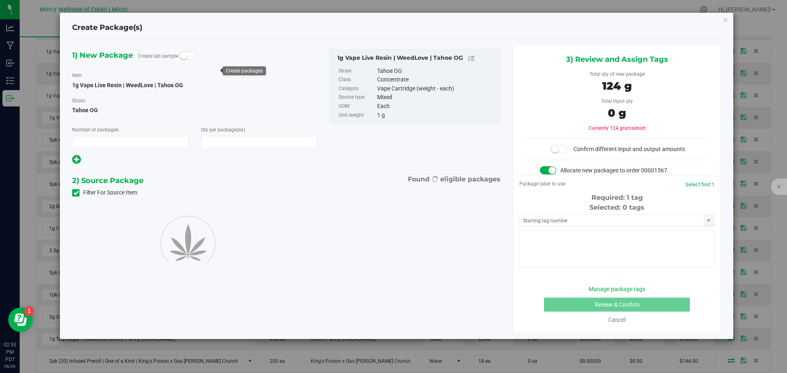
type input "1"
type input "124"
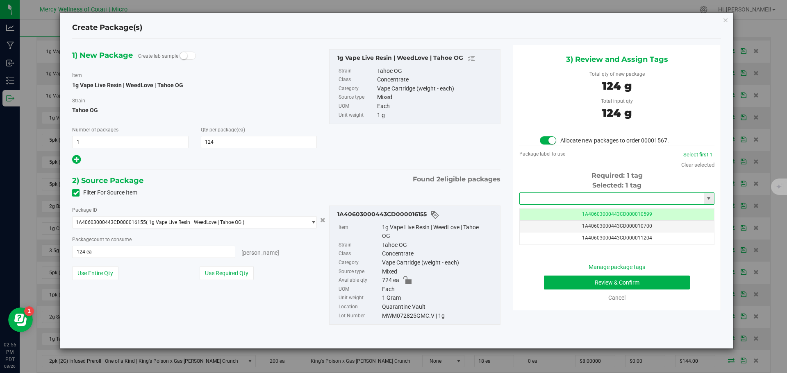
click at [614, 199] on input "text" at bounding box center [612, 198] width 184 height 11
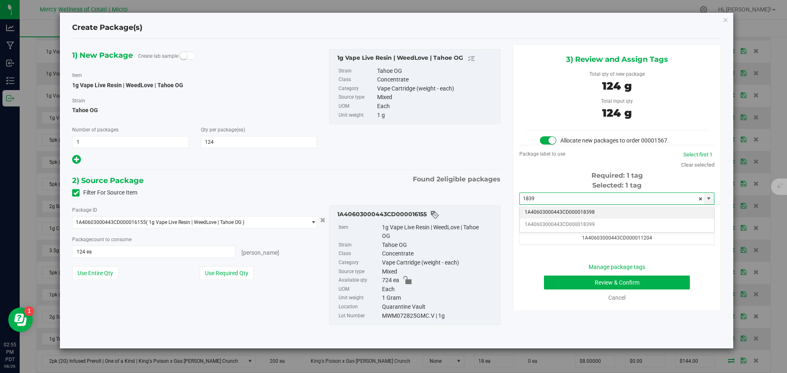
click at [646, 209] on li "1A40603000443CD000018398" at bounding box center [617, 213] width 194 height 12
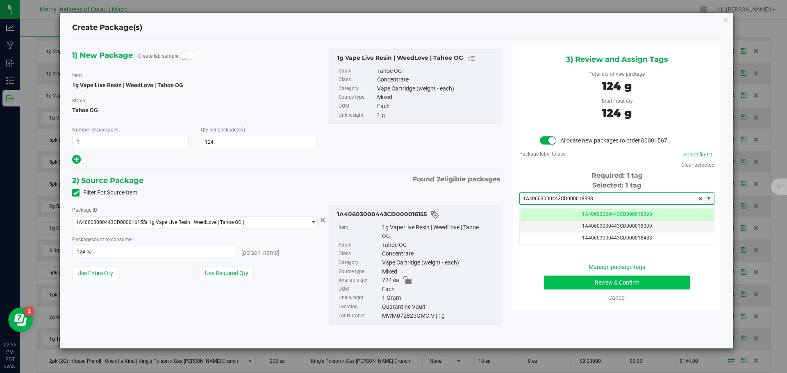
type input "1A40603000443CD000018398"
click at [645, 282] on button "Review & Confirm" at bounding box center [617, 283] width 146 height 14
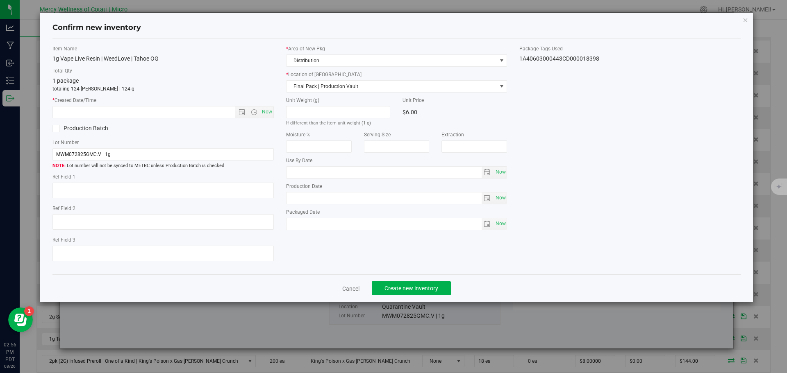
type textarea "20"
click at [268, 112] on span "Now" at bounding box center [267, 112] width 14 height 12
type input "8/26/2025 2:56 PM"
click at [429, 287] on span "Create new inventory" at bounding box center [411, 288] width 54 height 7
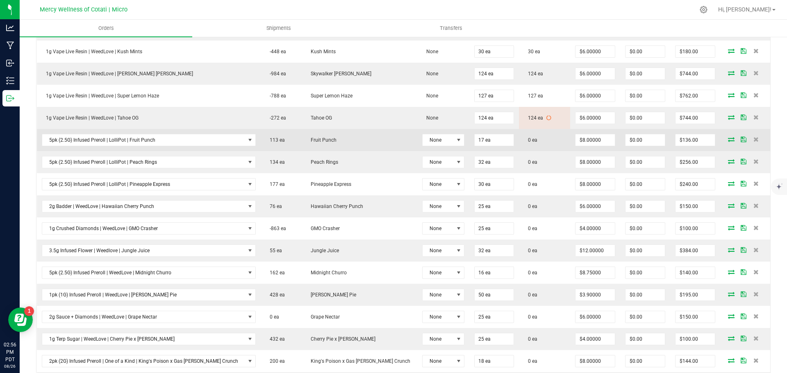
click at [728, 140] on icon at bounding box center [731, 139] width 7 height 5
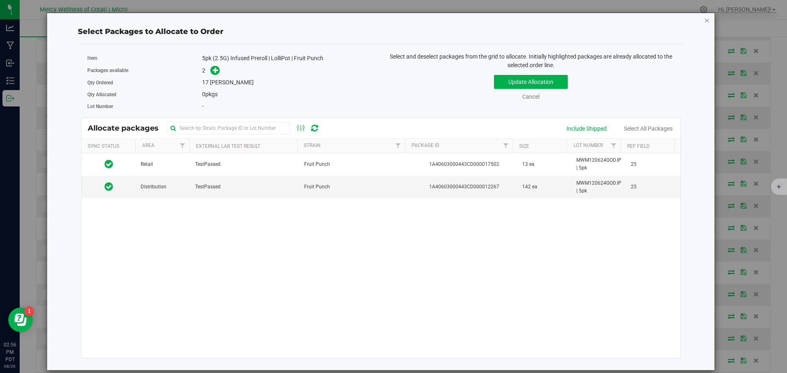
click at [707, 19] on icon "button" at bounding box center [707, 20] width 6 height 10
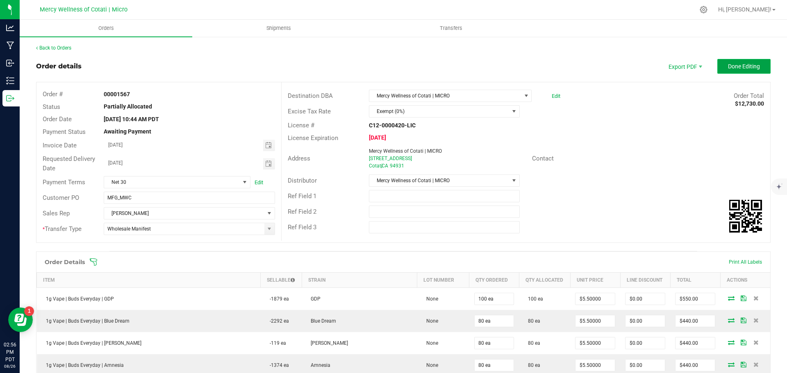
click at [728, 68] on span "Done Editing" at bounding box center [744, 66] width 32 height 7
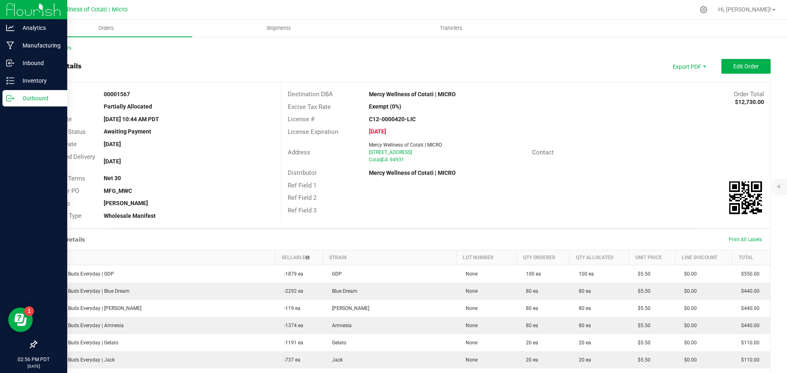
click at [21, 99] on p "Outbound" at bounding box center [38, 98] width 49 height 10
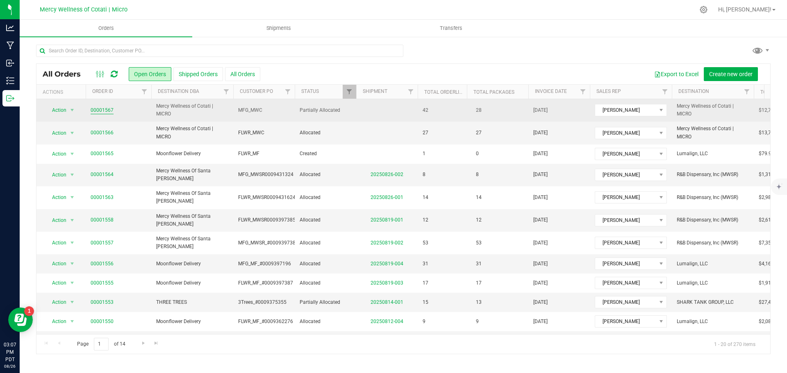
click at [103, 111] on link "00001567" at bounding box center [102, 111] width 23 height 8
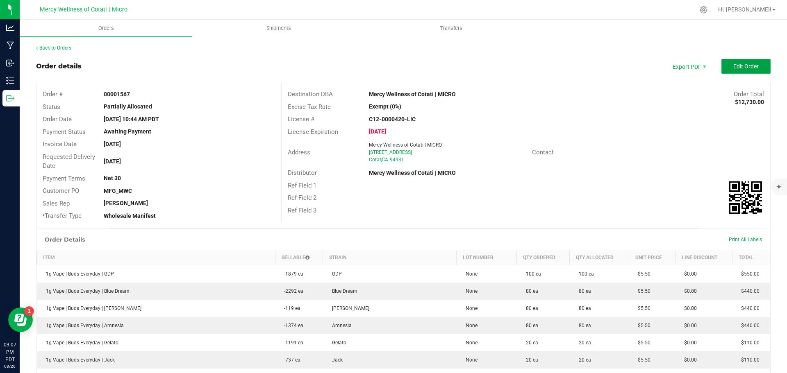
click at [740, 66] on span "Edit Order" at bounding box center [745, 66] width 25 height 7
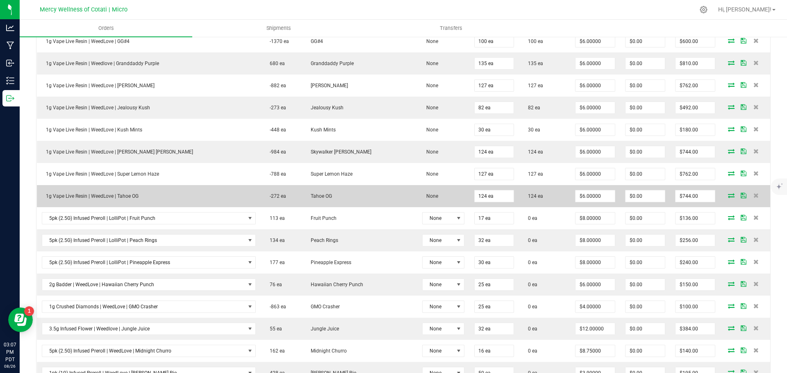
scroll to position [738, 0]
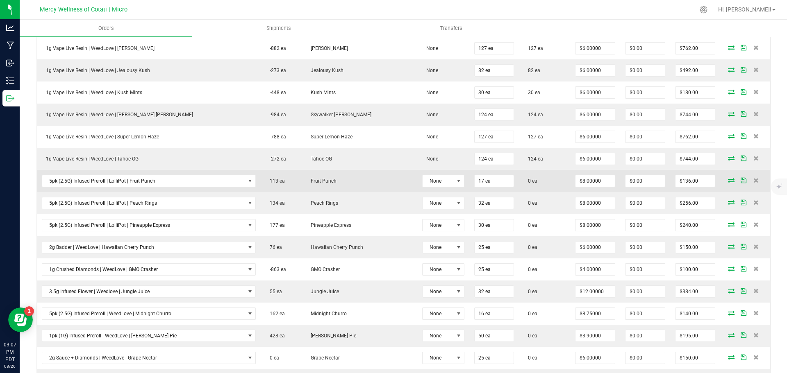
click at [728, 180] on icon at bounding box center [731, 180] width 7 height 5
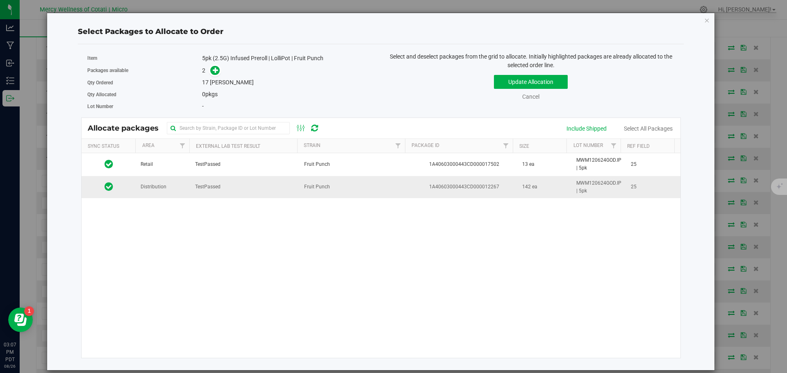
click at [152, 192] on td "Distribution" at bounding box center [163, 187] width 55 height 22
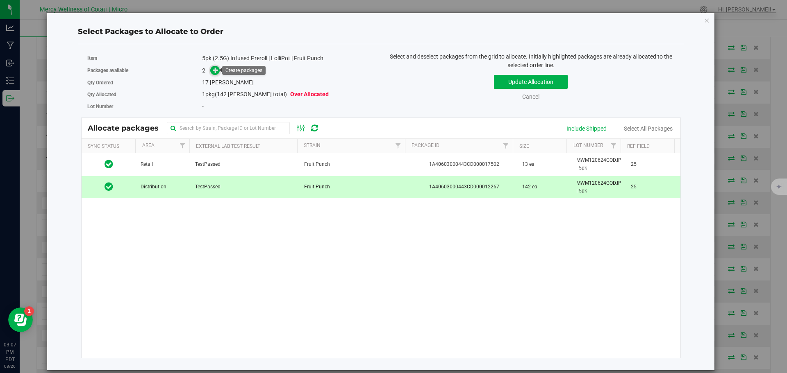
click at [217, 71] on icon at bounding box center [216, 70] width 6 height 6
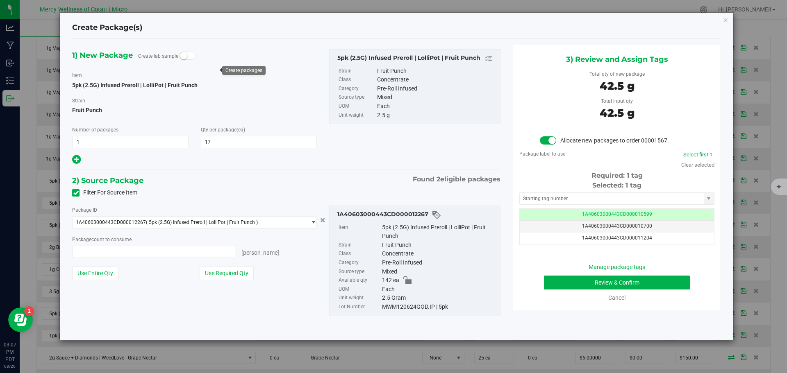
type input "17 ea"
click at [675, 203] on input "text" at bounding box center [612, 198] width 184 height 11
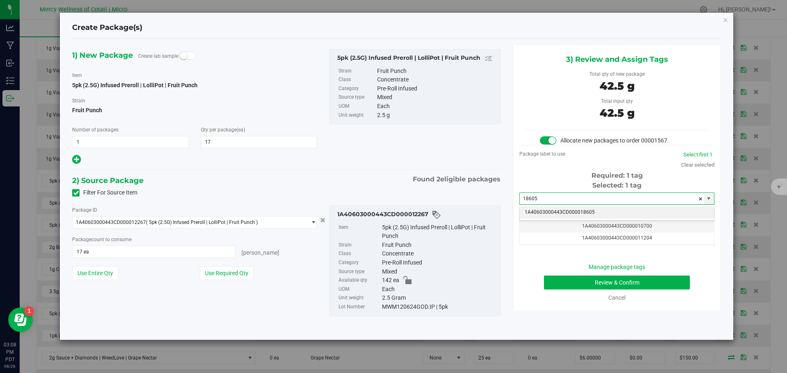
click at [591, 210] on li "1A40603000443CD000018605" at bounding box center [617, 213] width 194 height 12
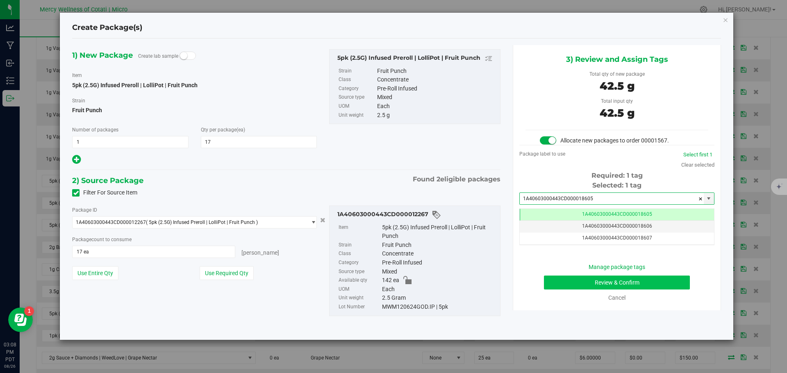
type input "1A40603000443CD000018605"
click at [635, 284] on button "Review & Confirm" at bounding box center [617, 283] width 146 height 14
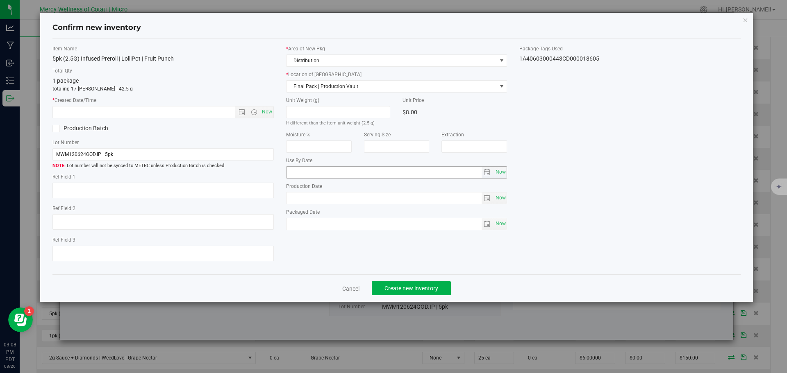
type textarea "25"
click at [265, 110] on span "Now" at bounding box center [267, 112] width 14 height 12
type input "8/26/2025 3:08 PM"
click at [406, 292] on span "Create new inventory" at bounding box center [411, 288] width 54 height 7
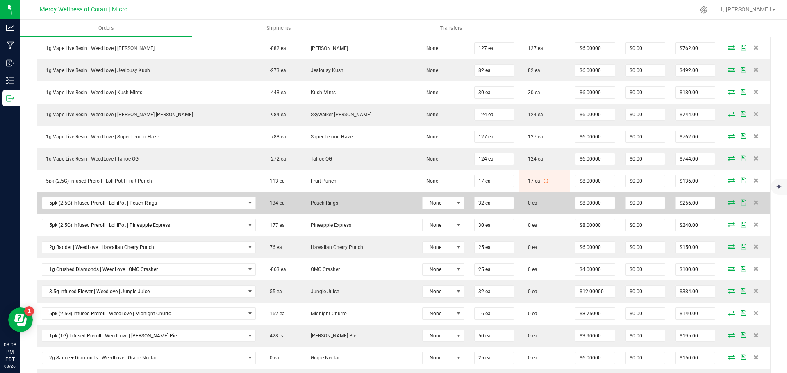
click at [728, 200] on icon at bounding box center [731, 202] width 7 height 5
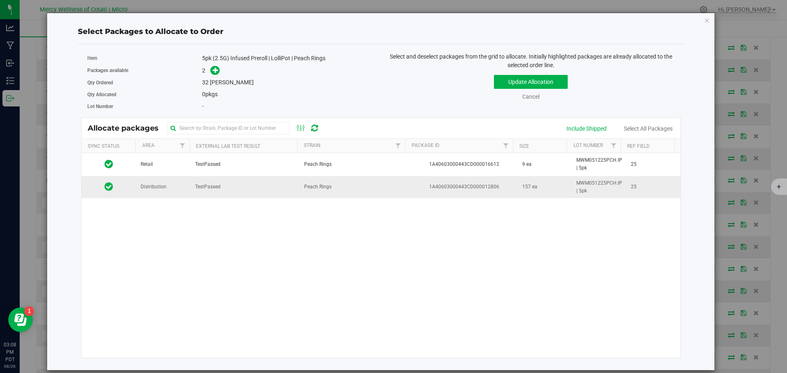
click at [159, 193] on td "Distribution" at bounding box center [163, 187] width 55 height 22
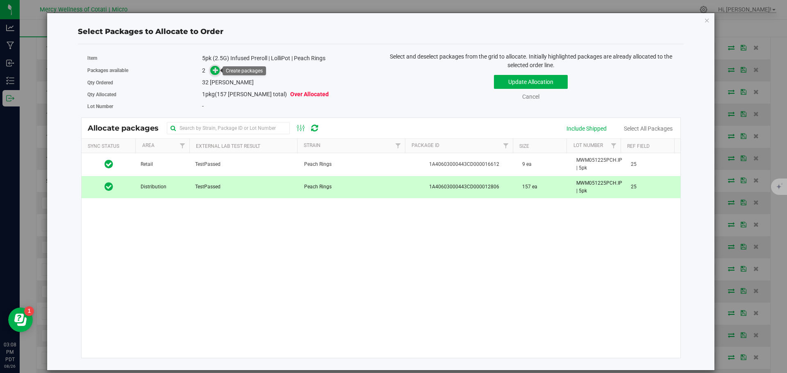
click at [215, 68] on icon at bounding box center [216, 70] width 6 height 6
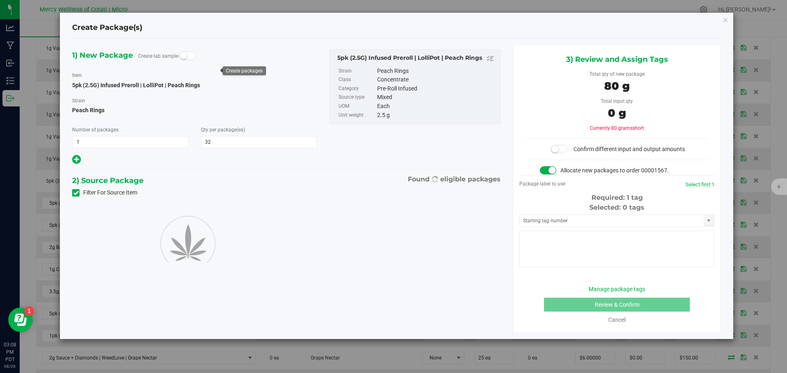
type input "32"
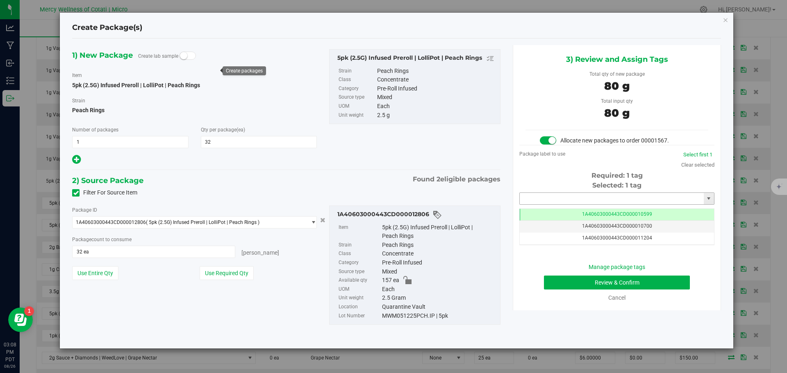
click at [595, 199] on input "text" at bounding box center [612, 198] width 184 height 11
click at [583, 214] on li "1A40603000443CD000018606" at bounding box center [617, 213] width 194 height 12
type input "1A40603000443CD000018606"
click at [619, 284] on button "Review & Confirm" at bounding box center [617, 283] width 146 height 14
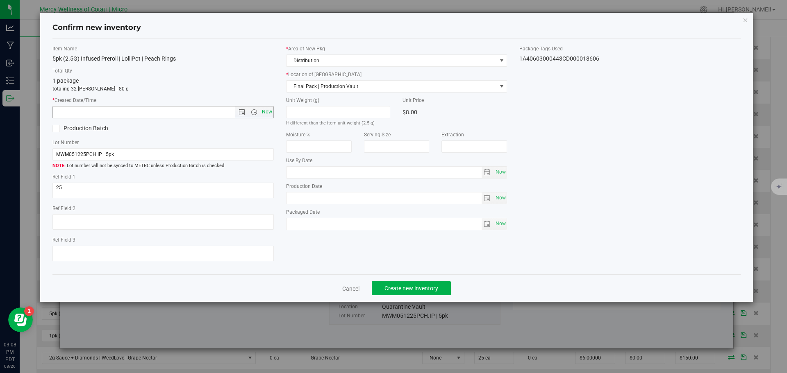
click at [264, 114] on span "Now" at bounding box center [267, 112] width 14 height 12
type input "8/26/2025 3:08 PM"
click at [436, 293] on button "Create new inventory" at bounding box center [411, 289] width 79 height 14
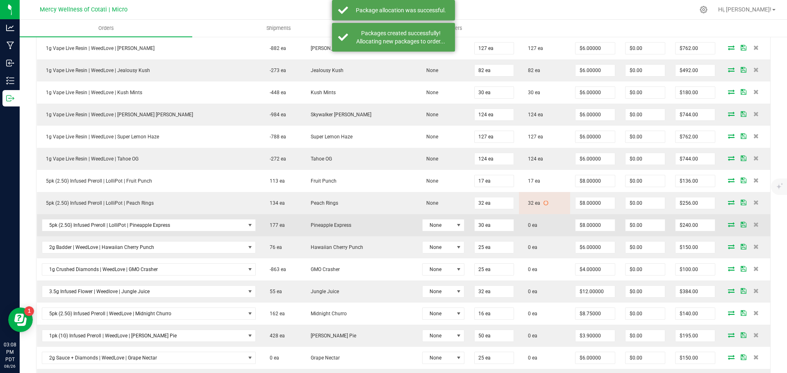
click at [728, 223] on icon at bounding box center [731, 224] width 7 height 5
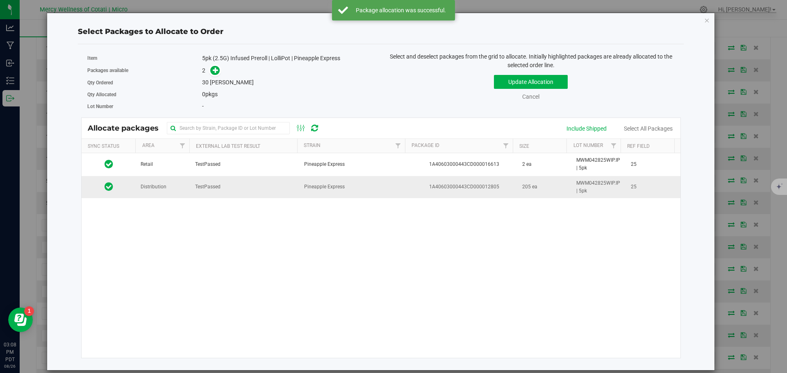
click at [155, 193] on td "Distribution" at bounding box center [163, 187] width 55 height 22
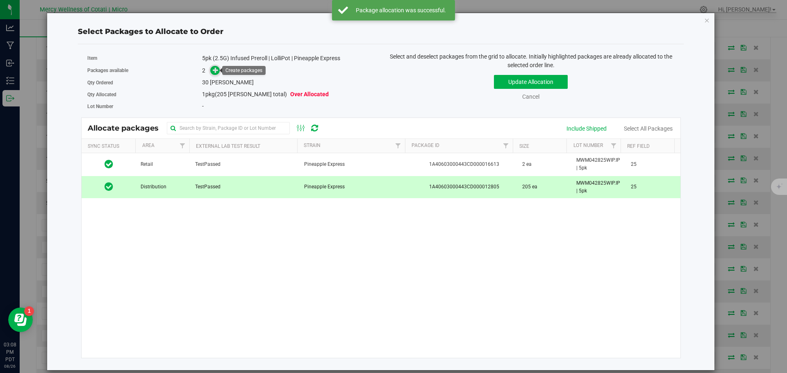
click at [216, 70] on icon at bounding box center [216, 70] width 6 height 6
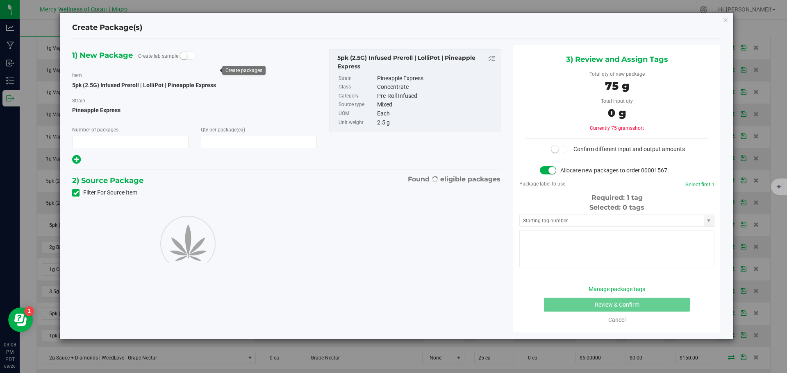
type input "1"
type input "30"
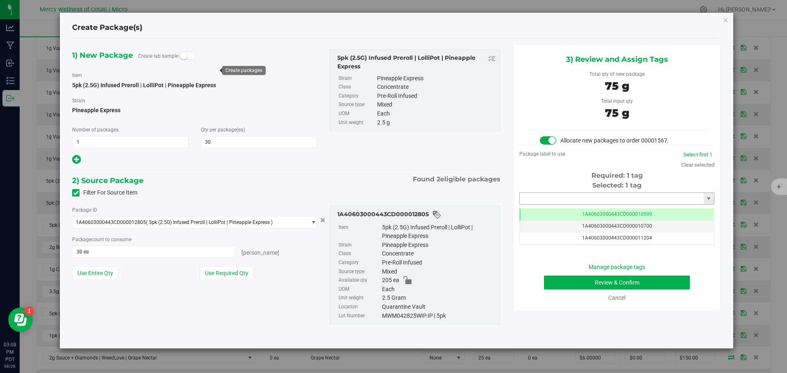
click at [569, 196] on input "text" at bounding box center [612, 198] width 184 height 11
click at [632, 212] on li "1A40603000443CD000018607" at bounding box center [617, 213] width 194 height 12
type input "1A40603000443CD000018607"
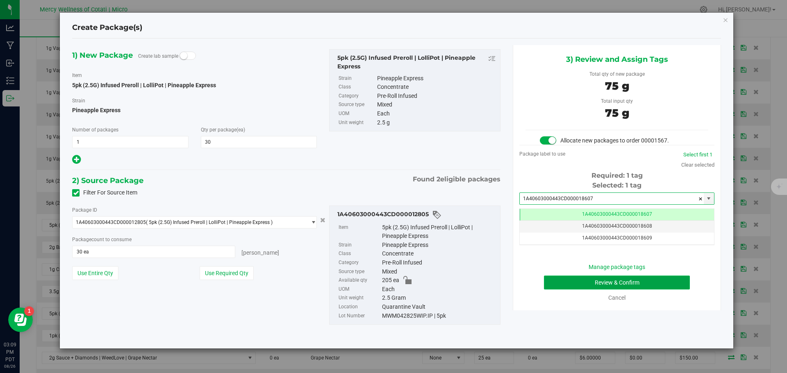
click at [629, 284] on button "Review & Confirm" at bounding box center [617, 283] width 146 height 14
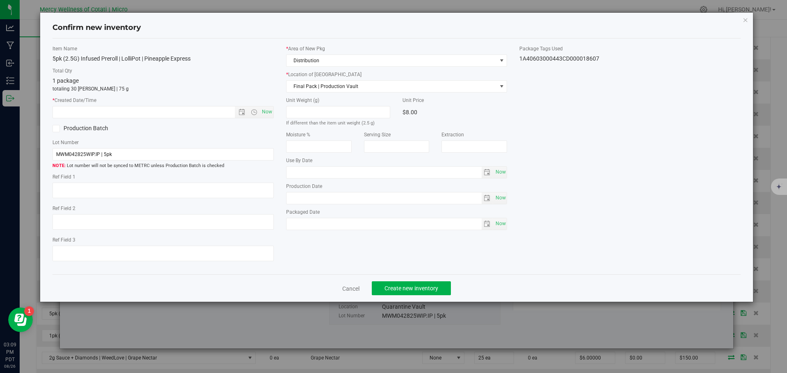
type textarea "25"
click at [265, 111] on span "Now" at bounding box center [267, 112] width 14 height 12
type input "[DATE] 3:09 PM"
click at [400, 289] on span "Create new inventory" at bounding box center [411, 288] width 54 height 7
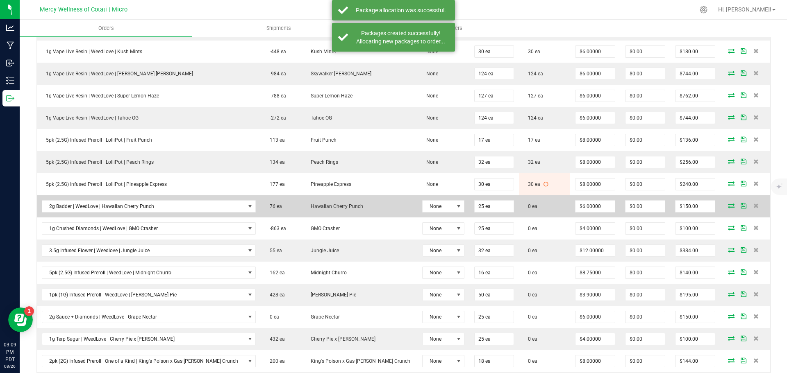
click at [728, 205] on icon at bounding box center [731, 205] width 7 height 5
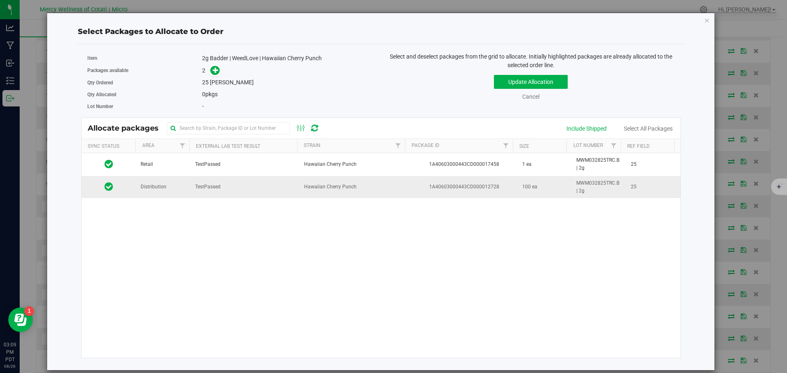
click at [151, 186] on span "Distribution" at bounding box center [154, 187] width 26 height 8
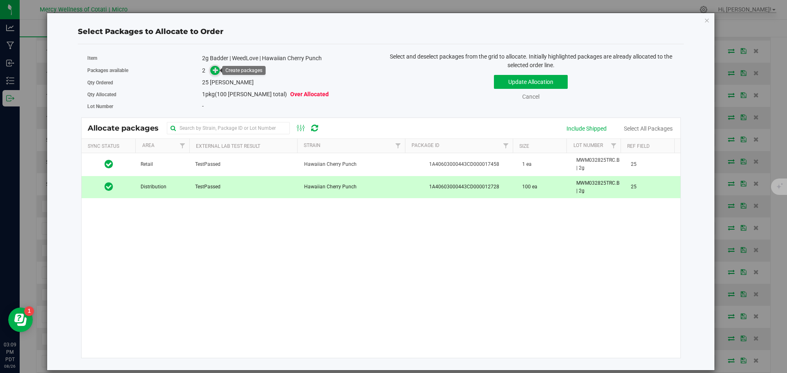
click at [216, 73] on icon at bounding box center [216, 70] width 6 height 6
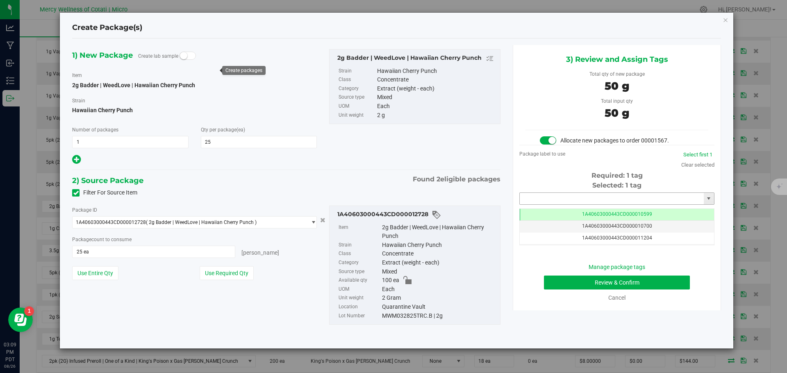
click at [573, 199] on input "text" at bounding box center [612, 198] width 184 height 11
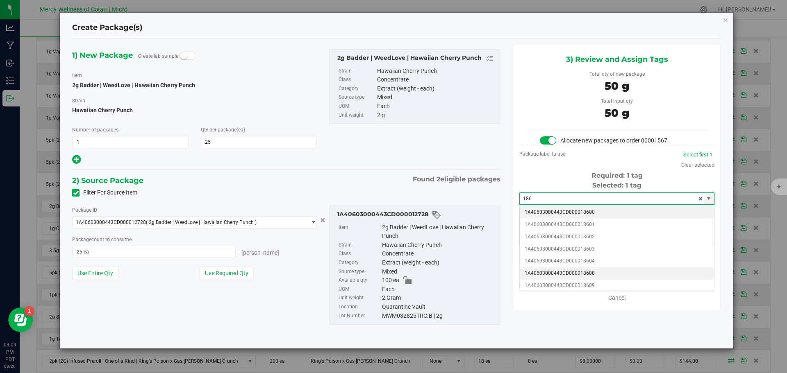
click at [588, 273] on li "1A40603000443CD000018608" at bounding box center [617, 274] width 194 height 12
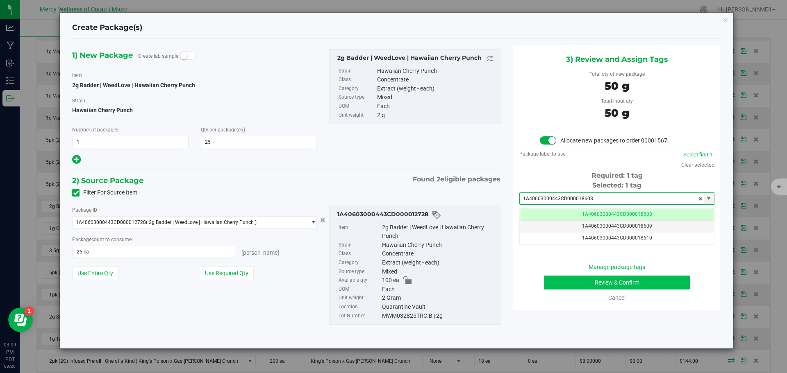
type input "1A40603000443CD000018608"
click at [639, 279] on button "Review & Confirm" at bounding box center [617, 283] width 146 height 14
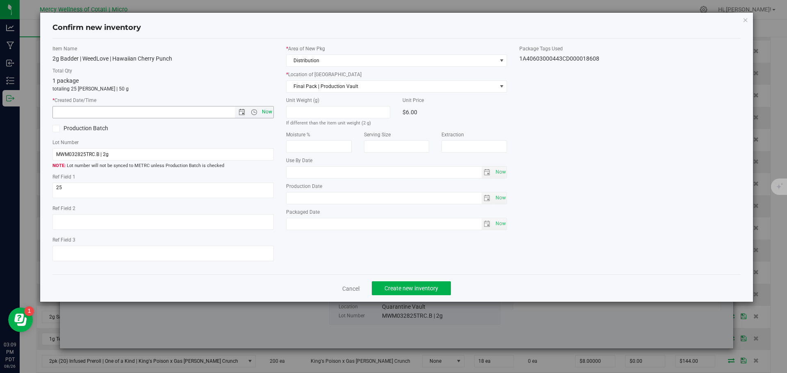
click at [265, 110] on span "Now" at bounding box center [267, 112] width 14 height 12
type input "[DATE] 3:09 PM"
click at [417, 284] on button "Create new inventory" at bounding box center [411, 289] width 79 height 14
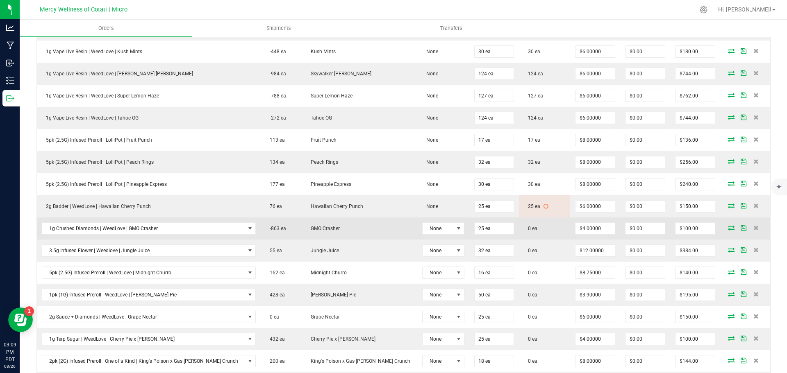
click at [728, 227] on icon at bounding box center [731, 227] width 7 height 5
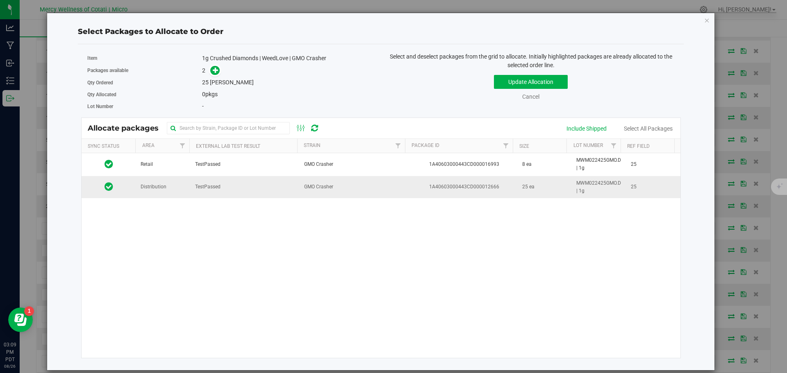
click at [181, 193] on td "Distribution" at bounding box center [163, 187] width 55 height 22
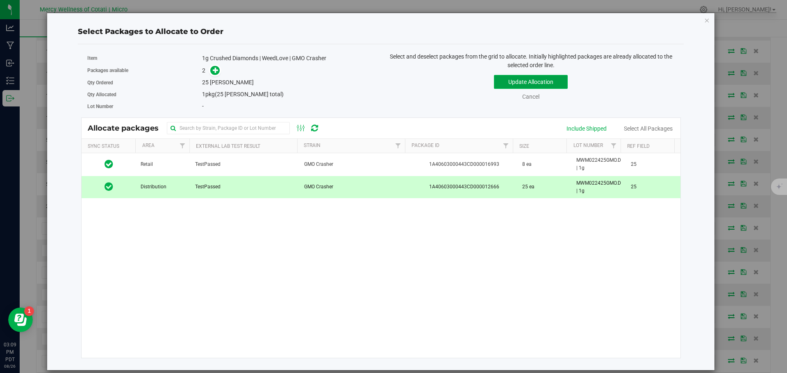
click at [517, 84] on button "Update Allocation" at bounding box center [531, 82] width 74 height 14
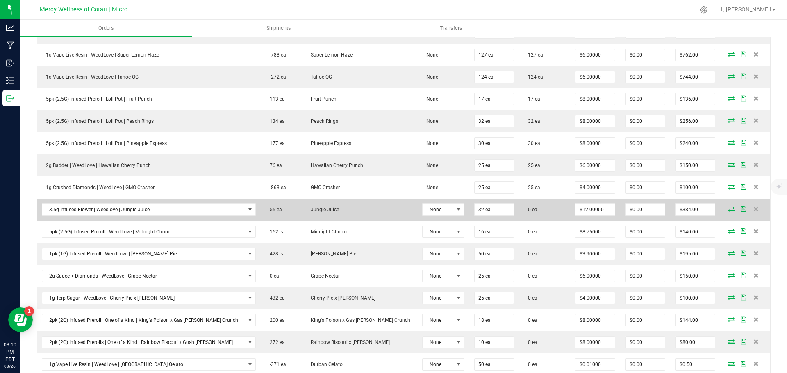
click at [728, 210] on icon at bounding box center [731, 209] width 7 height 5
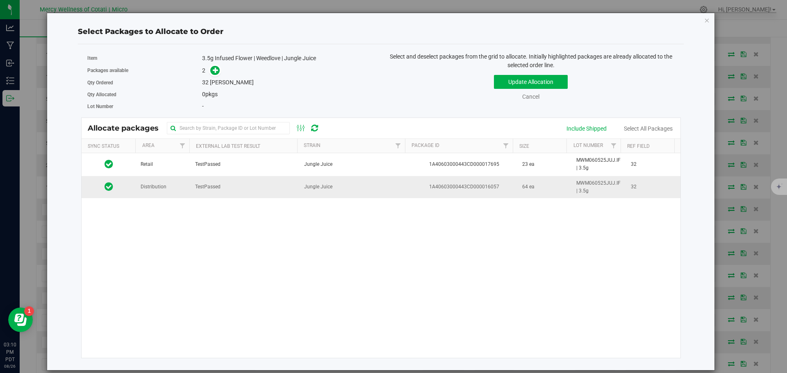
click at [166, 191] on td "Distribution" at bounding box center [163, 187] width 55 height 22
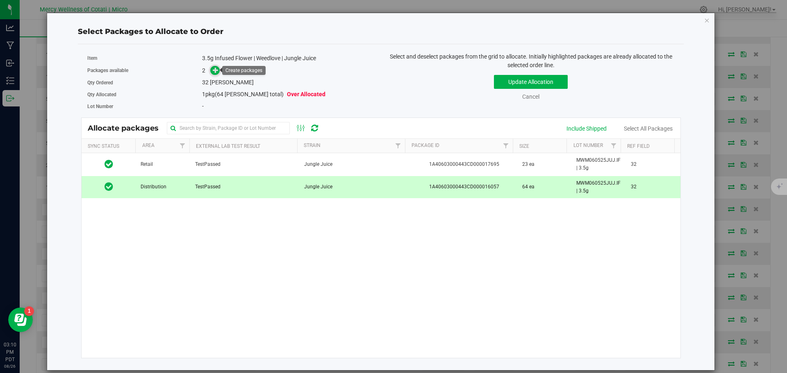
click at [211, 70] on span at bounding box center [214, 70] width 9 height 9
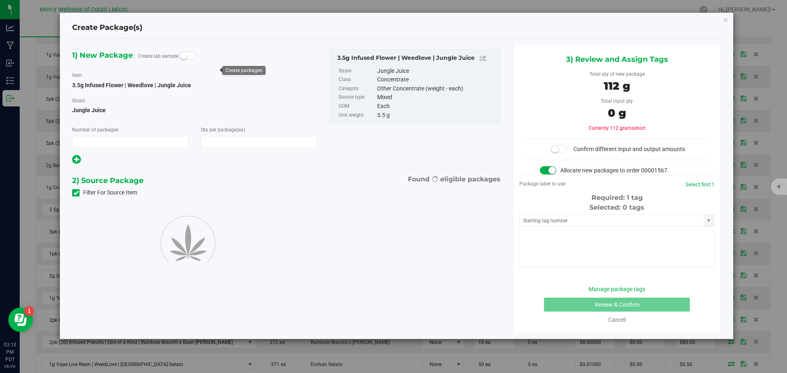
type input "1"
type input "32"
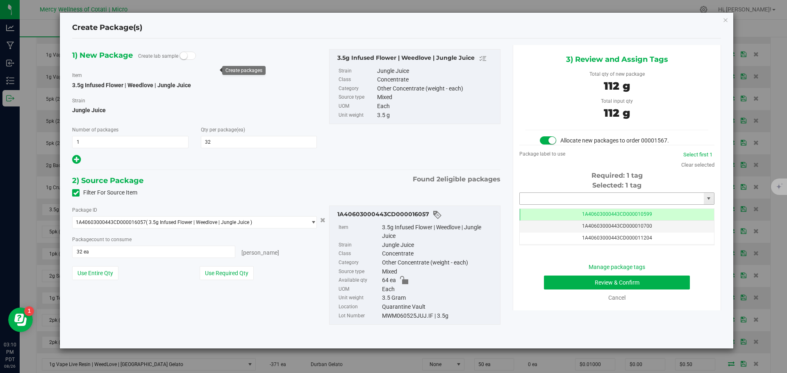
click at [559, 196] on input "text" at bounding box center [612, 198] width 184 height 11
click at [572, 212] on li "1A40603000443CD000018609" at bounding box center [617, 213] width 194 height 12
type input "1A40603000443CD000018609"
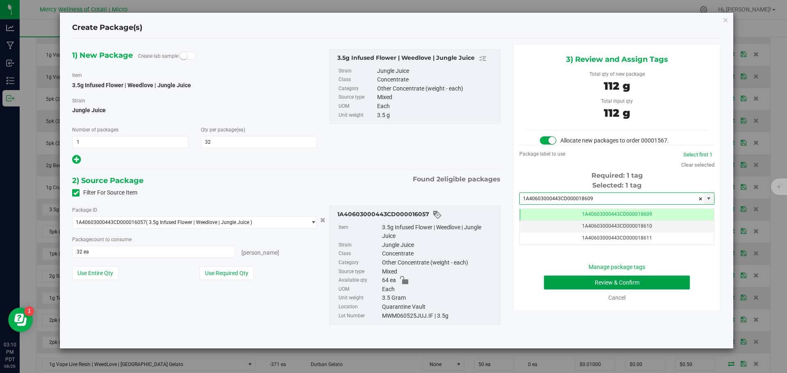
click at [646, 283] on button "Review & Confirm" at bounding box center [617, 283] width 146 height 14
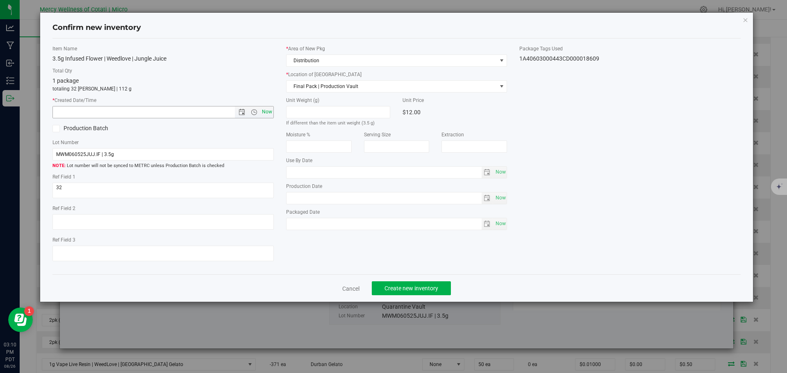
click at [265, 111] on span "Now" at bounding box center [267, 112] width 14 height 12
type input "[DATE] 3:10 PM"
click at [407, 288] on span "Create new inventory" at bounding box center [411, 288] width 54 height 7
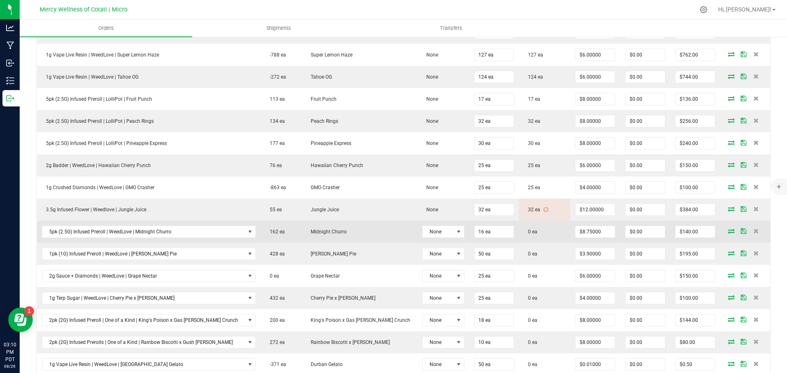
click at [728, 232] on icon at bounding box center [731, 231] width 7 height 5
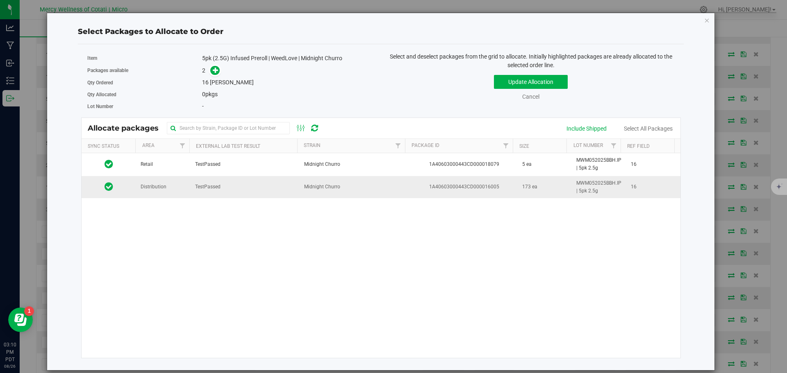
click at [159, 183] on span "Distribution" at bounding box center [154, 187] width 26 height 8
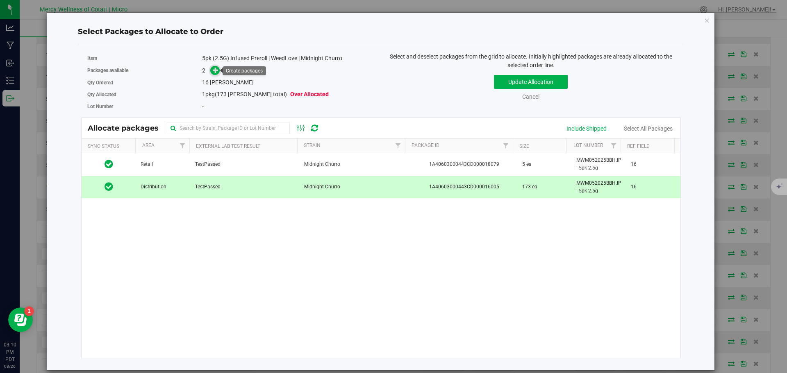
click at [217, 71] on icon at bounding box center [216, 70] width 6 height 6
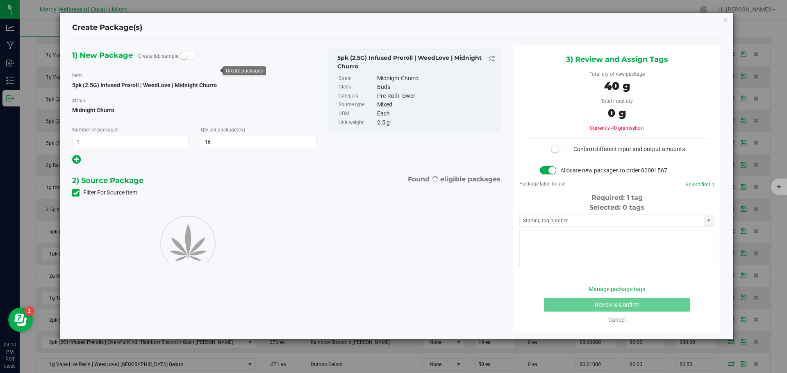
type input "16"
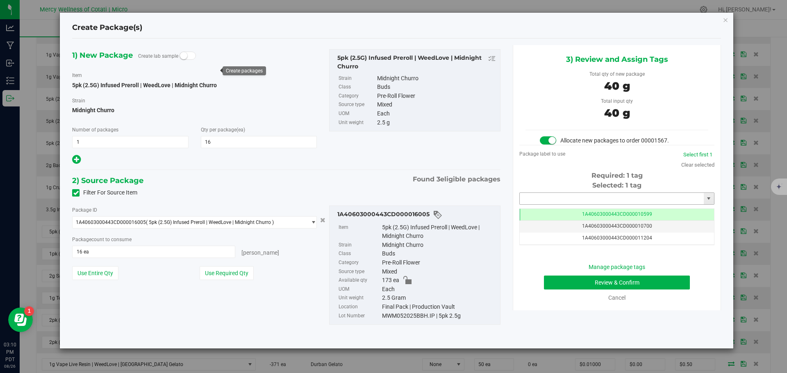
click at [539, 194] on input "text" at bounding box center [612, 198] width 184 height 11
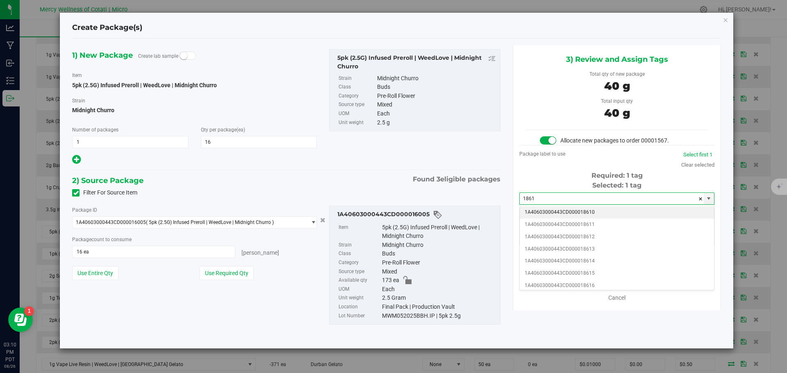
click at [584, 212] on li "1A40603000443CD000018610" at bounding box center [617, 213] width 194 height 12
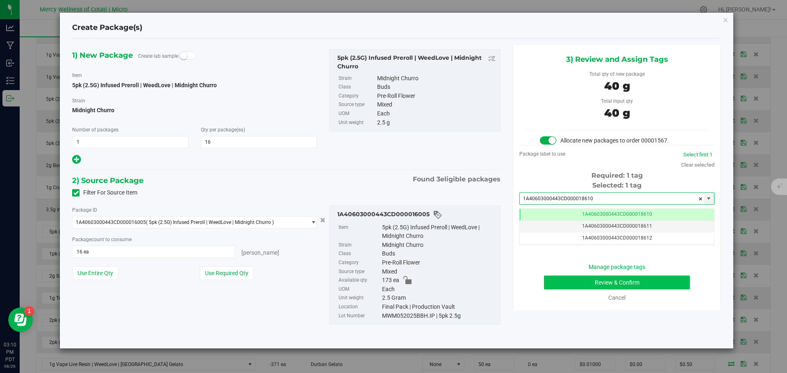
type input "1A40603000443CD000018610"
click at [632, 281] on button "Review & Confirm" at bounding box center [617, 283] width 146 height 14
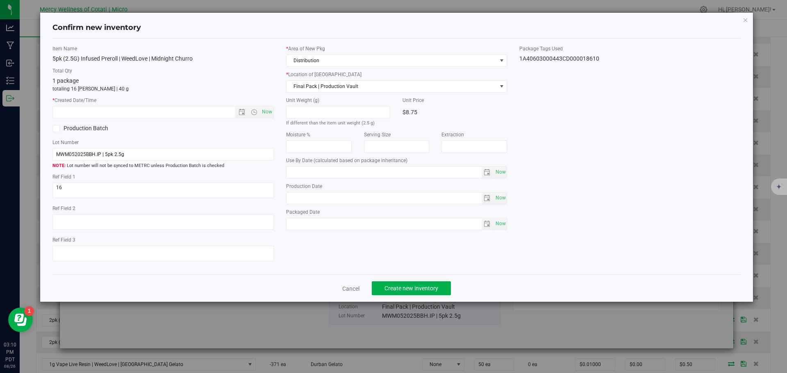
type input "[DATE]"
click at [264, 111] on span "Now" at bounding box center [267, 112] width 14 height 12
type input "[DATE] 3:10 PM"
click at [402, 287] on span "Create new inventory" at bounding box center [411, 288] width 54 height 7
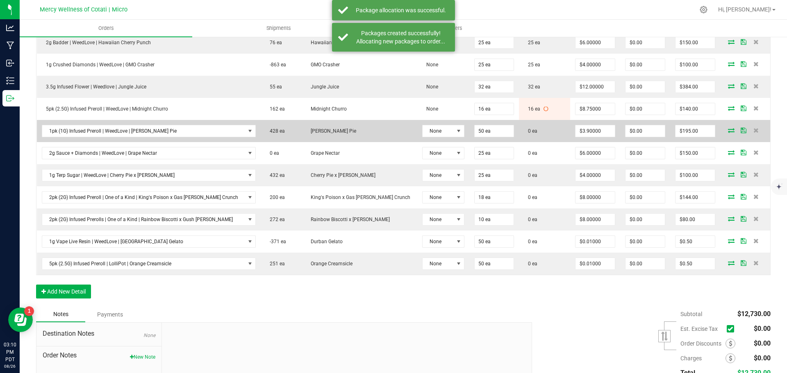
click at [728, 132] on icon at bounding box center [731, 130] width 7 height 5
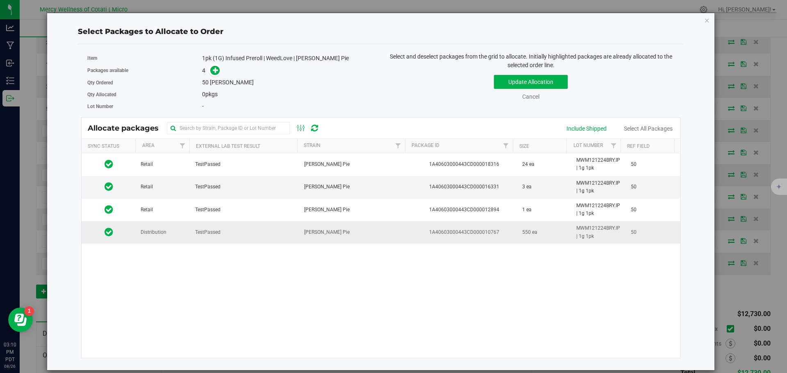
click at [159, 231] on span "Distribution" at bounding box center [154, 233] width 26 height 8
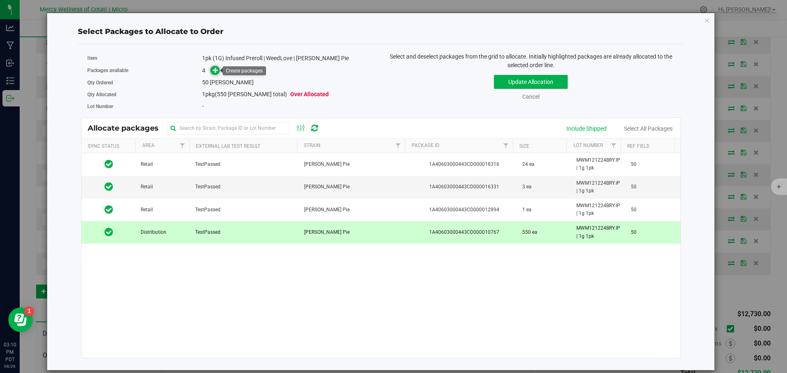
click at [216, 68] on icon at bounding box center [216, 70] width 6 height 6
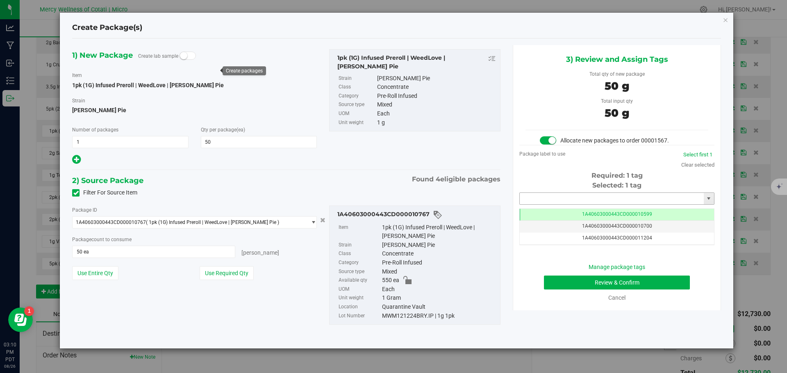
click at [588, 195] on input "text" at bounding box center [612, 198] width 184 height 11
click at [591, 213] on li "1A40603000443CD000018611" at bounding box center [617, 213] width 194 height 12
type input "1A40603000443CD000018611"
click at [643, 283] on button "Review & Confirm" at bounding box center [617, 283] width 146 height 14
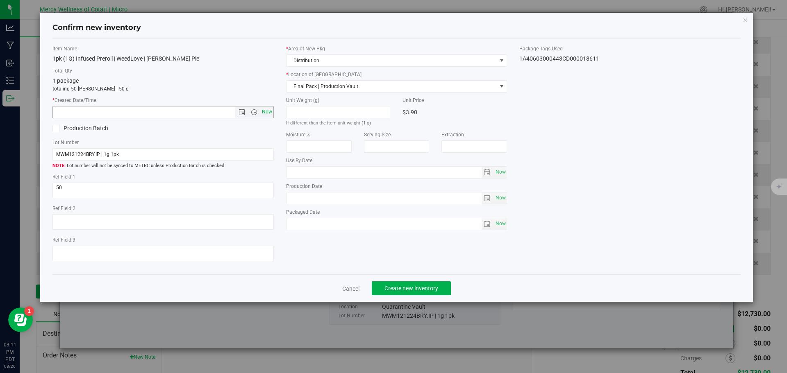
click at [268, 116] on span "Now" at bounding box center [267, 112] width 14 height 12
type input "[DATE] 3:11 PM"
click at [415, 289] on span "Create new inventory" at bounding box center [411, 288] width 54 height 7
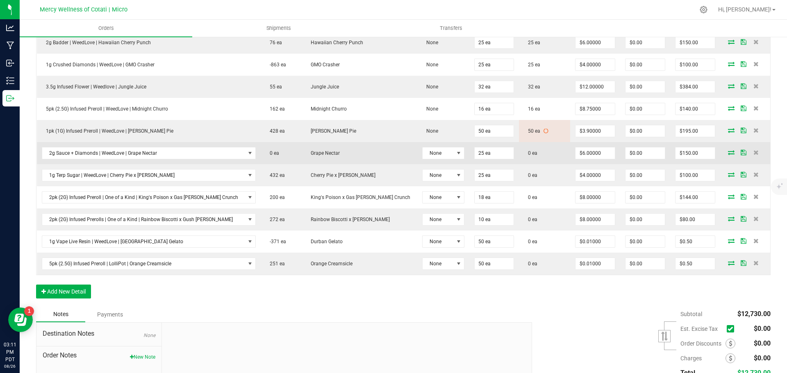
click at [728, 153] on icon at bounding box center [731, 152] width 7 height 5
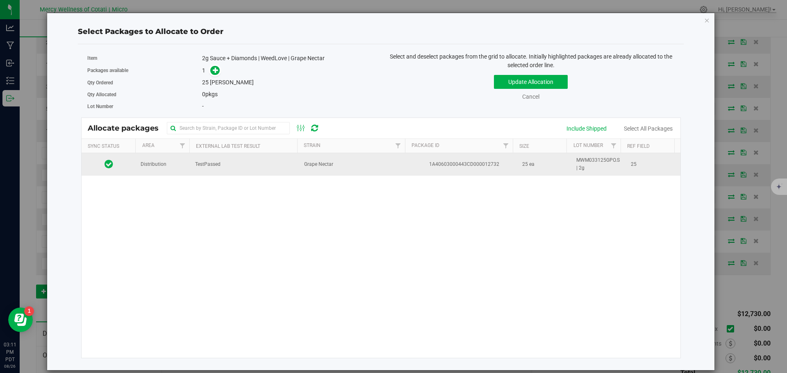
click at [171, 165] on td "Distribution" at bounding box center [163, 164] width 55 height 22
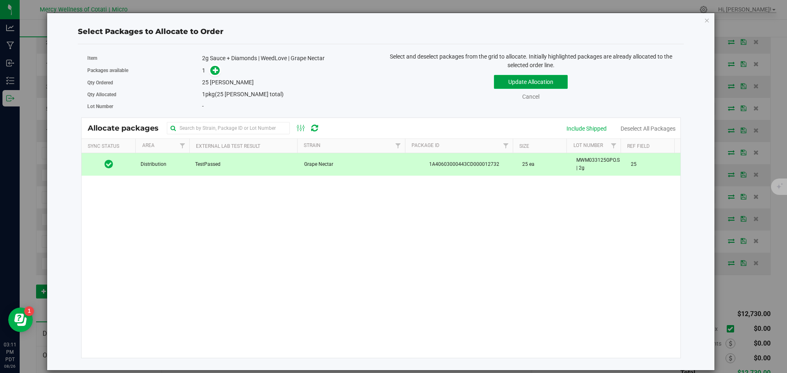
click at [526, 77] on button "Update Allocation" at bounding box center [531, 82] width 74 height 14
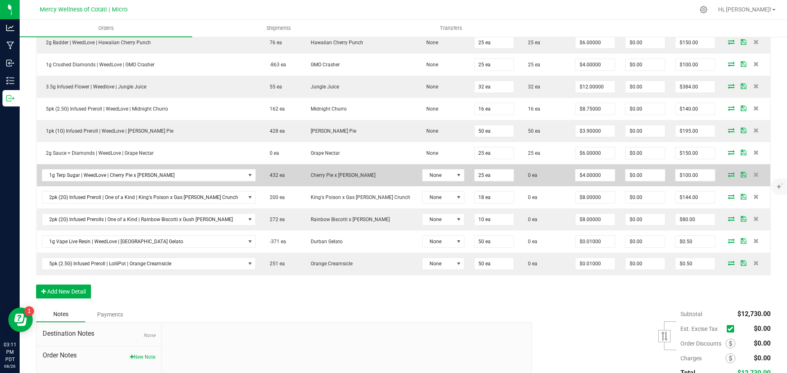
click at [728, 173] on icon at bounding box center [731, 174] width 7 height 5
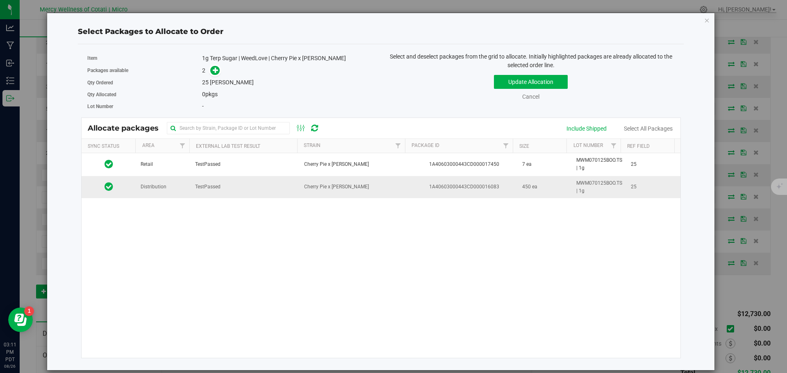
click at [166, 192] on td "Distribution" at bounding box center [163, 187] width 55 height 22
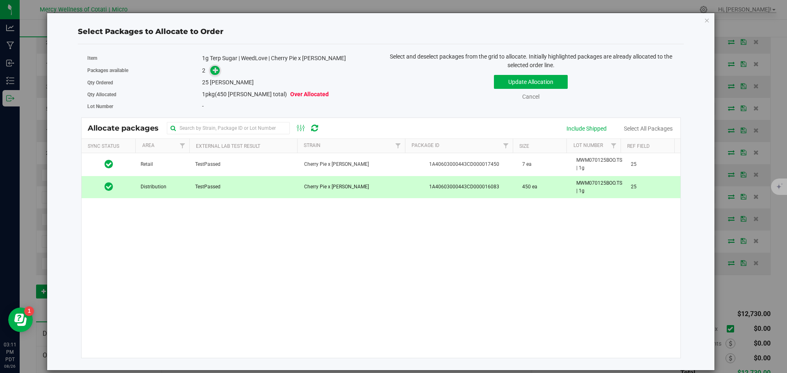
click at [213, 70] on icon at bounding box center [216, 70] width 6 height 6
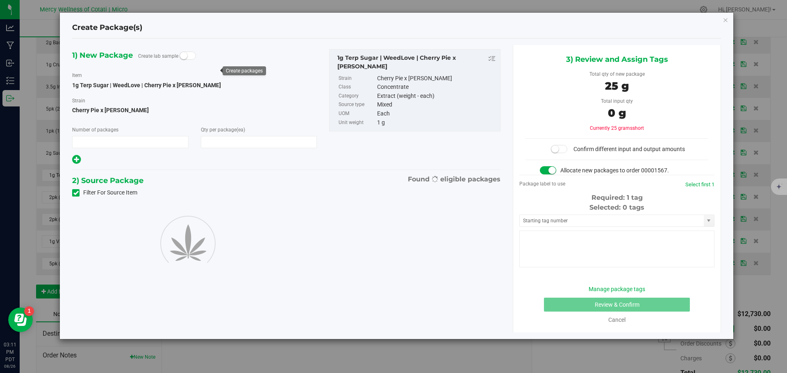
type input "1"
type input "25"
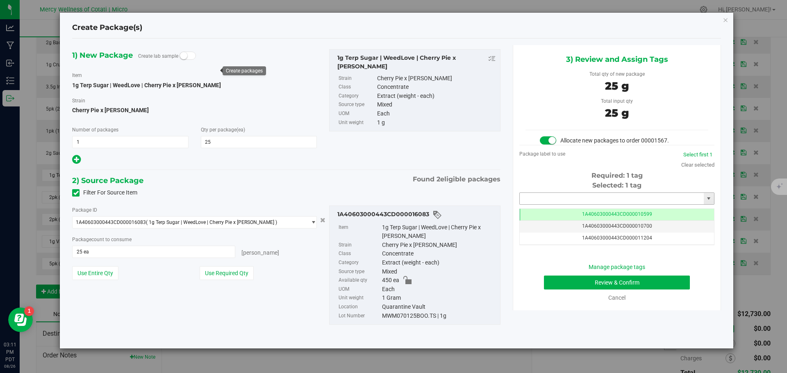
click at [538, 194] on input "text" at bounding box center [612, 198] width 184 height 11
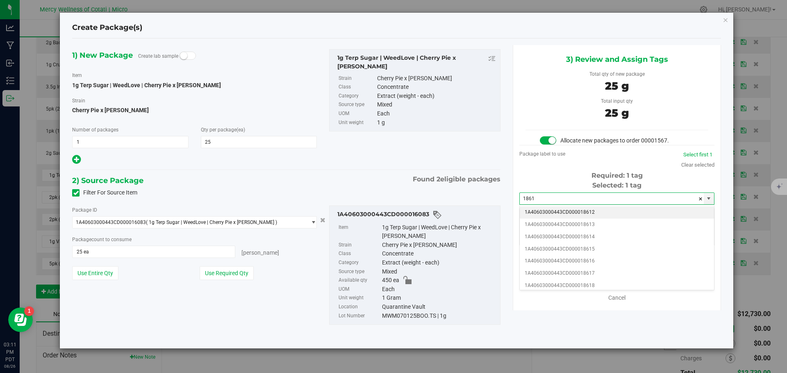
click at [597, 214] on li "1A40603000443CD000018612" at bounding box center [617, 213] width 194 height 12
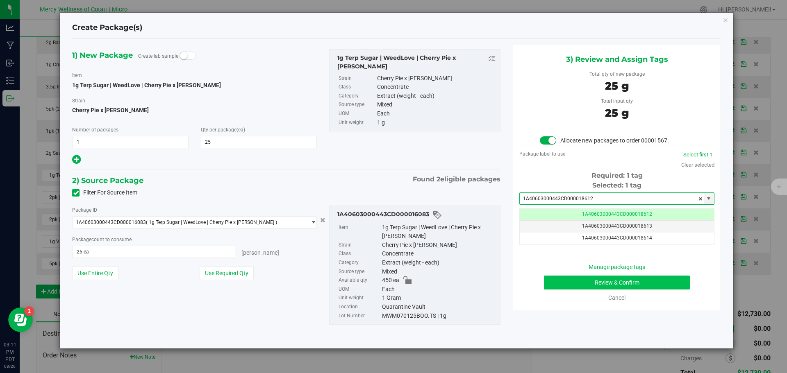
type input "1A40603000443CD000018612"
click at [640, 289] on button "Review & Confirm" at bounding box center [617, 283] width 146 height 14
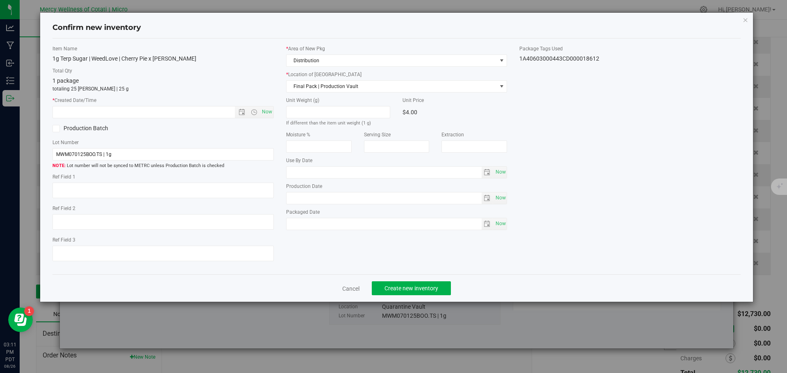
type textarea "25"
click at [266, 113] on span "Now" at bounding box center [267, 112] width 14 height 12
type input "[DATE] 3:11 PM"
click at [405, 287] on span "Create new inventory" at bounding box center [411, 288] width 54 height 7
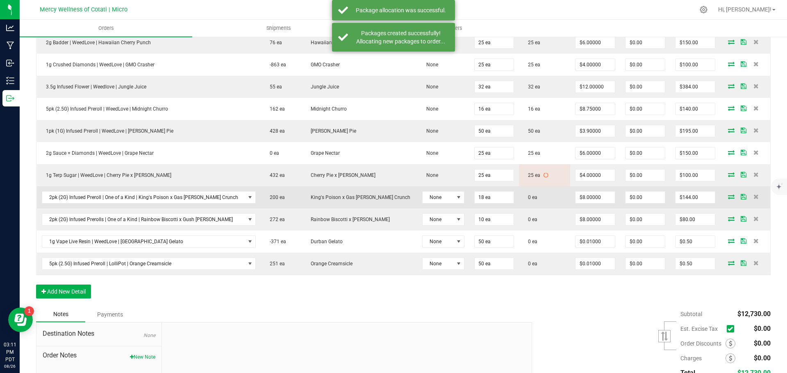
click at [728, 196] on icon at bounding box center [731, 196] width 7 height 5
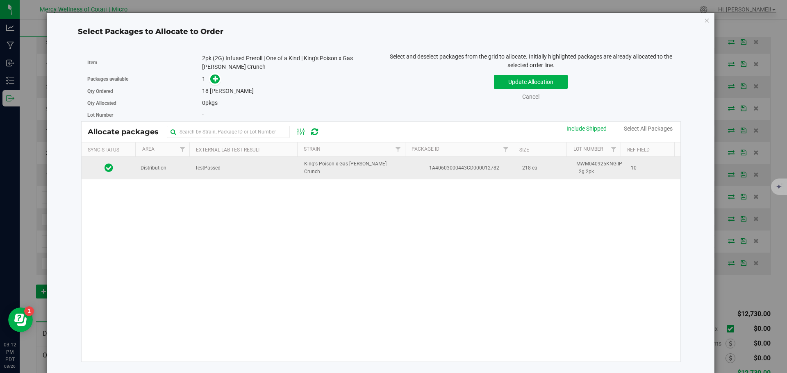
click at [172, 177] on td "Distribution" at bounding box center [163, 168] width 55 height 22
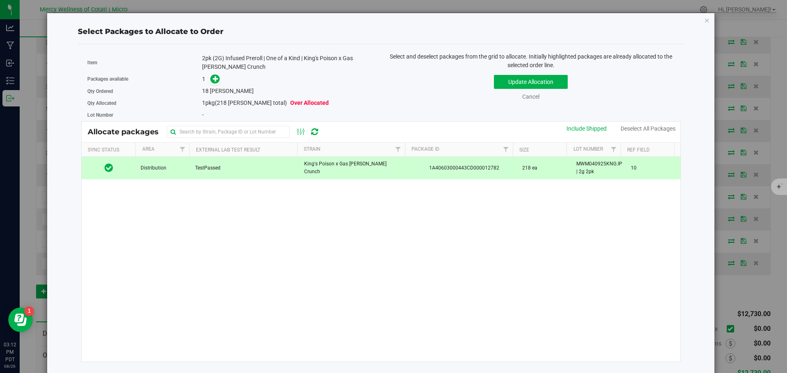
click at [208, 80] on span at bounding box center [214, 78] width 14 height 9
click at [211, 80] on span at bounding box center [215, 79] width 10 height 10
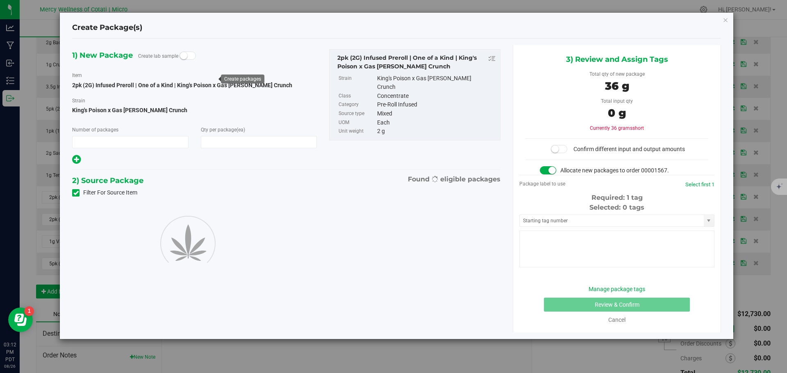
type input "1"
type input "18"
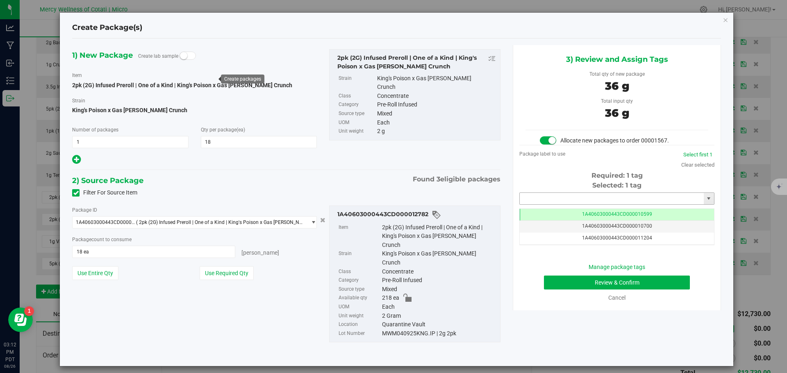
click at [584, 200] on input "text" at bounding box center [612, 198] width 184 height 11
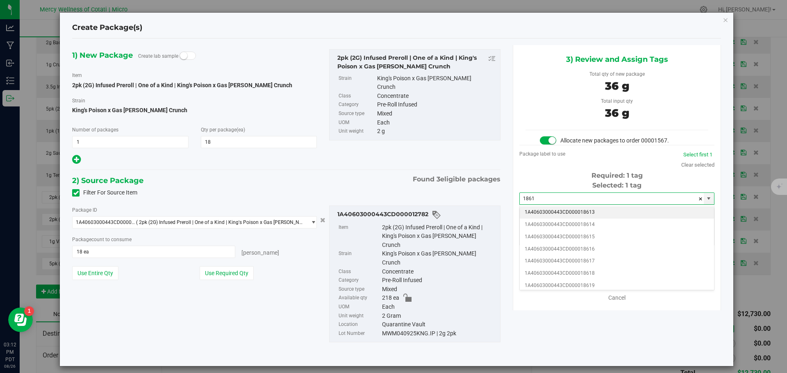
click at [596, 212] on li "1A40603000443CD000018613" at bounding box center [617, 213] width 194 height 12
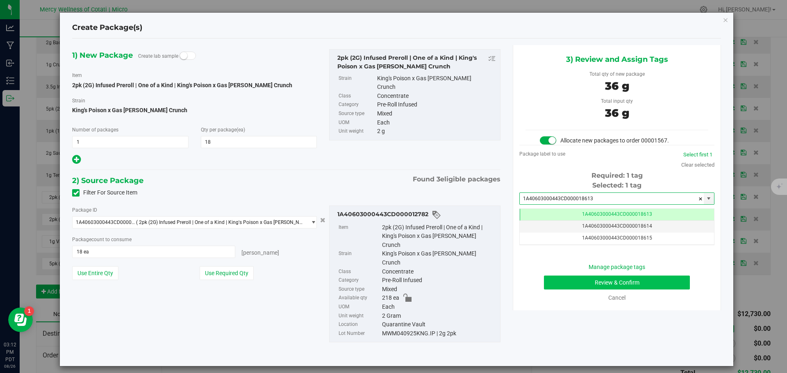
type input "1A40603000443CD000018613"
click at [625, 281] on button "Review & Confirm" at bounding box center [617, 283] width 146 height 14
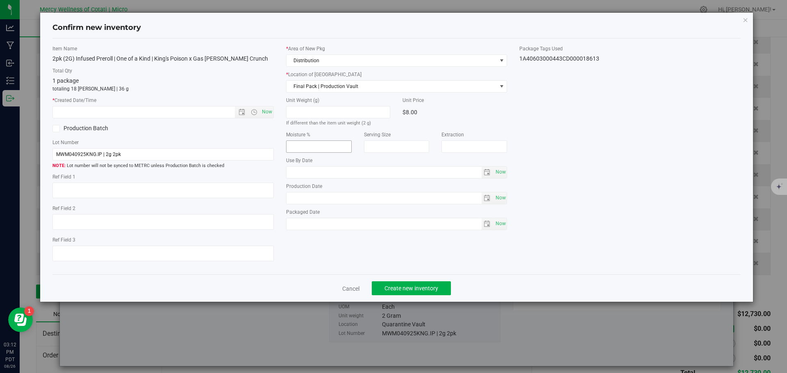
type textarea "10"
click at [271, 110] on span "Now" at bounding box center [267, 112] width 14 height 12
type input "[DATE] 3:12 PM"
click at [424, 286] on span "Create new inventory" at bounding box center [411, 288] width 54 height 7
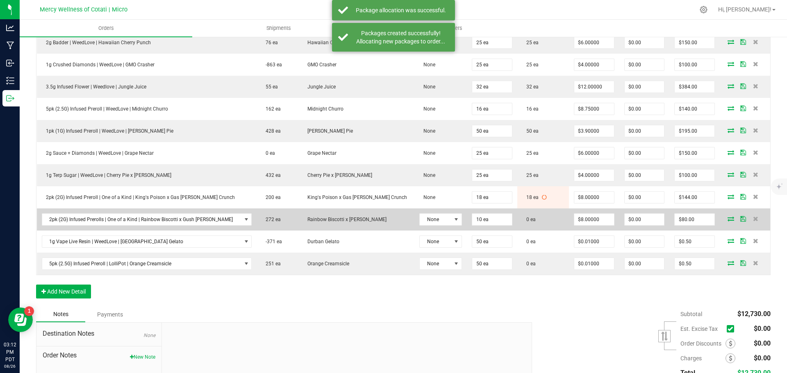
click at [728, 216] on icon at bounding box center [731, 218] width 7 height 5
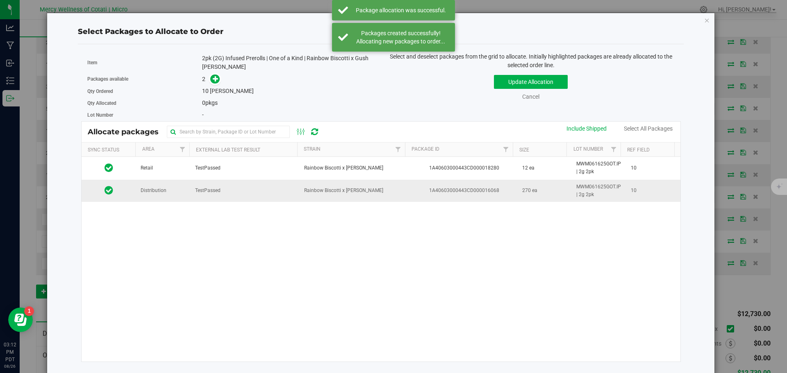
click at [168, 194] on td "Distribution" at bounding box center [163, 191] width 55 height 22
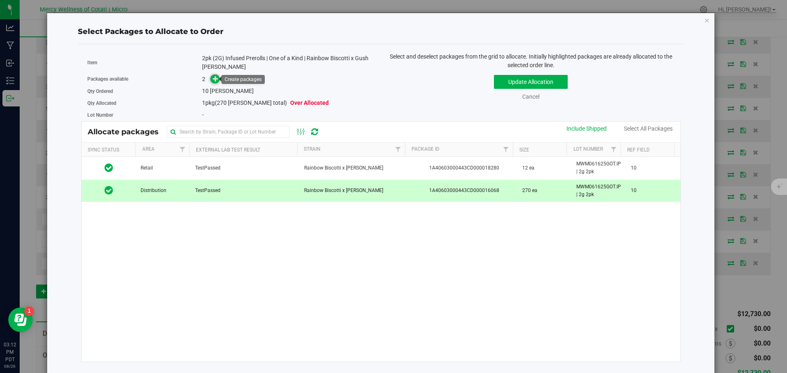
click at [213, 79] on icon at bounding box center [216, 78] width 6 height 6
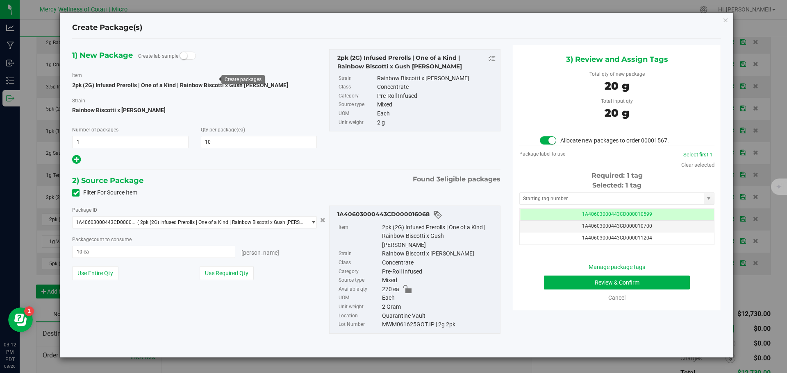
click at [593, 192] on div "Selected: 1 tag Tag 1A40603000443CD000010599 1A40603000443CD000010700 1A4060300…" at bounding box center [616, 213] width 195 height 65
click at [591, 195] on input "text" at bounding box center [612, 198] width 184 height 11
click at [595, 212] on li "1A40603000443CD000018614" at bounding box center [617, 213] width 194 height 12
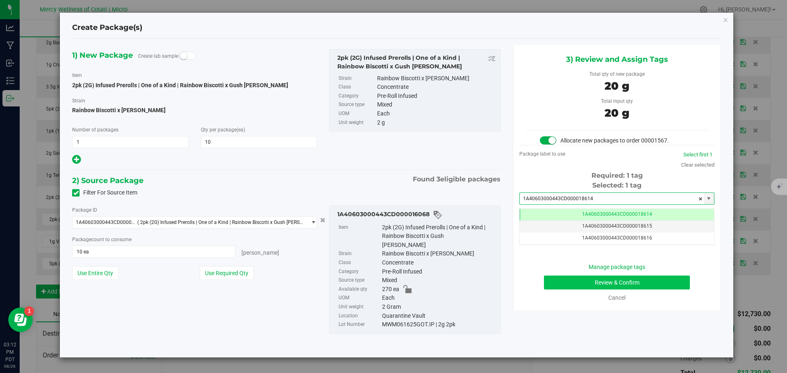
type input "1A40603000443CD000018614"
click at [620, 281] on button "Review & Confirm" at bounding box center [617, 283] width 146 height 14
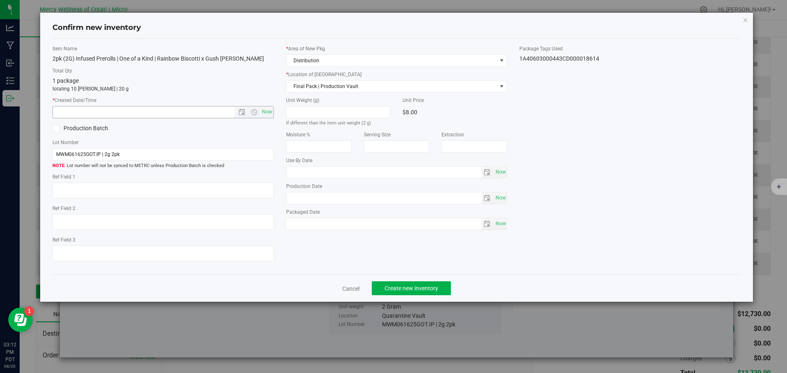
type textarea "10"
click at [266, 111] on span "Now" at bounding box center [267, 112] width 14 height 12
type input "[DATE] 3:12 PM"
click at [441, 287] on button "Create new inventory" at bounding box center [411, 289] width 79 height 14
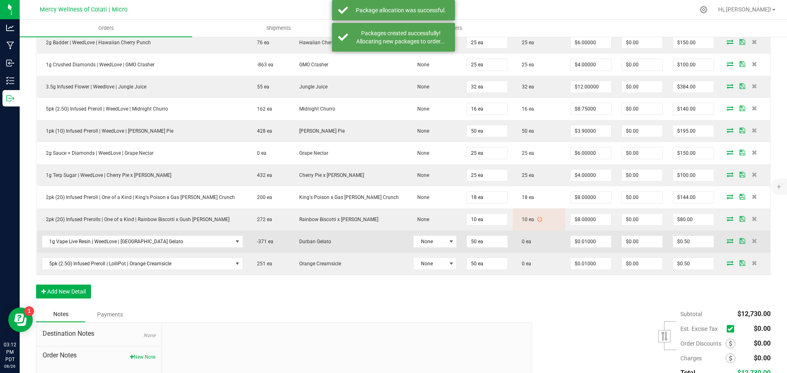
click at [727, 239] on icon at bounding box center [730, 241] width 7 height 5
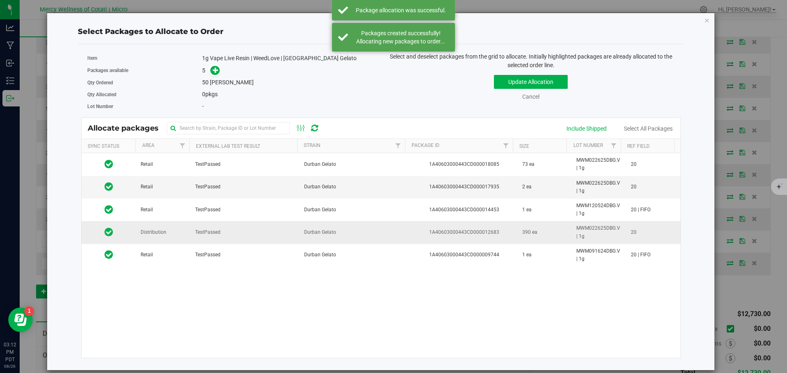
click at [179, 231] on td "Distribution" at bounding box center [163, 232] width 55 height 23
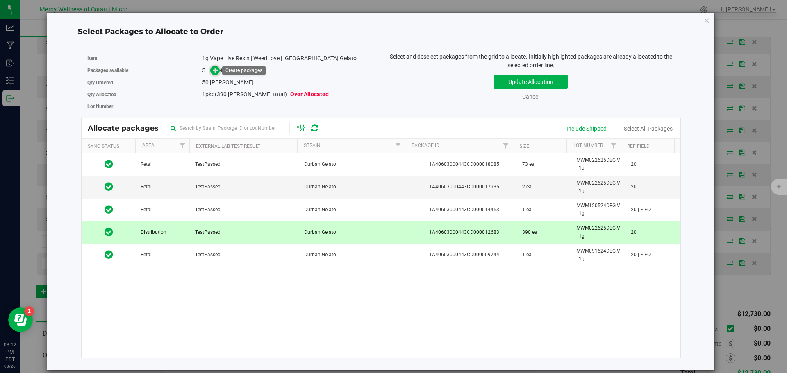
click at [214, 68] on icon at bounding box center [216, 70] width 6 height 6
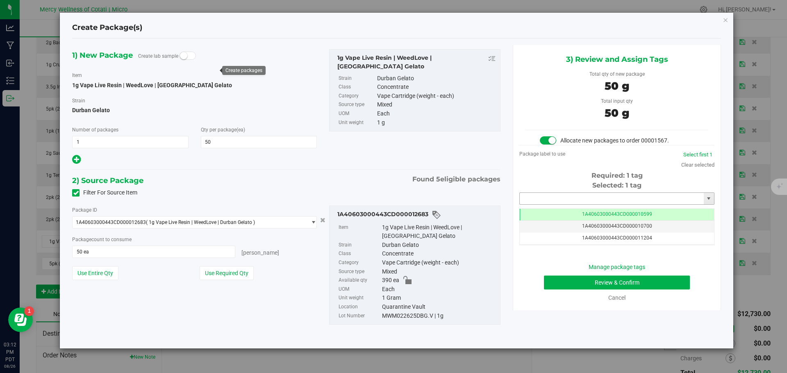
click at [580, 198] on input "text" at bounding box center [612, 198] width 184 height 11
click at [620, 214] on li "1A40603000443CD000018615" at bounding box center [617, 213] width 194 height 12
type input "1A40603000443CD000018615"
click at [637, 284] on button "Review & Confirm" at bounding box center [617, 283] width 146 height 14
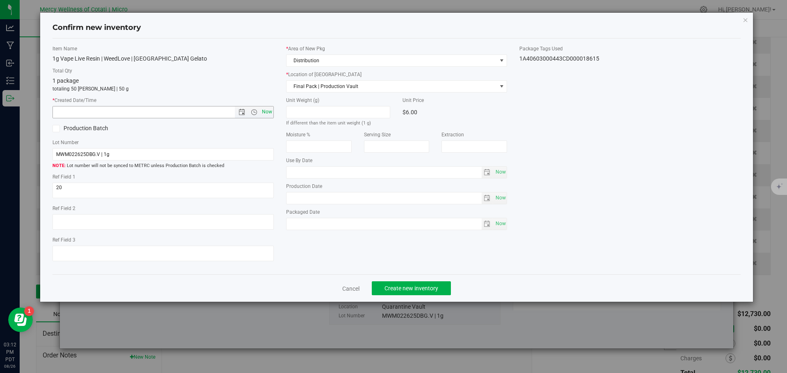
click at [266, 111] on span "Now" at bounding box center [267, 112] width 14 height 12
type input "[DATE] 3:12 PM"
click at [422, 285] on span "Create new inventory" at bounding box center [411, 288] width 54 height 7
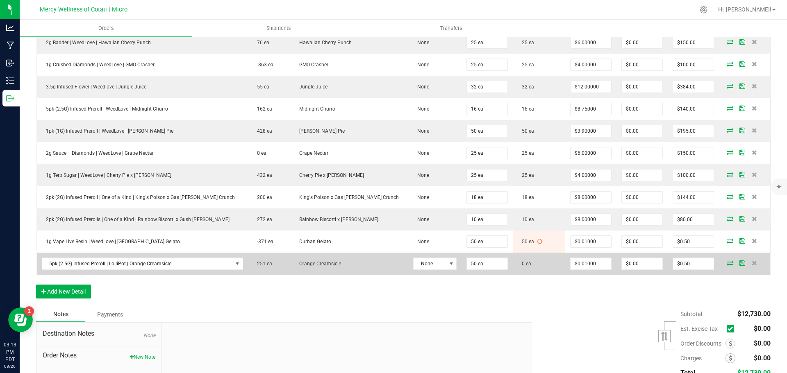
click at [727, 261] on icon at bounding box center [730, 263] width 7 height 5
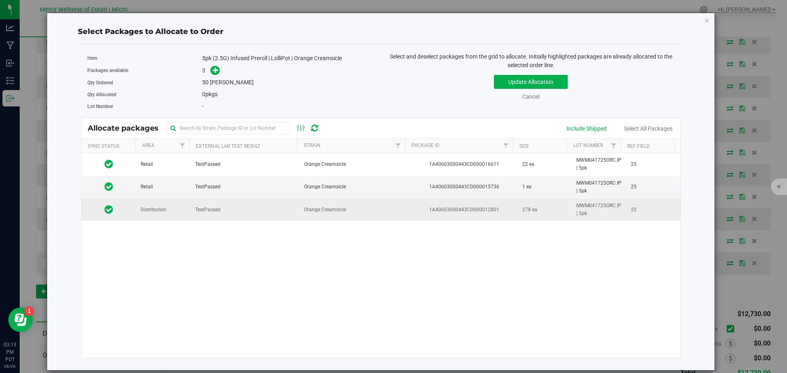
click at [168, 212] on td "Distribution" at bounding box center [163, 210] width 55 height 22
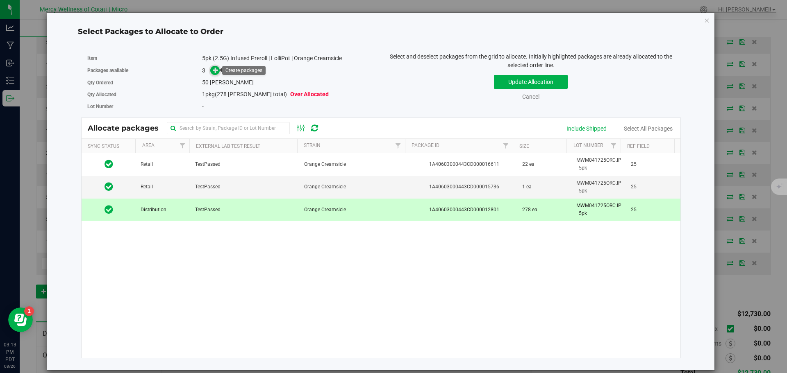
click at [214, 70] on icon at bounding box center [216, 70] width 6 height 6
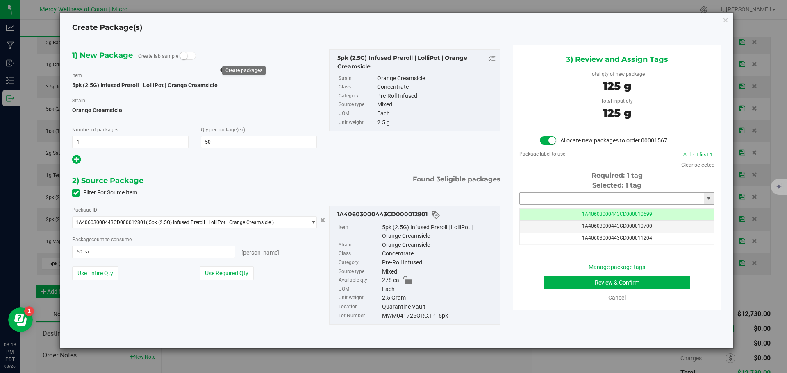
click at [608, 196] on input "text" at bounding box center [612, 198] width 184 height 11
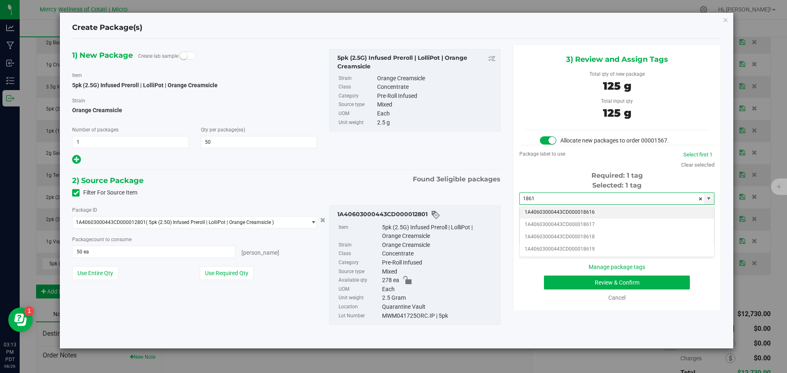
click at [615, 209] on li "1A40603000443CD000018616" at bounding box center [617, 213] width 194 height 12
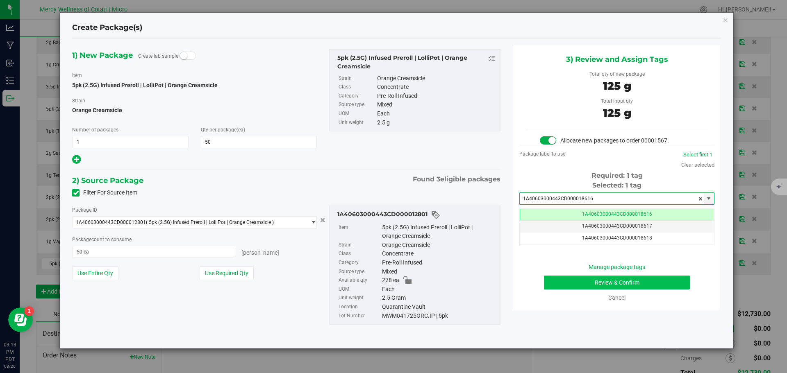
type input "1A40603000443CD000018616"
click at [637, 284] on button "Review & Confirm" at bounding box center [617, 283] width 146 height 14
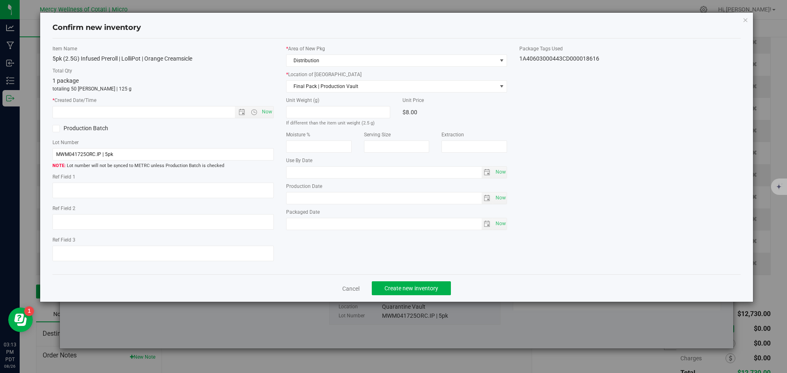
type textarea "25"
click at [268, 108] on span "Now" at bounding box center [267, 112] width 14 height 12
type input "[DATE] 3:13 PM"
click at [384, 289] on button "Create new inventory" at bounding box center [411, 289] width 79 height 14
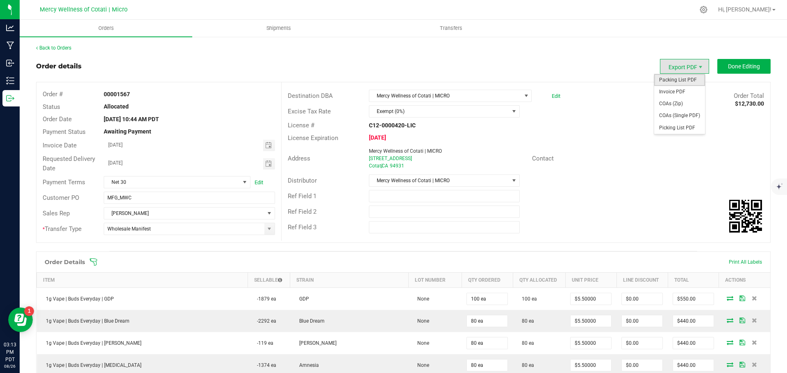
click at [677, 77] on span "Packing List PDF" at bounding box center [679, 80] width 51 height 12
click at [649, 187] on div "Distributor Mercy Wellness of Cotati | MICRO" at bounding box center [526, 181] width 489 height 16
click at [671, 89] on span "Invoice PDF" at bounding box center [679, 92] width 51 height 12
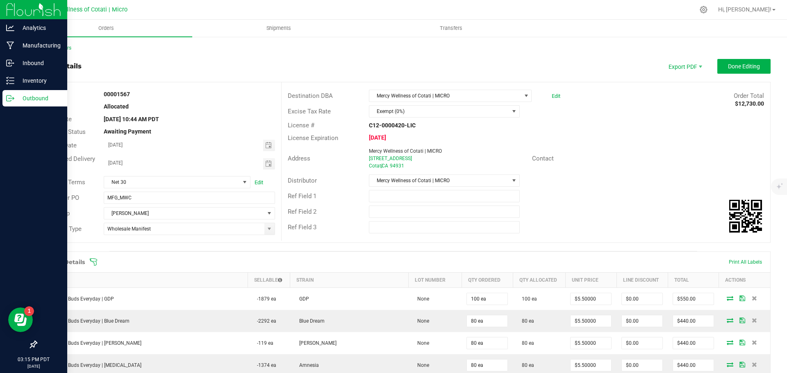
click at [32, 97] on p "Outbound" at bounding box center [38, 98] width 49 height 10
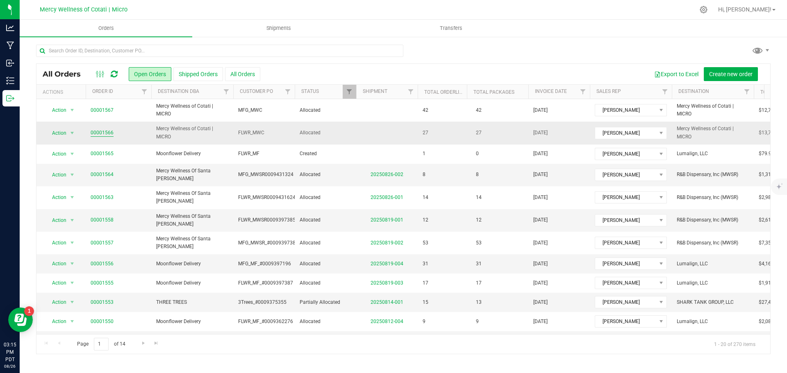
click at [105, 132] on link "00001566" at bounding box center [102, 133] width 23 height 8
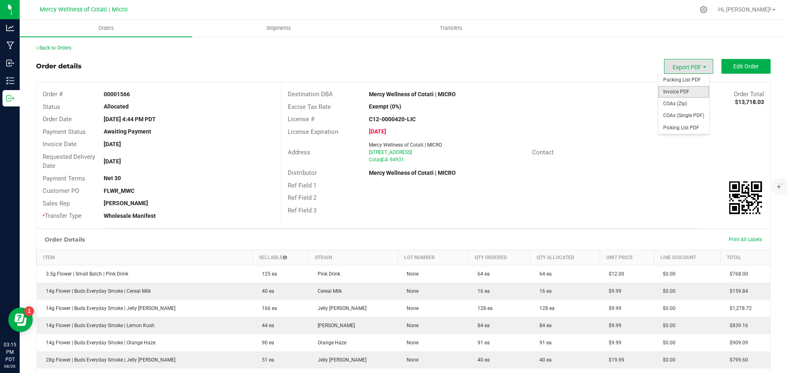
click at [680, 91] on span "Invoice PDF" at bounding box center [683, 92] width 51 height 12
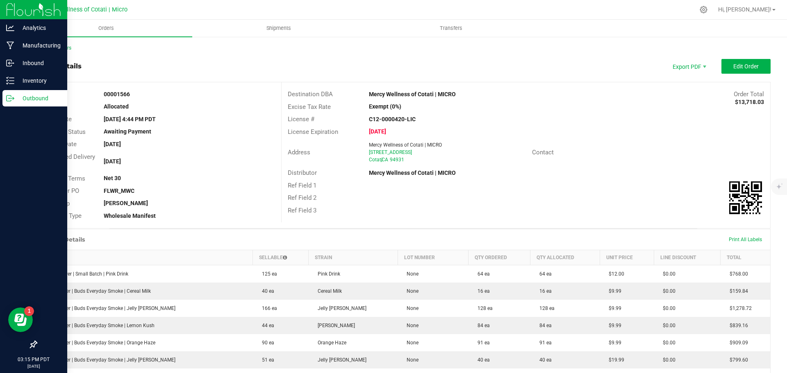
click at [29, 93] on p "Outbound" at bounding box center [38, 98] width 49 height 10
